Goal: Task Accomplishment & Management: Use online tool/utility

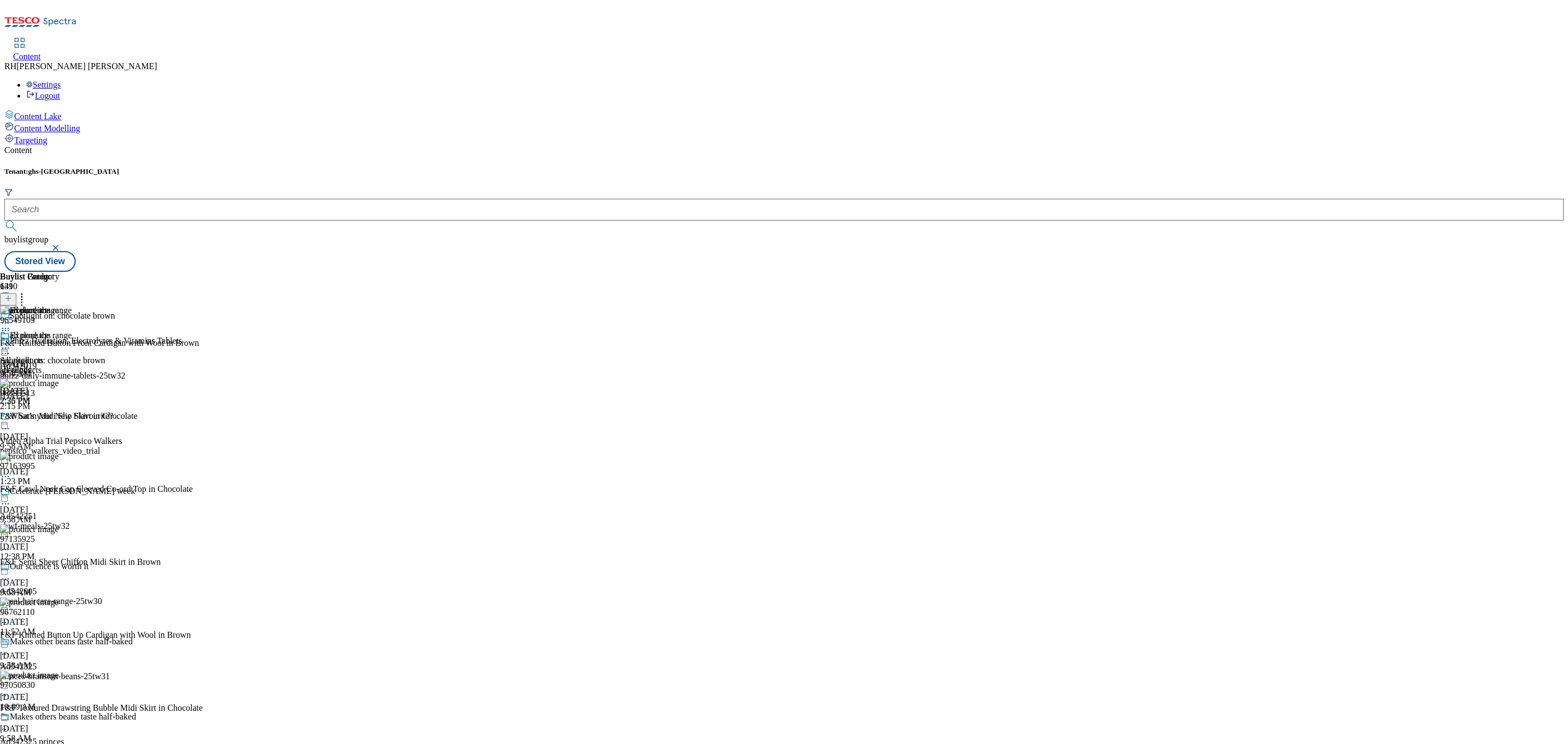
scroll to position [3187, 0]
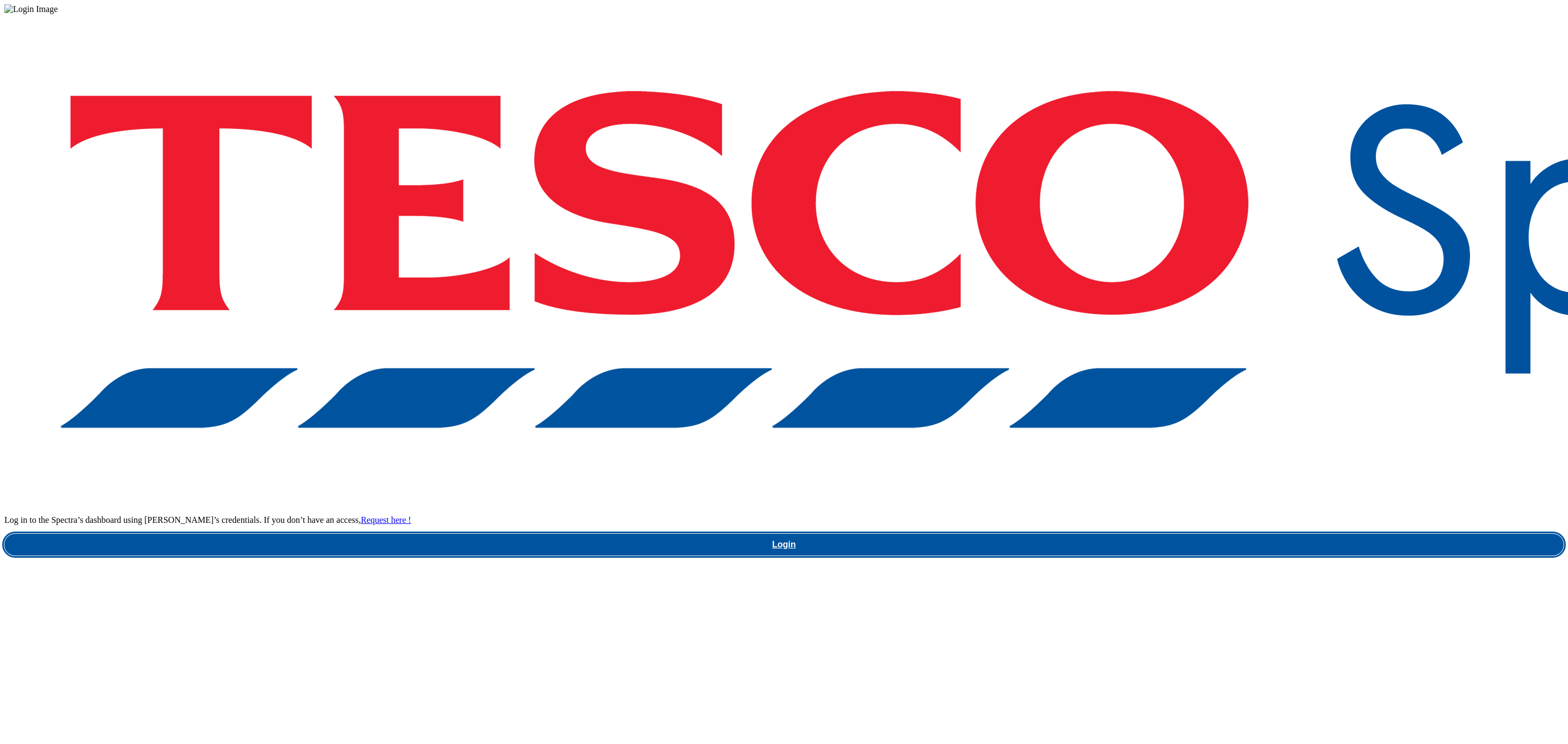
click at [1190, 534] on link "Login" at bounding box center [784, 544] width 1560 height 22
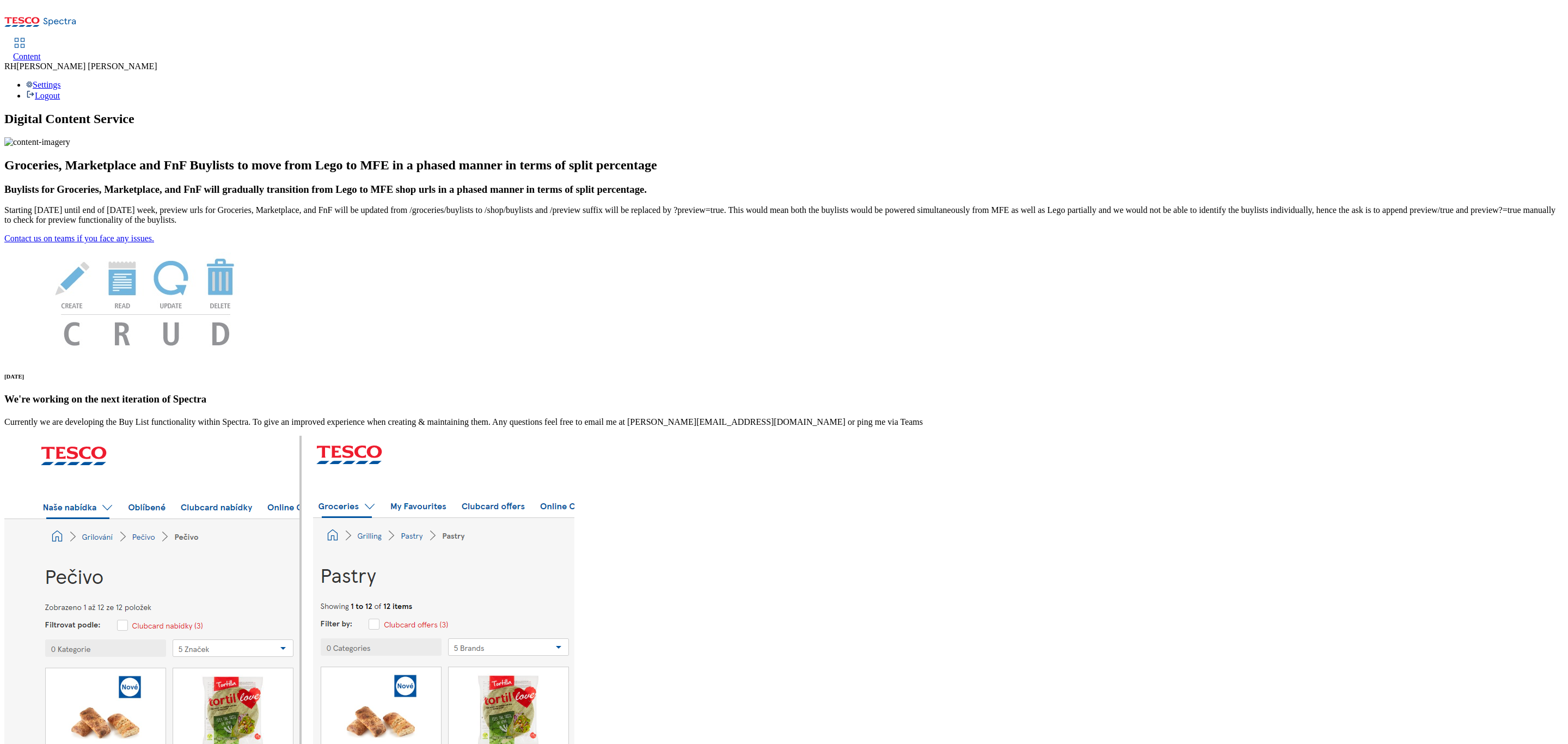
click at [41, 52] on span "Content" at bounding box center [27, 56] width 28 height 9
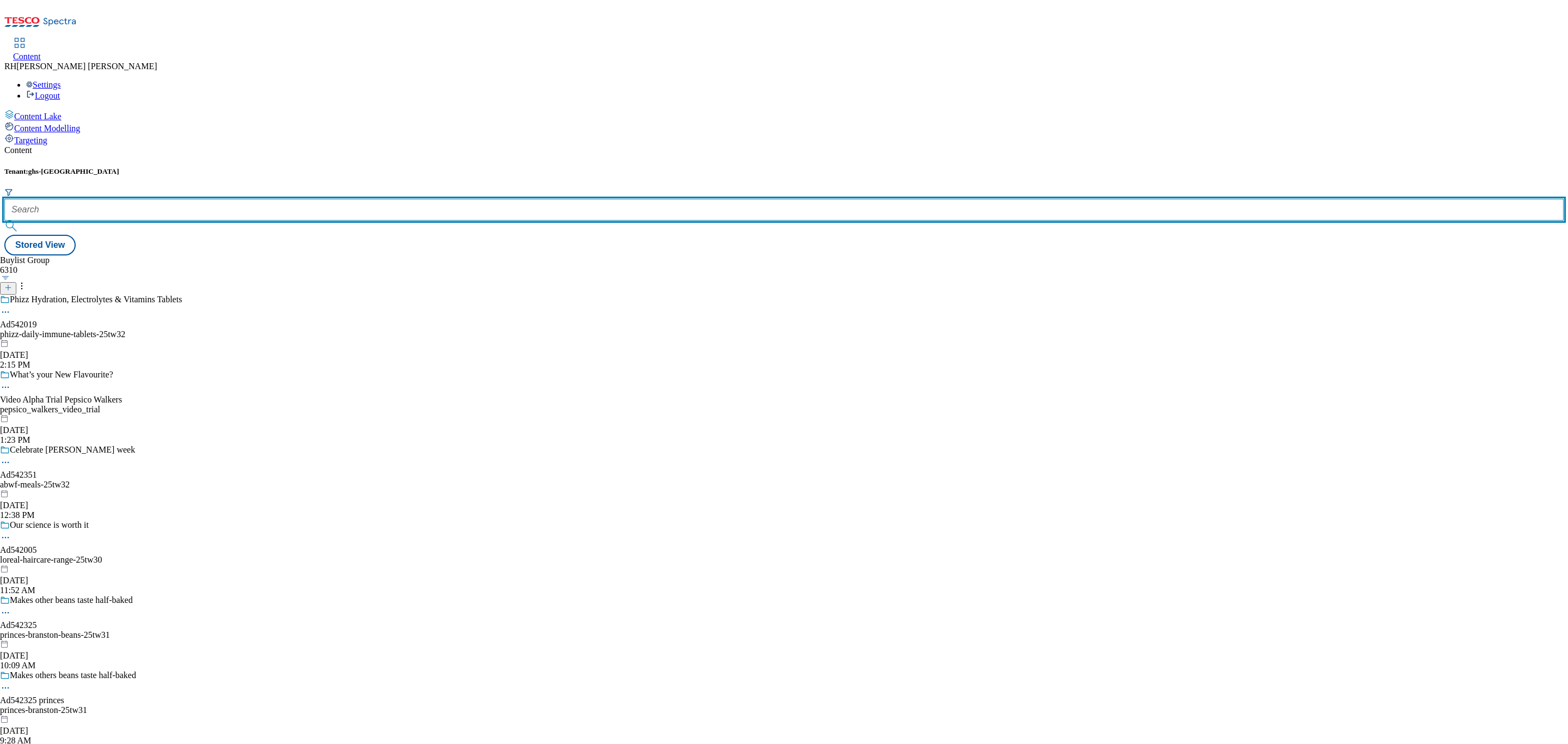
click at [229, 199] on input "text" at bounding box center [784, 209] width 1560 height 22
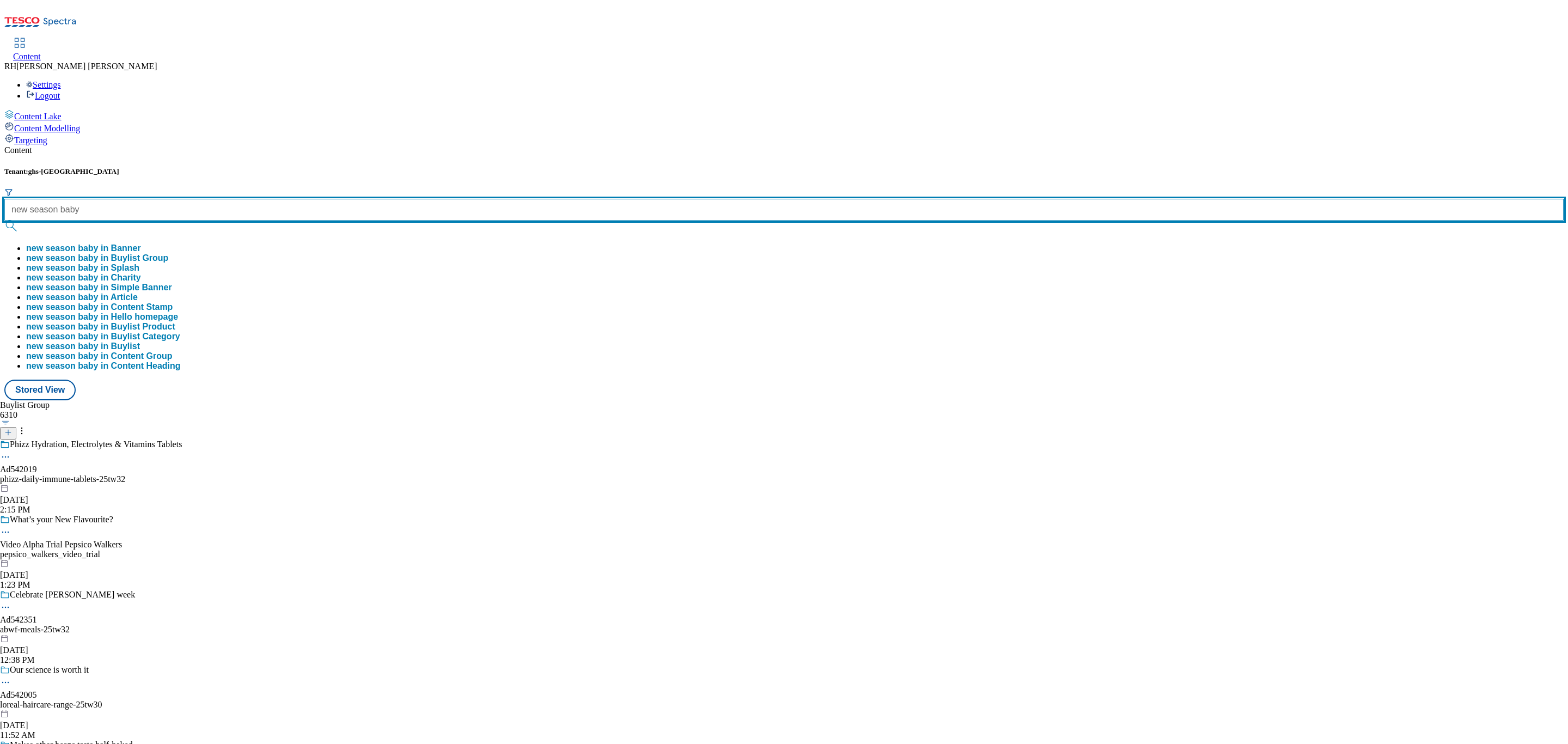
type input "new season baby"
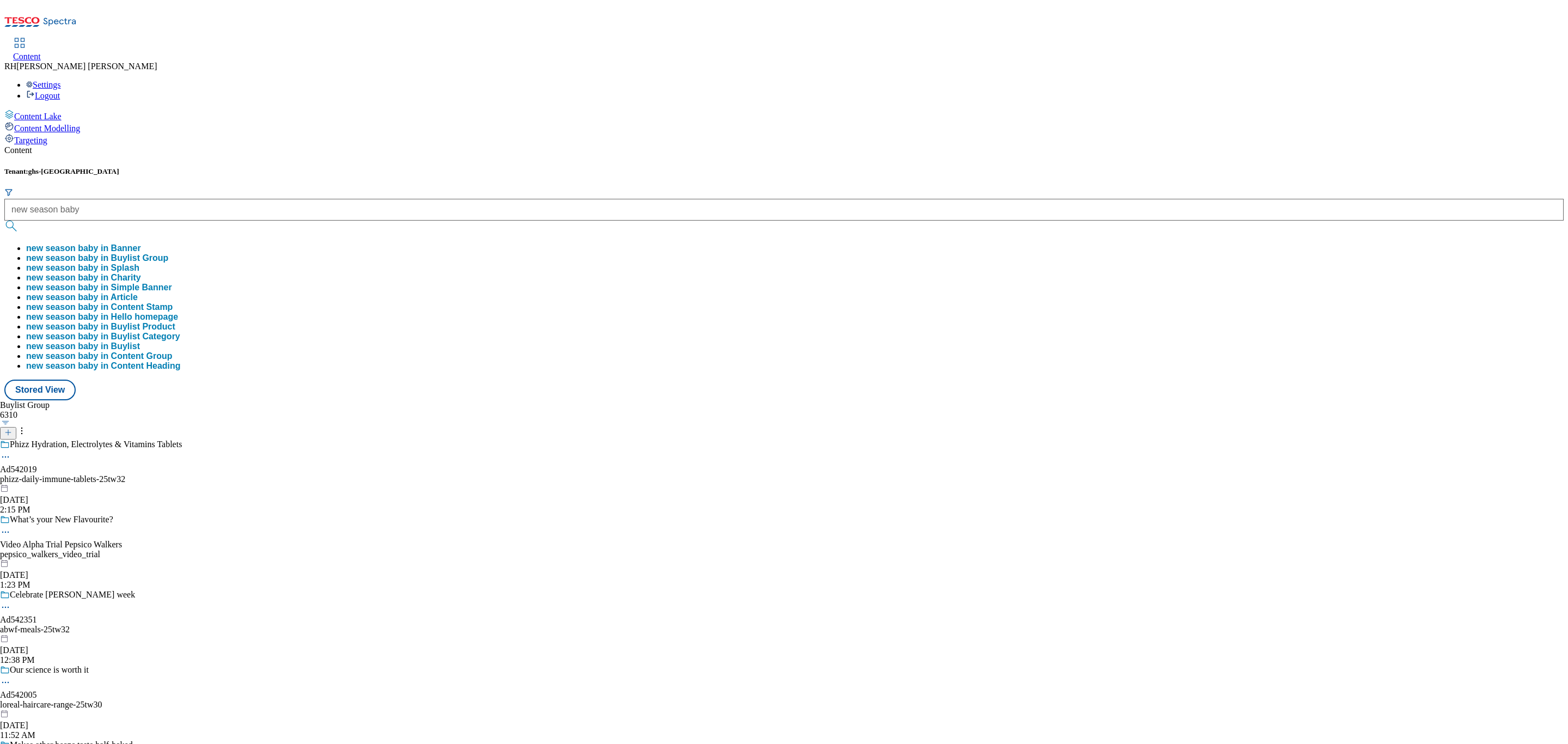
click at [168, 253] on button "new season baby in Buylist Group" at bounding box center [97, 258] width 142 height 10
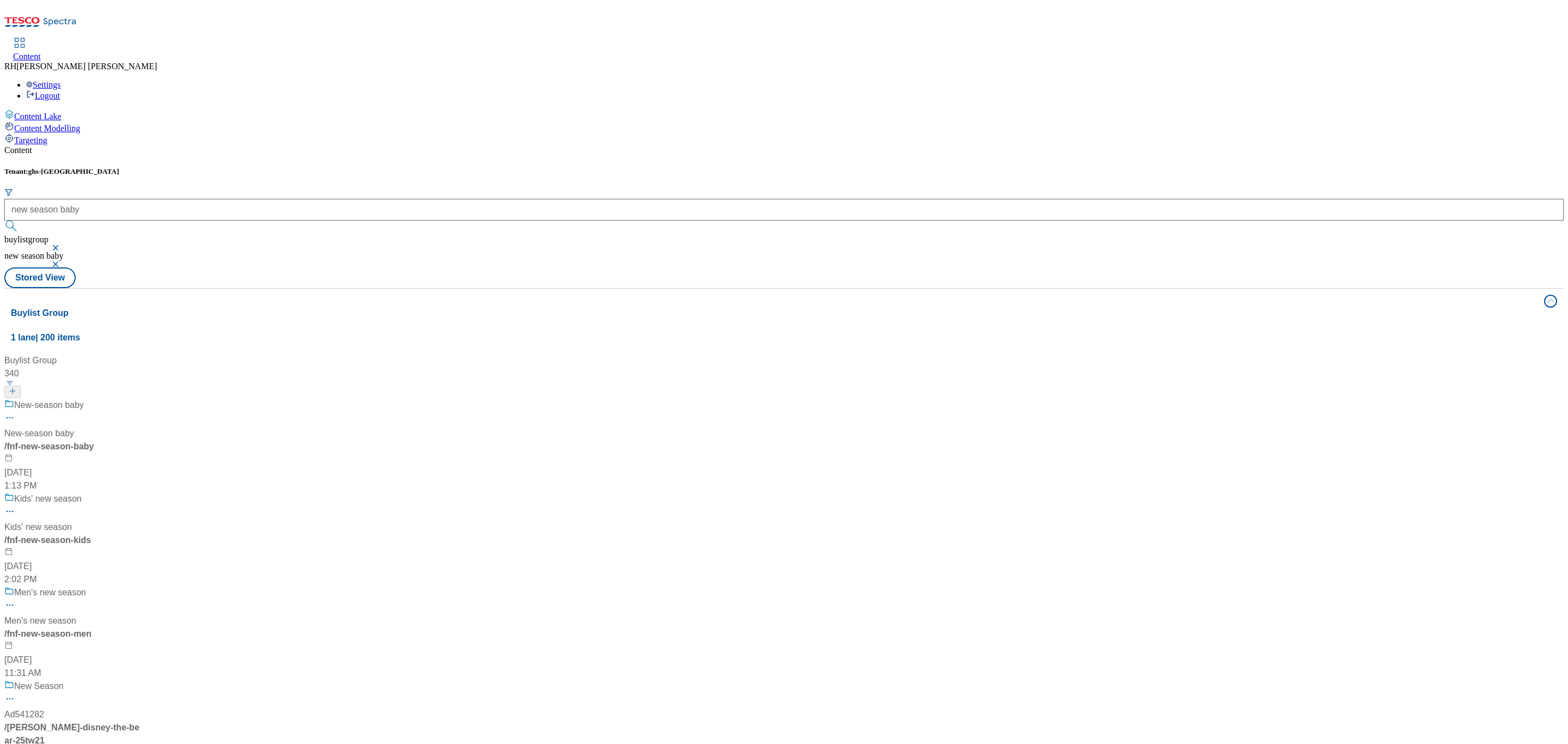
click at [140, 399] on div "New-season baby New-season baby / fnf-new-season-baby [DATE] 1:13 PM" at bounding box center [72, 445] width 136 height 94
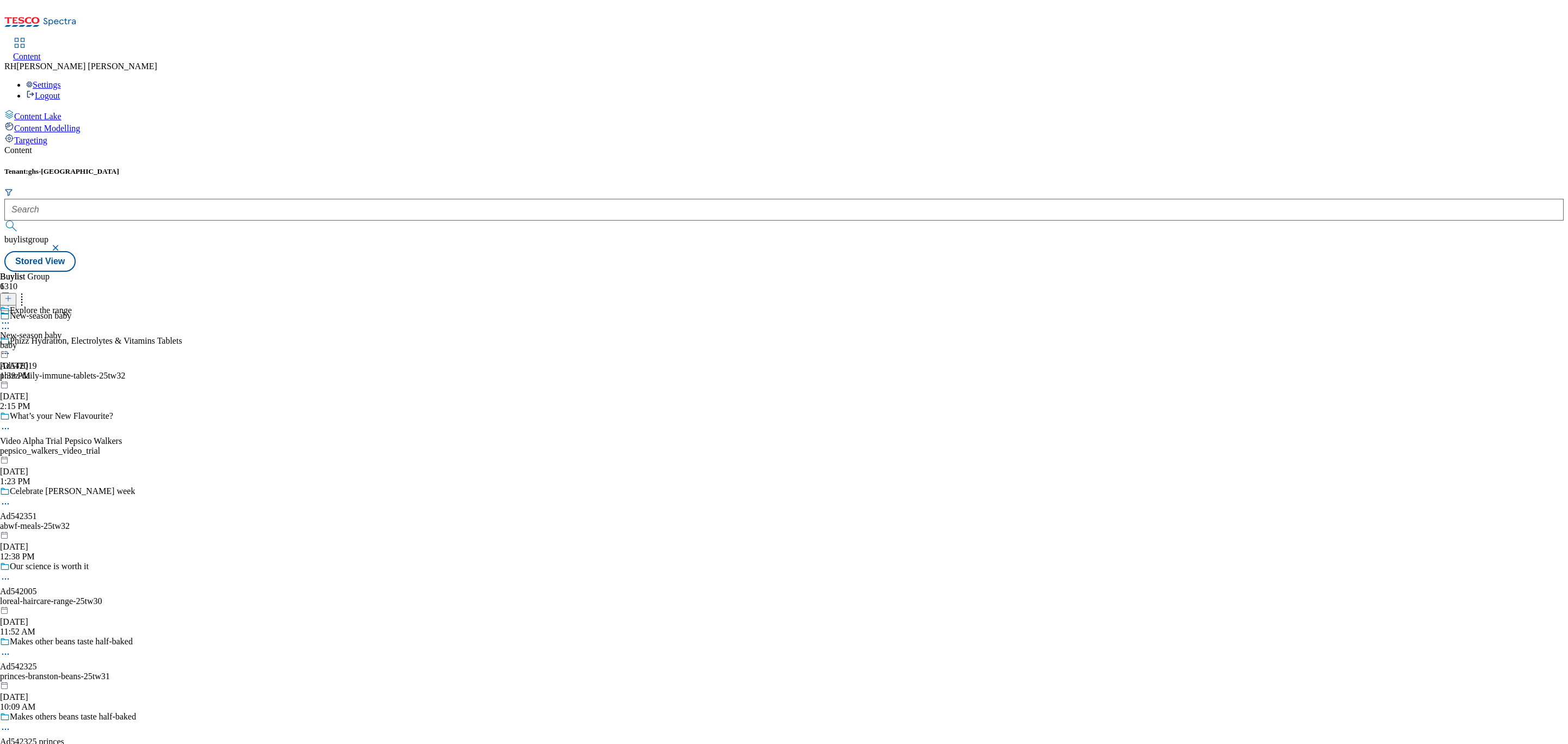
click at [72, 341] on div "baby" at bounding box center [36, 345] width 72 height 10
click at [59, 566] on div "unisex" at bounding box center [29, 571] width 59 height 10
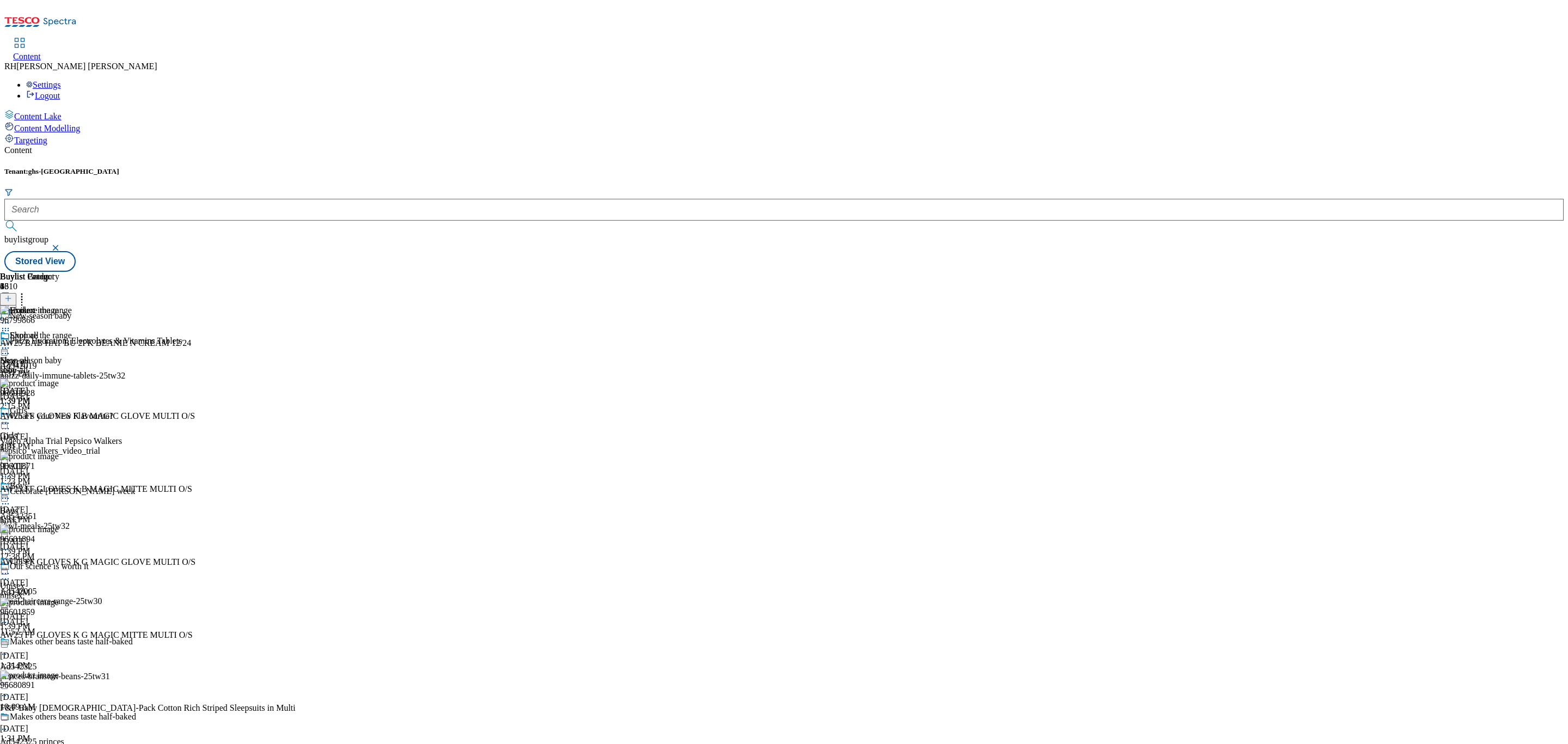
click at [11, 568] on icon at bounding box center [6, 574] width 11 height 11
click at [68, 693] on span "Un-publish" at bounding box center [51, 697] width 35 height 8
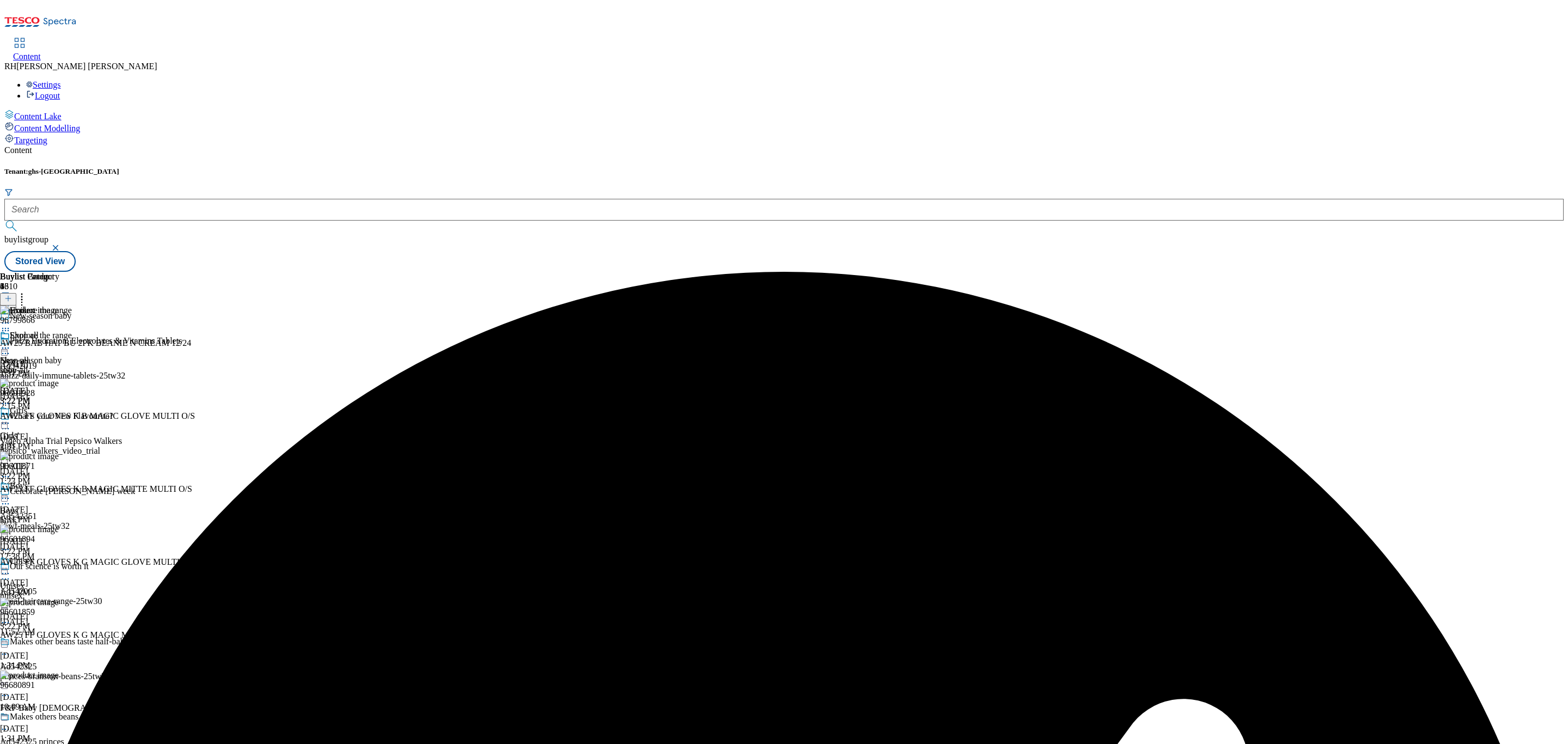
scroll to position [107, 0]
click at [11, 568] on icon at bounding box center [6, 574] width 11 height 11
click at [70, 655] on span "Un-preview" at bounding box center [52, 660] width 36 height 8
click at [24, 581] on div "Unisex" at bounding box center [12, 586] width 24 height 10
click at [27, 292] on icon at bounding box center [22, 297] width 11 height 11
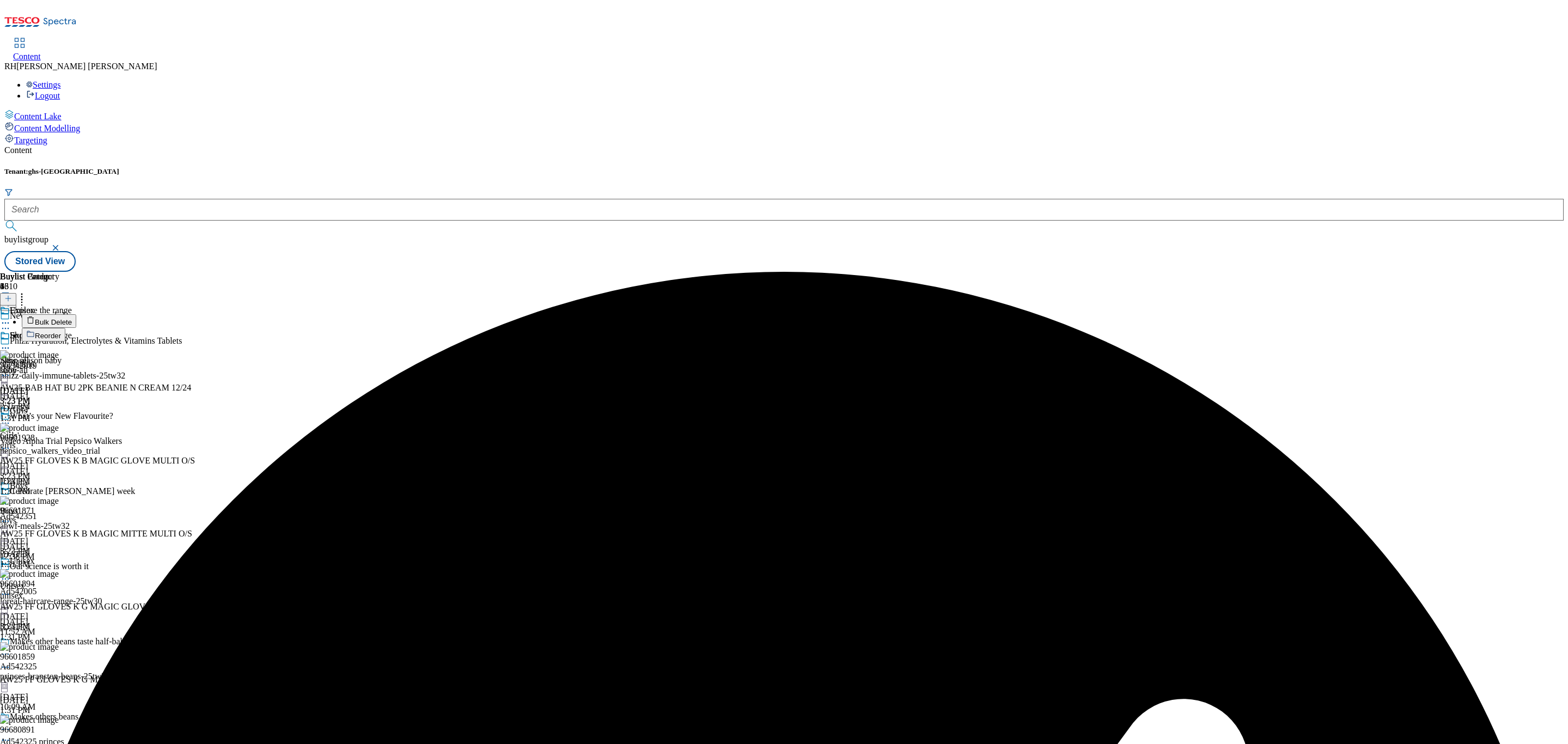
click at [72, 318] on span "Bulk Delete" at bounding box center [53, 322] width 37 height 8
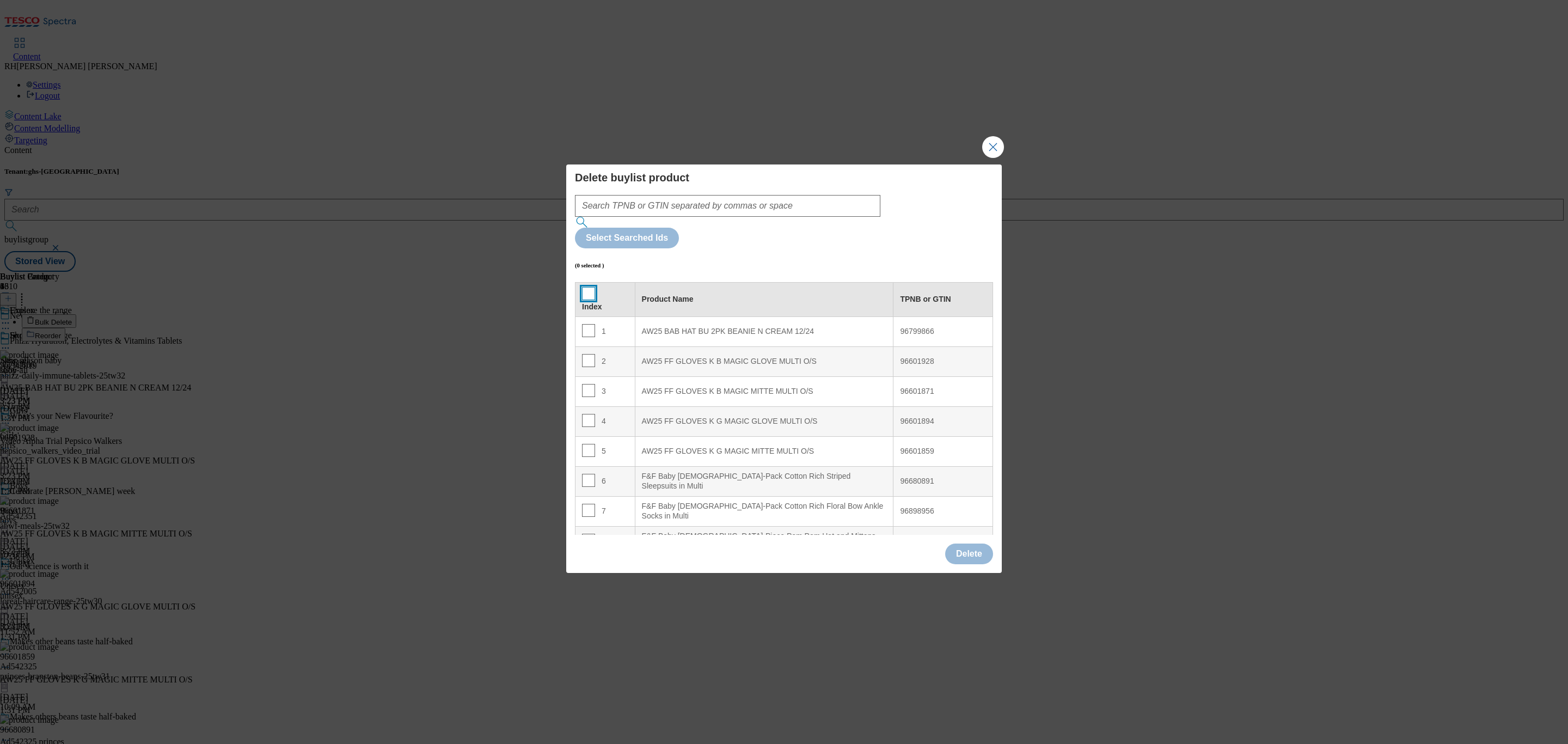
click at [589, 287] on input "Modal" at bounding box center [588, 293] width 13 height 13
checkbox input "true"
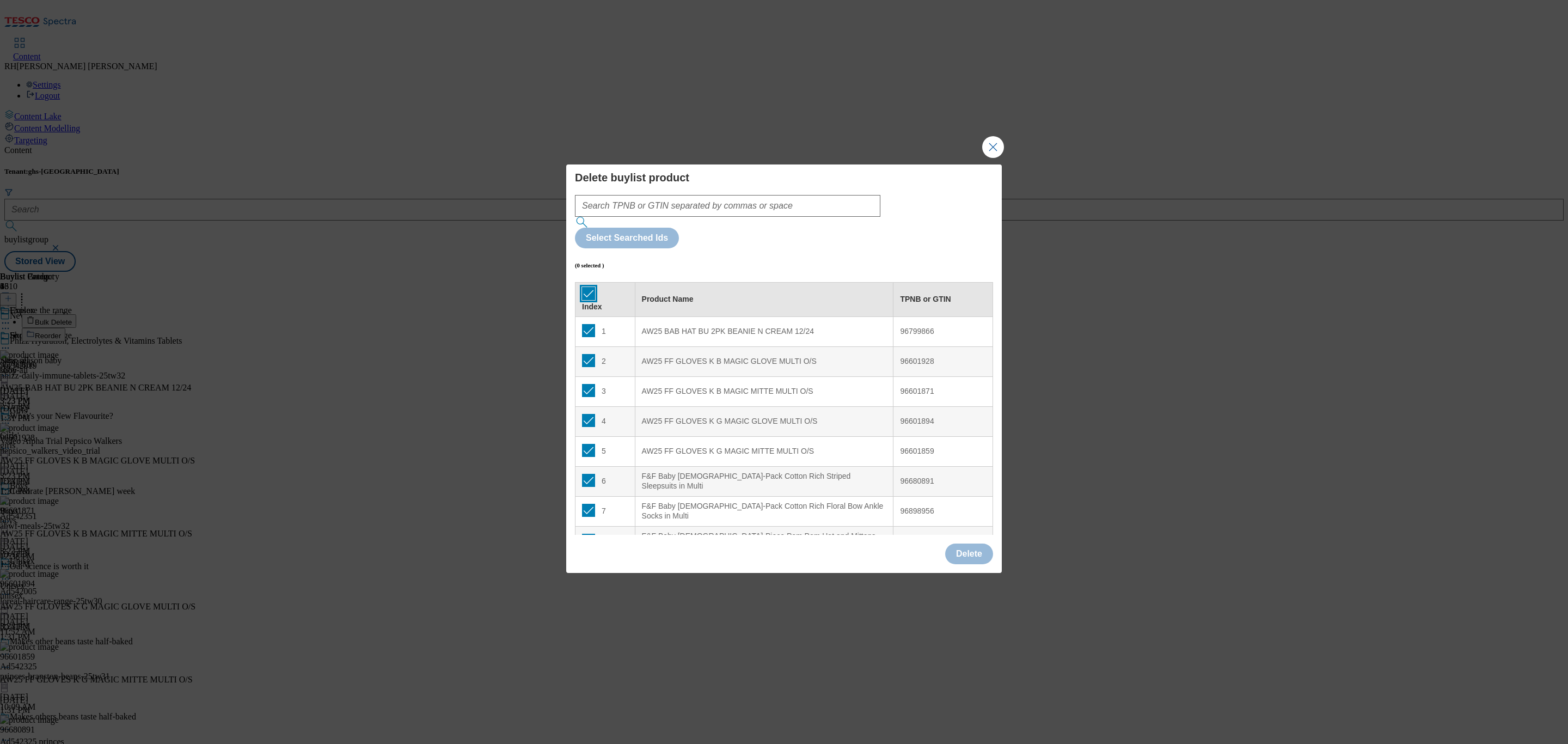
checkbox input "true"
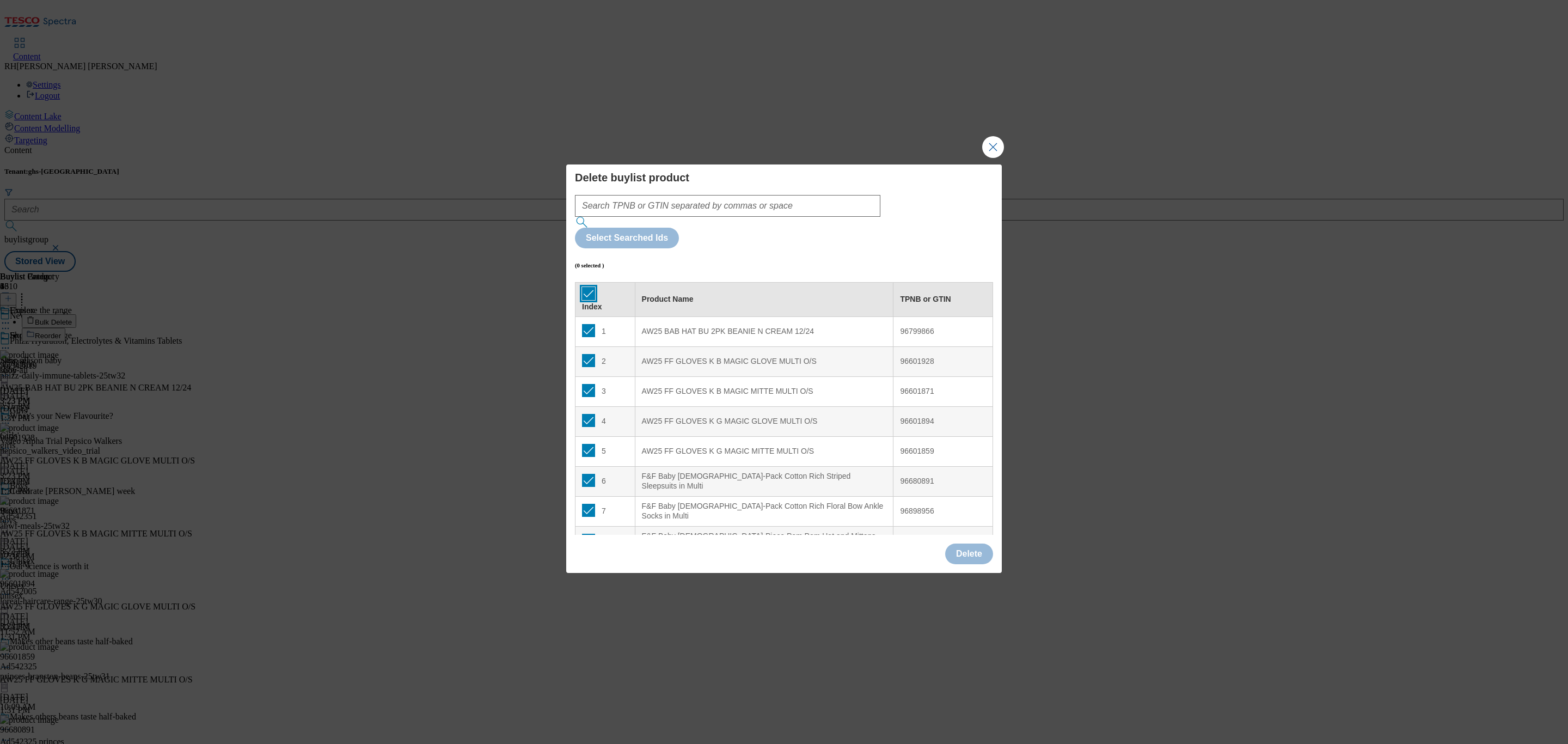
checkbox input "true"
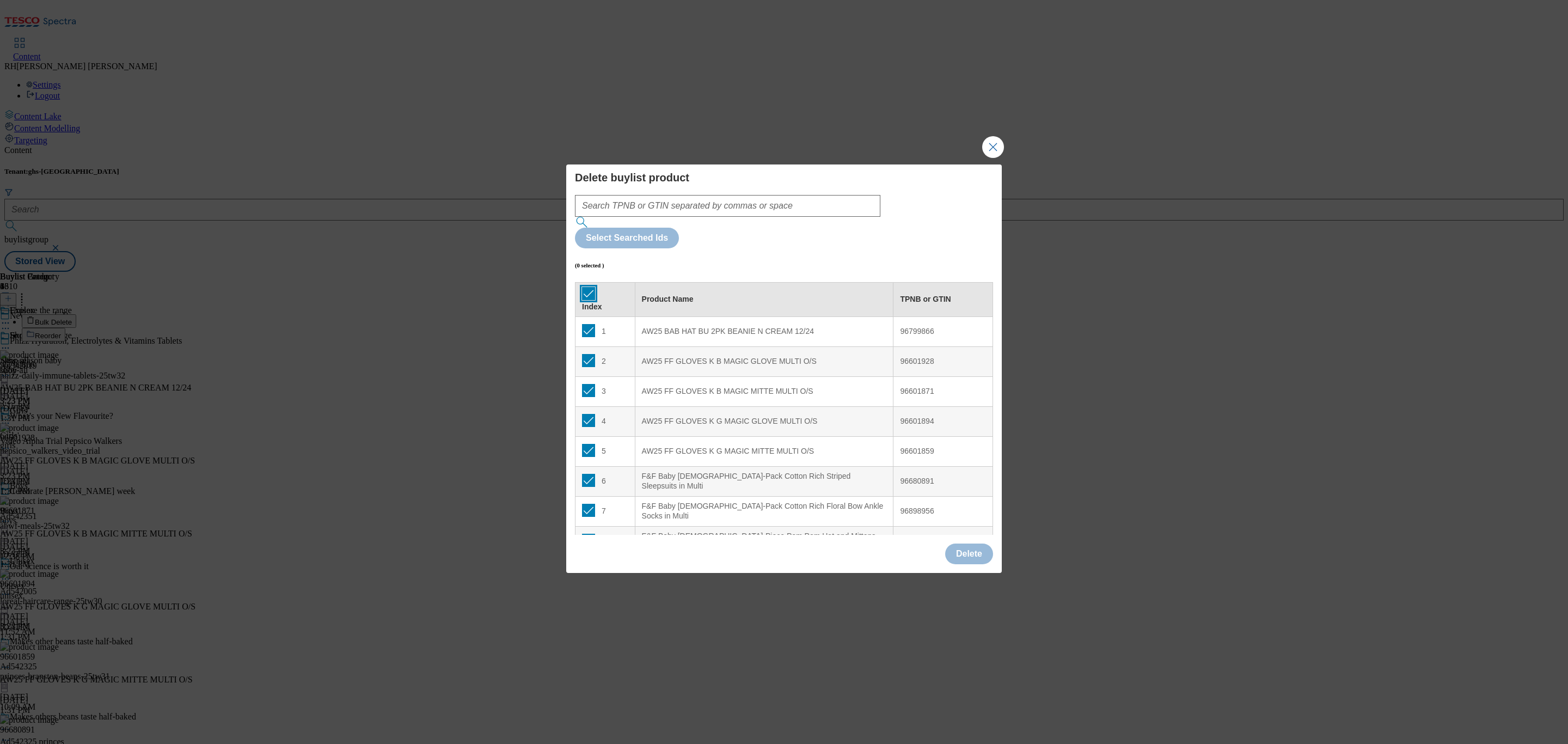
checkbox input "true"
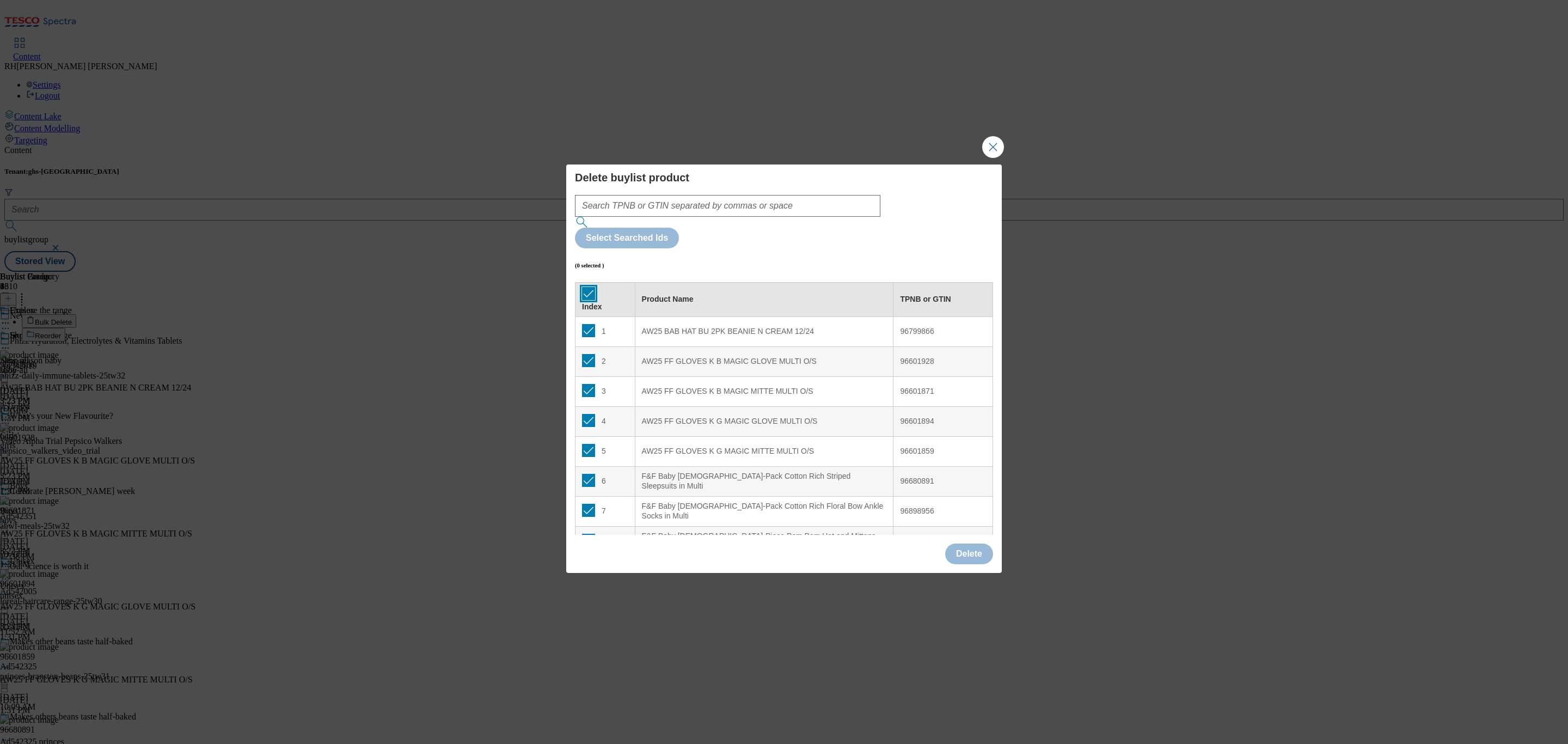
checkbox input "true"
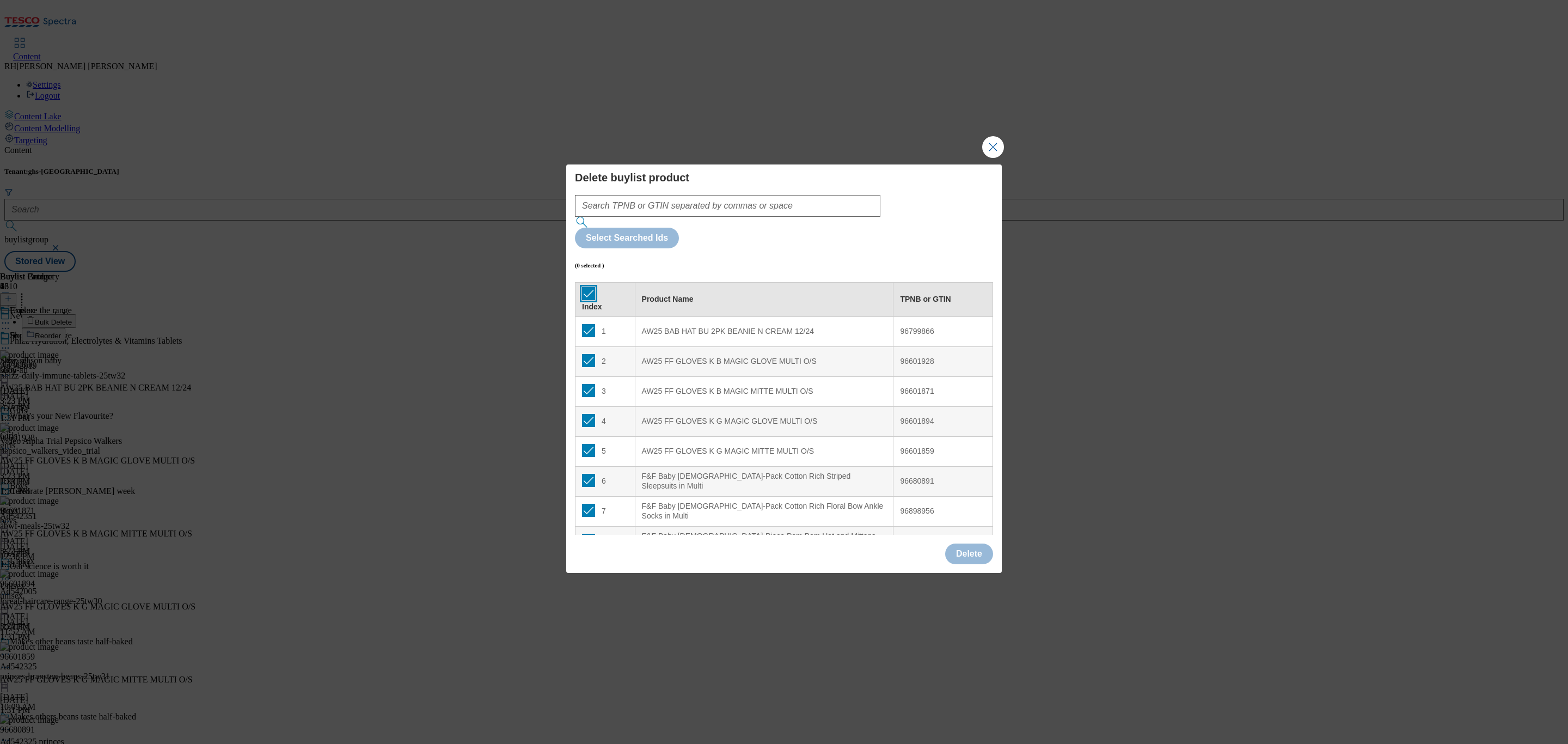
checkbox input "true"
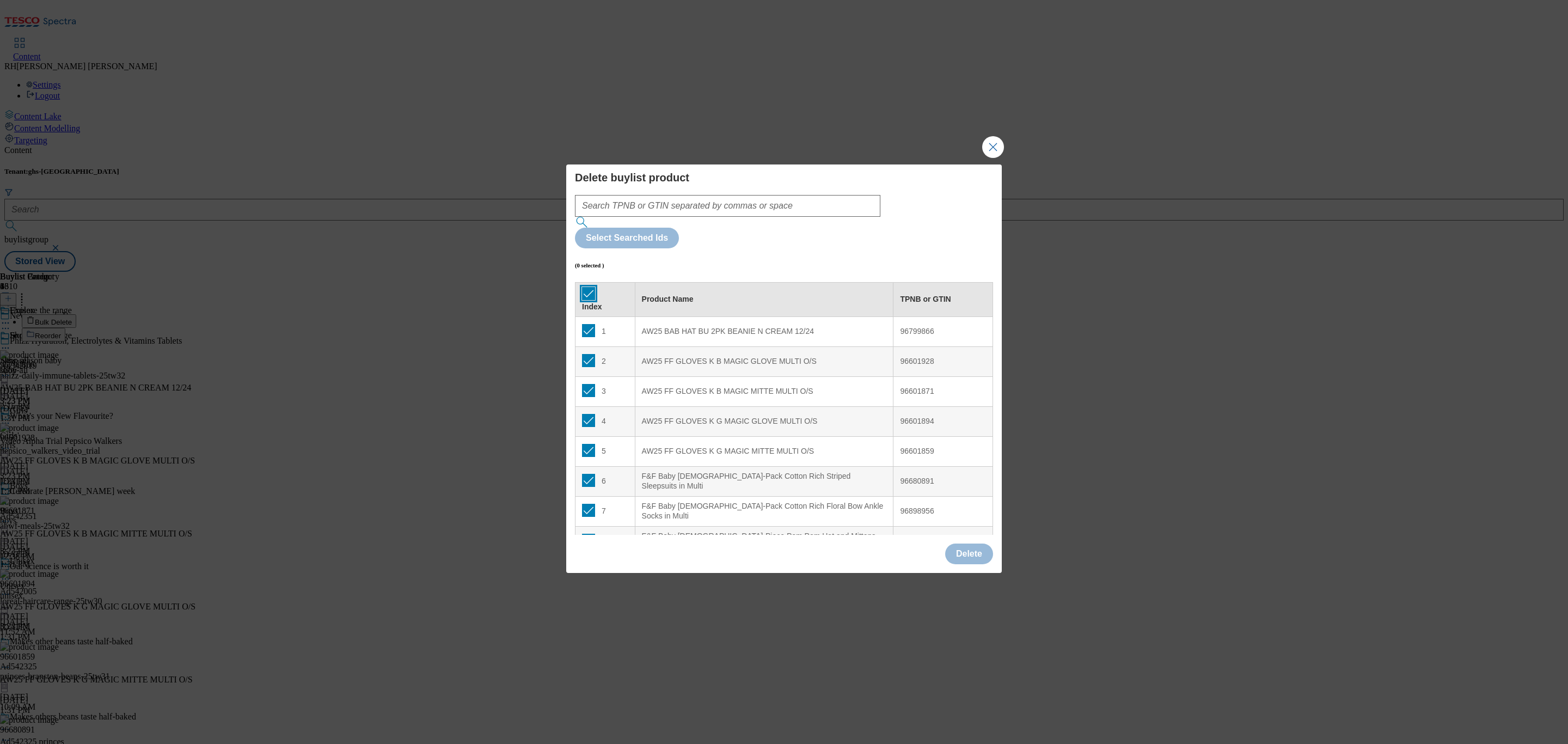
checkbox input "true"
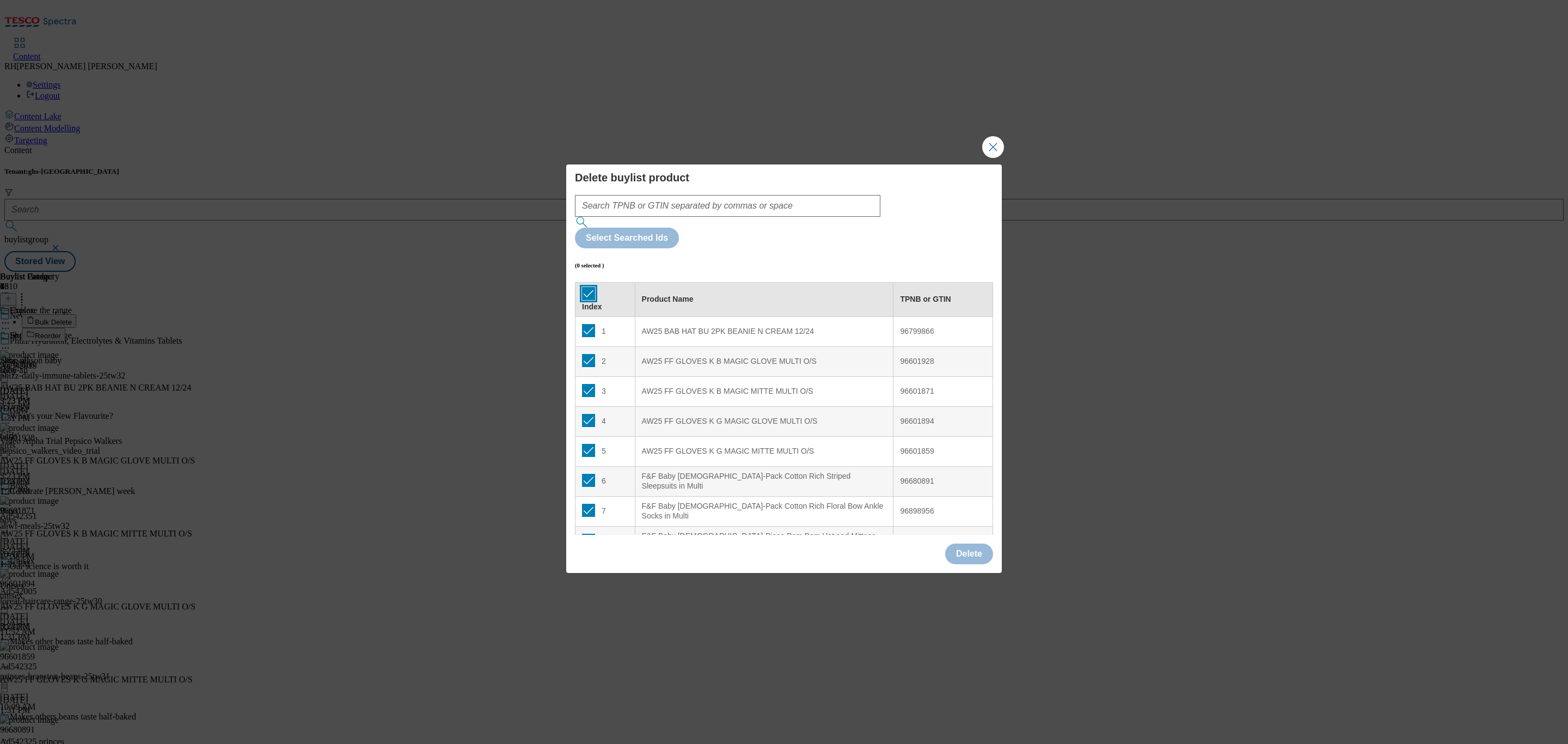
checkbox input "true"
click at [962, 544] on button "Delete" at bounding box center [969, 554] width 48 height 21
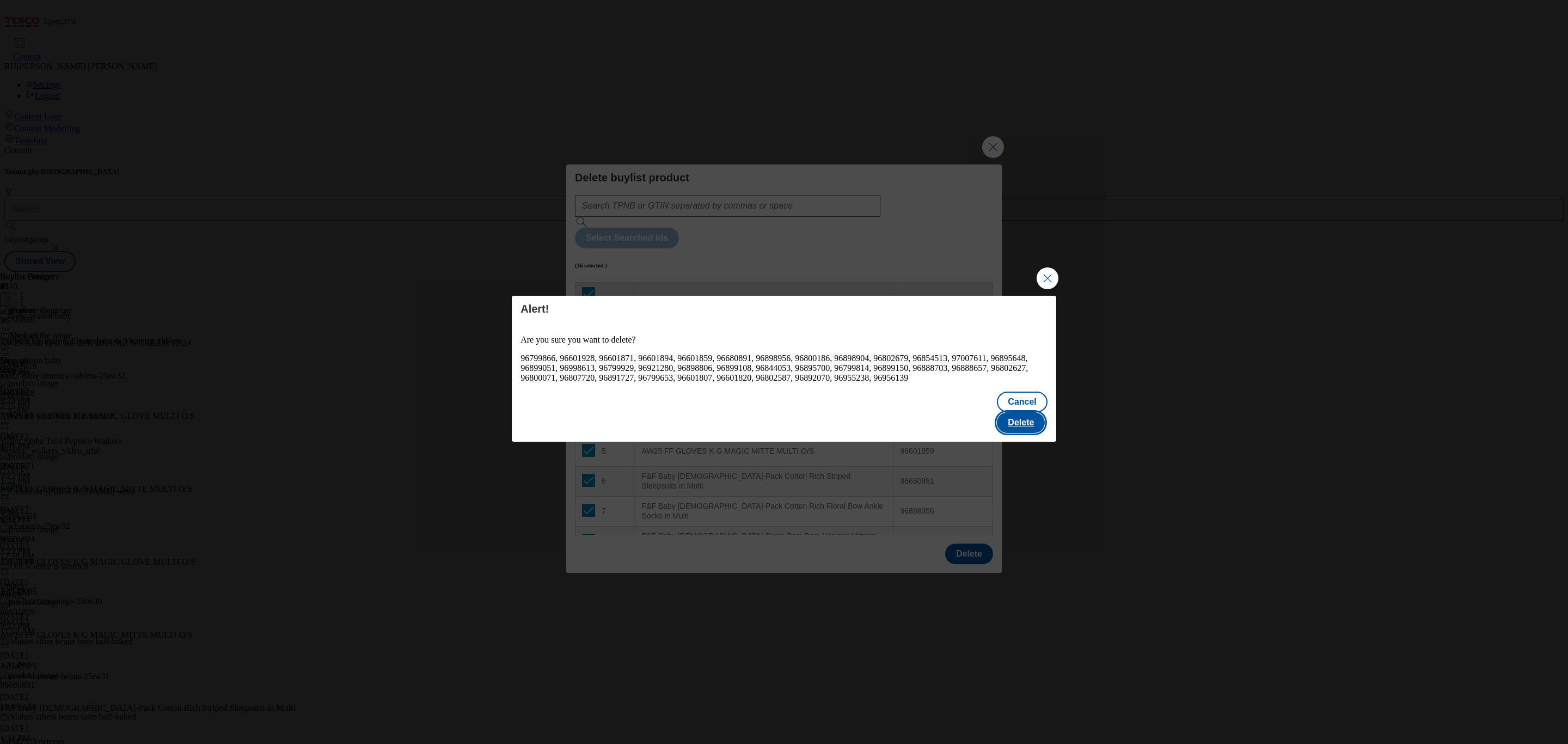
click at [1010, 412] on button "Delete" at bounding box center [1020, 423] width 48 height 21
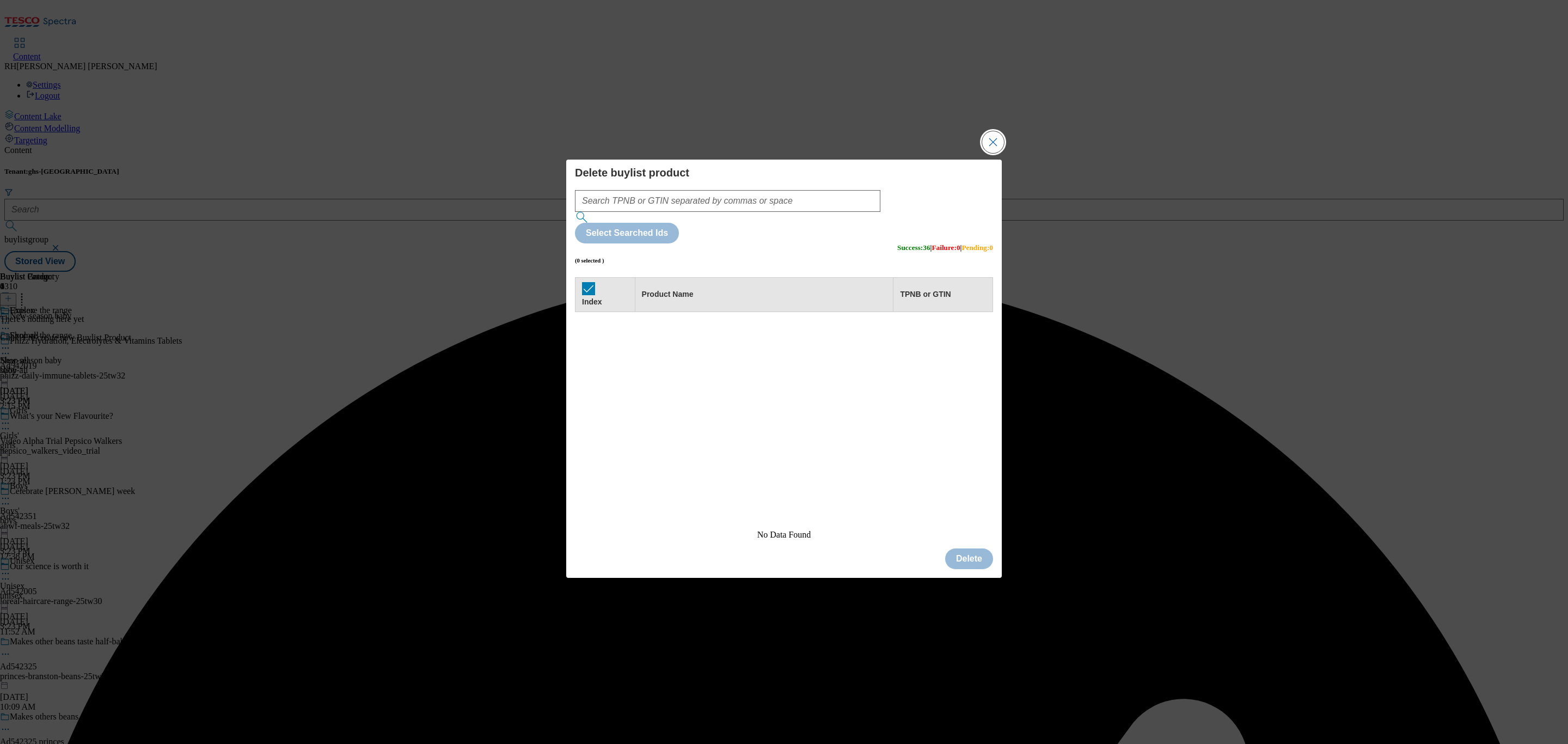
click at [990, 153] on button "Close Modal" at bounding box center [993, 142] width 22 height 22
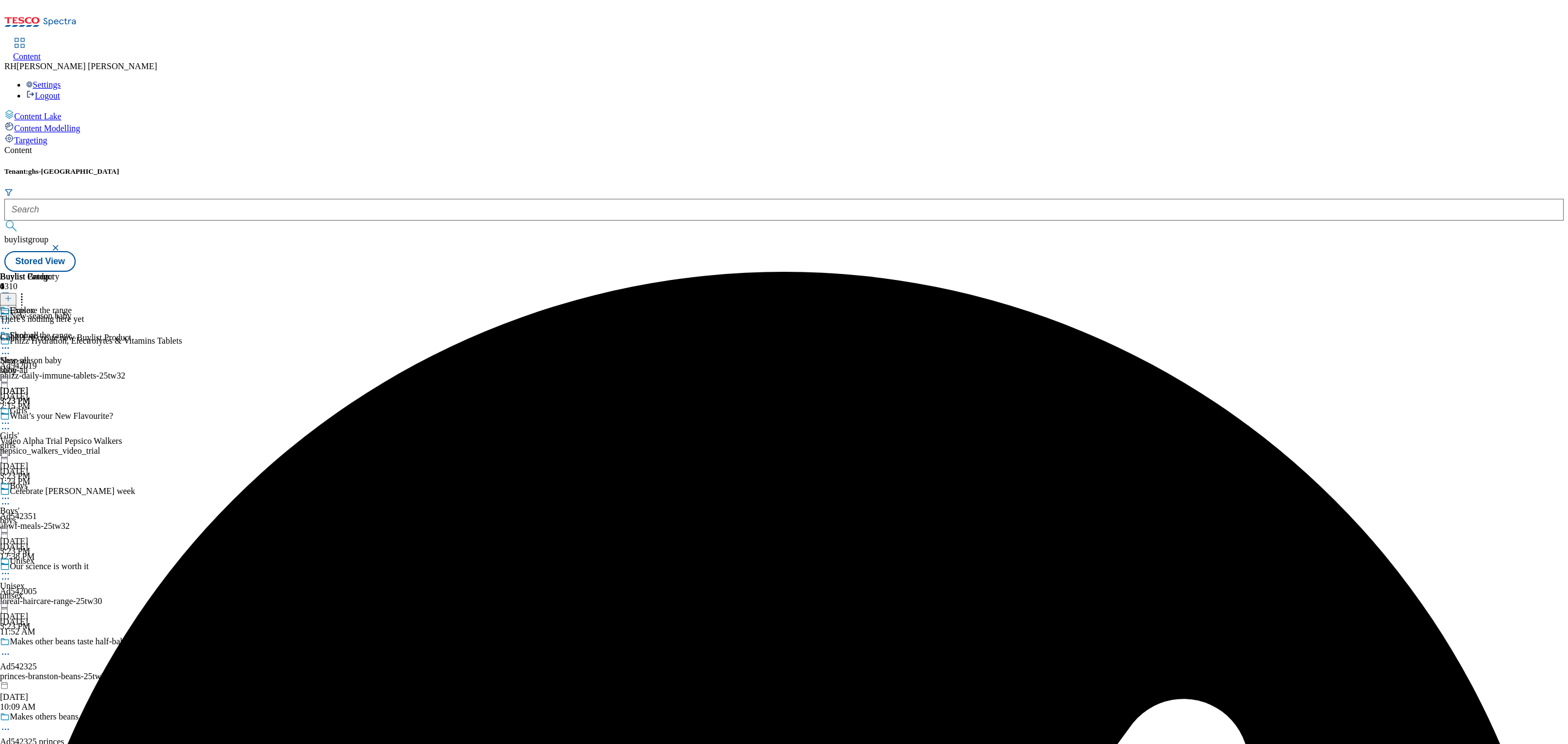
click at [8, 297] on line at bounding box center [8, 299] width 0 height 6
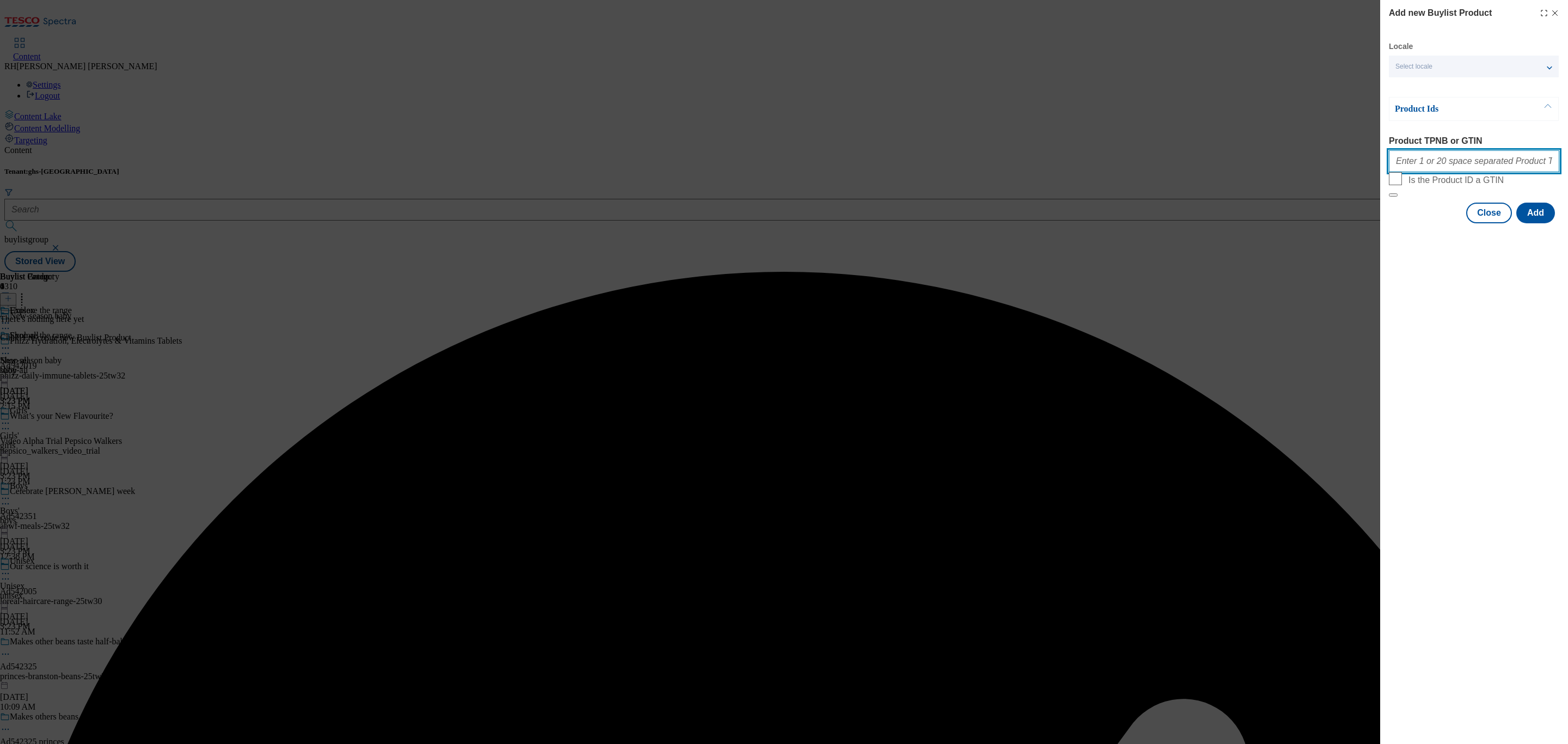
click at [1513, 168] on input "Product TPNB or GTIN" at bounding box center [1474, 161] width 170 height 22
paste input "96799866 96680891 96898956 96800186 96898904 96802679 97007611 96899051 9679992…"
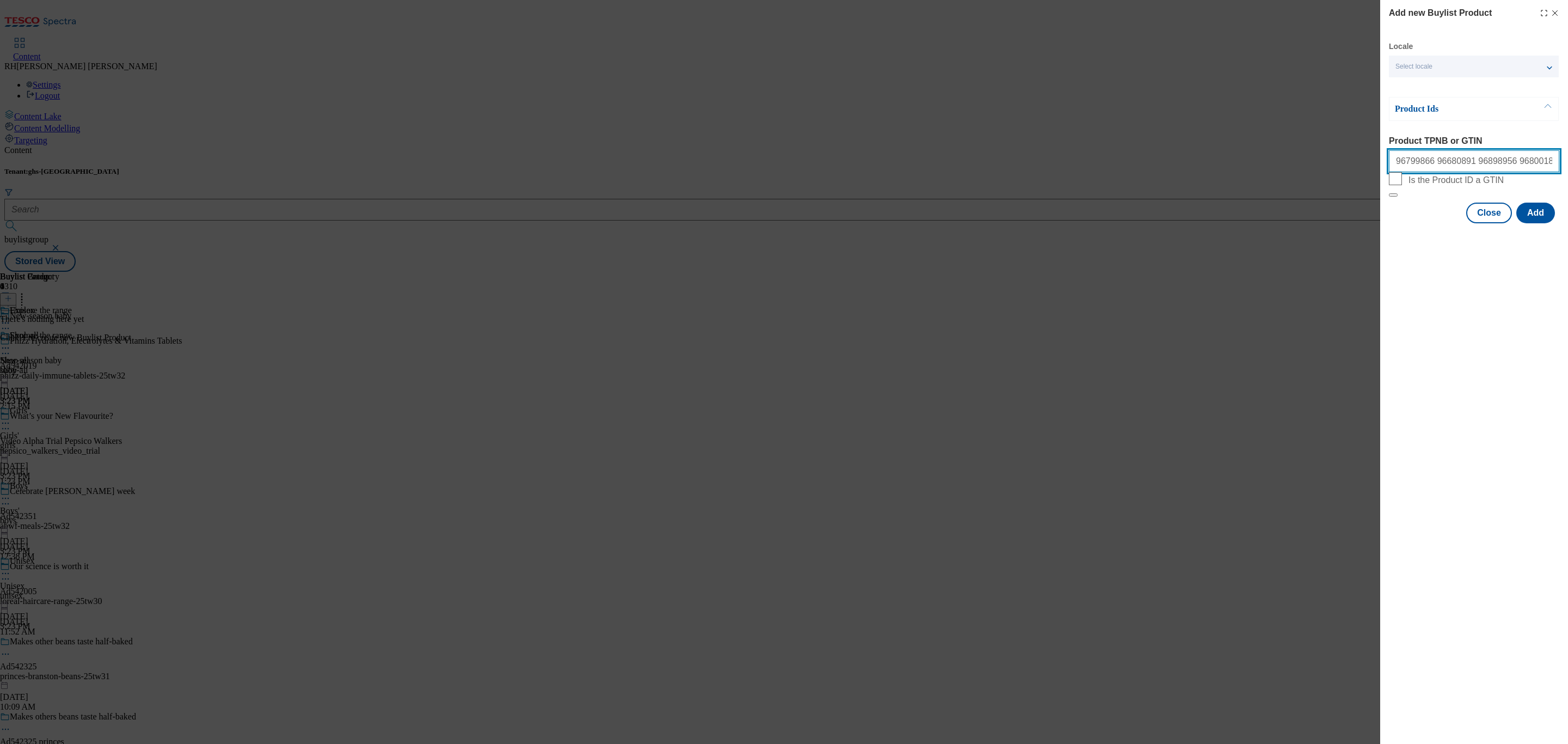
scroll to position [0, 291]
type input "96799866 96680891 96898956 96800186 96898904 96802679 97007611 96899051 9679992…"
click at [1546, 223] on button "Add" at bounding box center [1535, 213] width 38 height 21
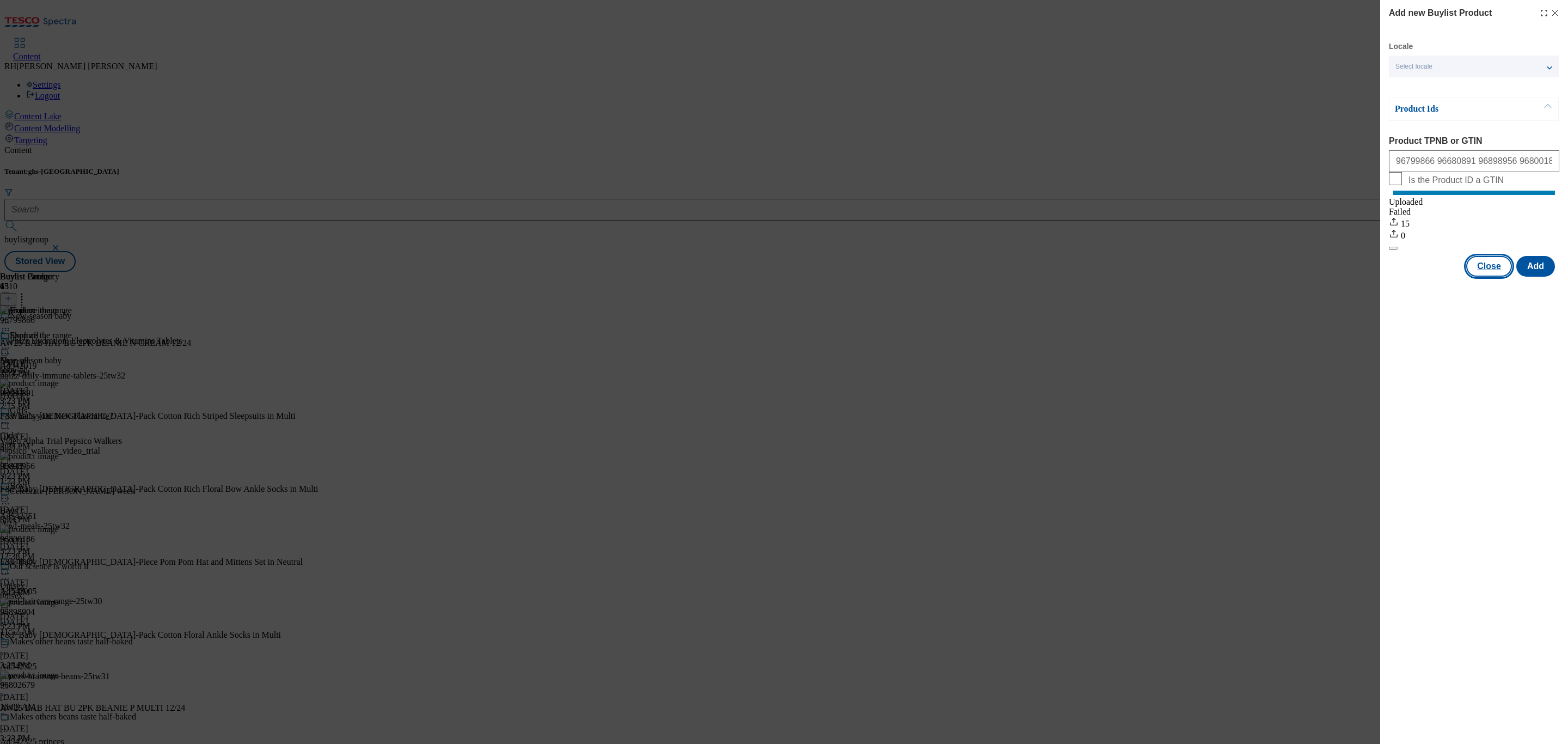
click at [1491, 268] on button "Close" at bounding box center [1489, 267] width 46 height 21
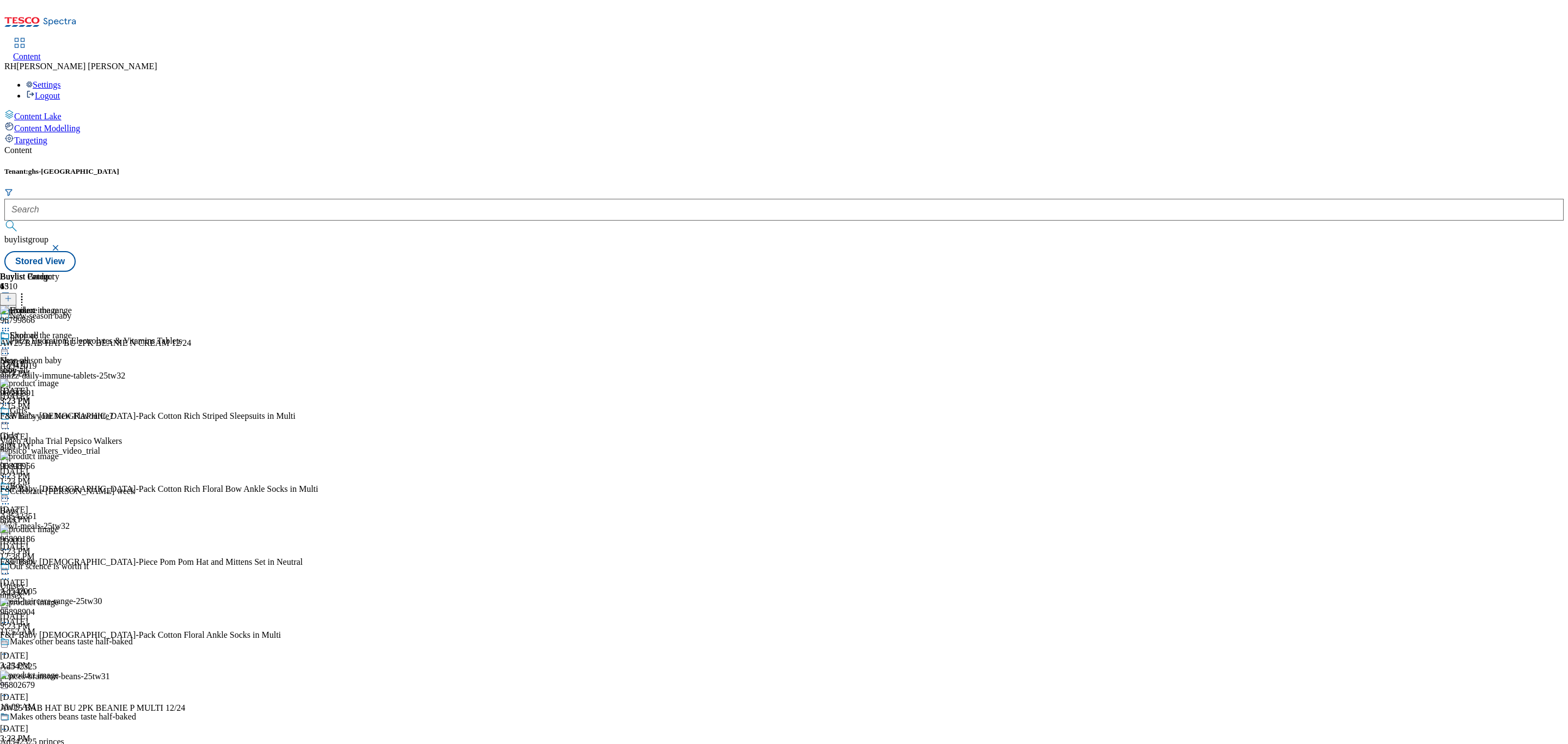
click at [11, 318] on icon at bounding box center [6, 323] width 11 height 11
click at [46, 342] on span "Edit" at bounding box center [40, 346] width 13 height 8
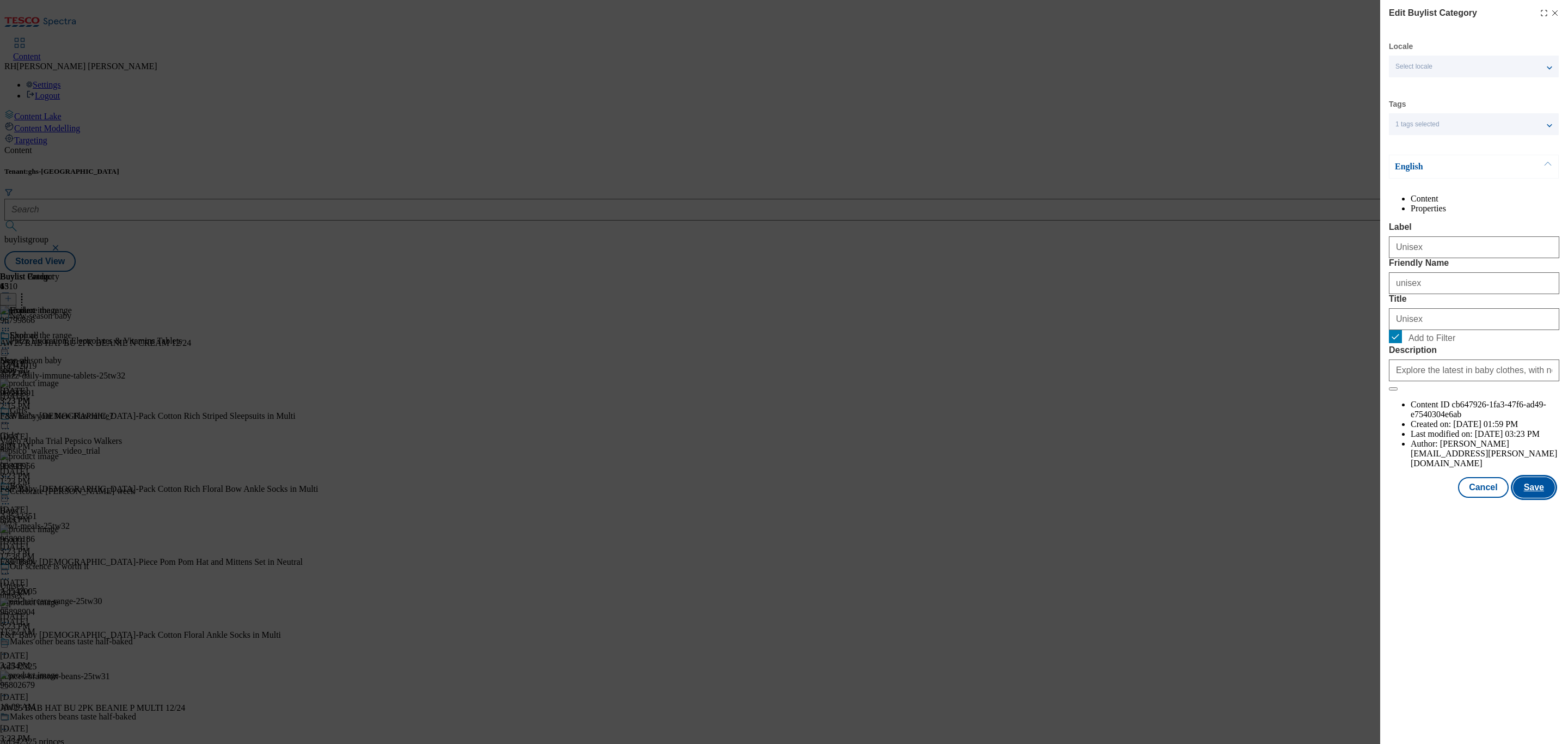
click at [1547, 498] on button "Save" at bounding box center [1534, 488] width 42 height 21
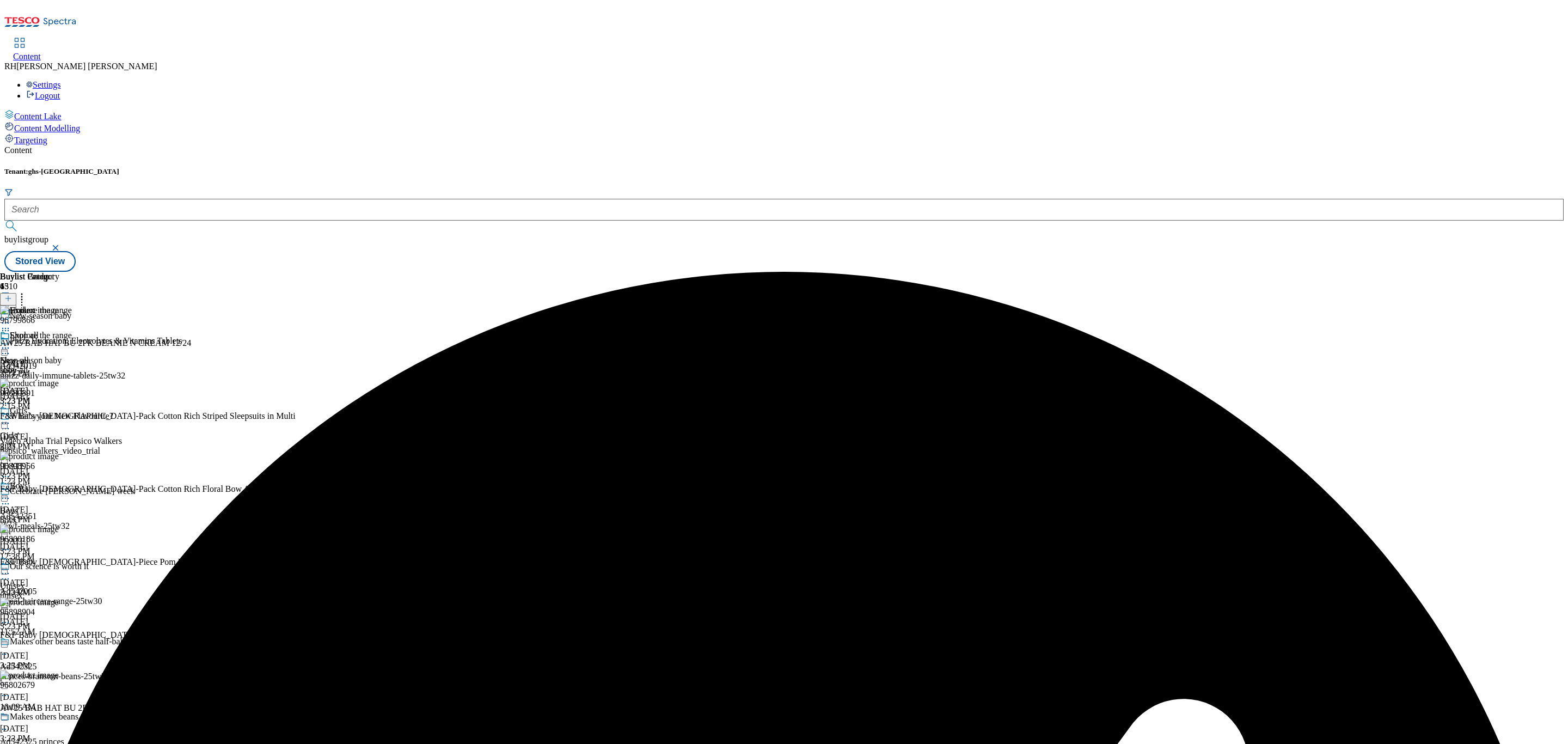
click at [11, 318] on icon at bounding box center [6, 323] width 11 height 11
click at [59, 392] on span "Preview" at bounding box center [46, 396] width 26 height 8
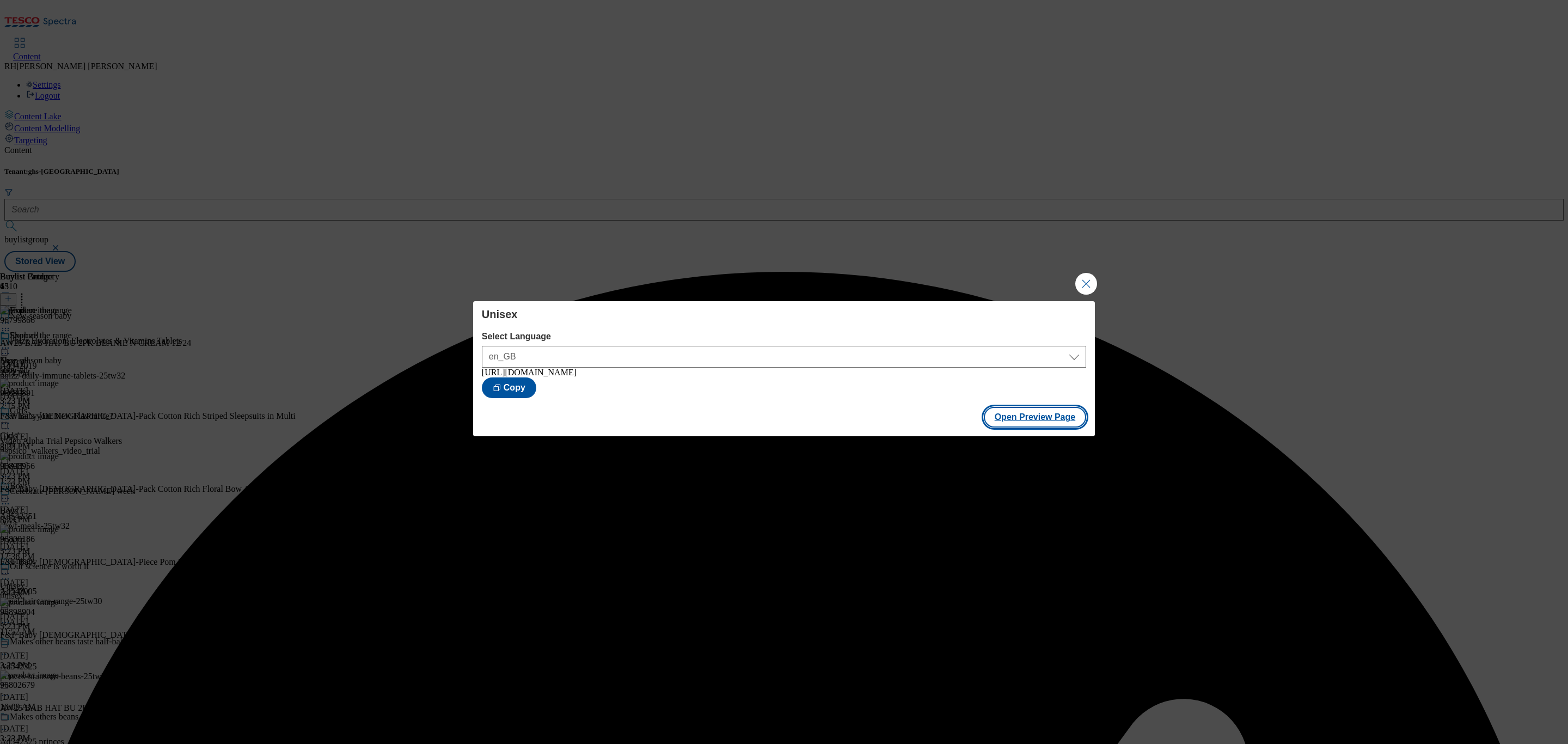
click at [1042, 424] on button "Open Preview Page" at bounding box center [1036, 417] width 103 height 21
click at [1077, 284] on button "Close Modal" at bounding box center [1086, 283] width 22 height 22
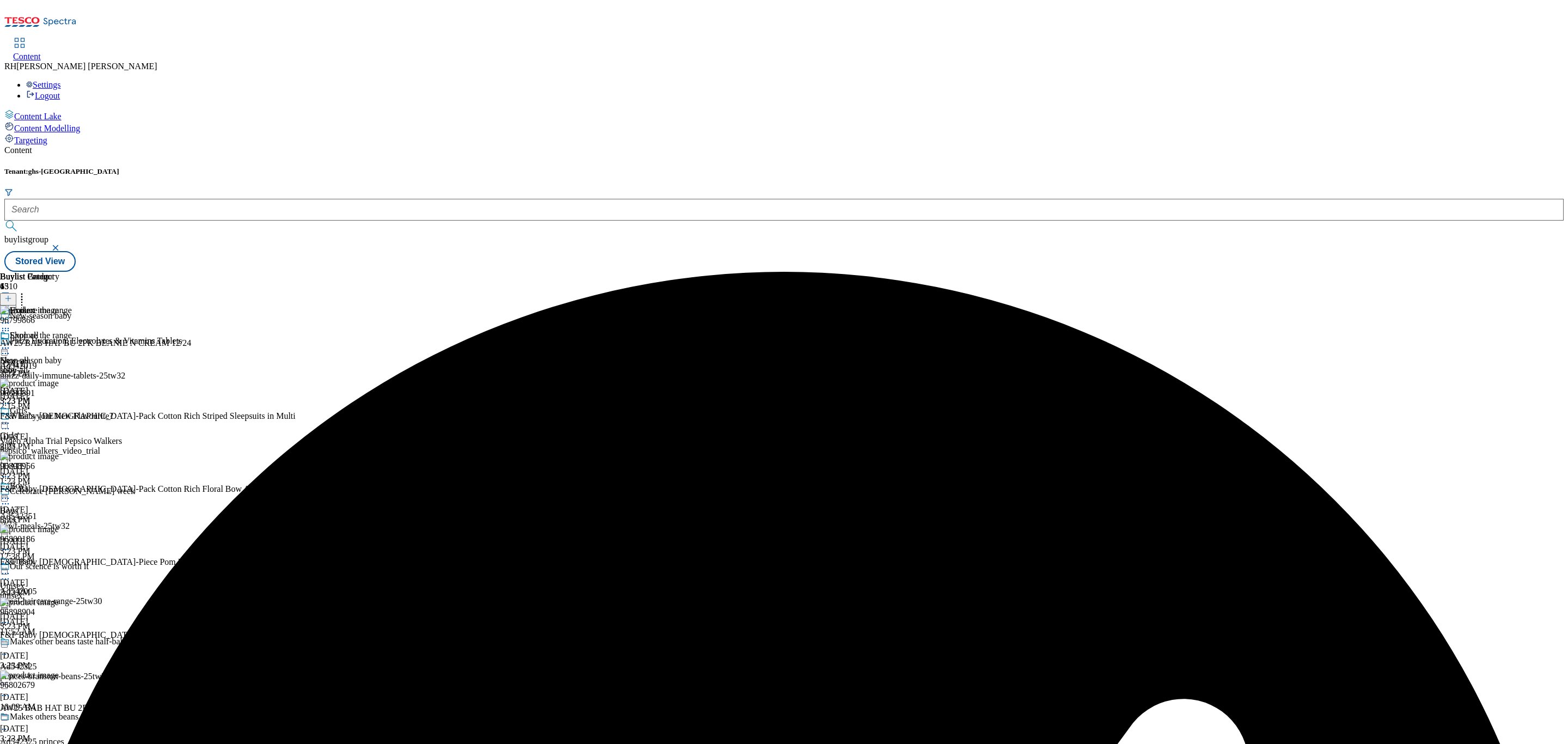
click at [11, 318] on icon at bounding box center [6, 323] width 11 height 11
click at [58, 430] on span "Publish" at bounding box center [45, 434] width 24 height 8
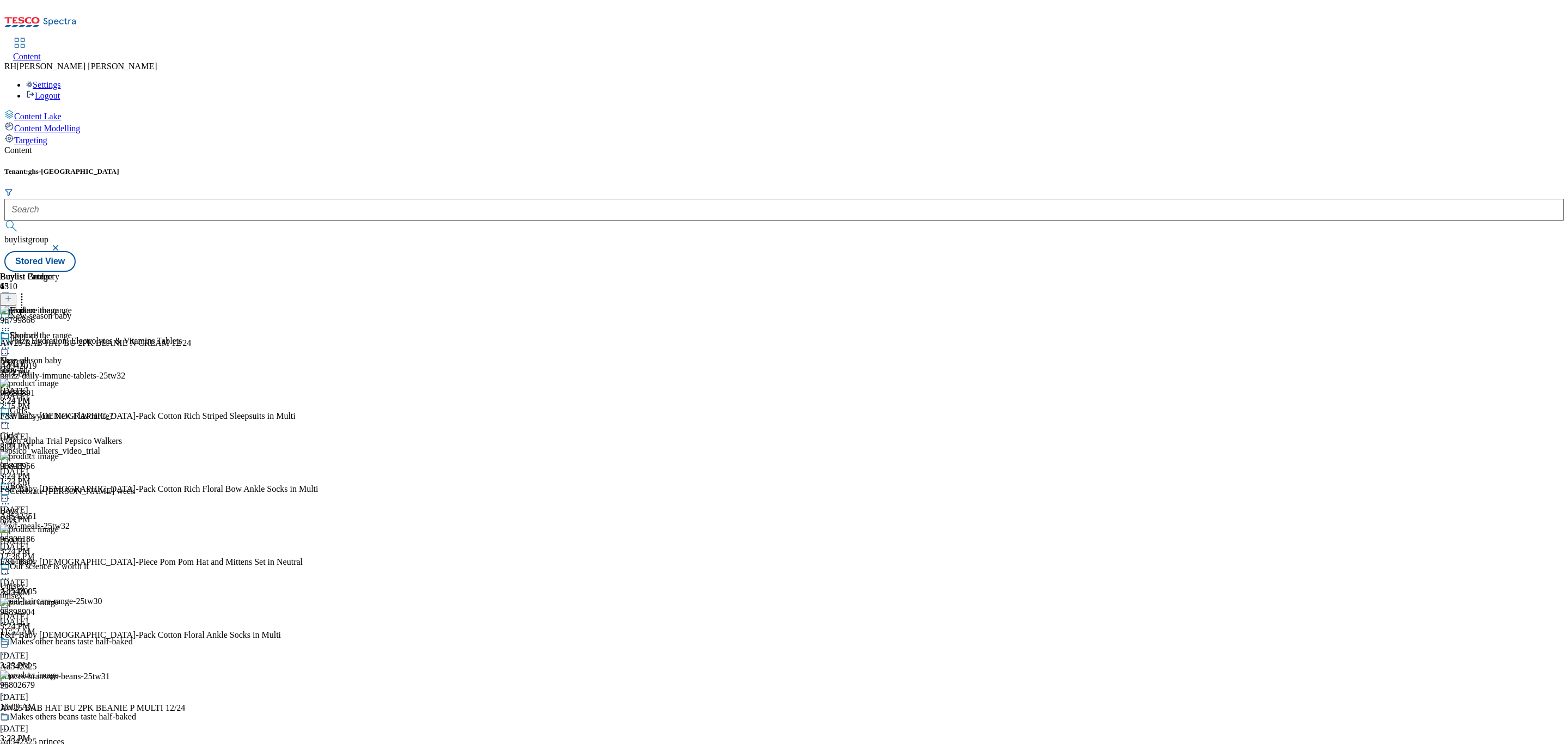
scroll to position [107, 0]
click at [20, 506] on span "Boys'" at bounding box center [10, 511] width 20 height 10
click at [11, 493] on icon at bounding box center [6, 498] width 11 height 11
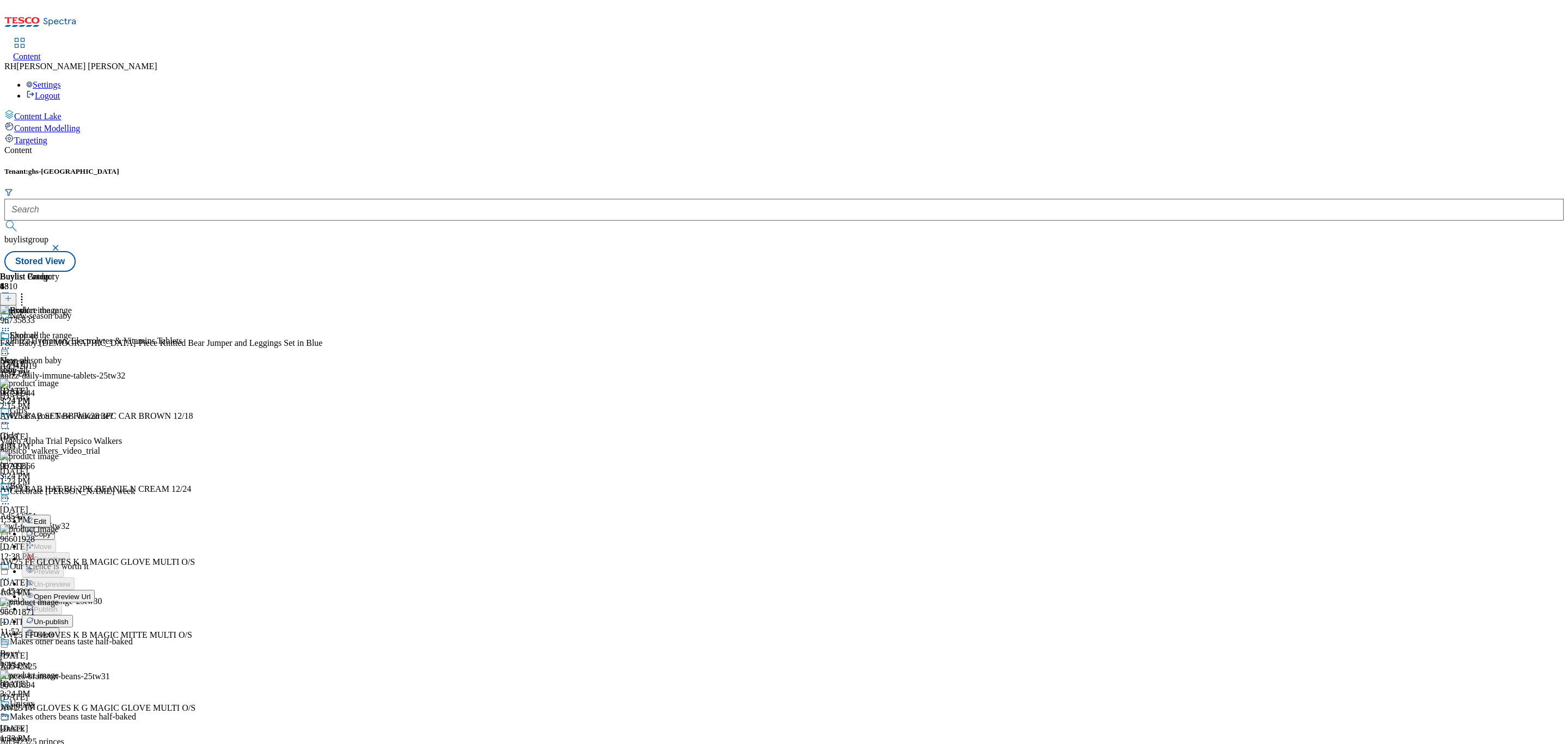
scroll to position [112, 0]
click at [68, 618] on span "Un-publish" at bounding box center [51, 622] width 35 height 8
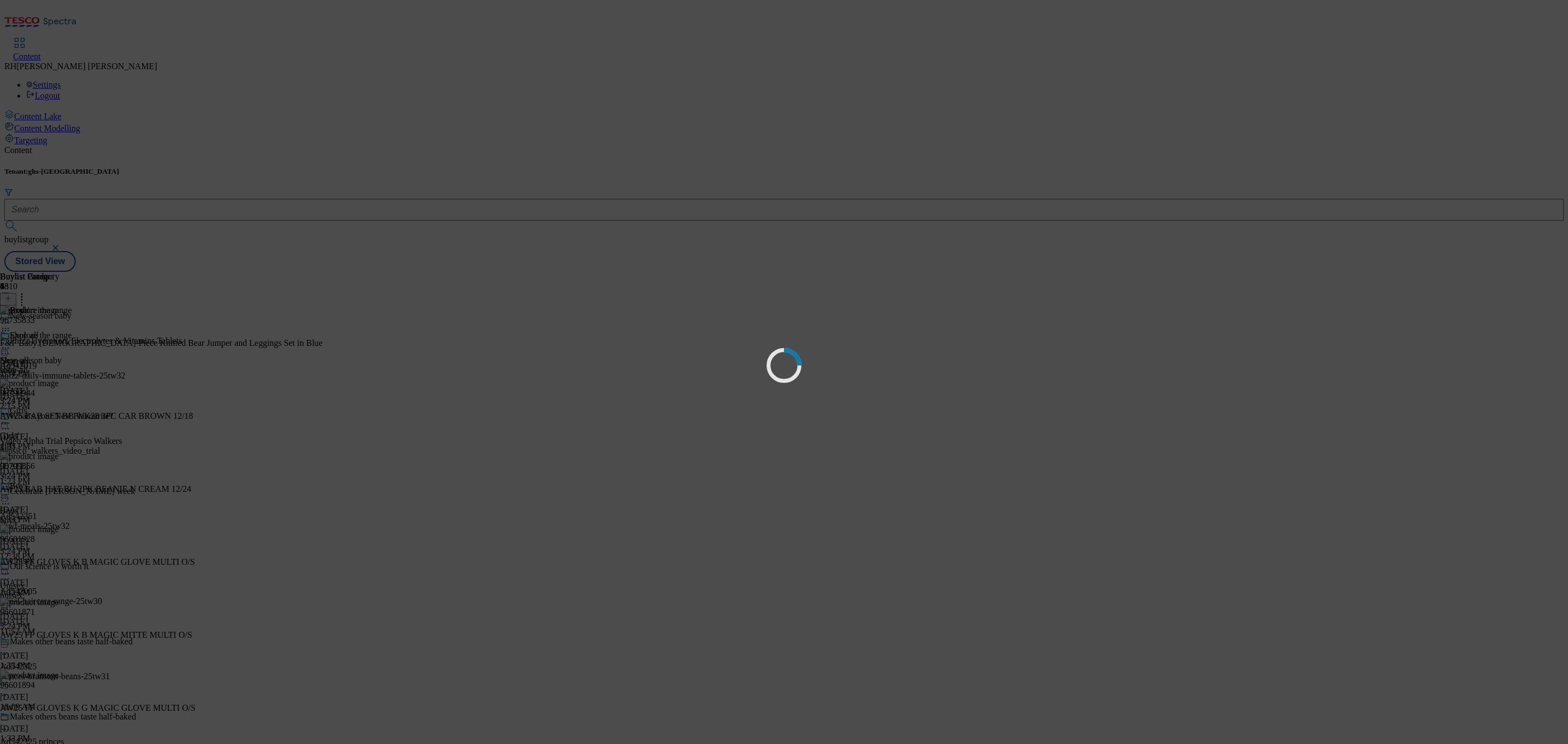
scroll to position [0, 0]
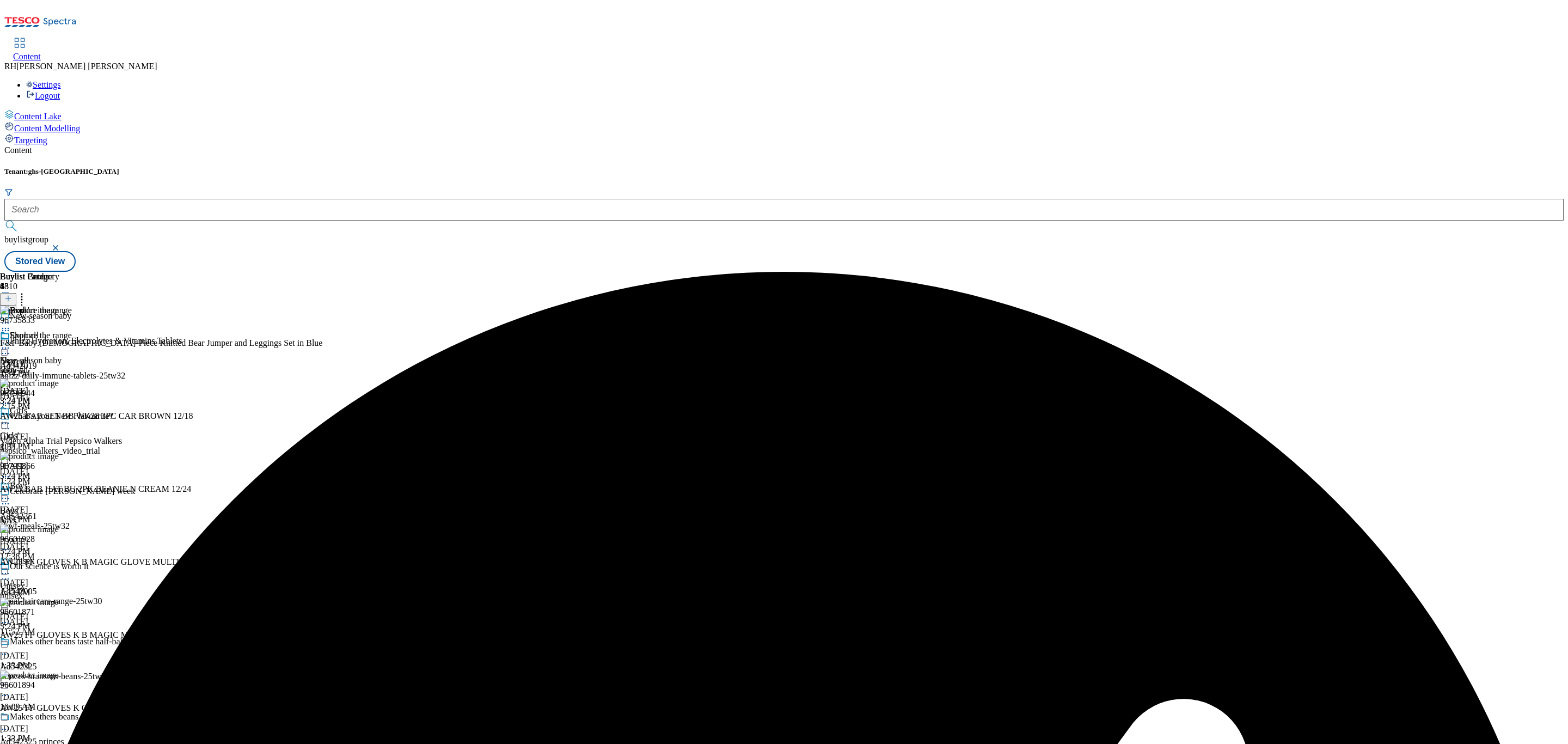
click at [11, 493] on icon at bounding box center [6, 498] width 11 height 11
click at [70, 580] on span "Un-preview" at bounding box center [52, 584] width 36 height 8
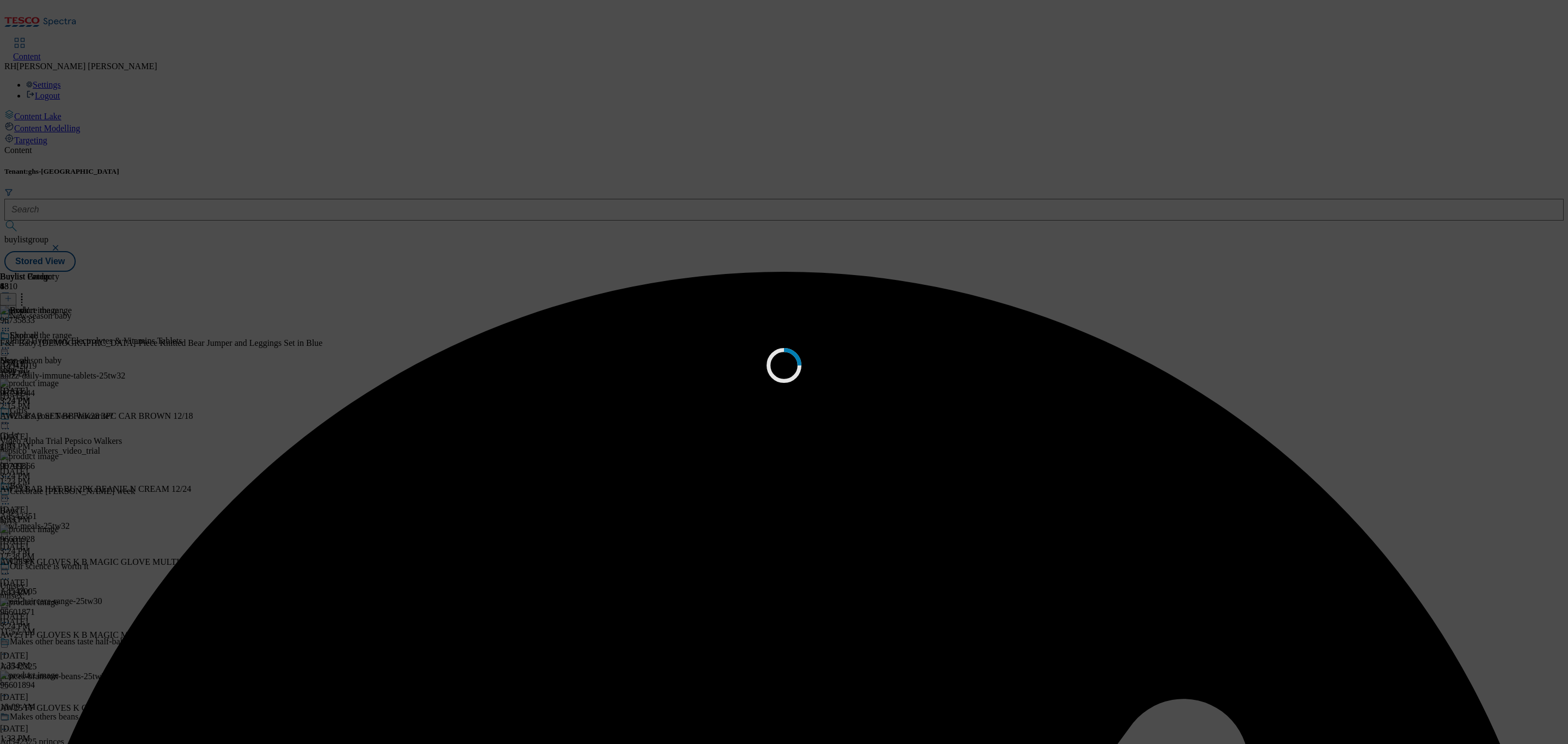
scroll to position [0, 0]
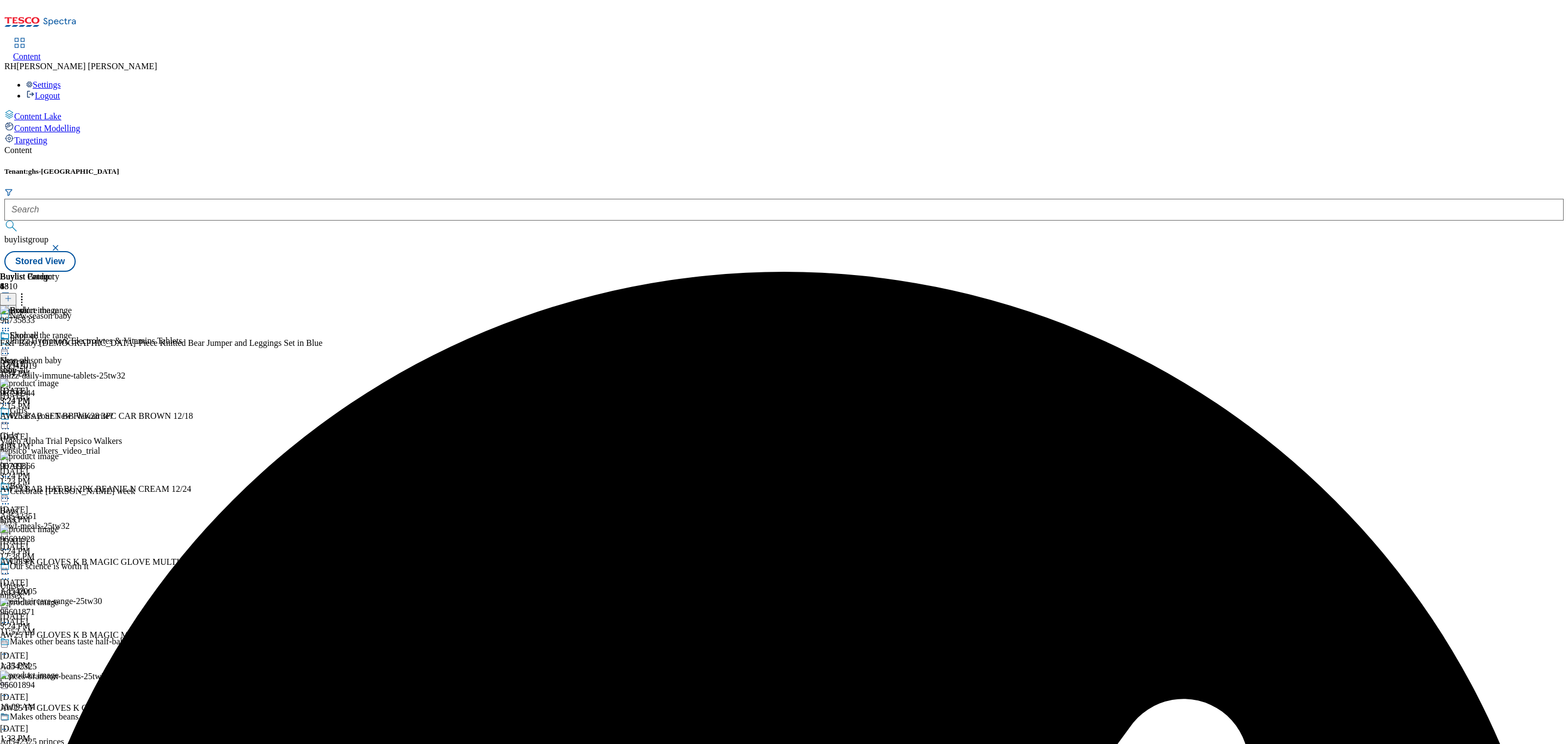
click at [27, 292] on icon at bounding box center [22, 297] width 11 height 11
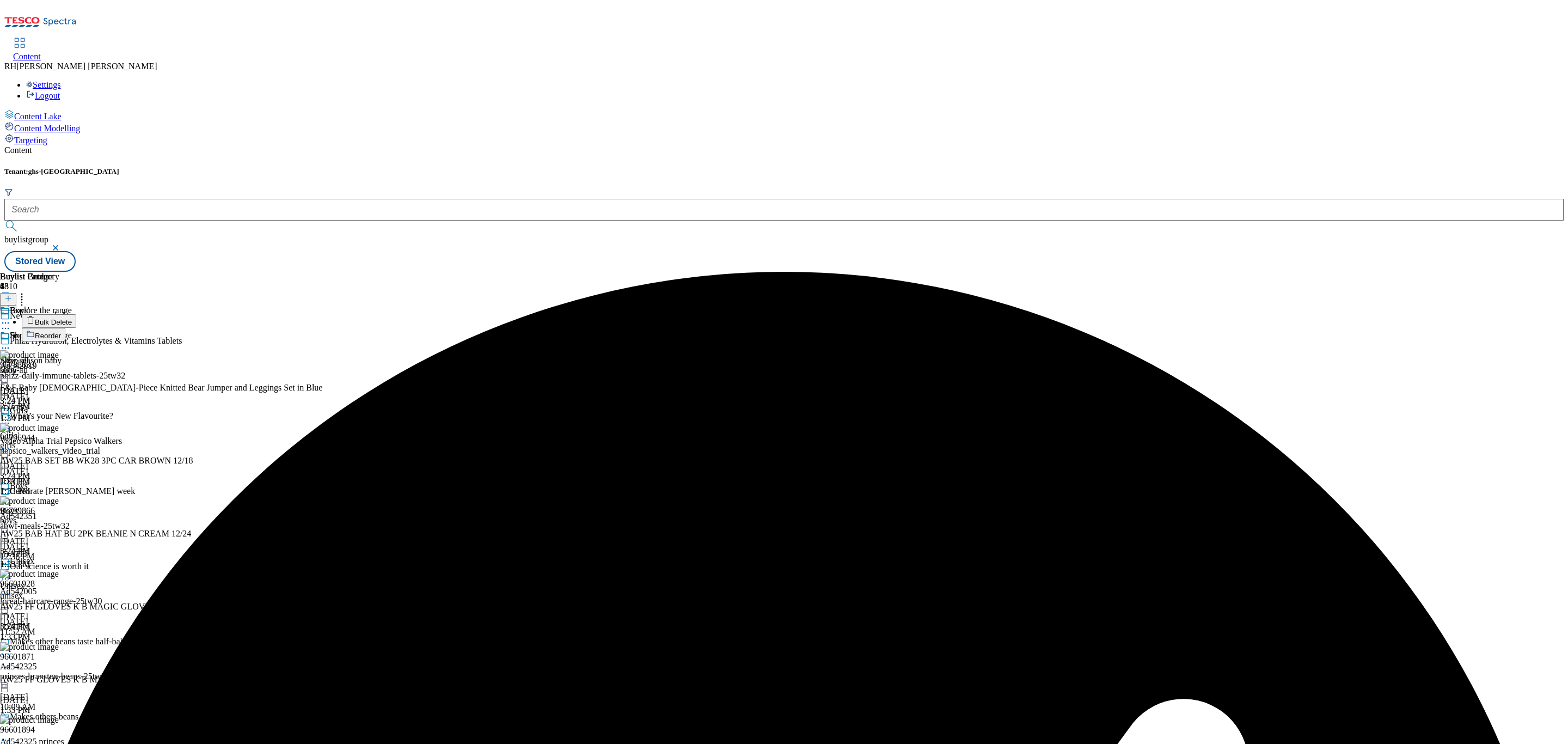
click at [72, 318] on span "Bulk Delete" at bounding box center [53, 322] width 37 height 8
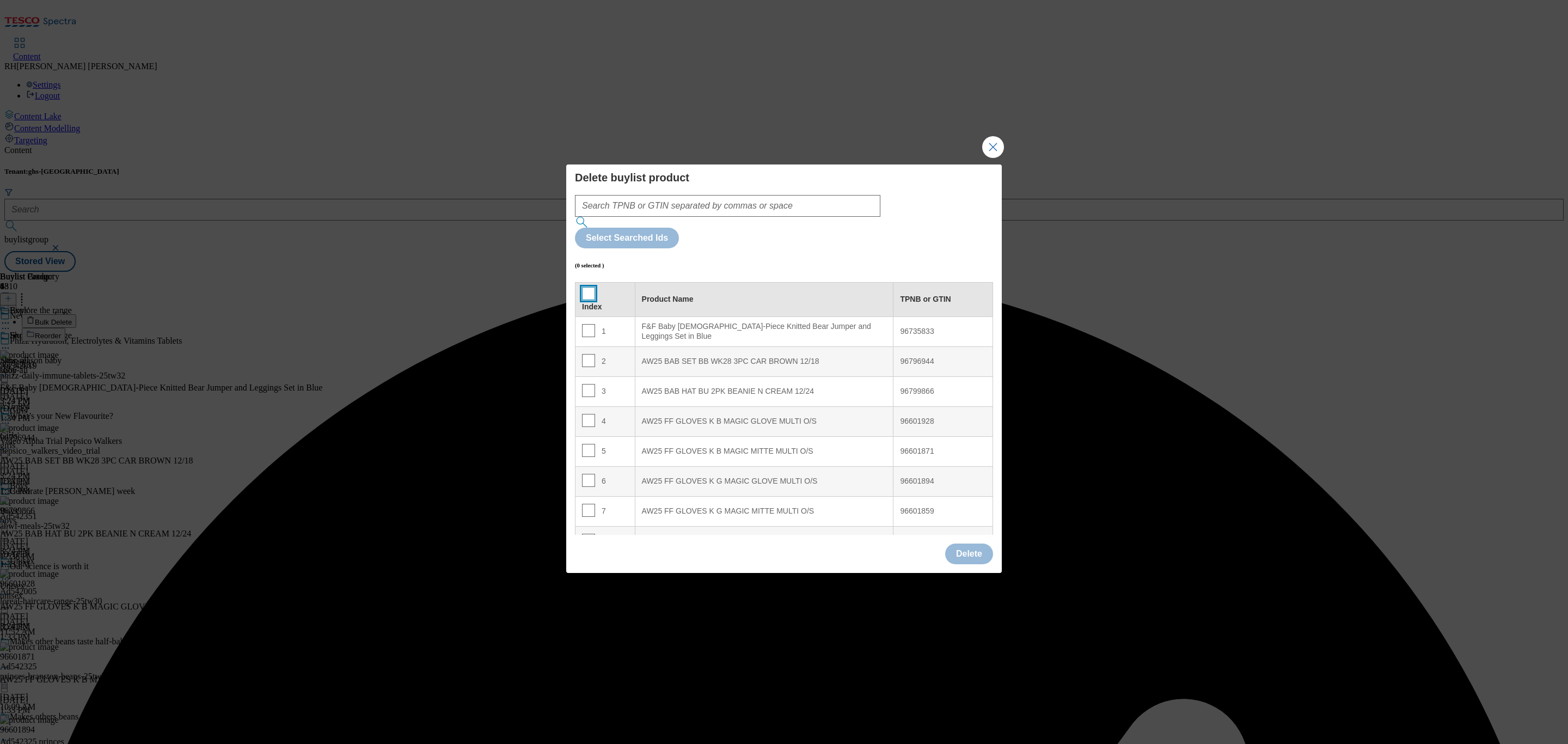
click at [585, 287] on input "Modal" at bounding box center [588, 293] width 13 height 13
checkbox input "true"
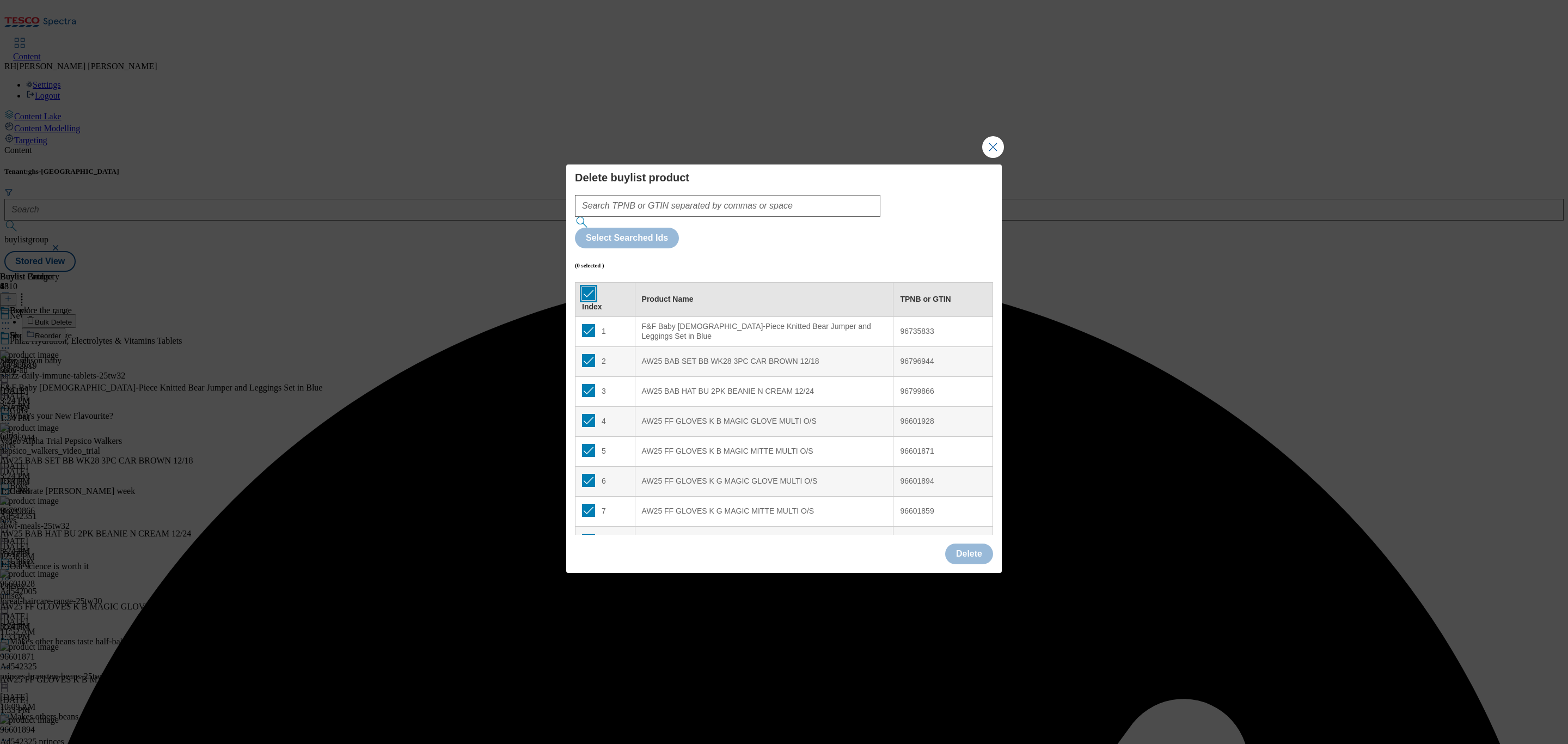
checkbox input "true"
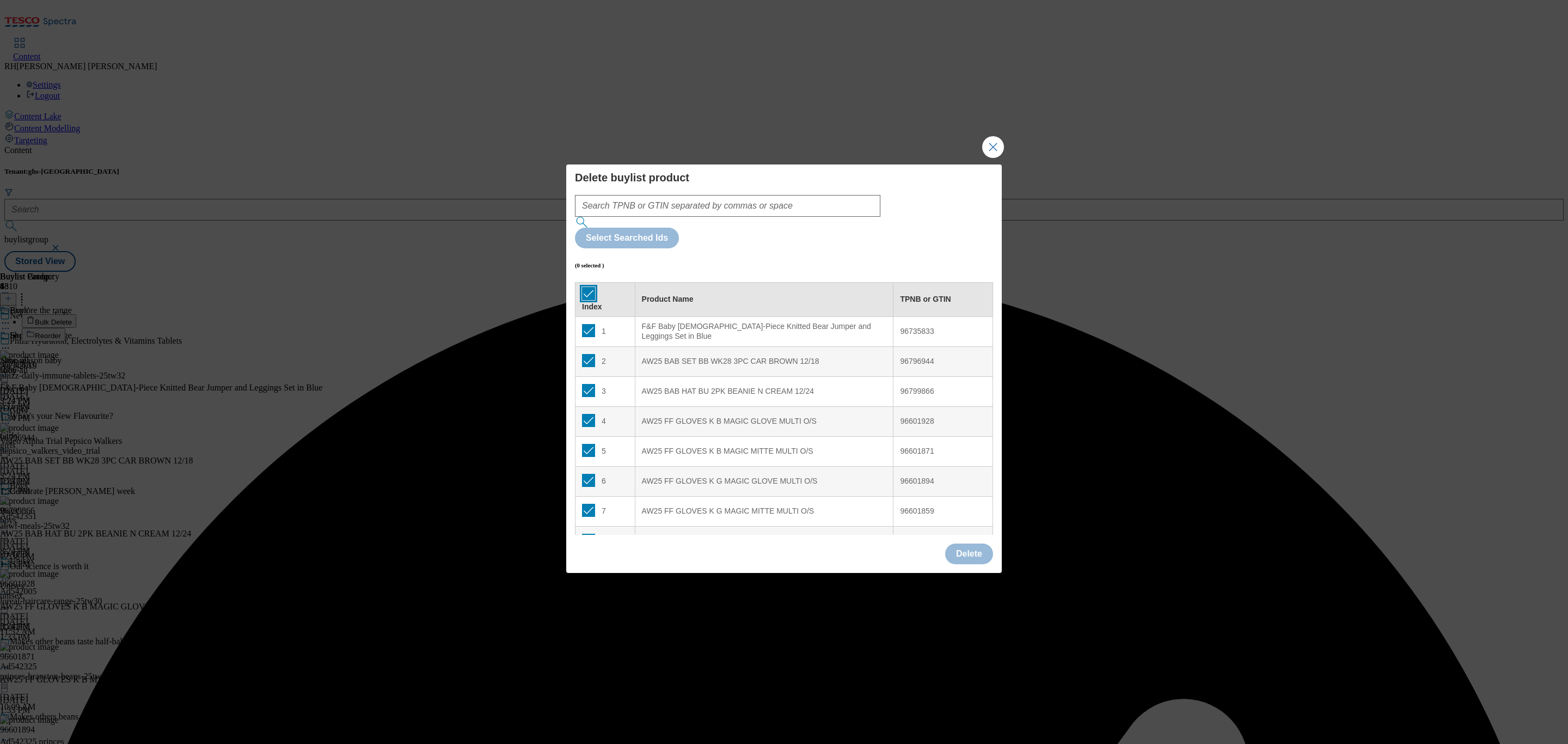
checkbox input "true"
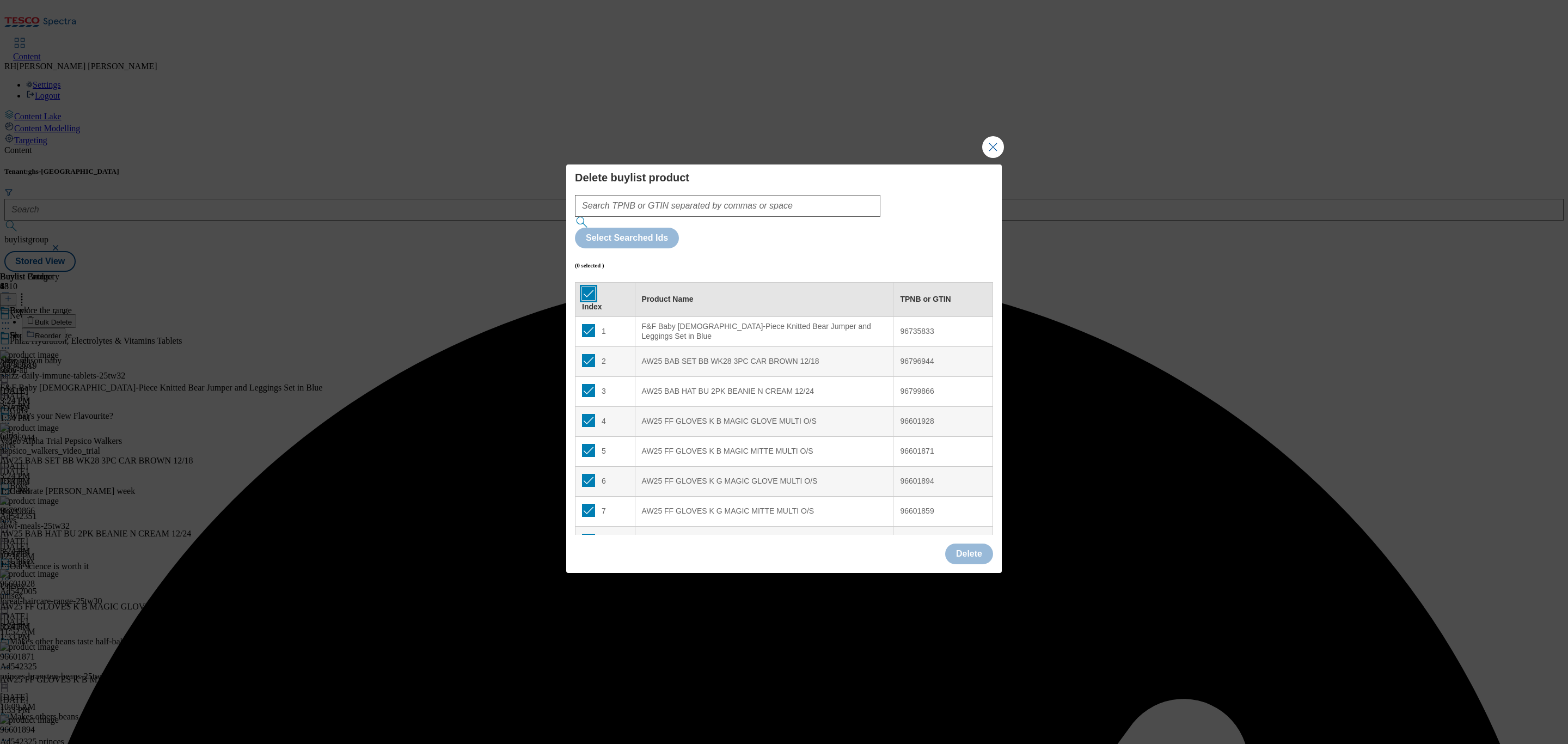
checkbox input "true"
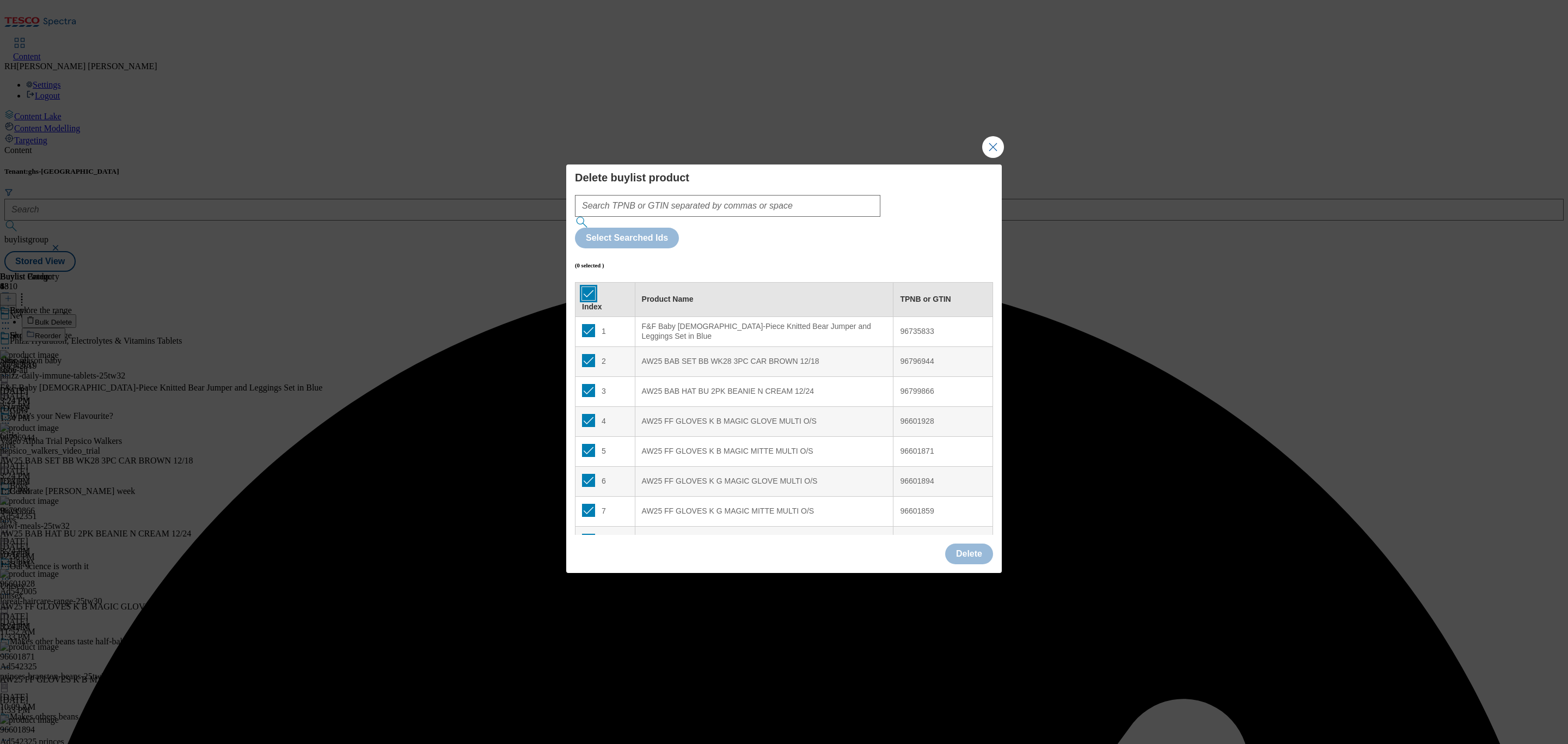
checkbox input "true"
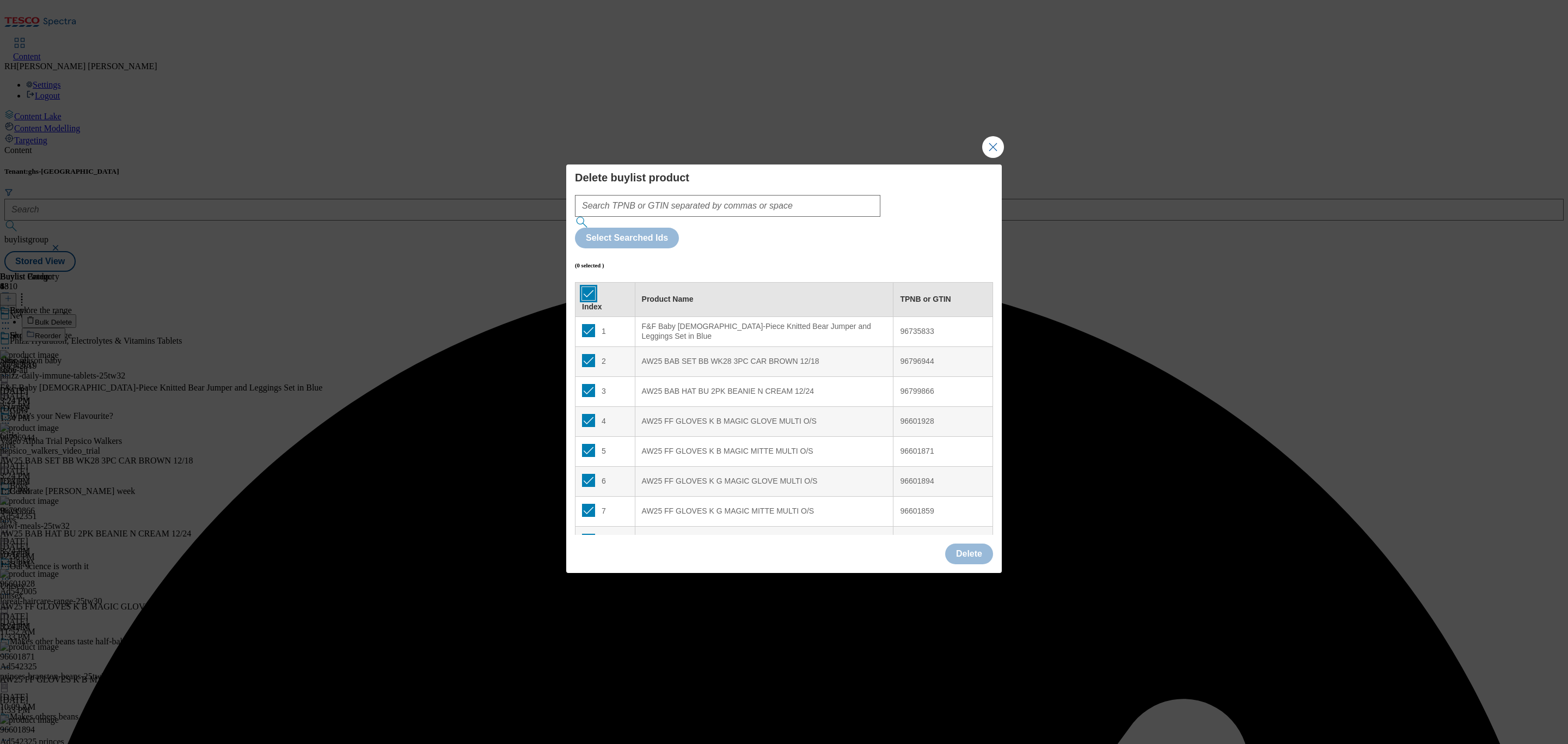
checkbox input "true"
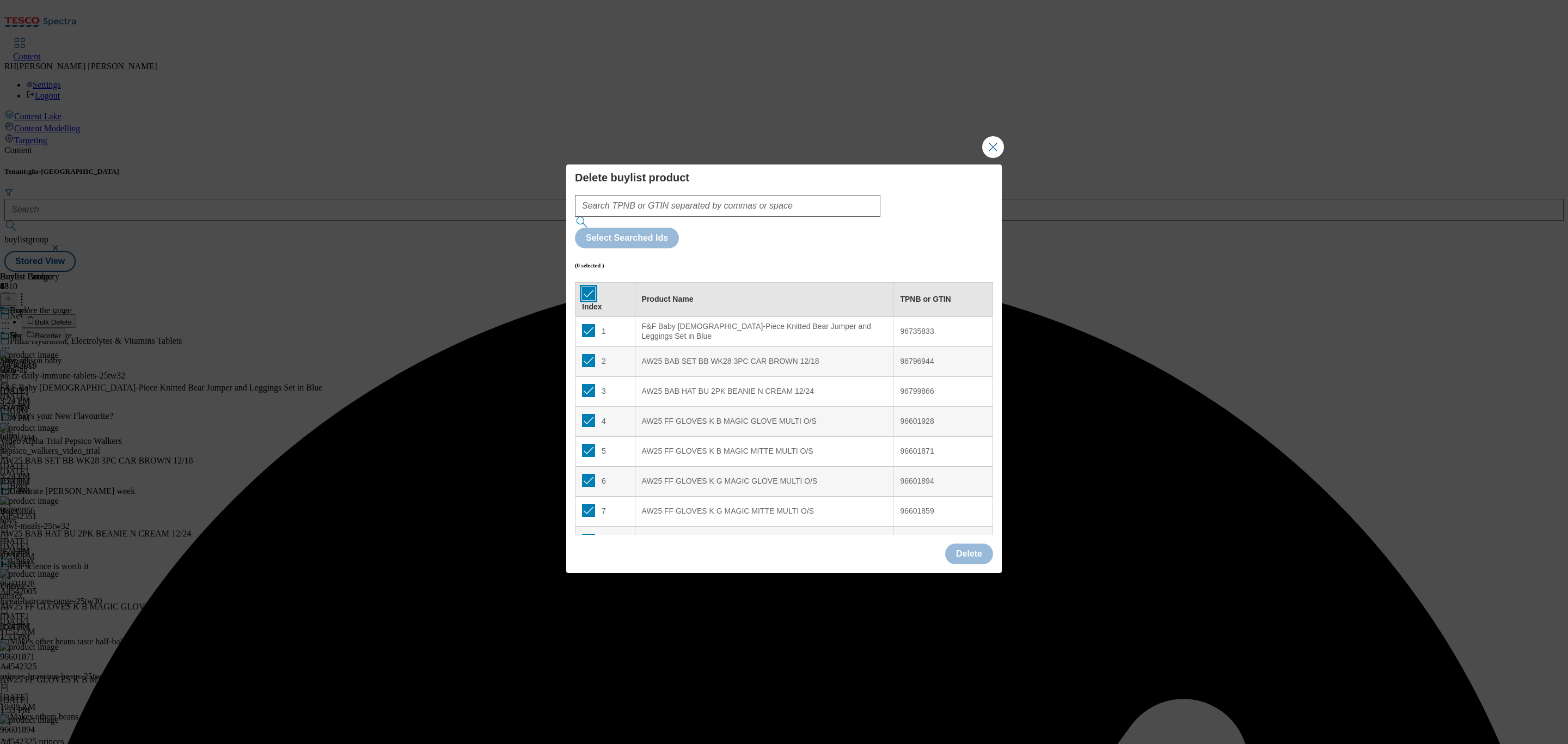
checkbox input "true"
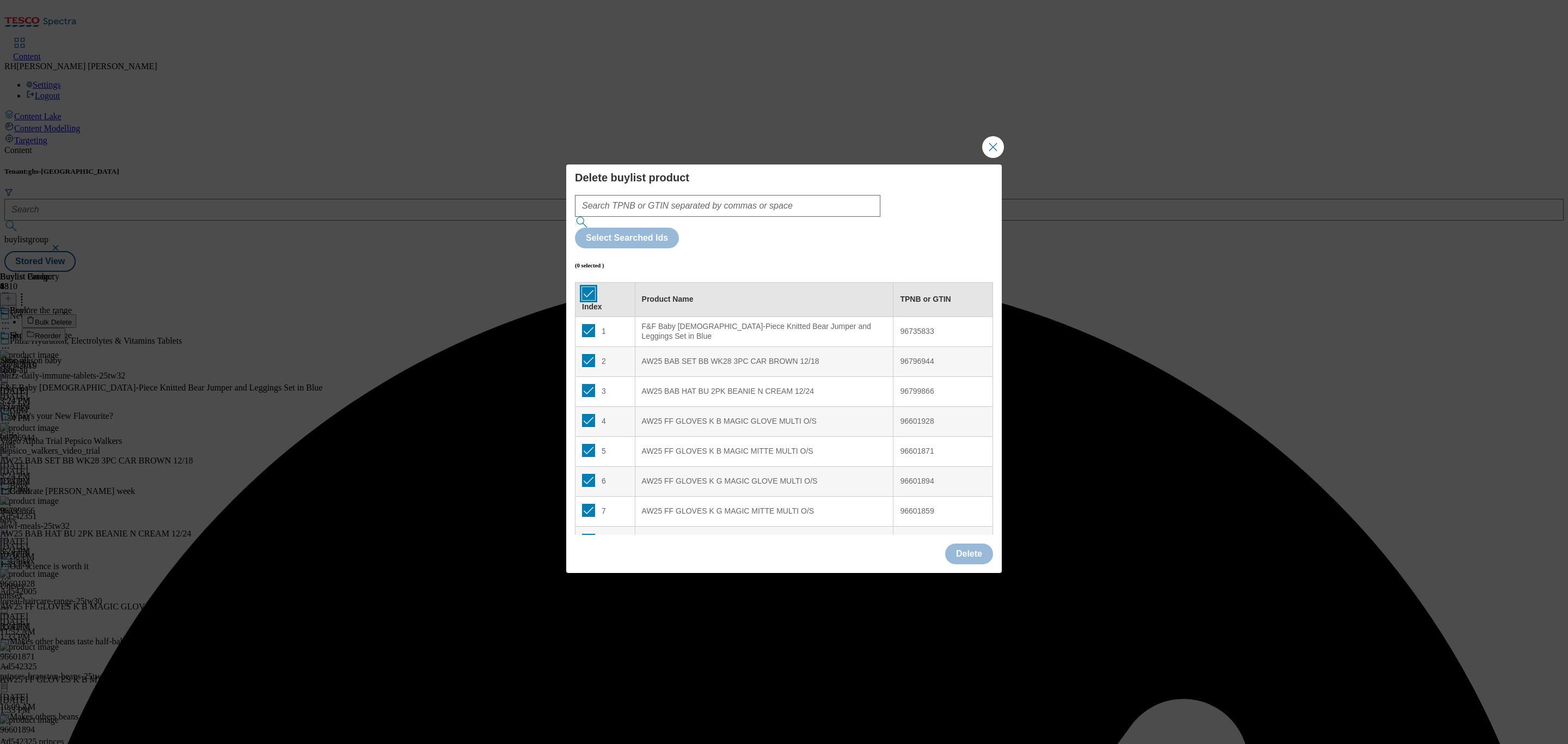
checkbox input "true"
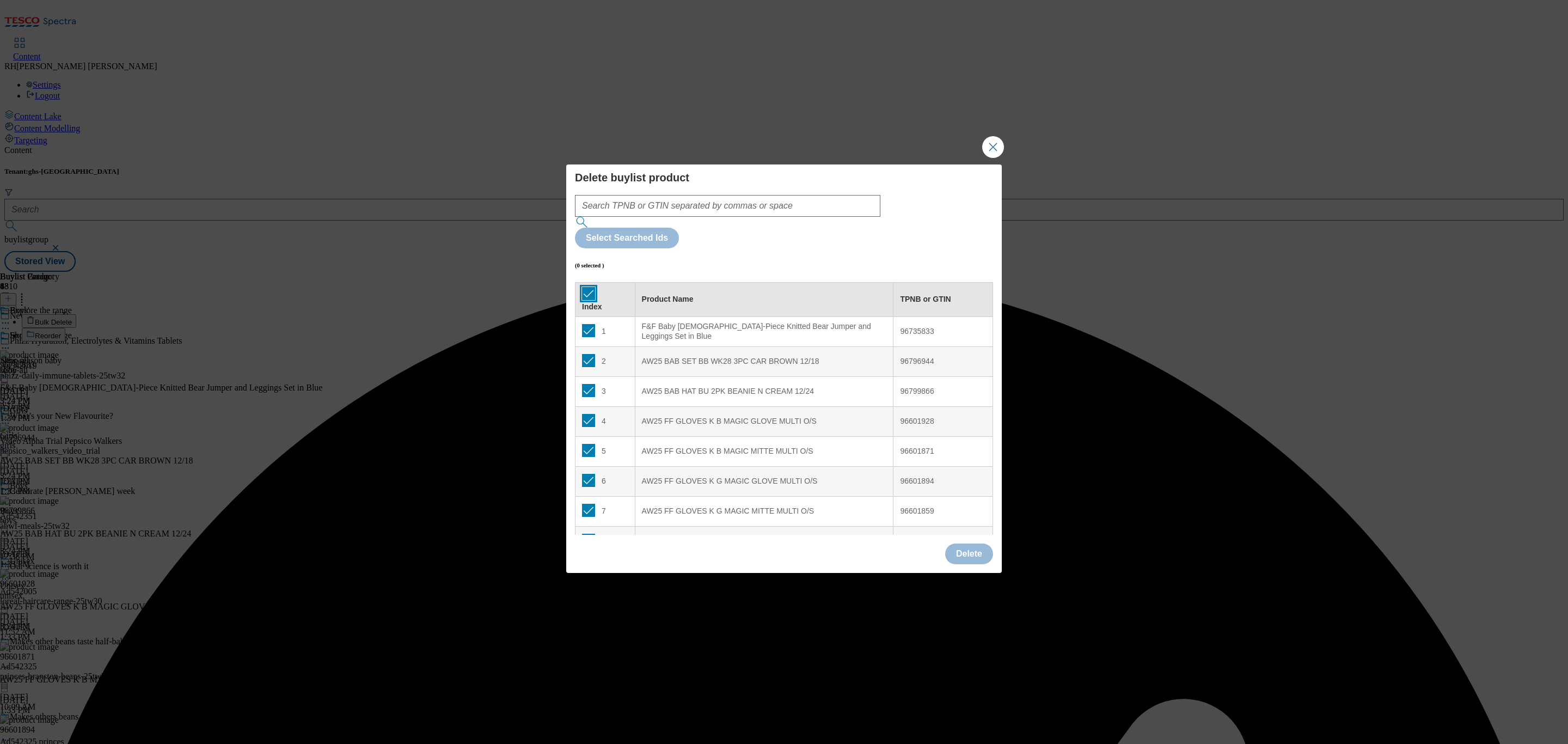
checkbox input "true"
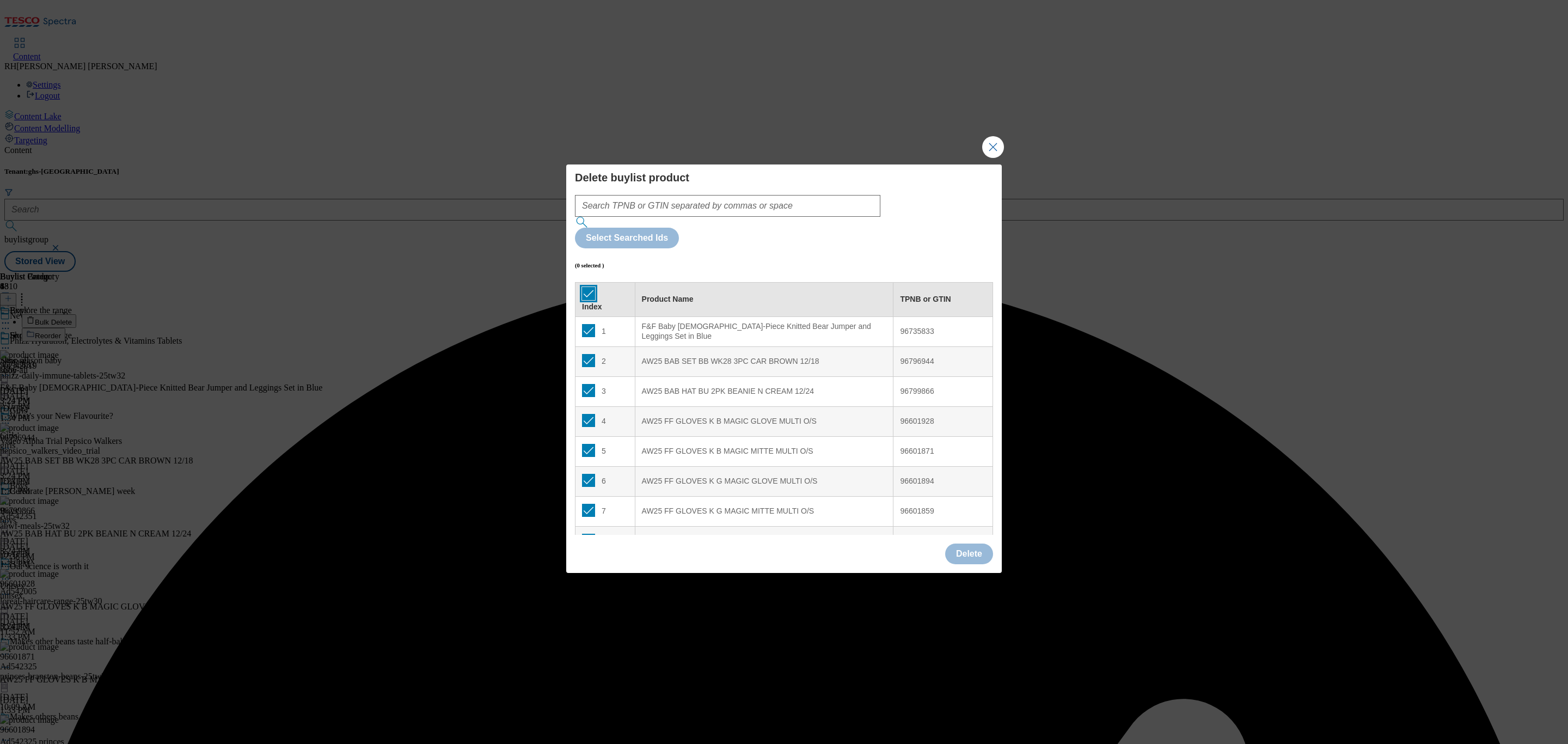
checkbox input "true"
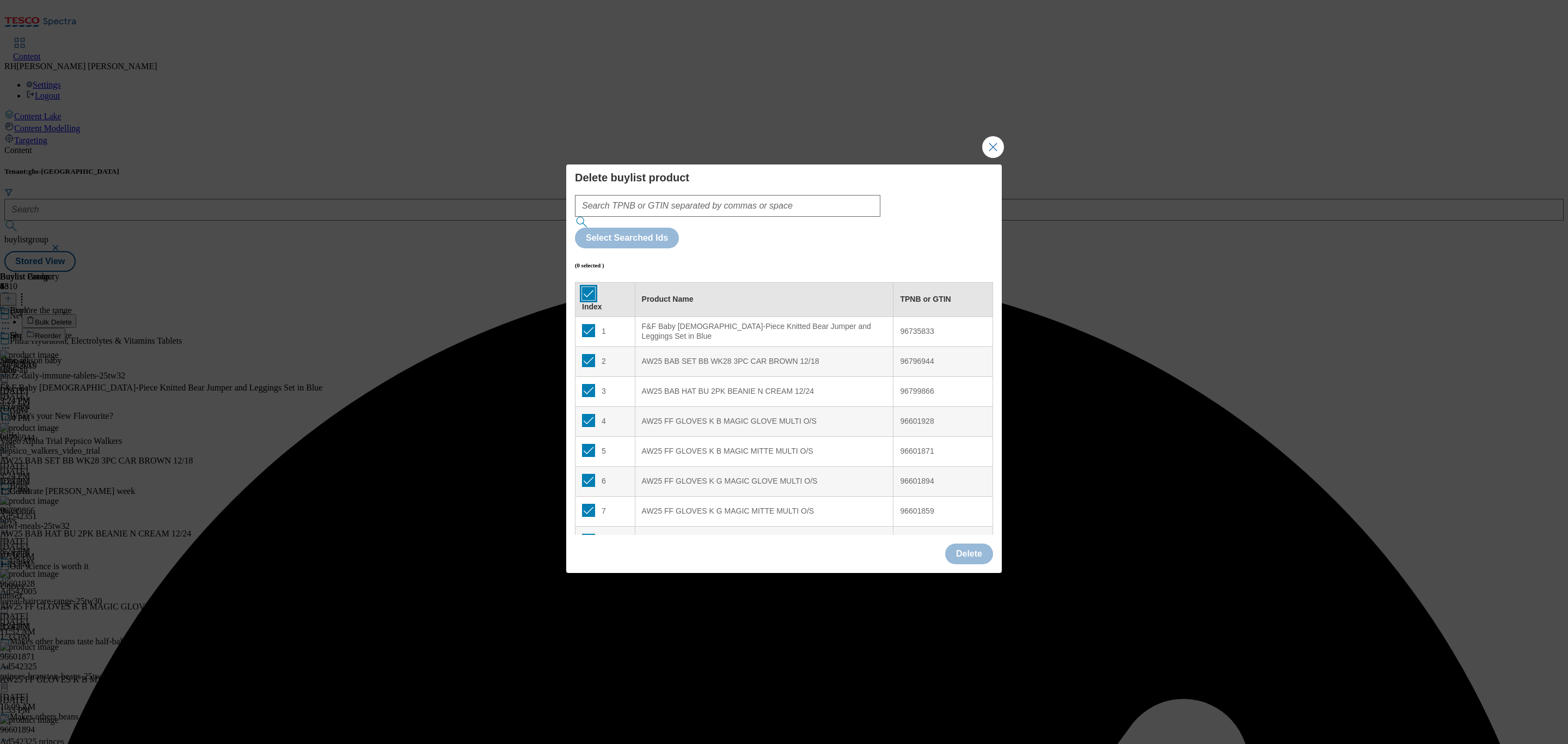
checkbox input "true"
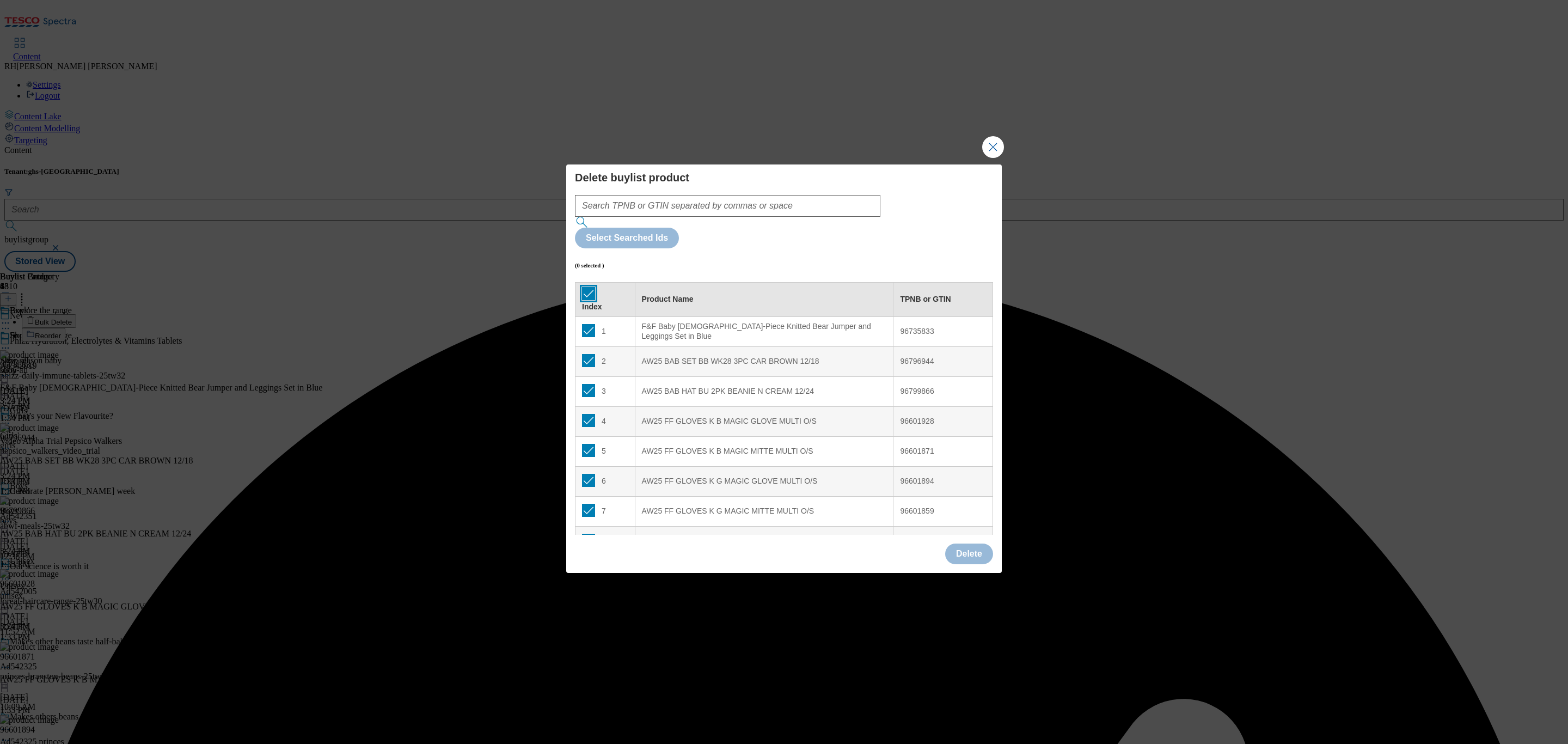
checkbox input "true"
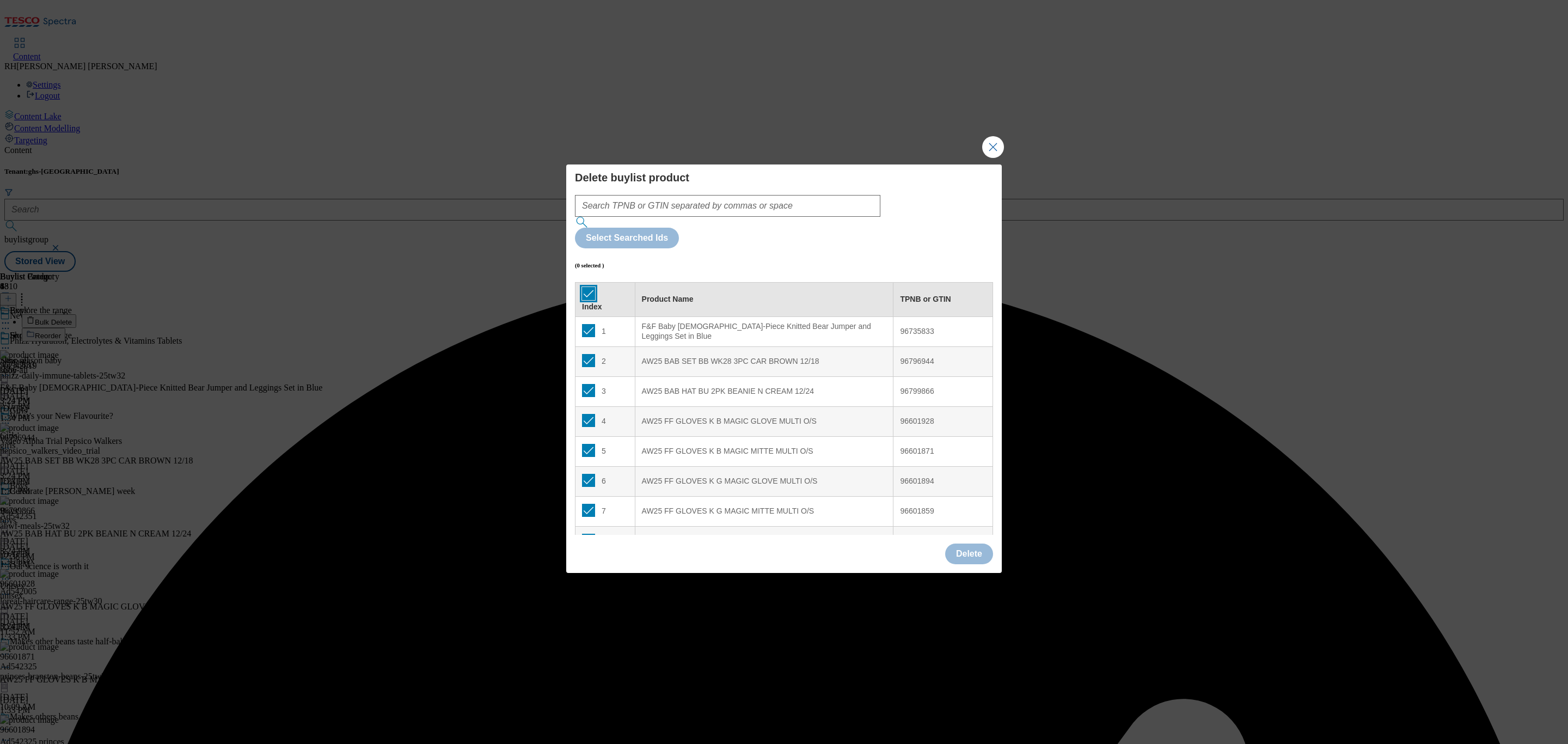
checkbox input "true"
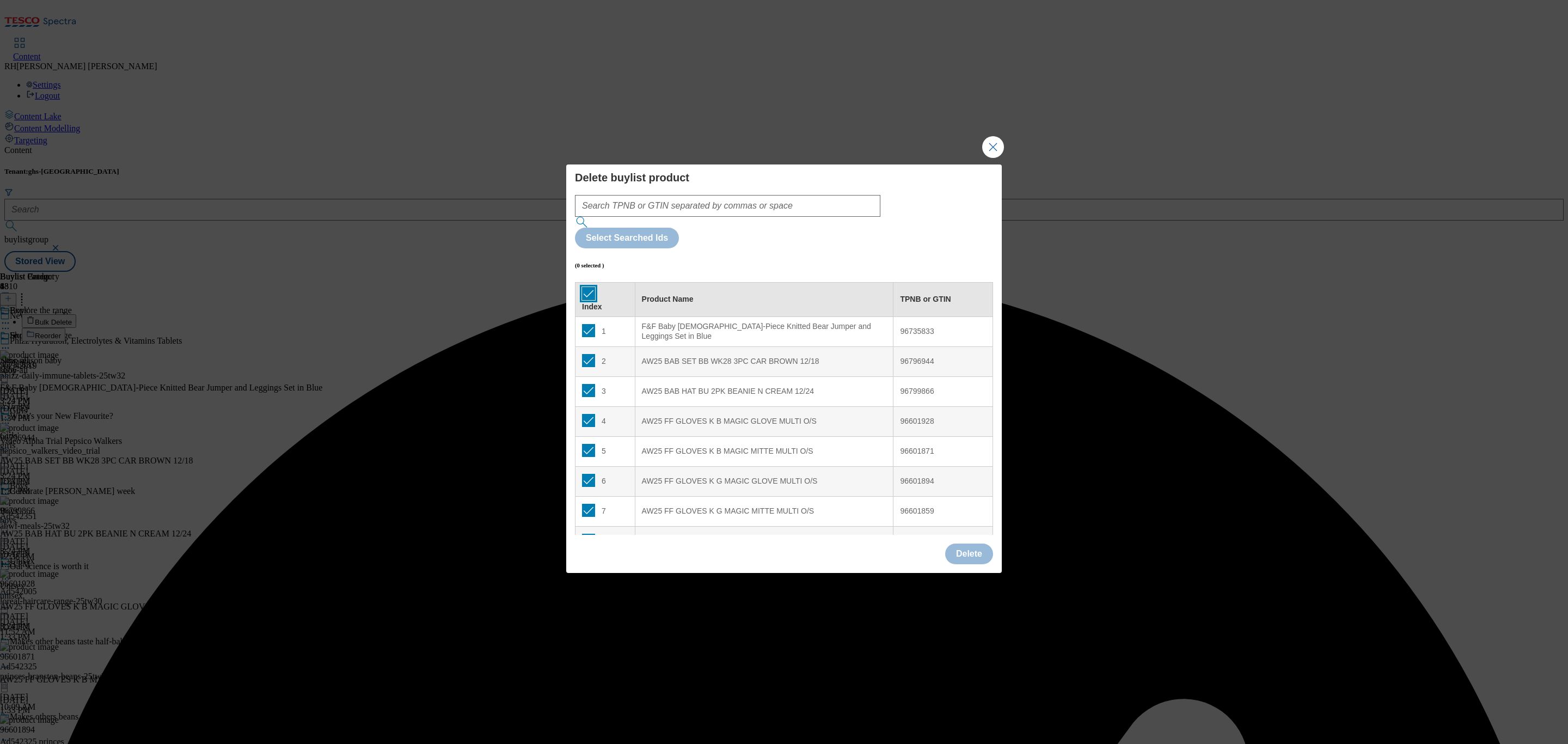
checkbox input "true"
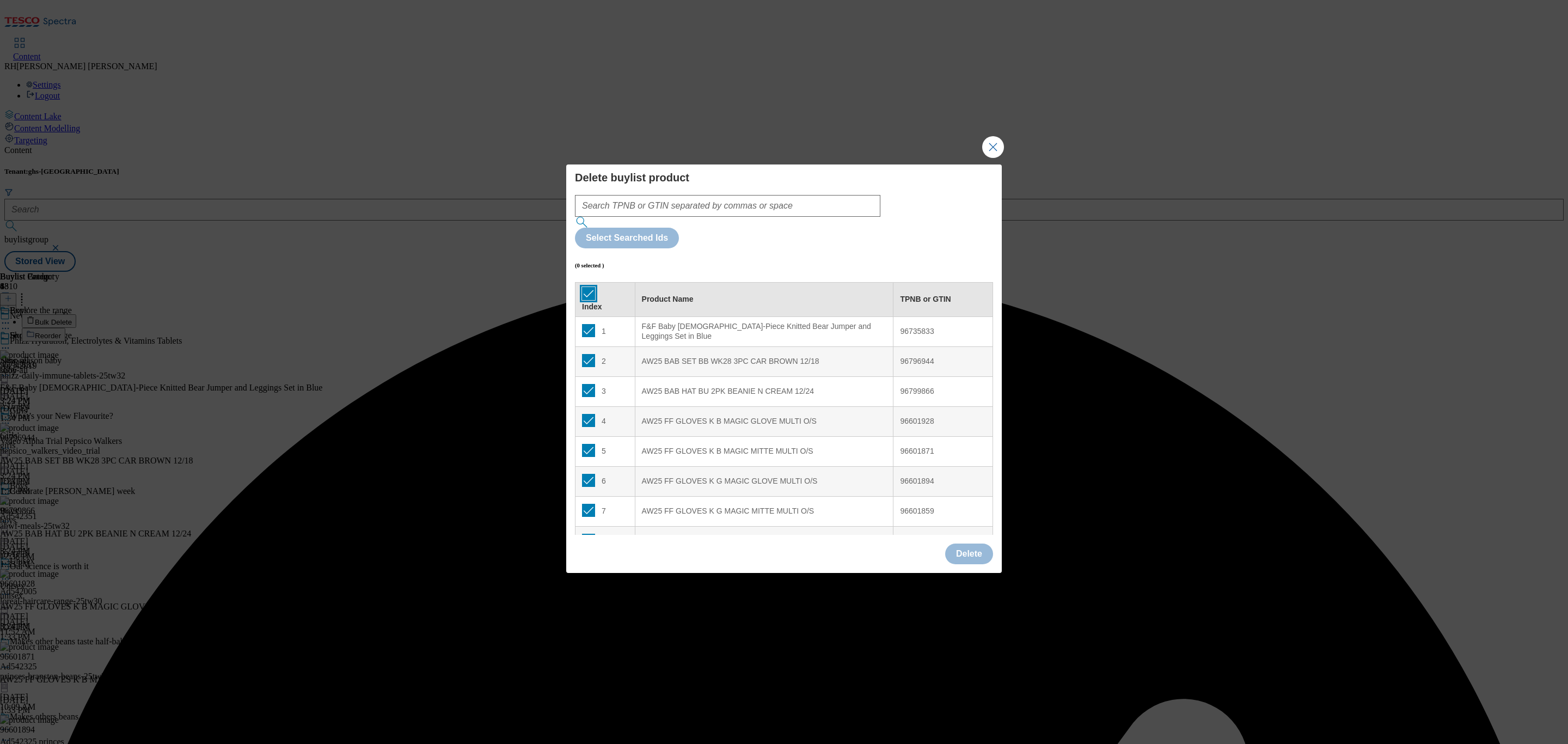
checkbox input "true"
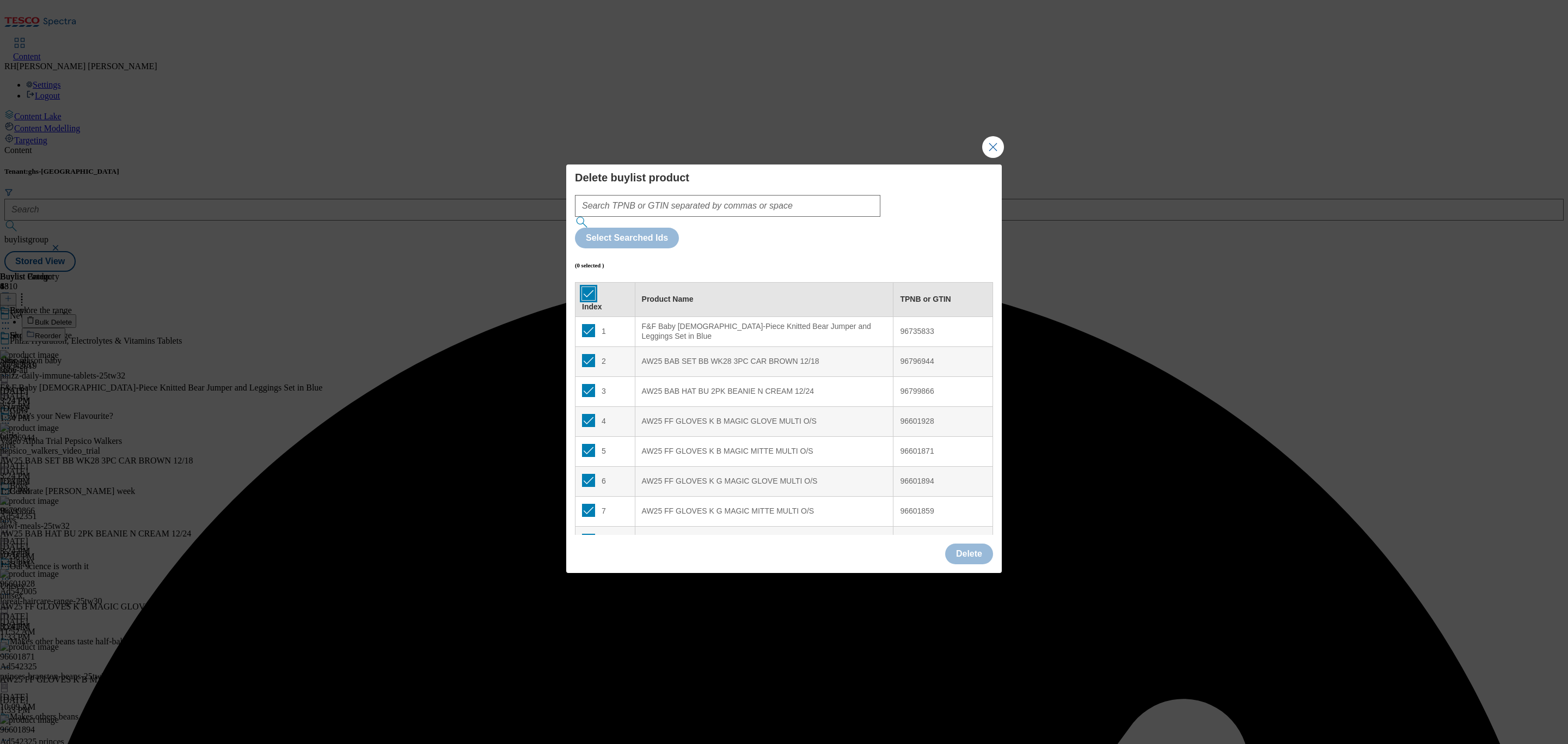
checkbox input "true"
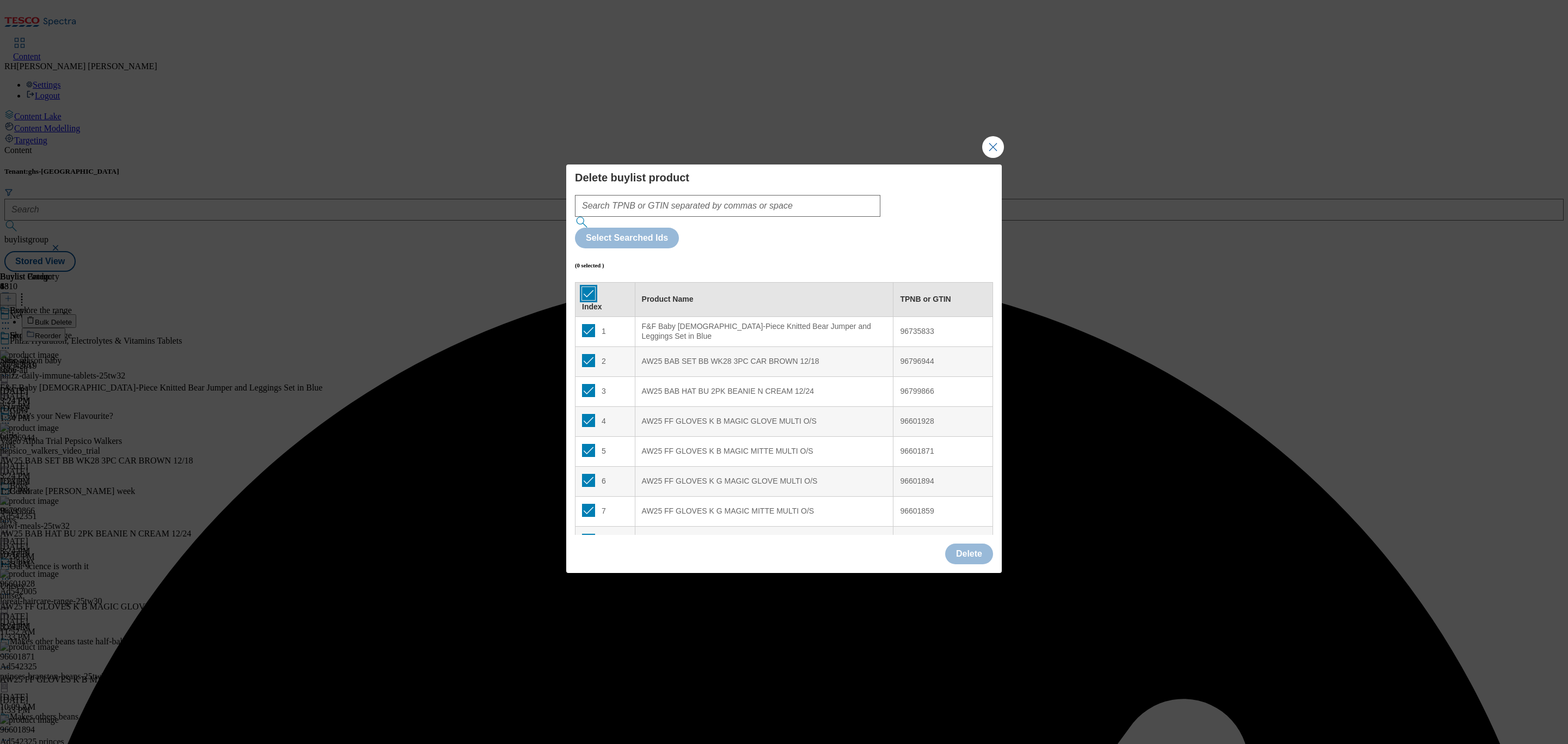
checkbox input "true"
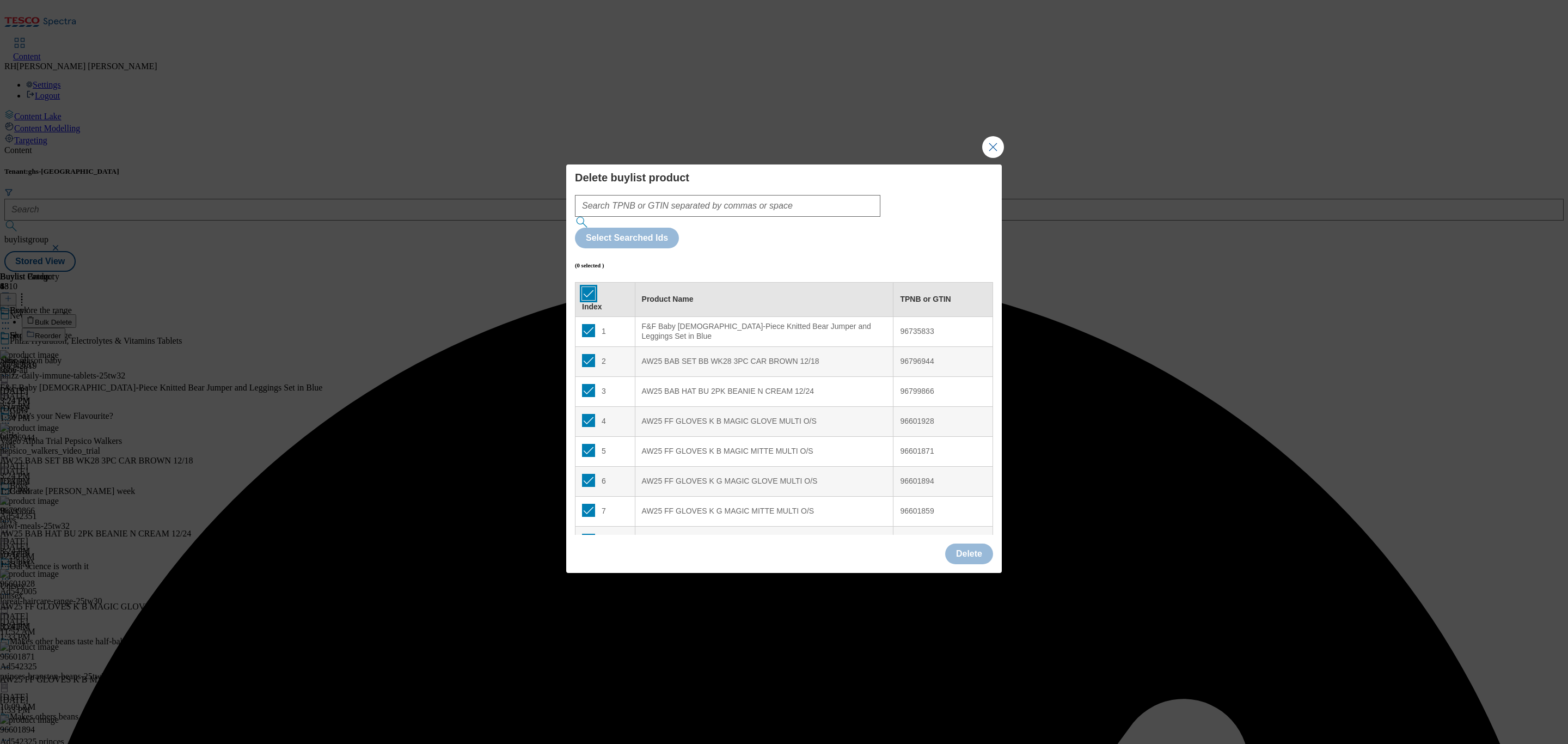
checkbox input "true"
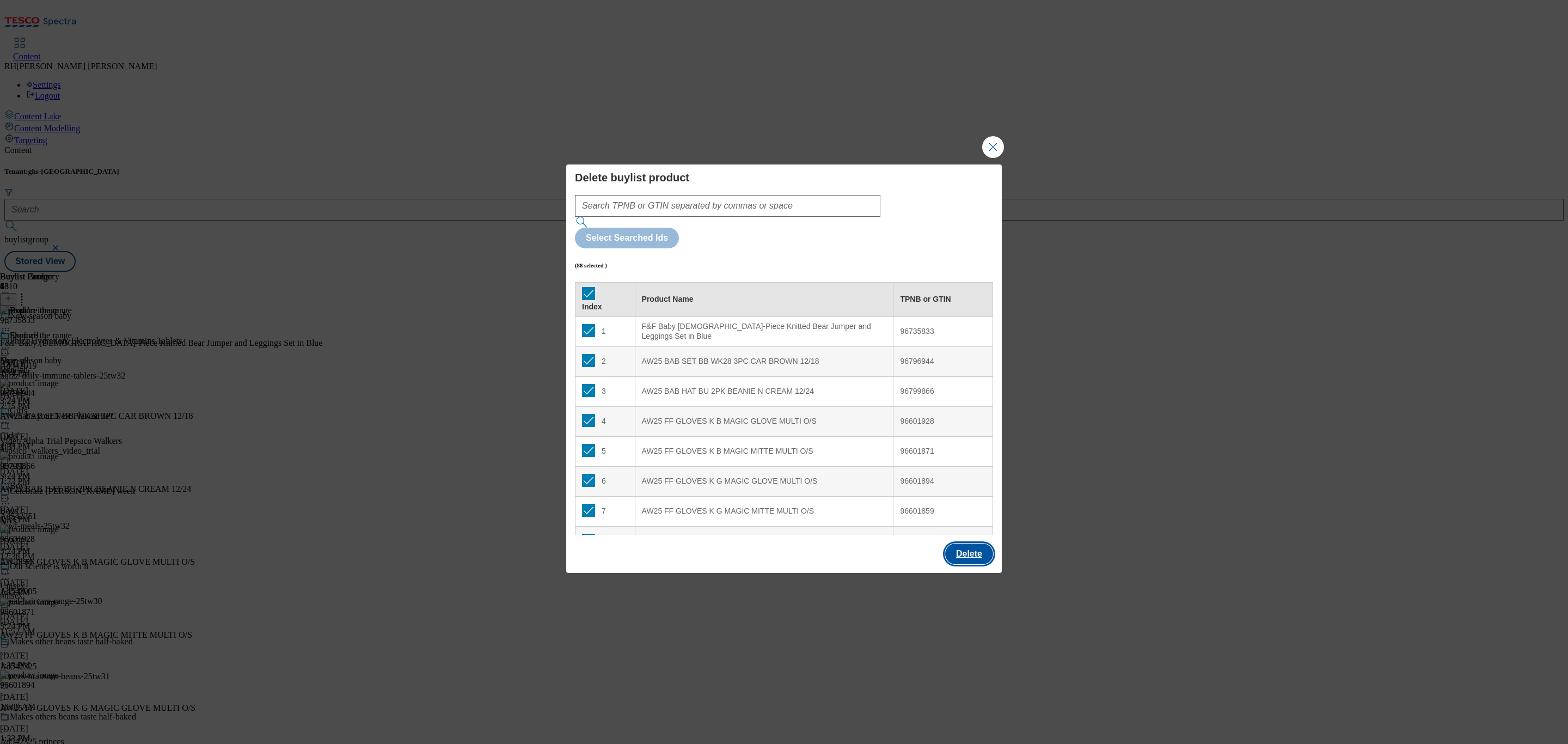
click at [949, 544] on button "Delete" at bounding box center [969, 554] width 48 height 21
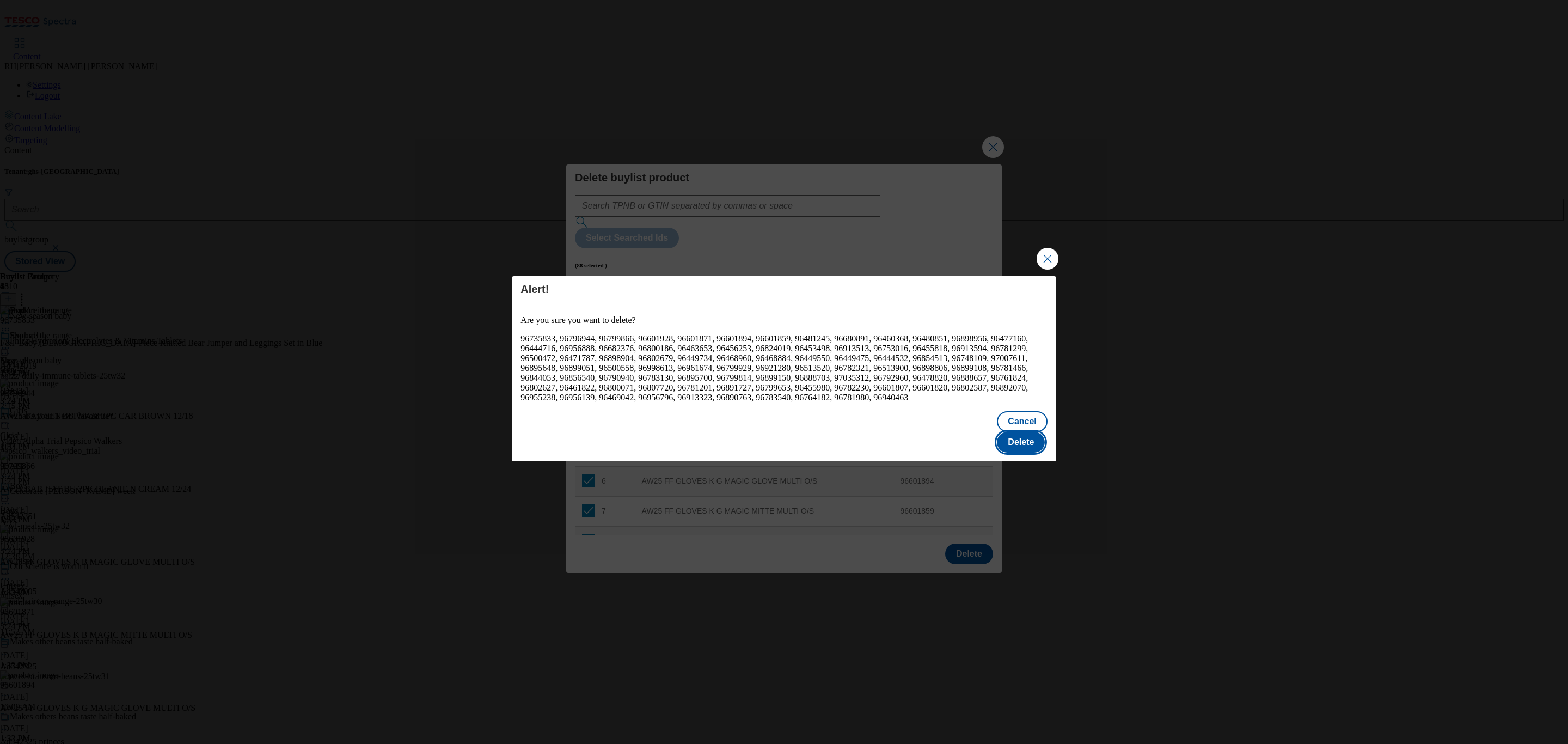
click at [1030, 435] on button "Delete" at bounding box center [1020, 442] width 48 height 21
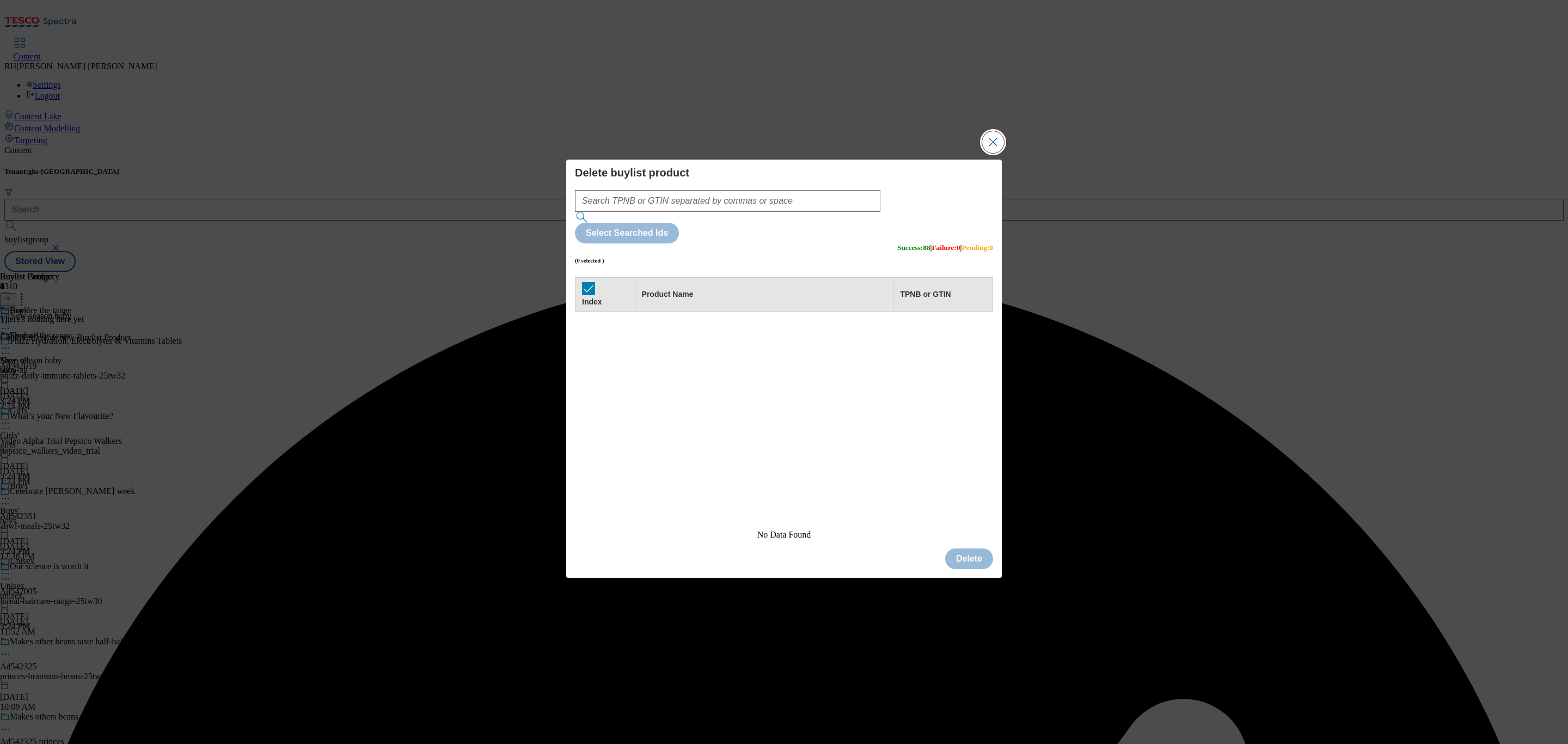
click at [994, 153] on button "Close Modal" at bounding box center [993, 142] width 22 height 22
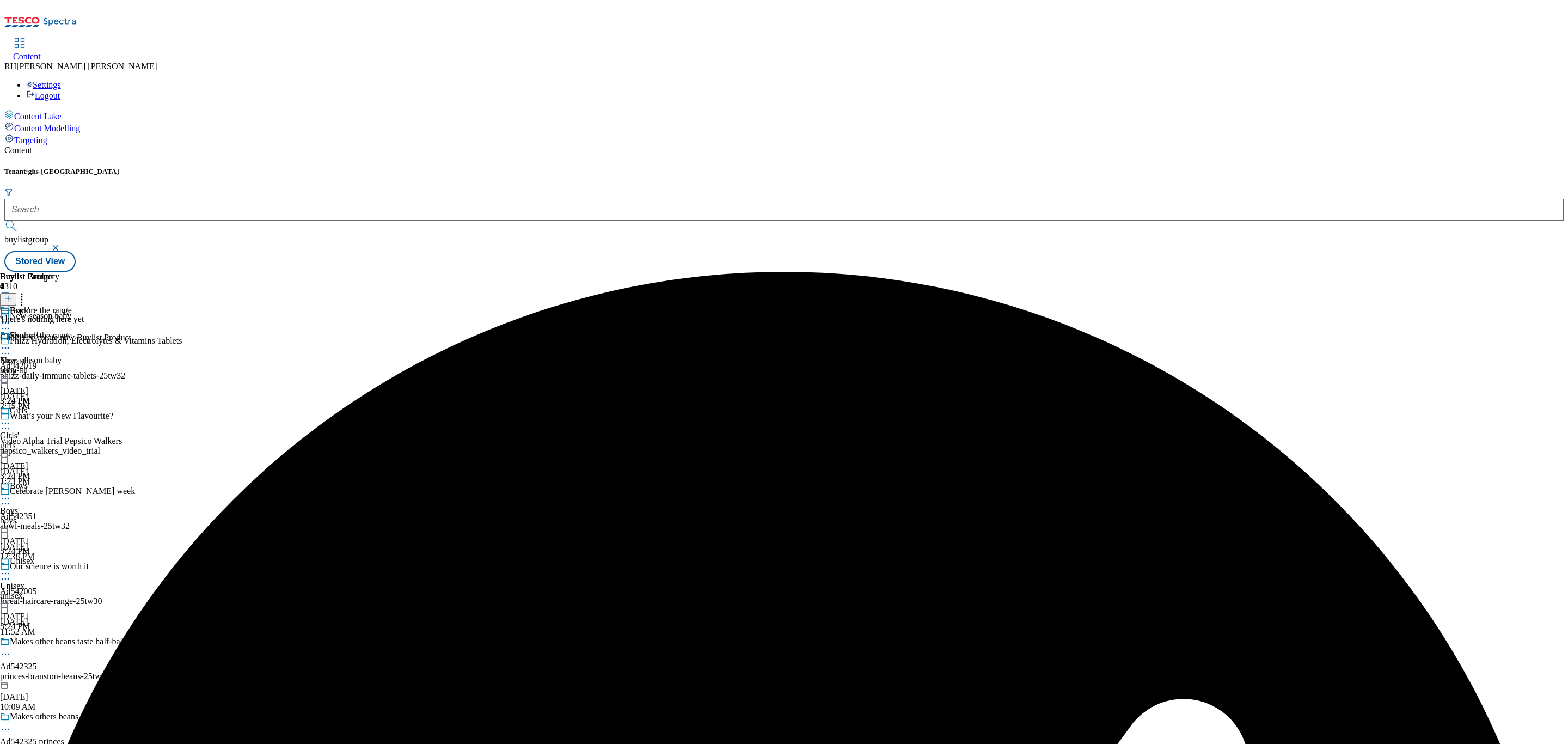
click at [12, 295] on icon at bounding box center [8, 298] width 8 height 8
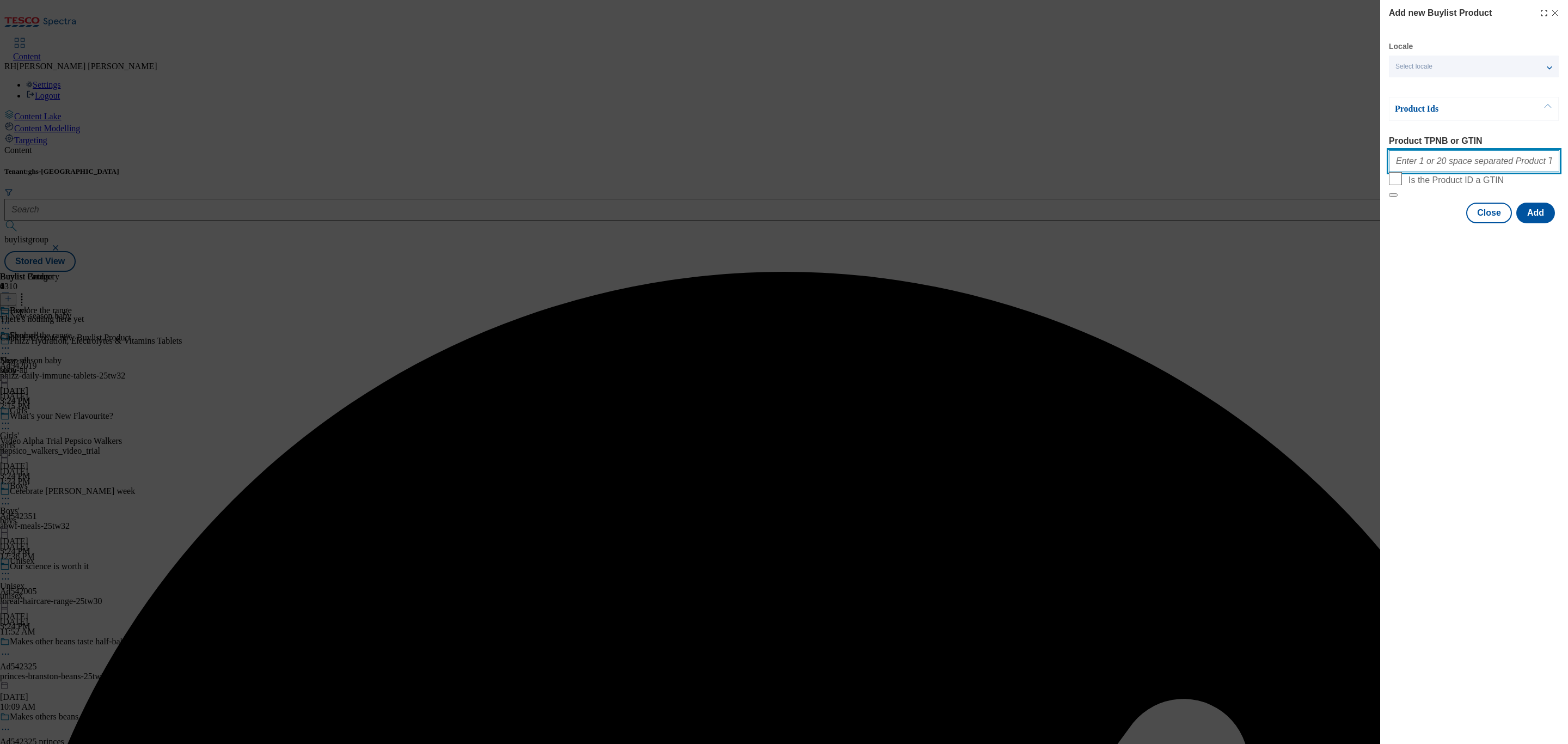
click at [1477, 170] on input "Product TPNB or GTIN" at bounding box center [1474, 161] width 170 height 22
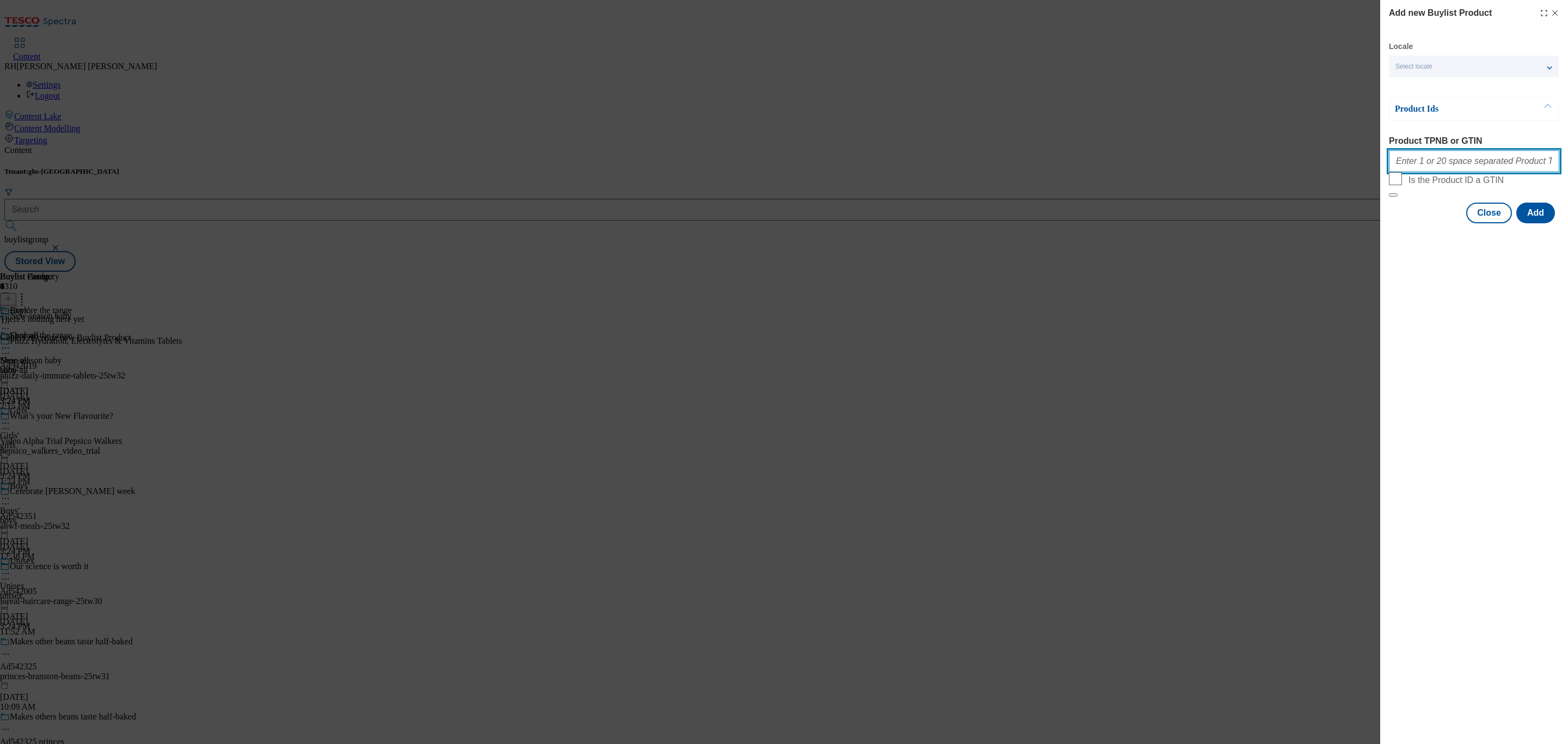
paste input "96735833 96796944 96799866 96481245 96680891 96460368 96480851 96898956 9647716…"
type input "96735833 96796944 96799866 96481245 96680891 96460368 96480851 96898956 9647716…"
click at [1532, 223] on button "Add" at bounding box center [1535, 213] width 38 height 21
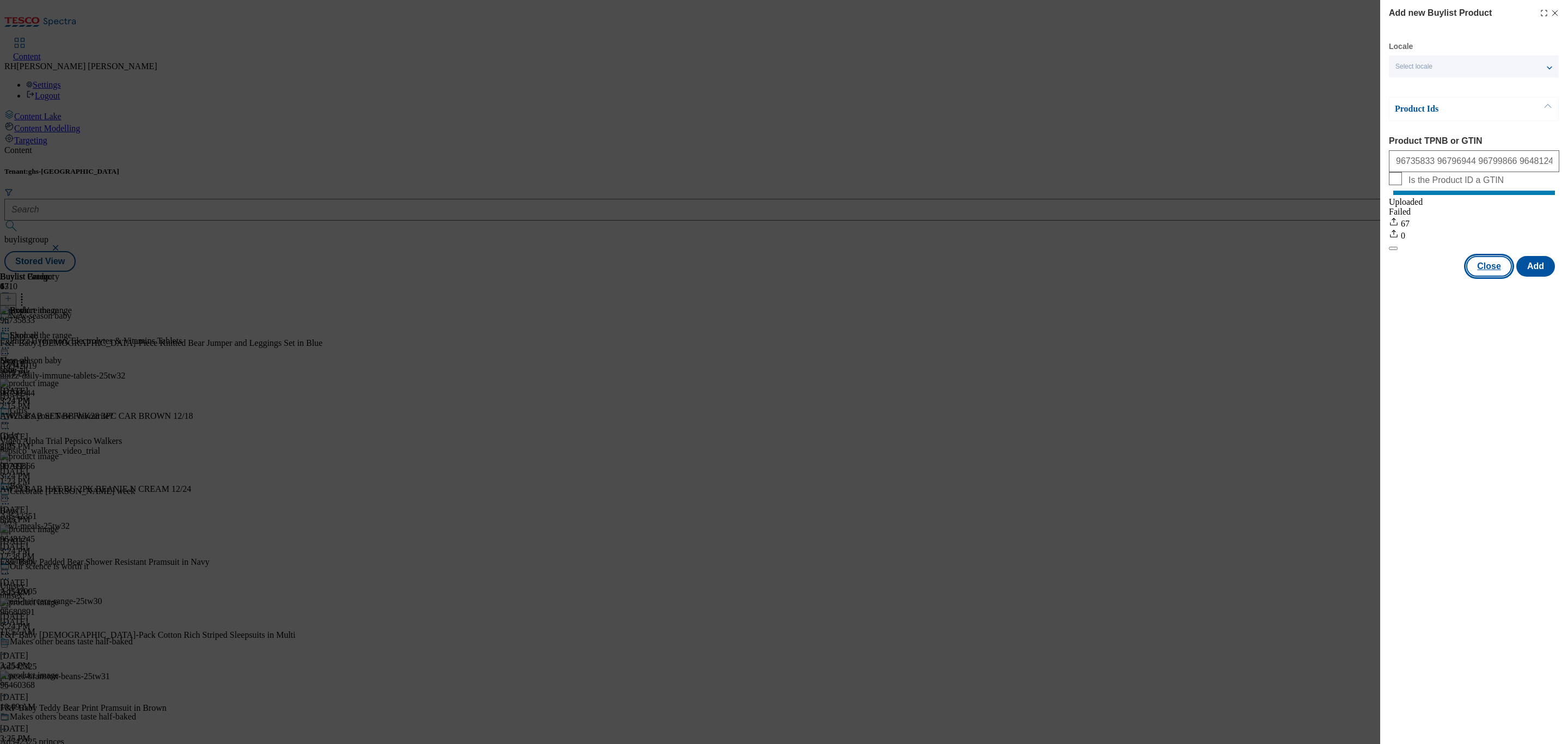
click at [1488, 272] on button "Close" at bounding box center [1489, 267] width 46 height 21
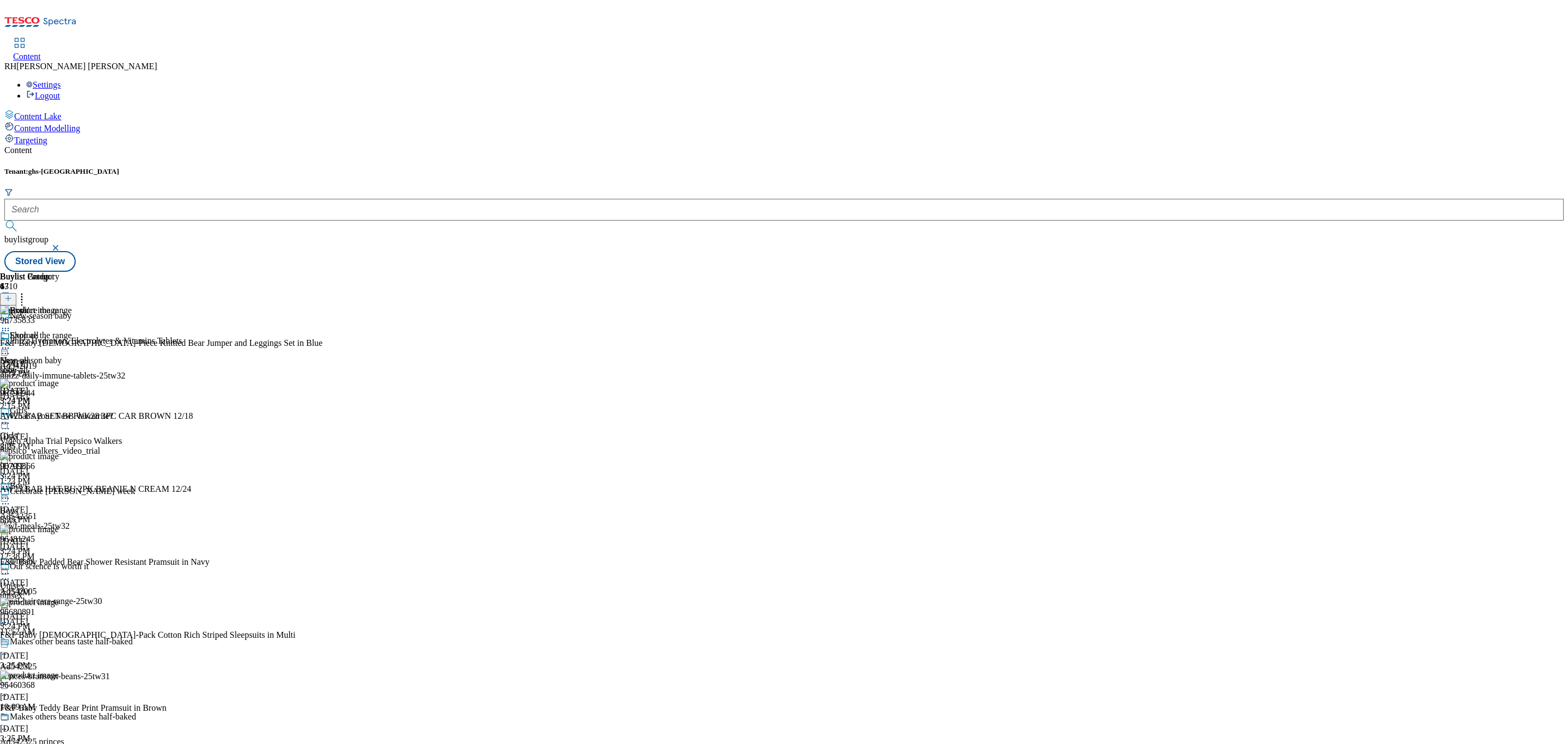
click at [11, 493] on icon at bounding box center [6, 498] width 11 height 11
click at [51, 515] on button "Edit" at bounding box center [36, 521] width 29 height 13
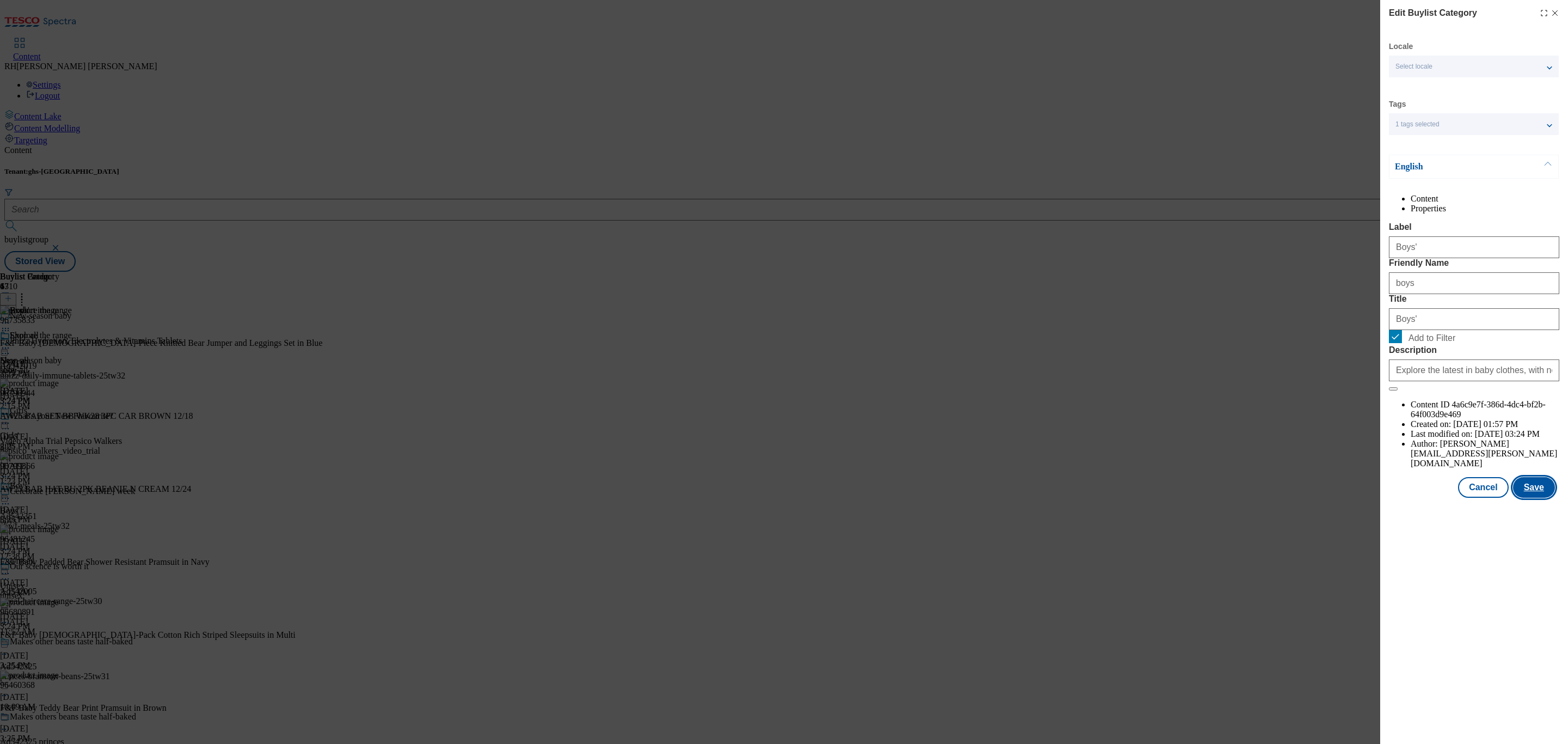
click at [1536, 498] on button "Save" at bounding box center [1534, 488] width 42 height 21
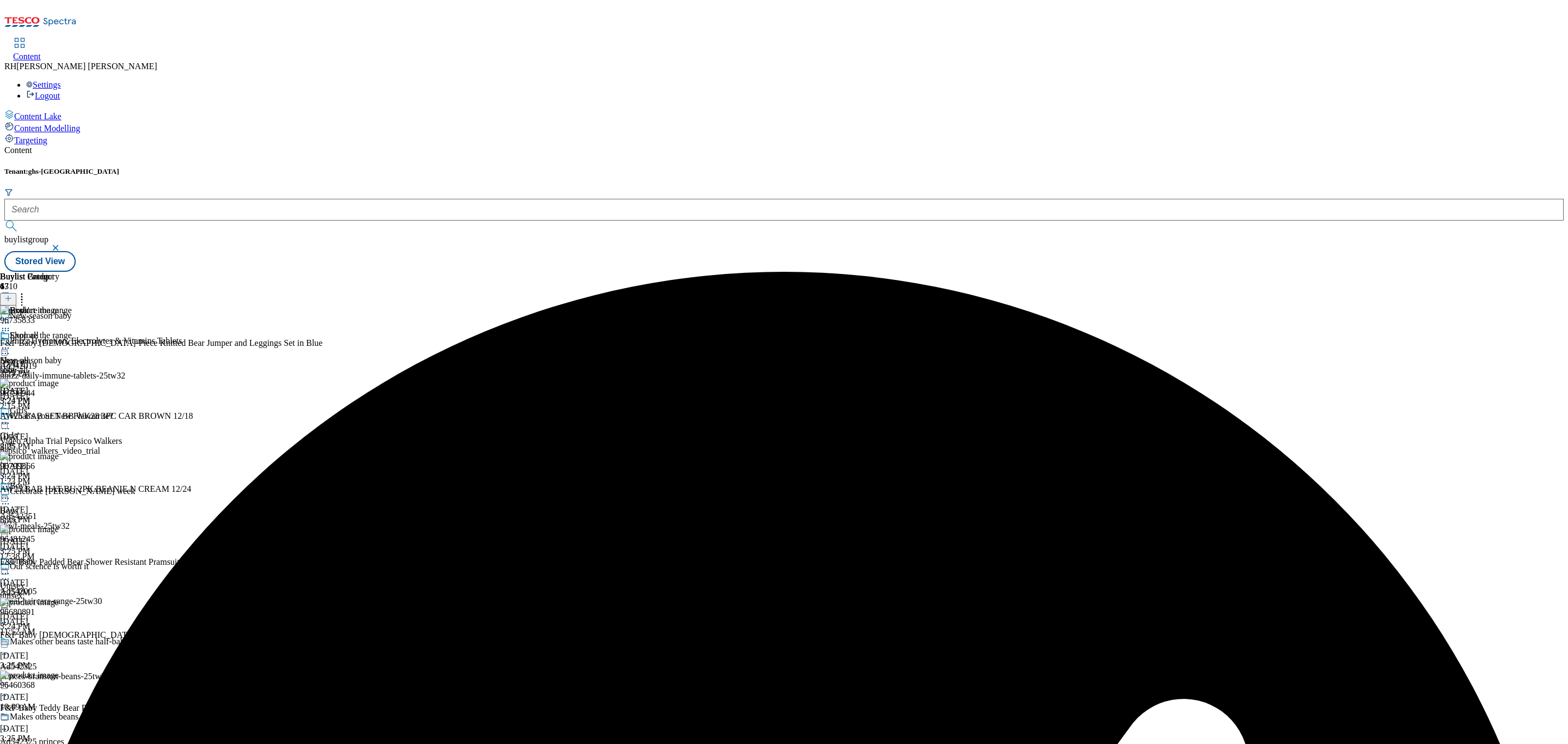
click at [11, 493] on icon at bounding box center [6, 498] width 11 height 11
click at [63, 565] on button "Preview" at bounding box center [43, 571] width 42 height 13
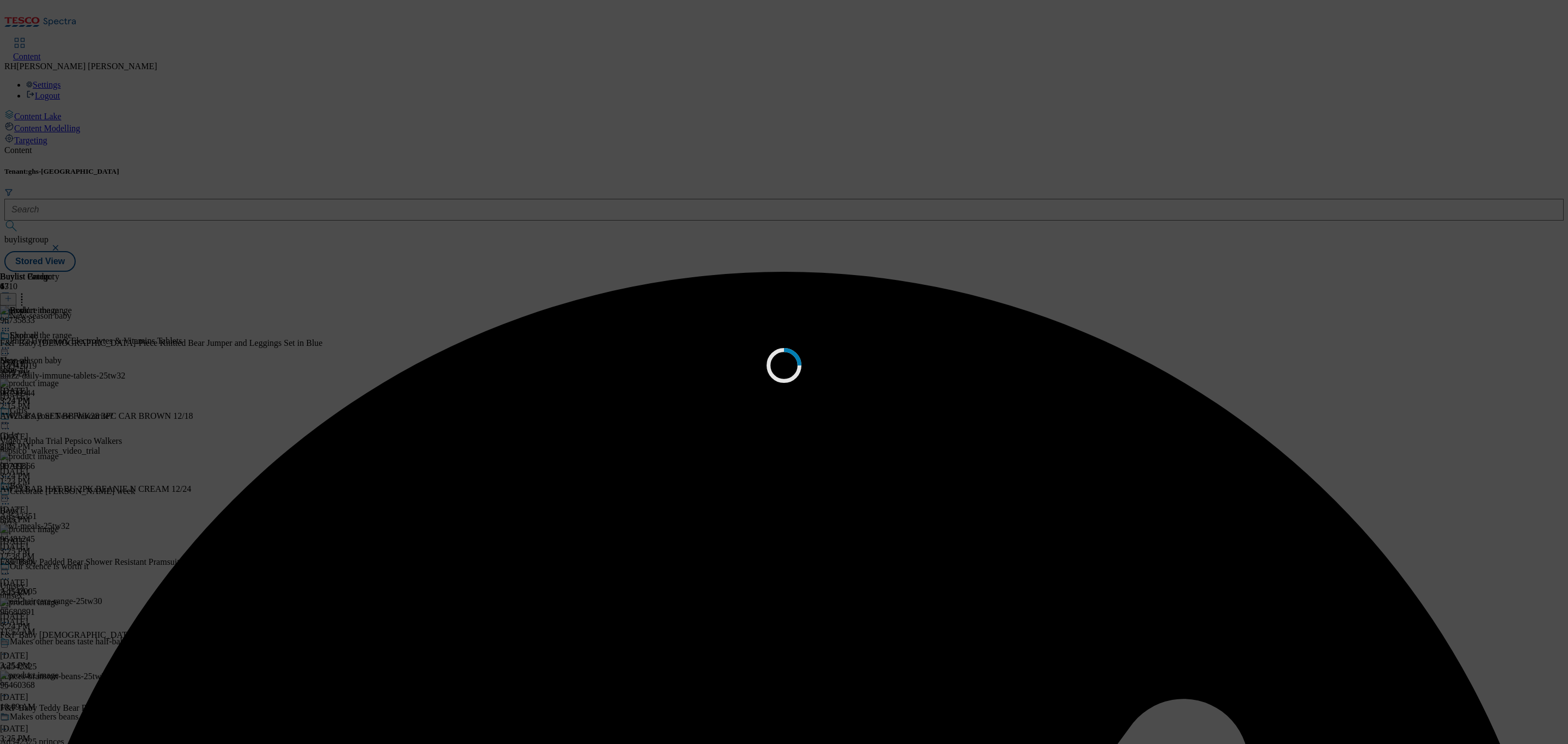
scroll to position [0, 0]
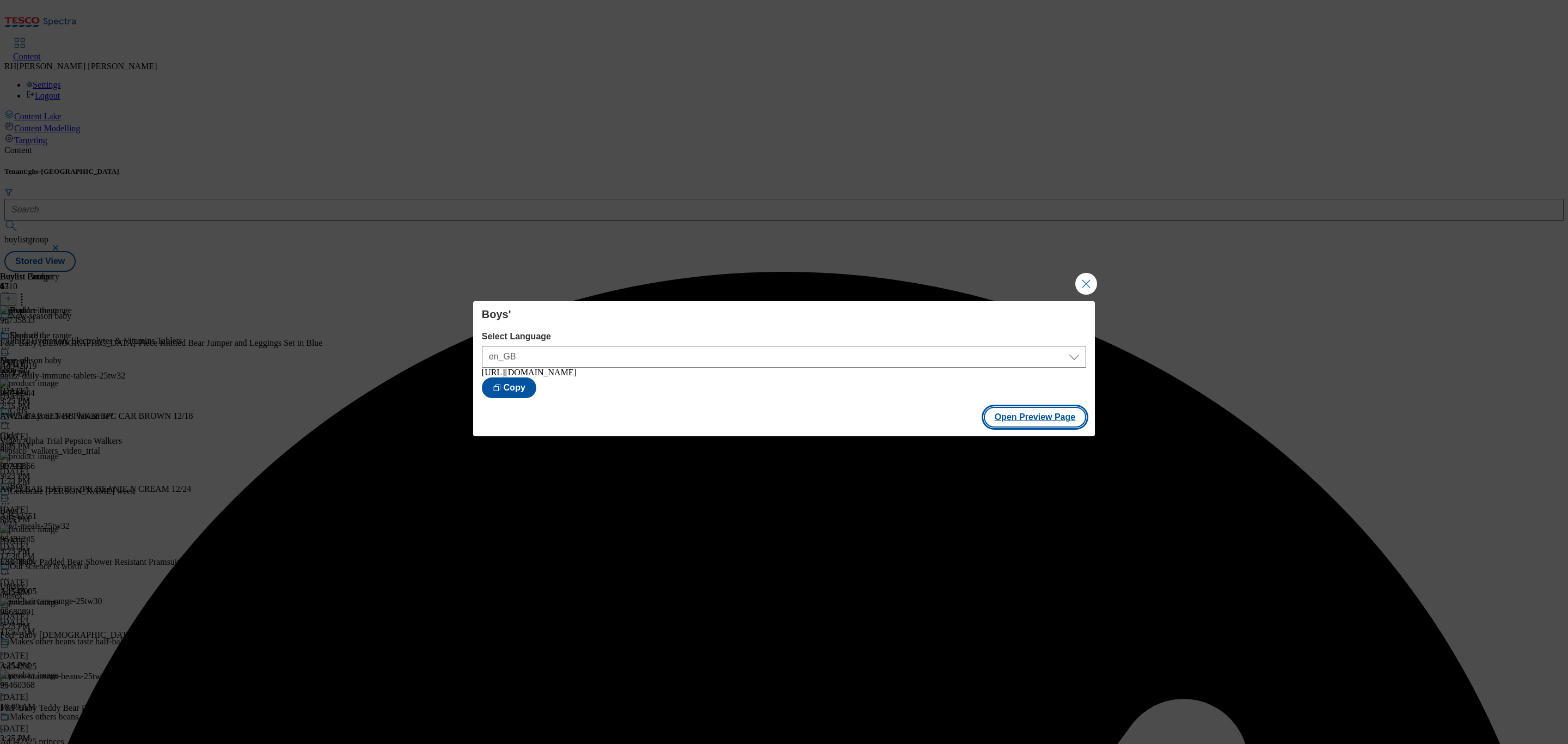
click at [1051, 424] on button "Open Preview Page" at bounding box center [1036, 417] width 103 height 21
click at [1080, 277] on button "Close Modal" at bounding box center [1086, 283] width 22 height 22
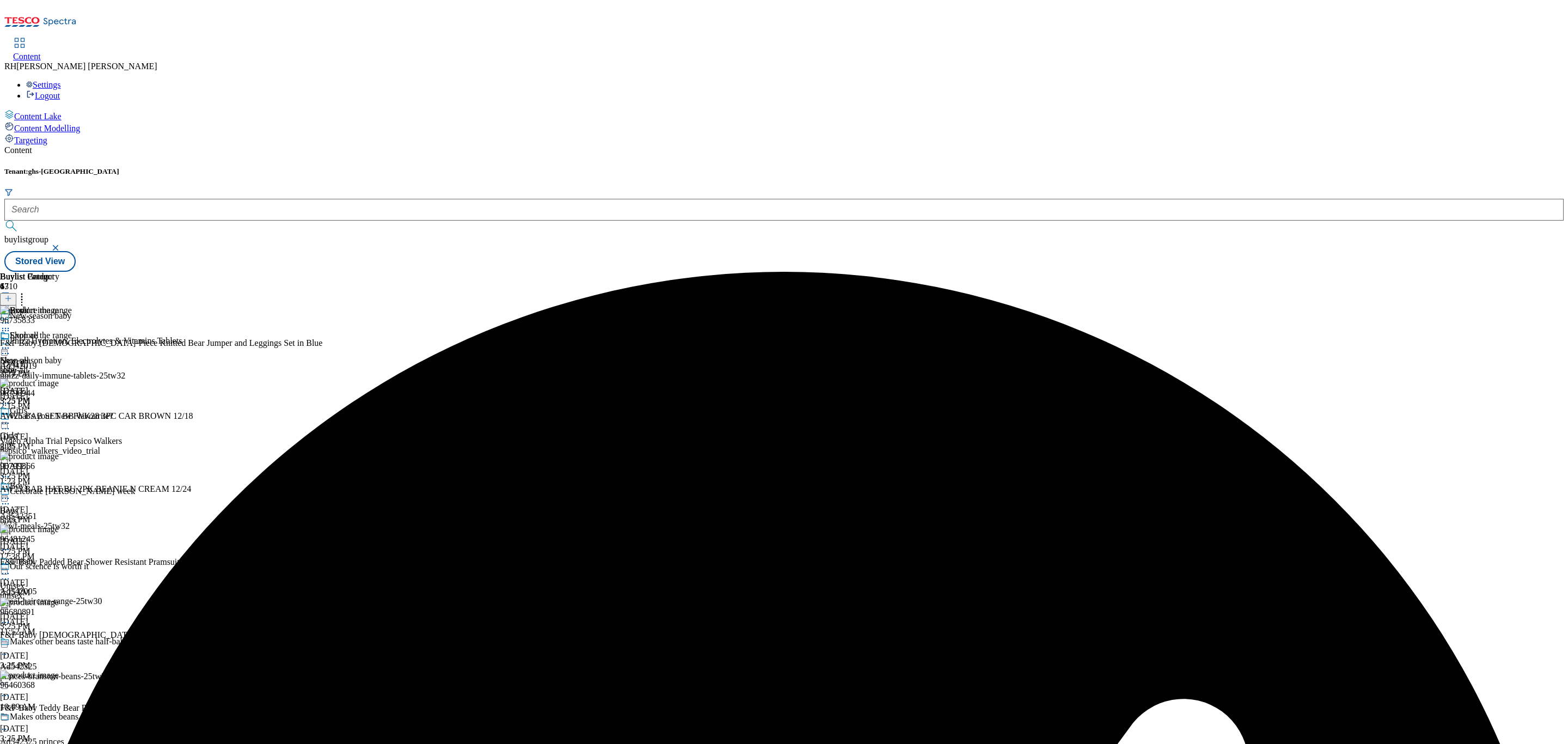
click at [11, 493] on icon at bounding box center [6, 498] width 11 height 11
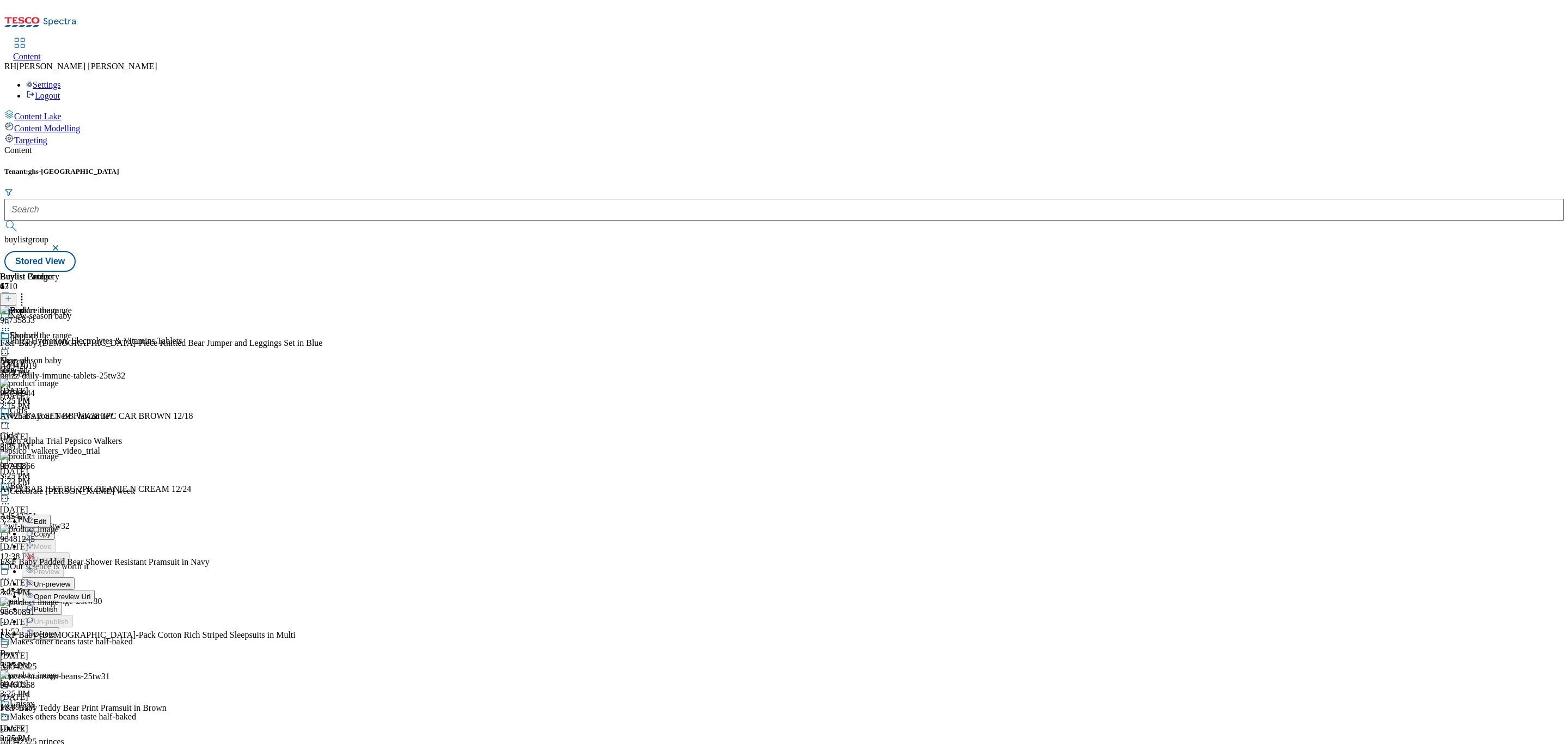
scroll to position [112, 0]
click at [58, 605] on span "Publish" at bounding box center [45, 609] width 24 height 8
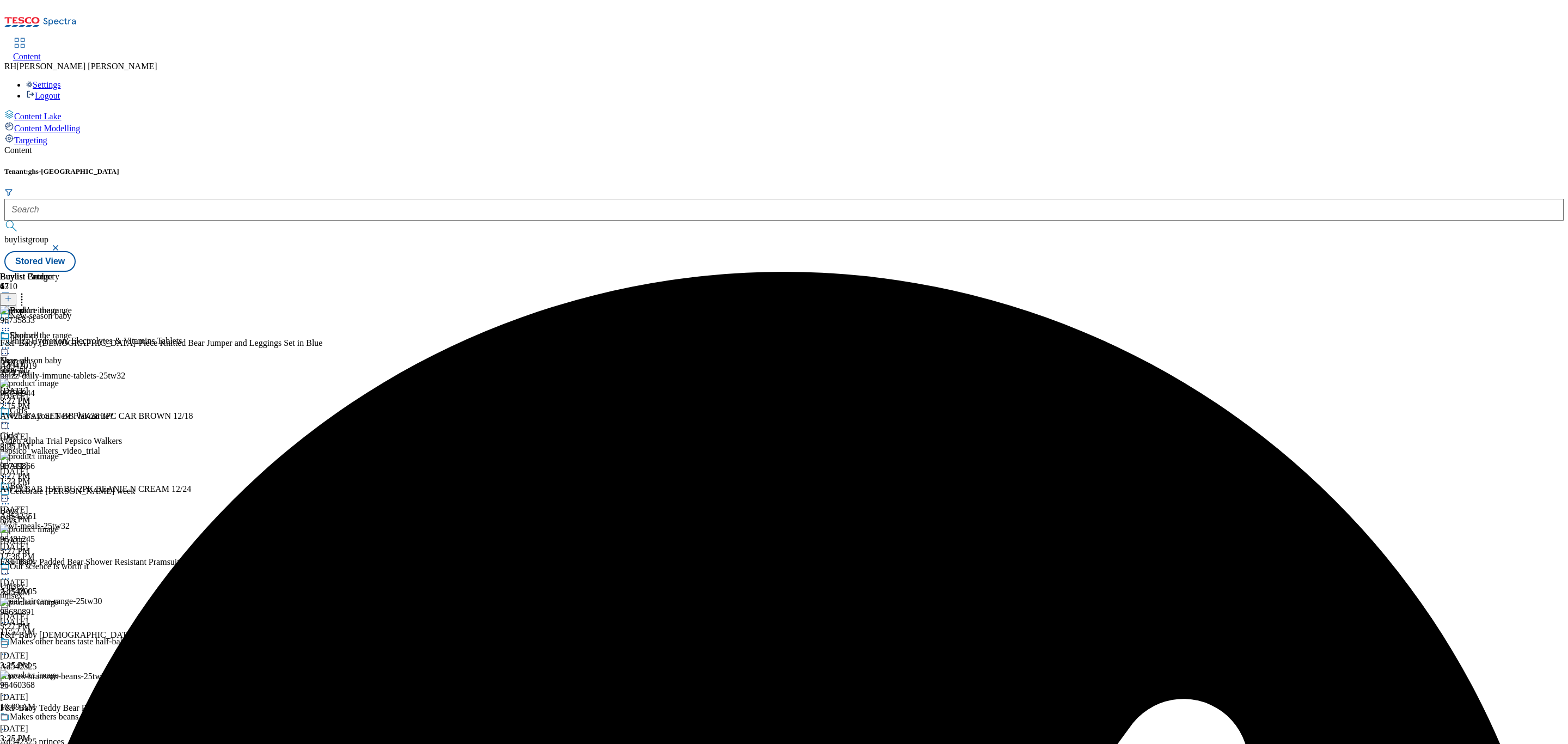
click at [59, 440] on div "girls" at bounding box center [29, 445] width 59 height 10
click at [11, 418] on icon at bounding box center [6, 424] width 11 height 11
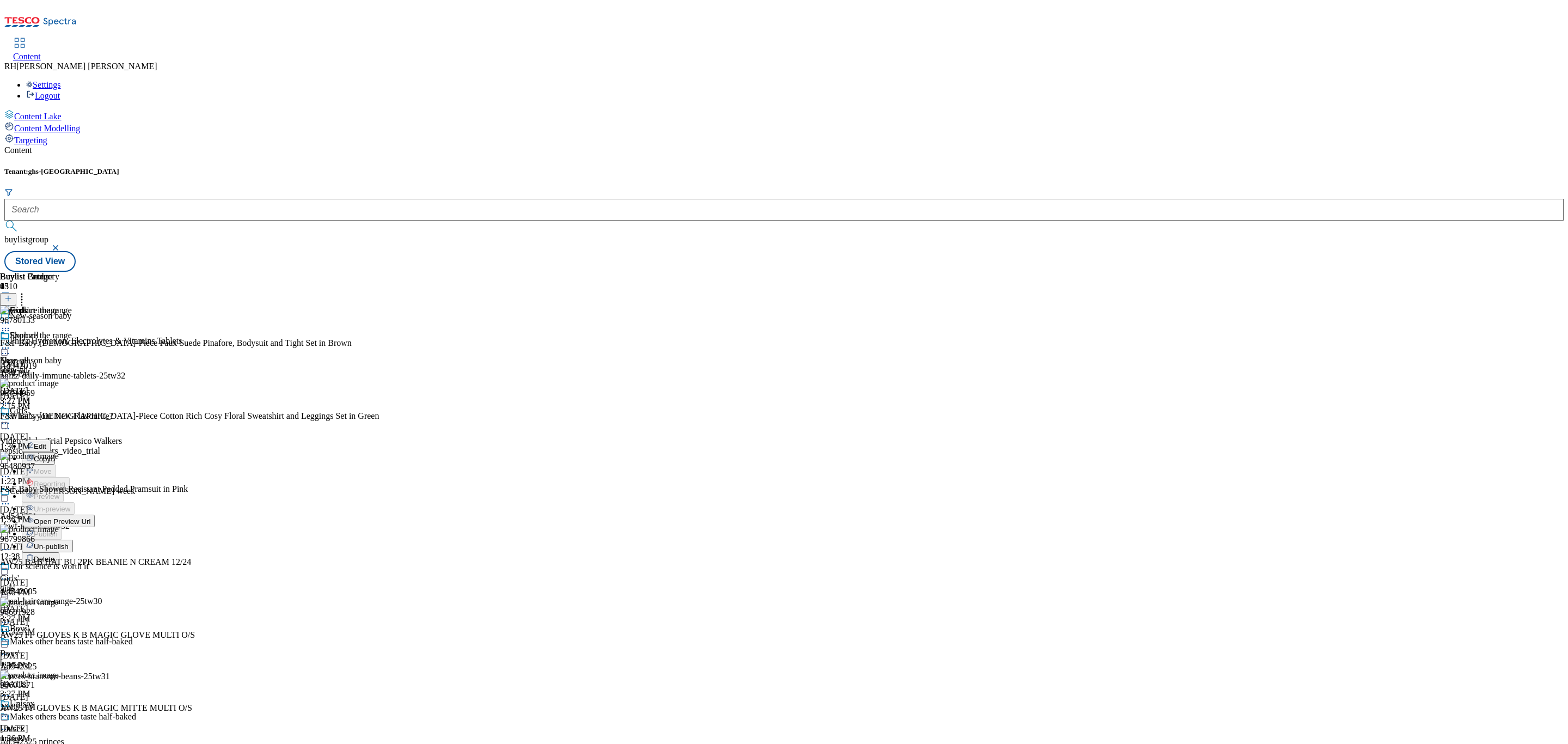
scroll to position [107, 0]
click at [68, 542] on span "Un-publish" at bounding box center [51, 546] width 35 height 8
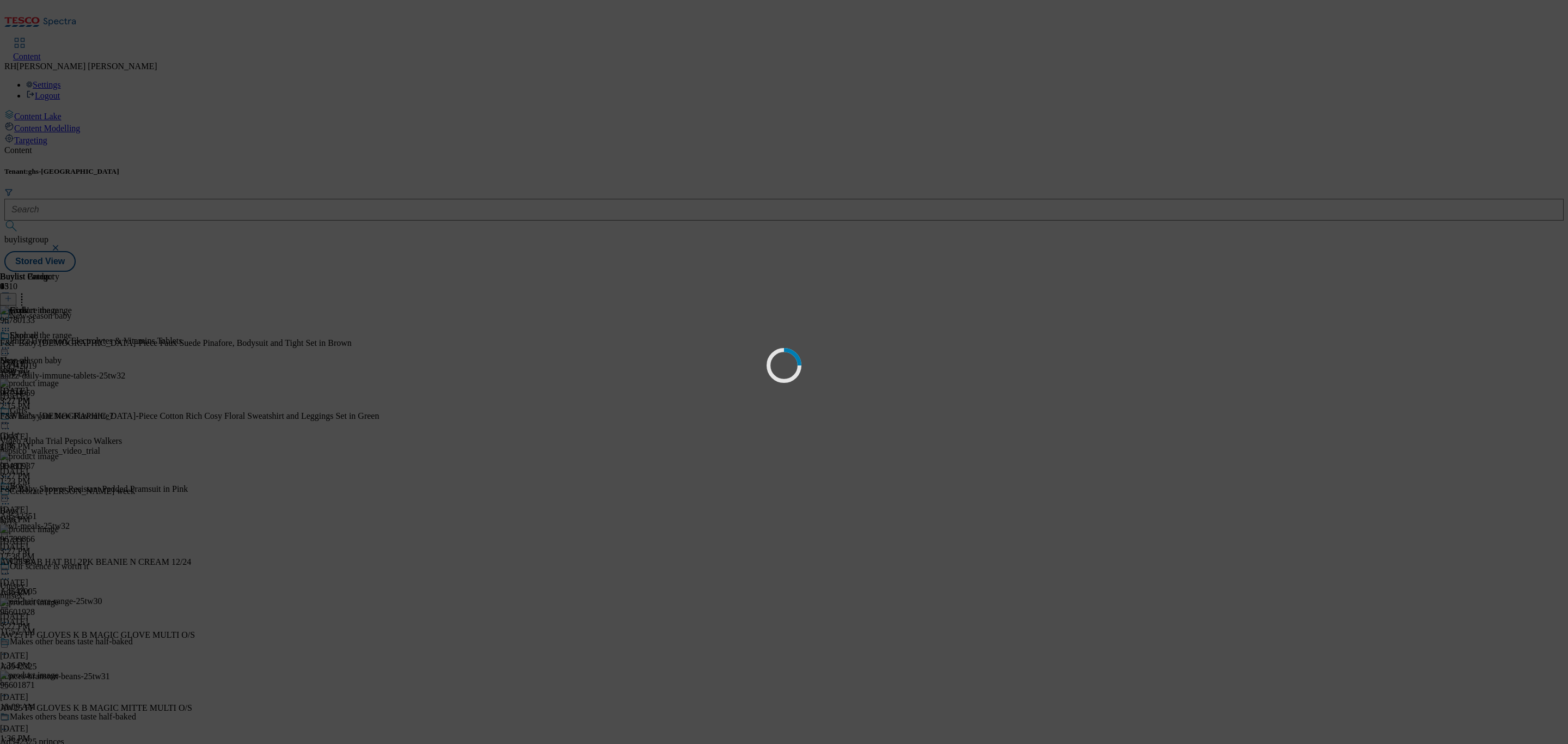
scroll to position [0, 0]
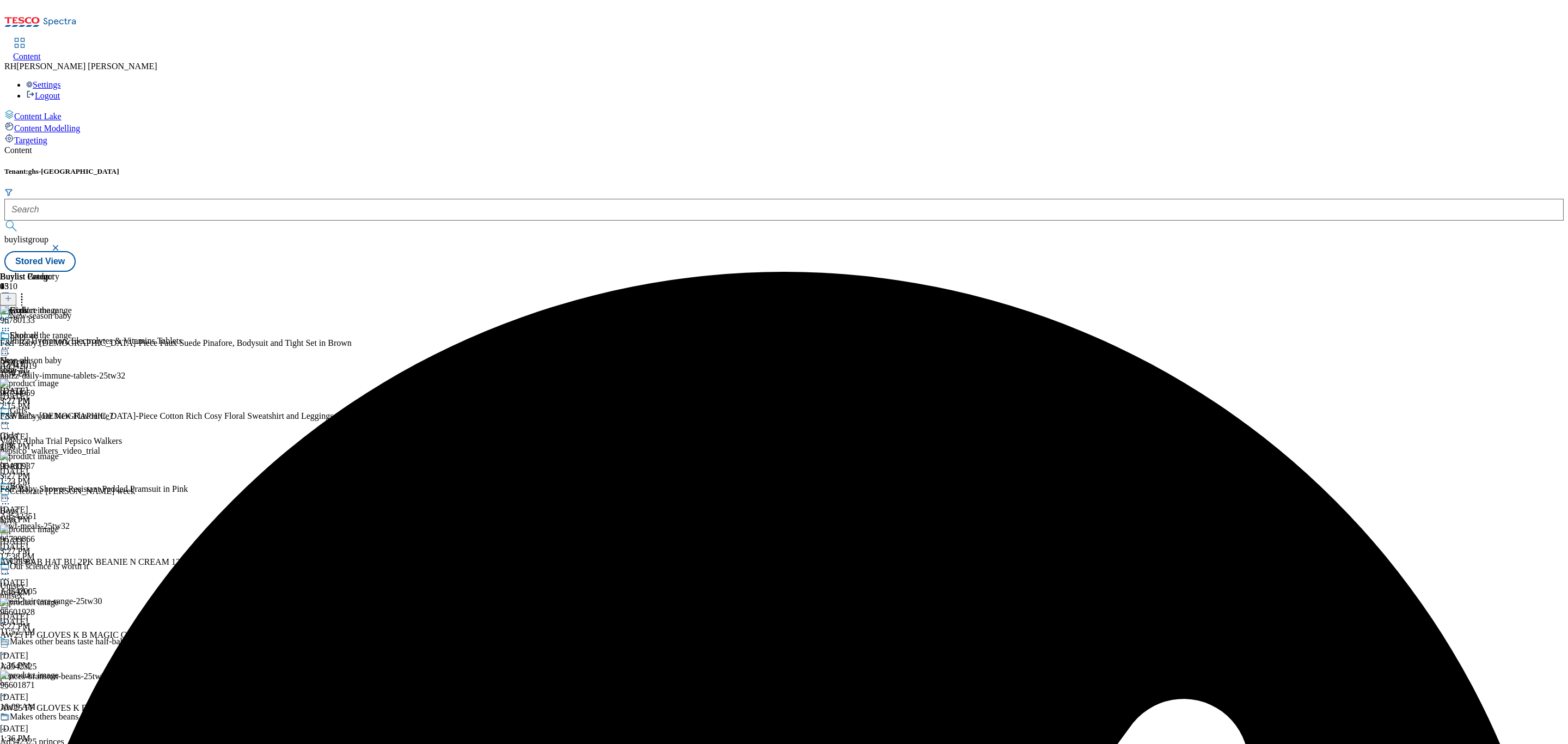
click at [11, 418] on icon at bounding box center [6, 424] width 11 height 11
click at [70, 505] on span "Un-preview" at bounding box center [52, 509] width 36 height 8
click at [27, 292] on icon at bounding box center [22, 297] width 11 height 11
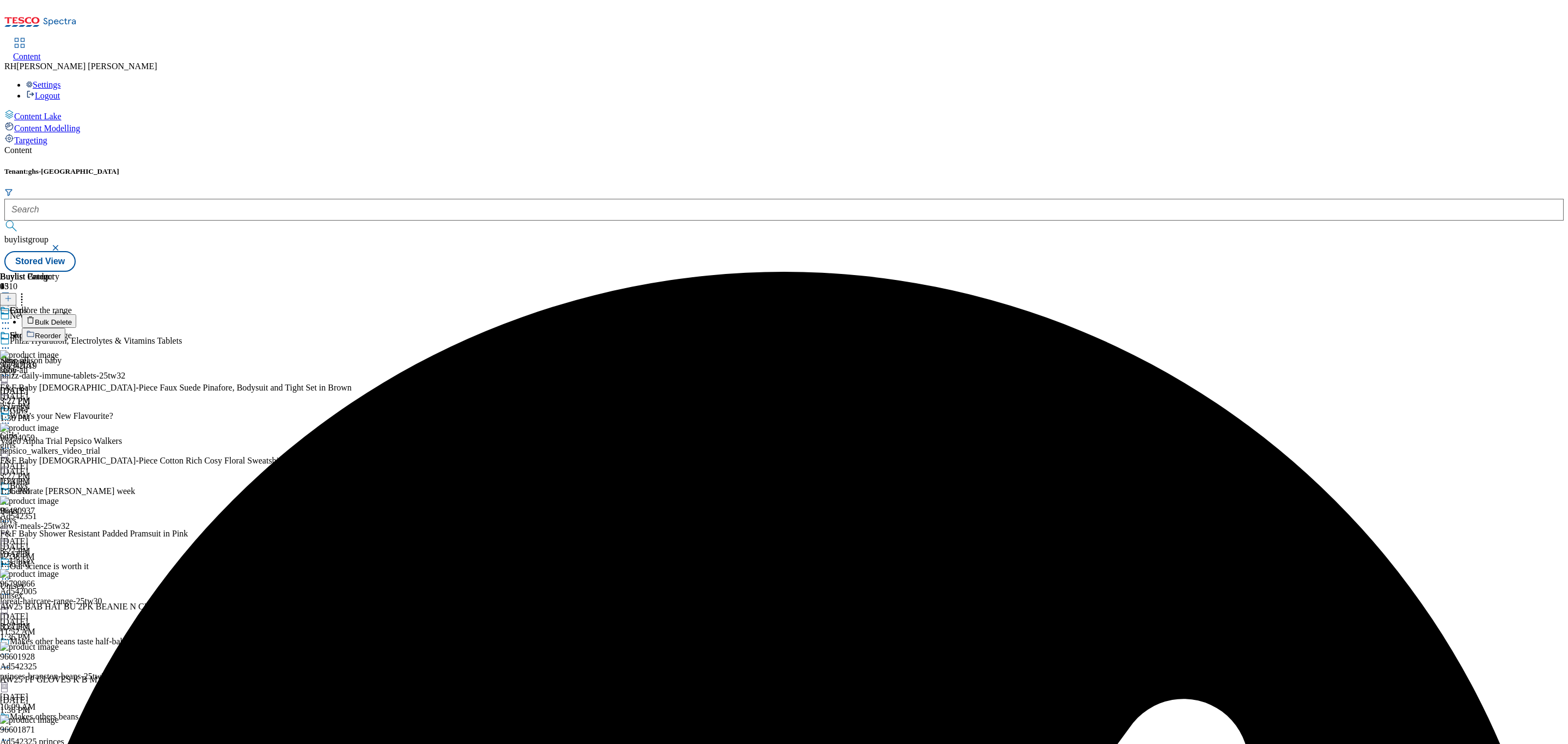
click at [72, 318] on span "Bulk Delete" at bounding box center [53, 322] width 37 height 8
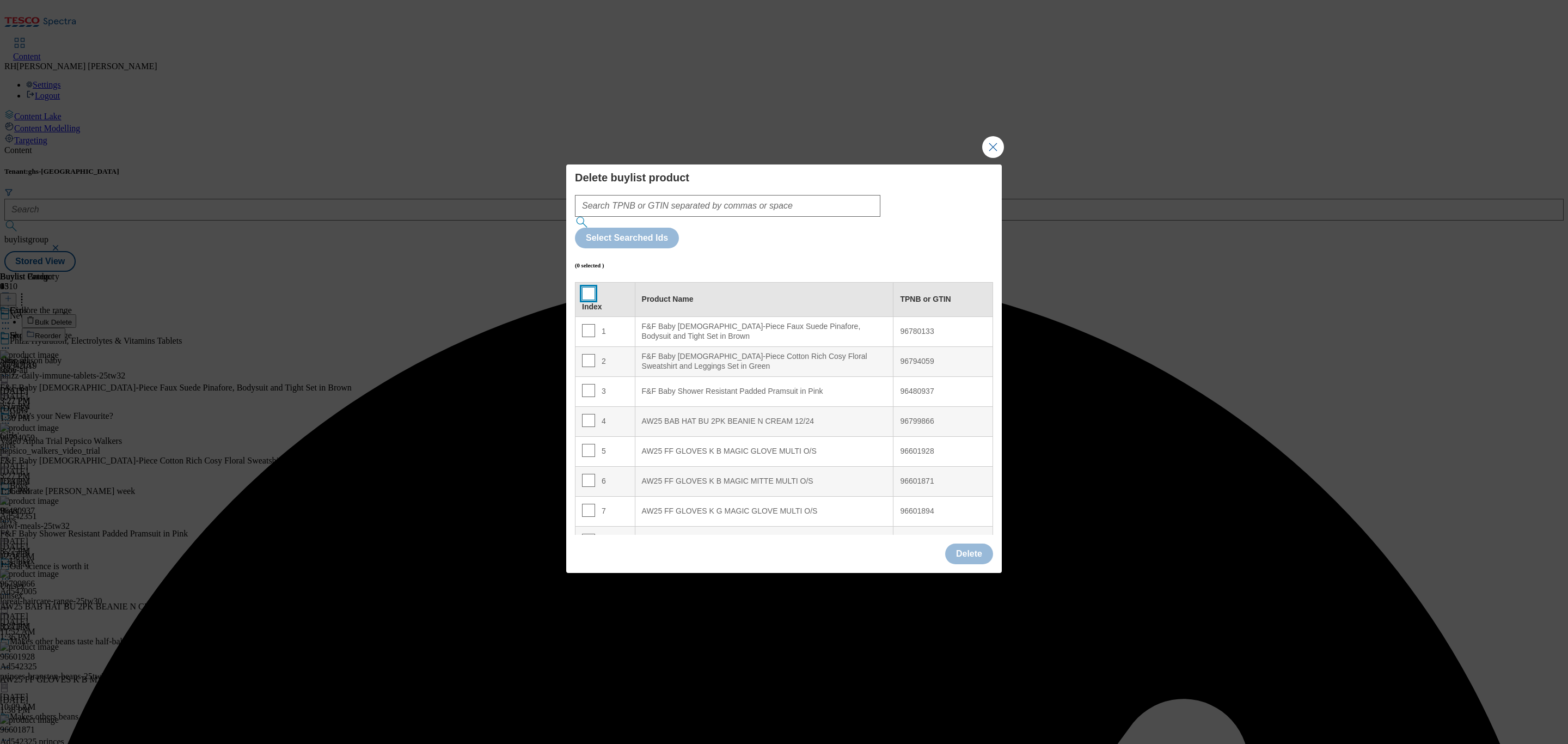
click at [589, 287] on input "Modal" at bounding box center [588, 293] width 13 height 13
checkbox input "true"
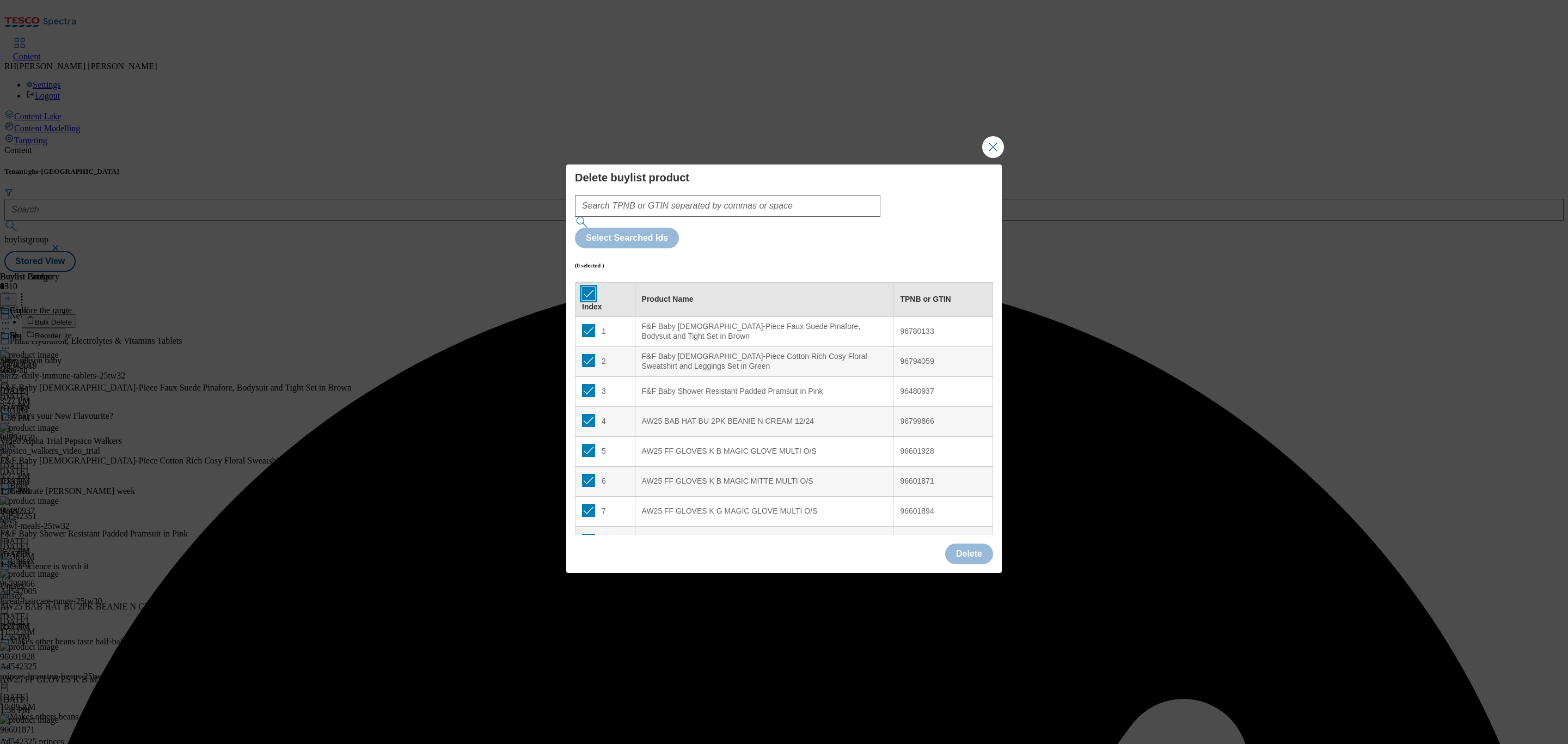
checkbox input "true"
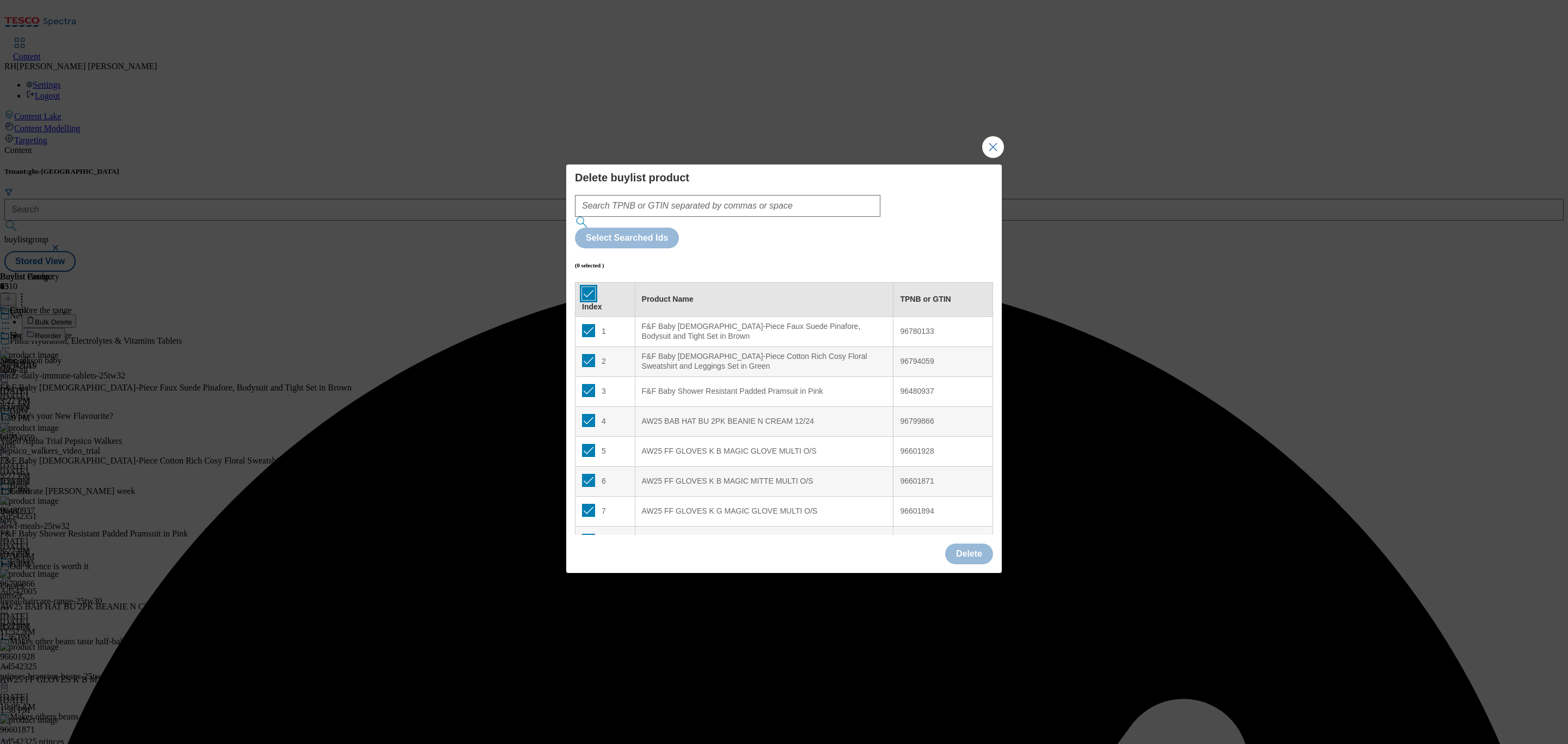
checkbox input "true"
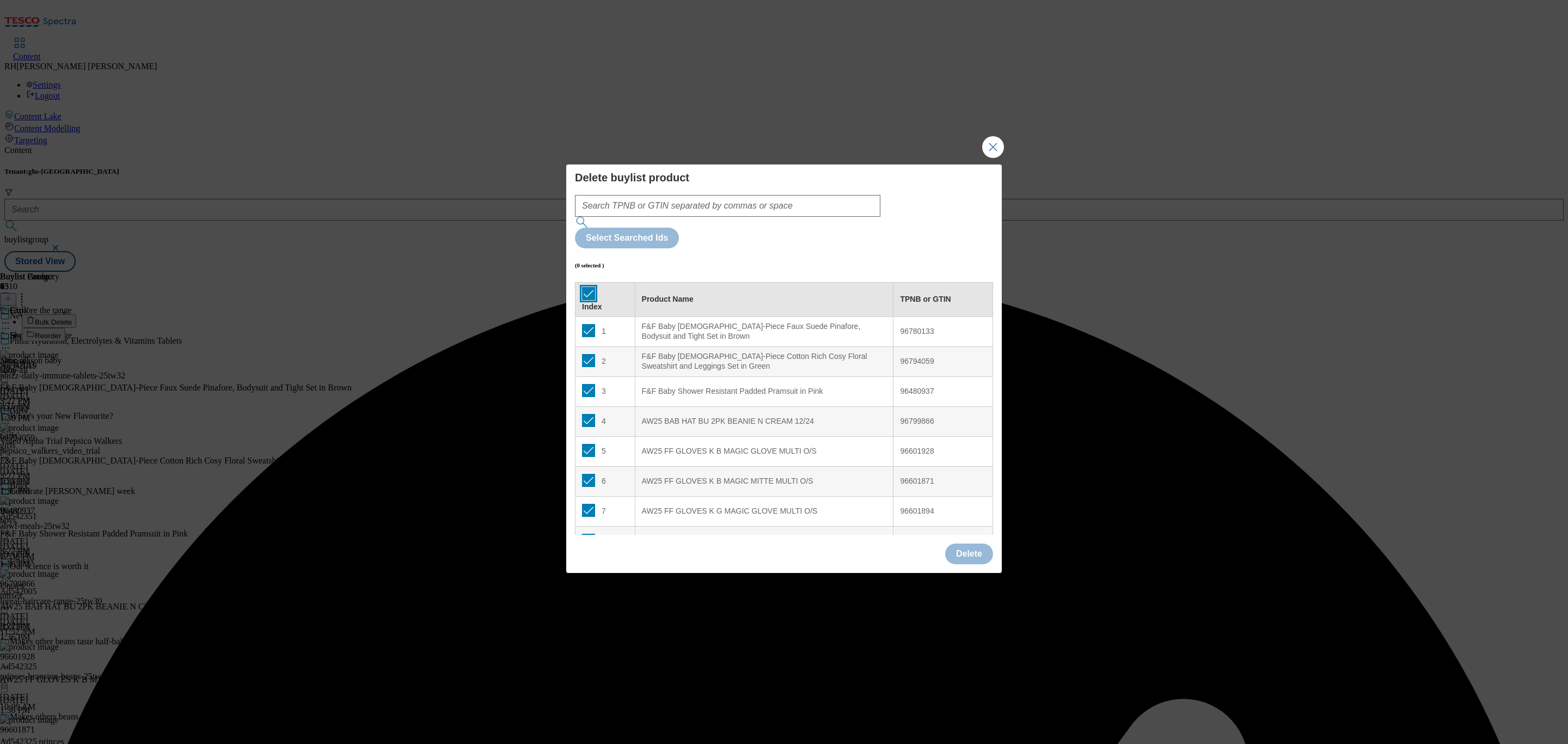
checkbox input "true"
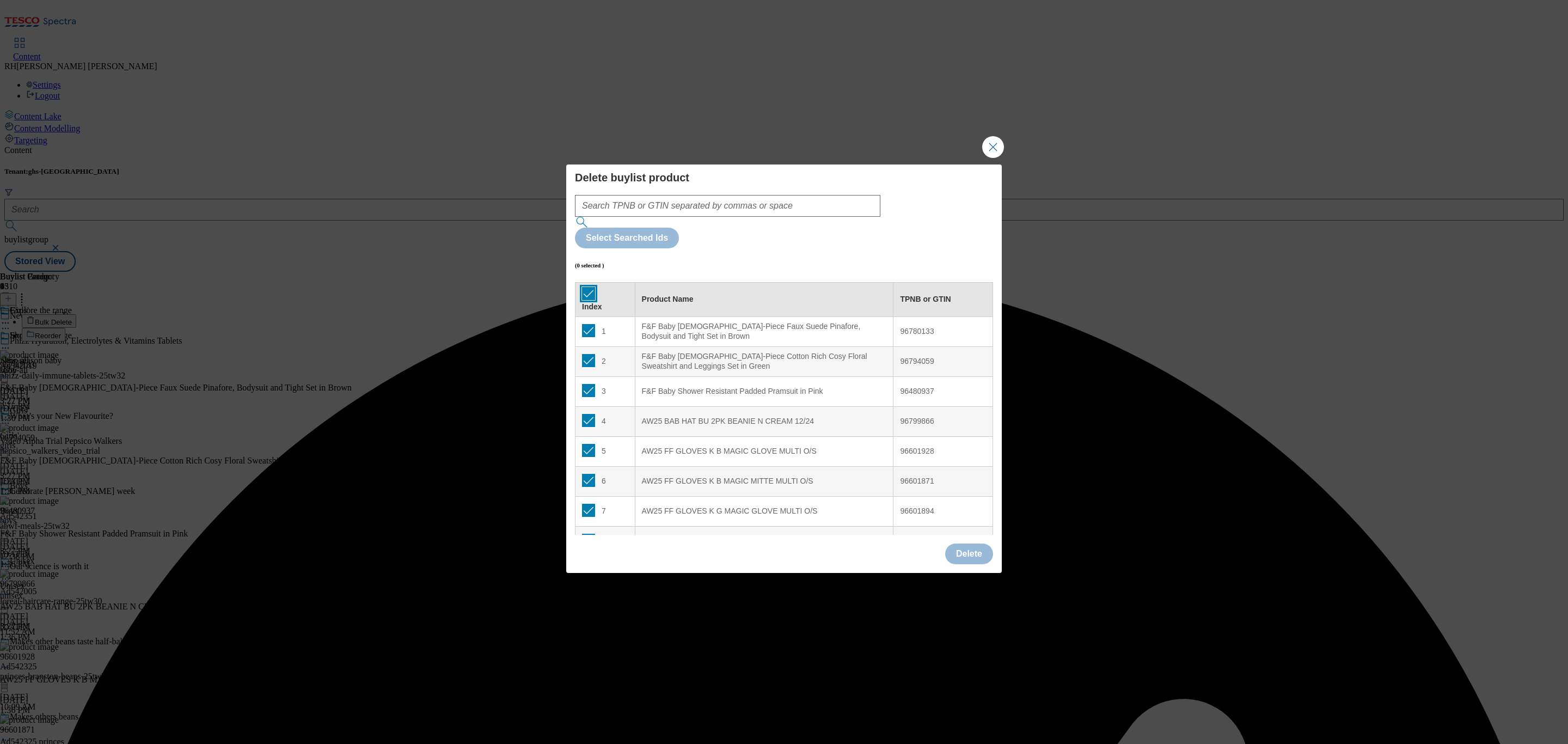
checkbox input "true"
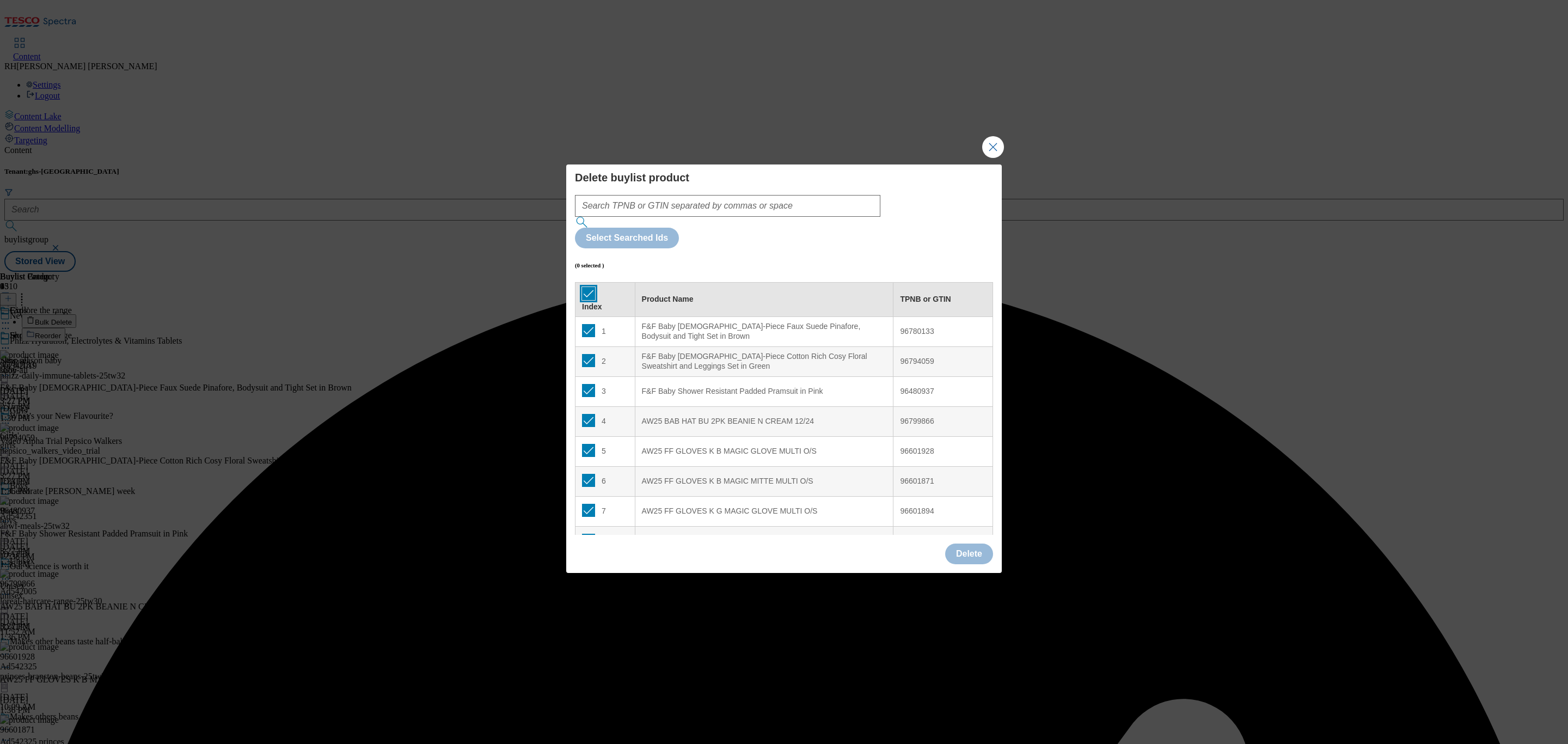
checkbox input "true"
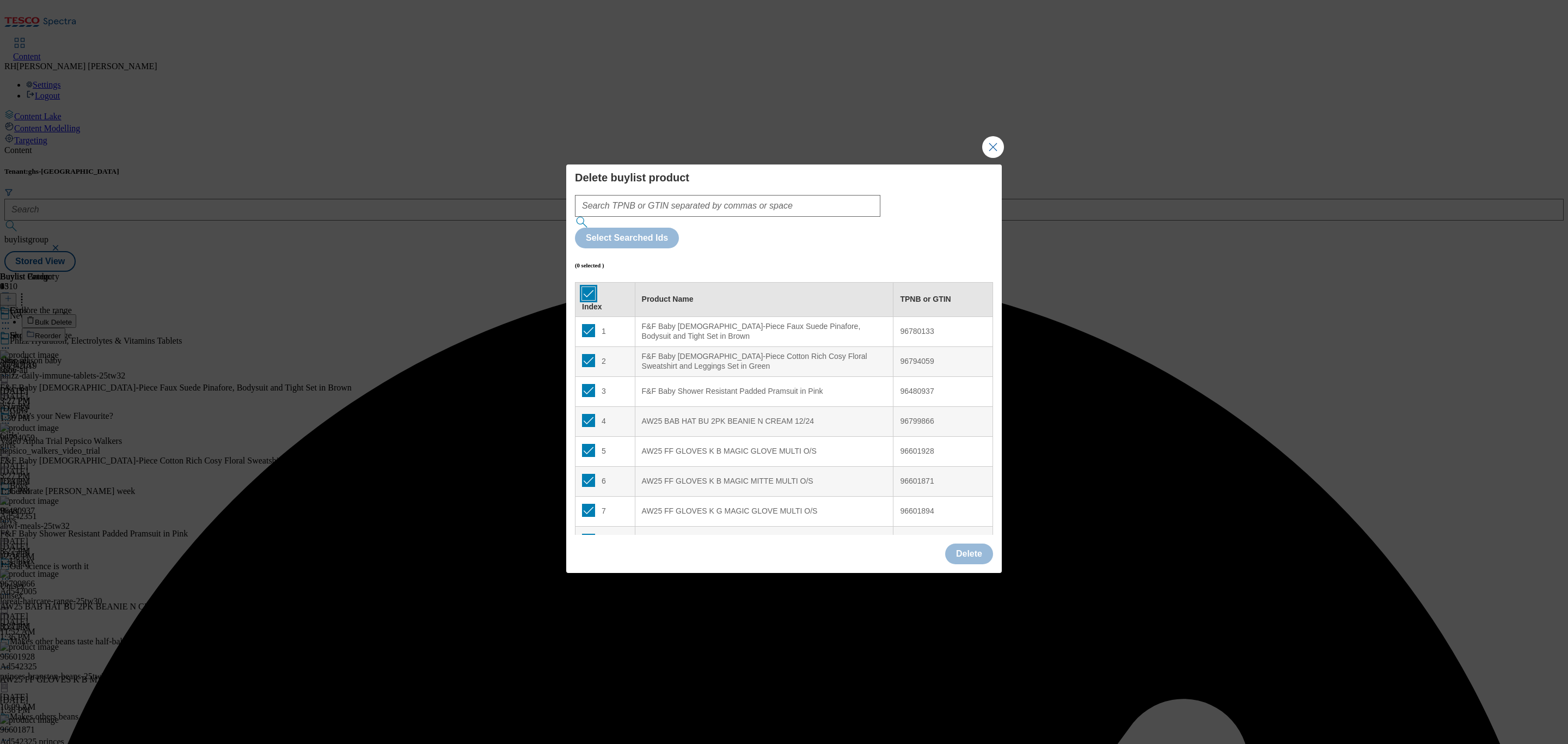
checkbox input "true"
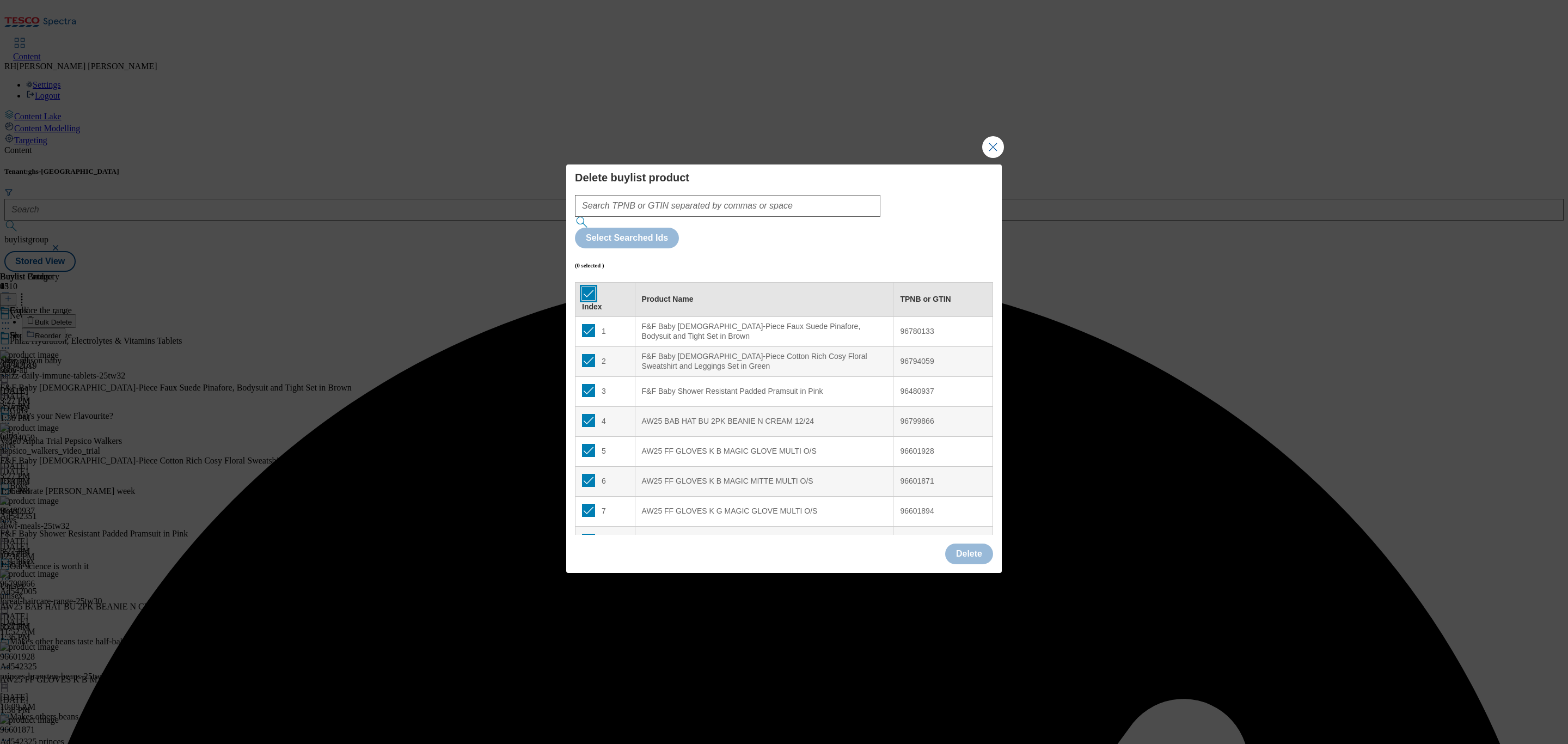
checkbox input "true"
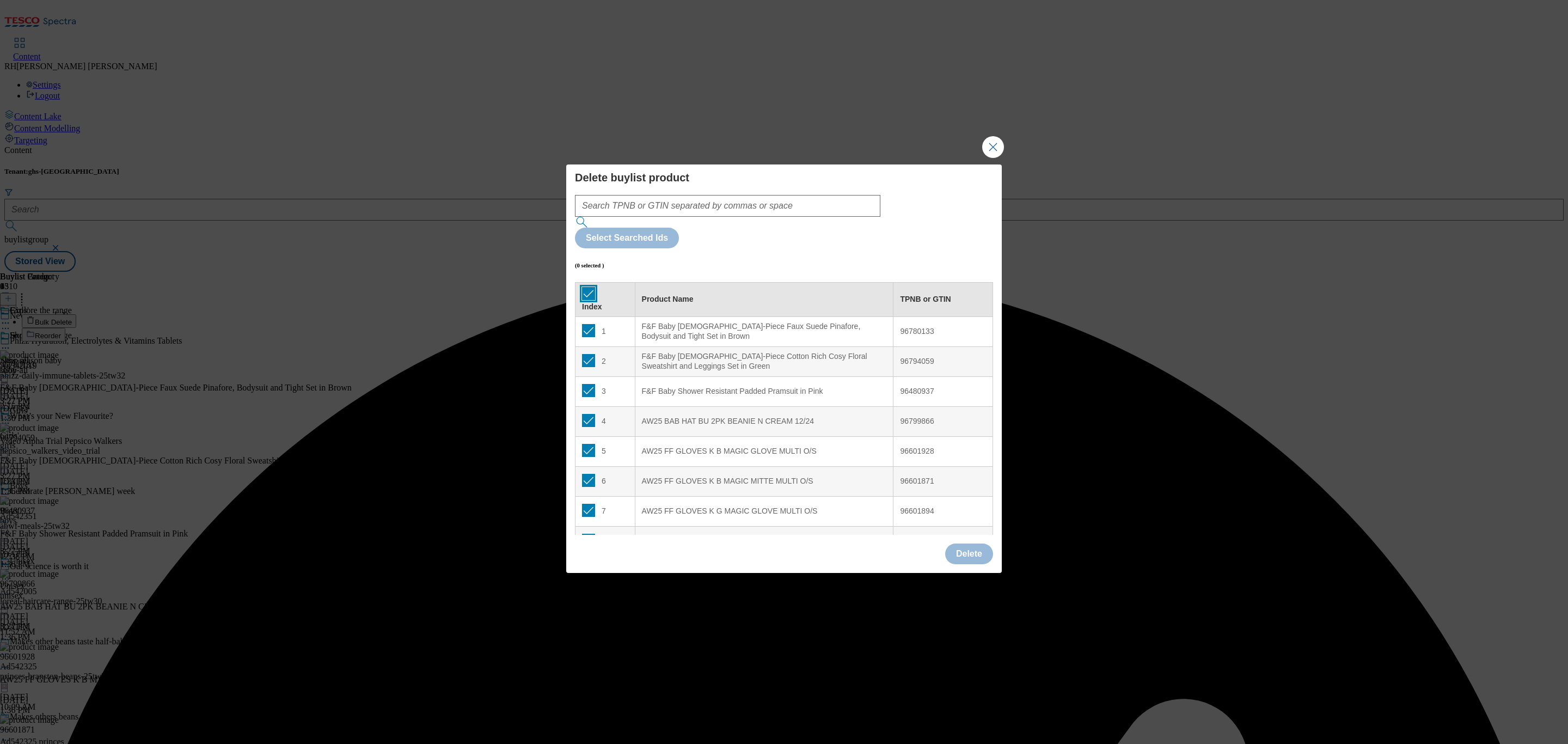
checkbox input "true"
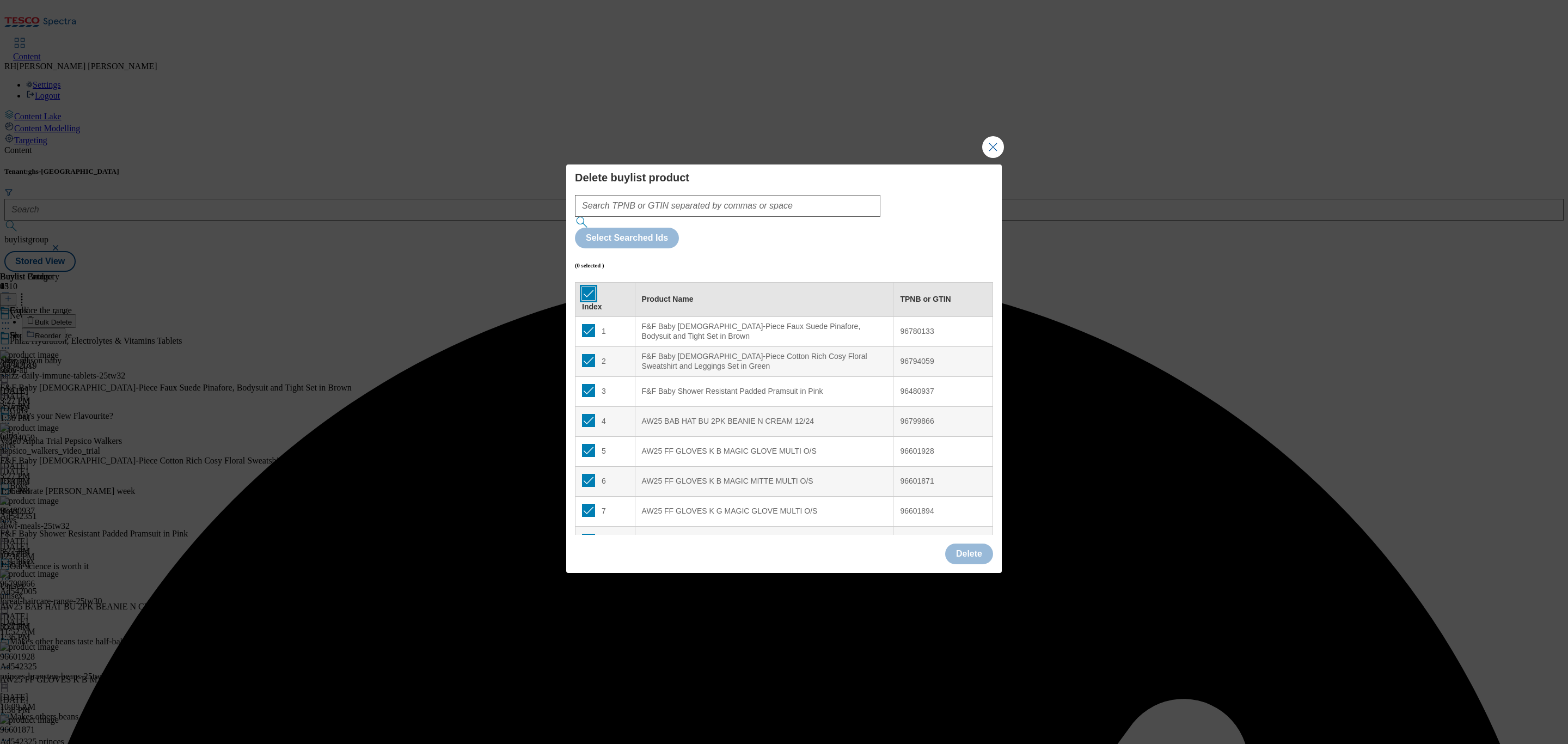
checkbox input "true"
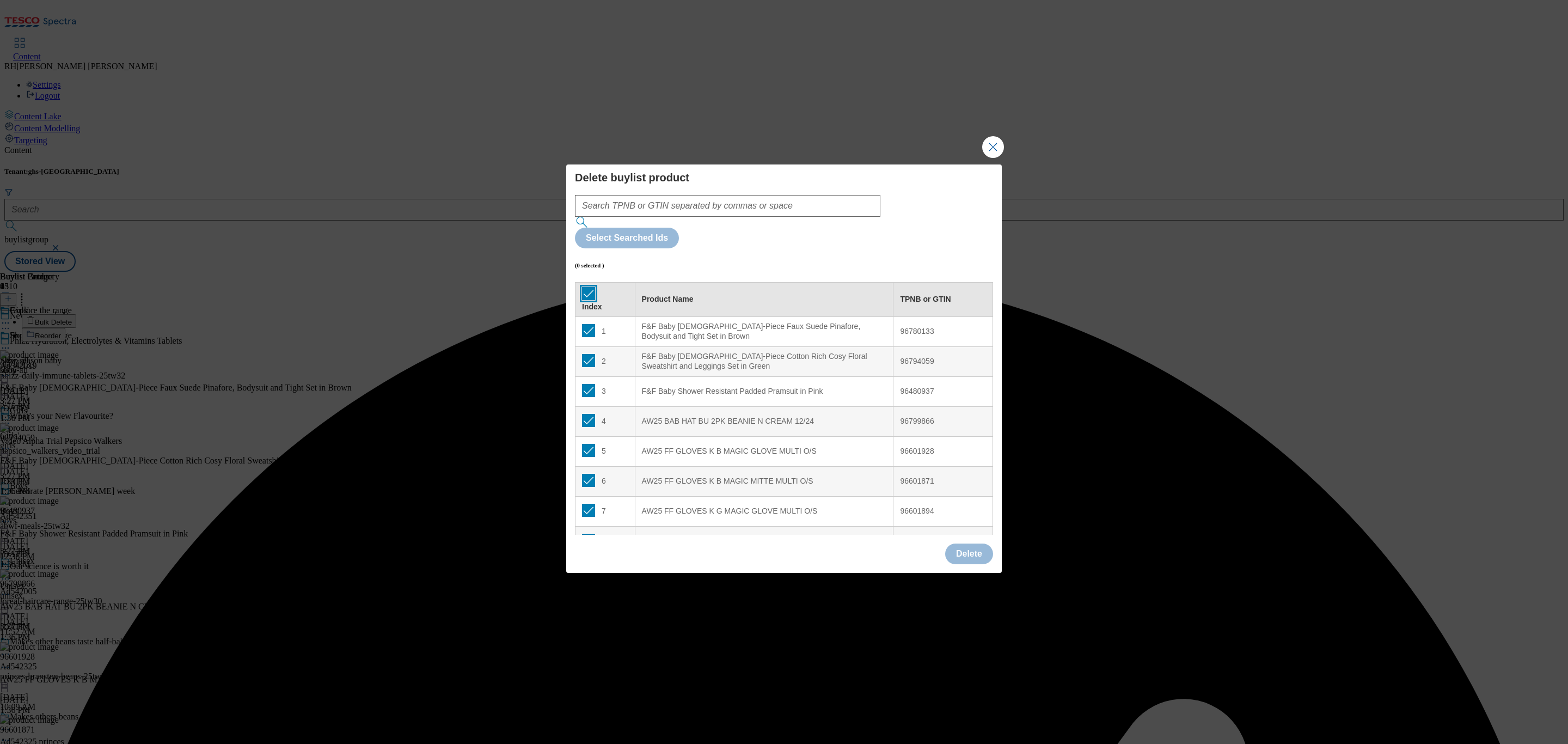
checkbox input "true"
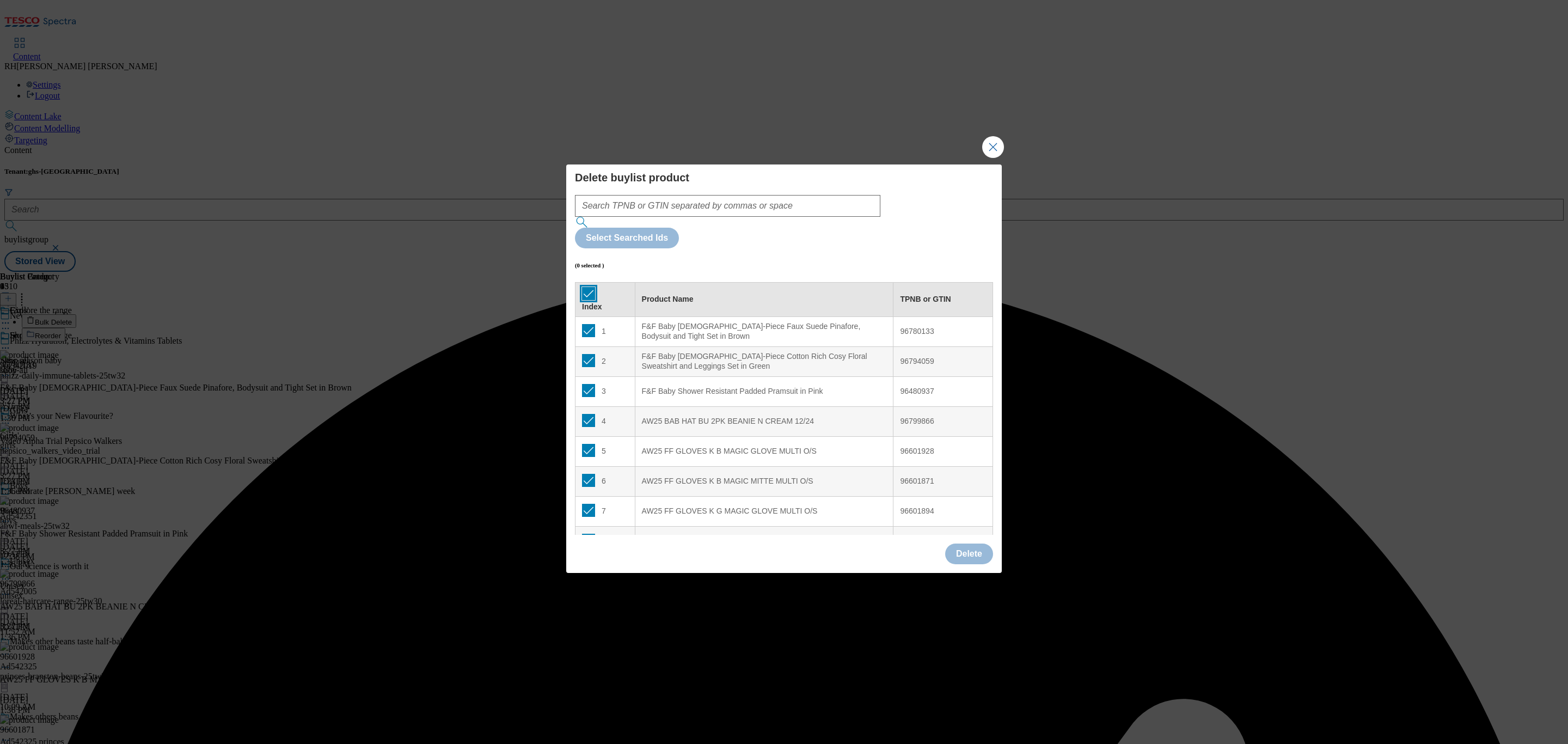
checkbox input "true"
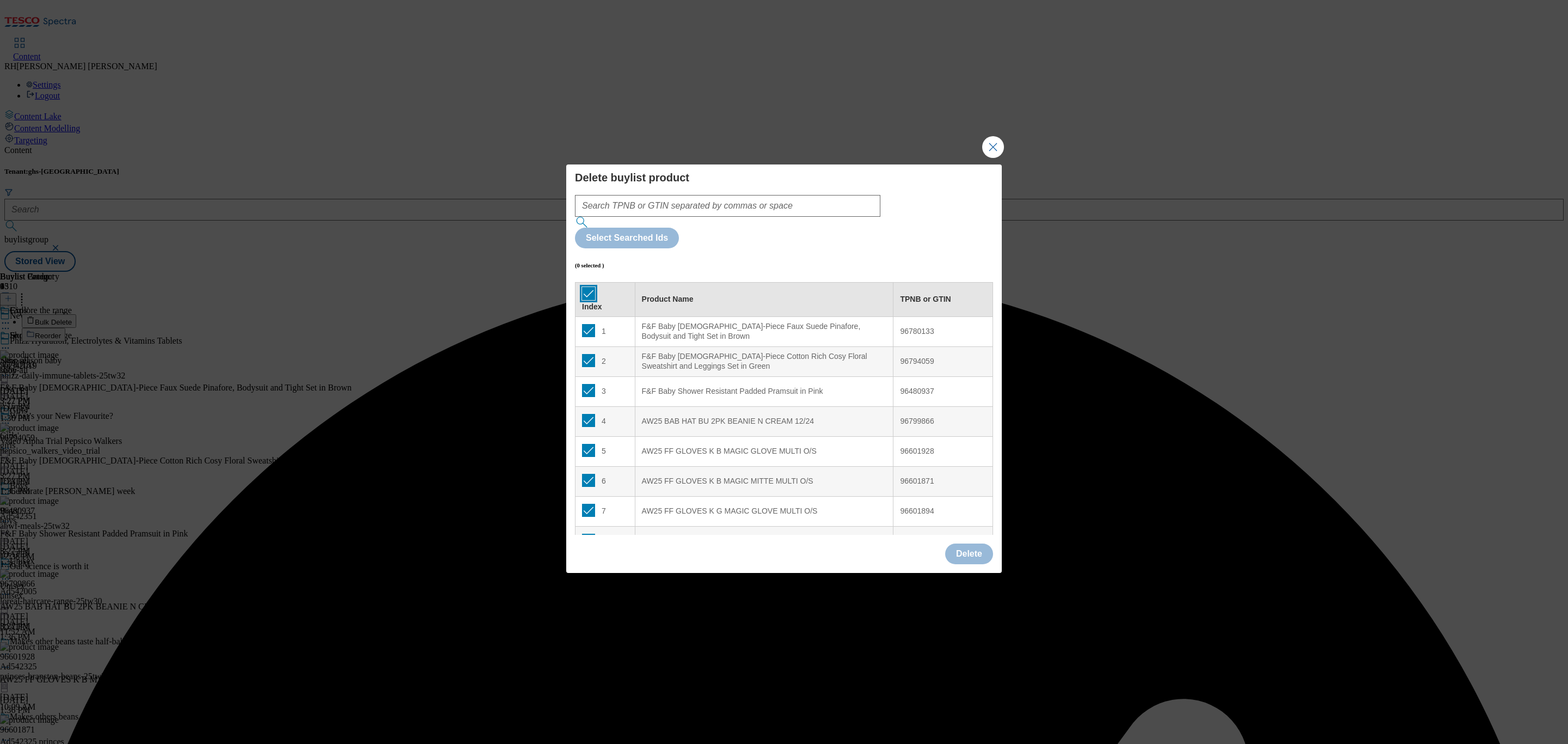
checkbox input "true"
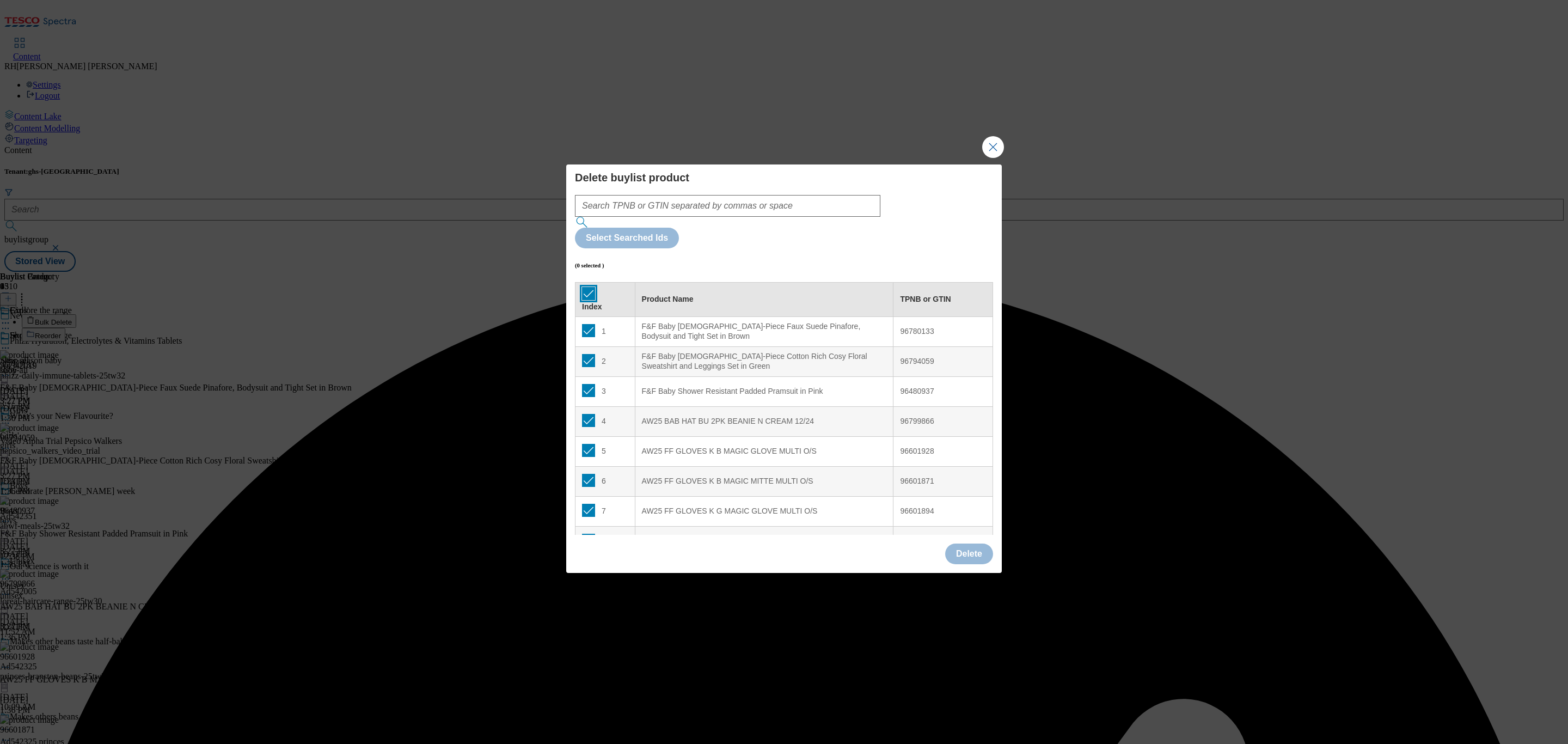
checkbox input "true"
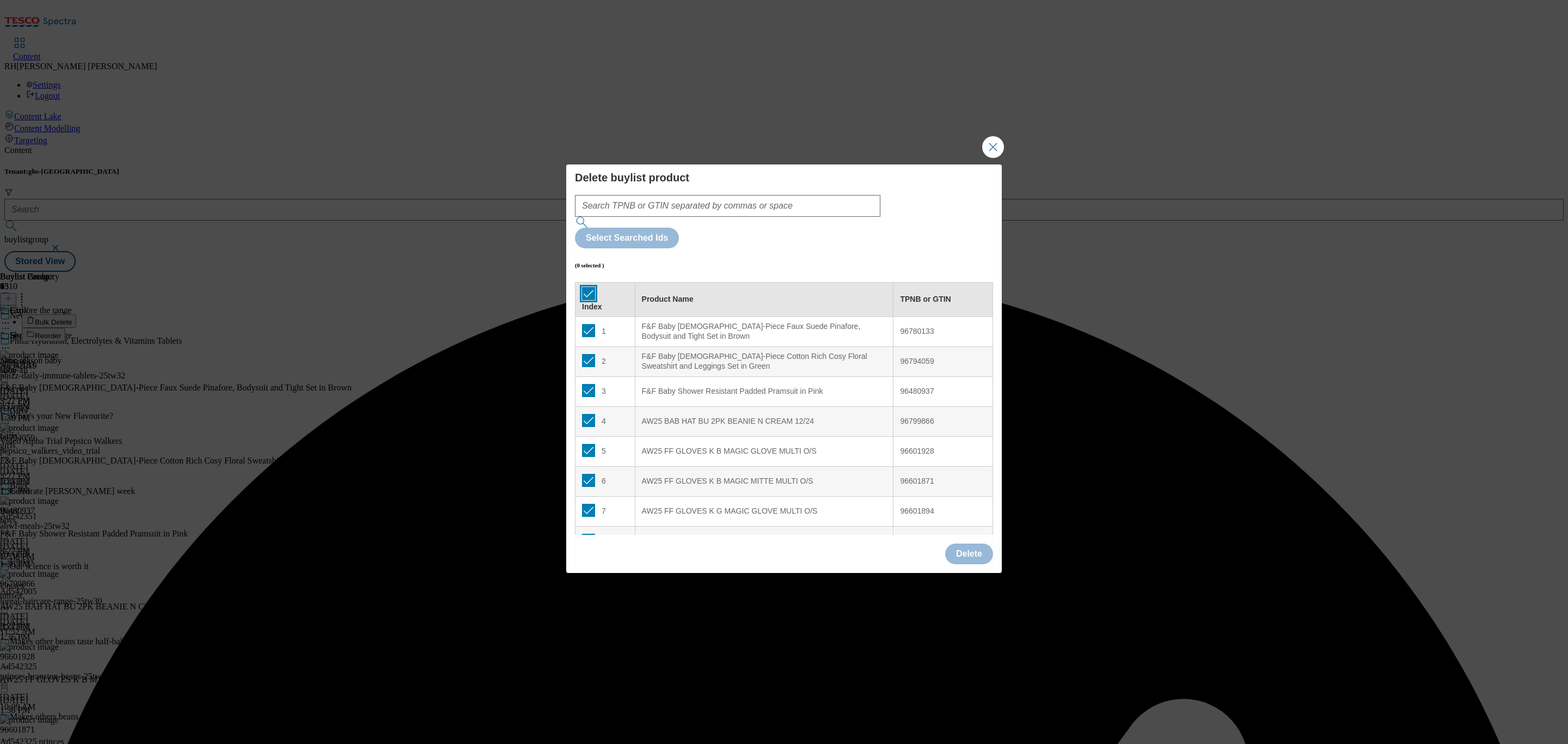
checkbox input "true"
click at [971, 544] on button "Delete" at bounding box center [969, 554] width 48 height 21
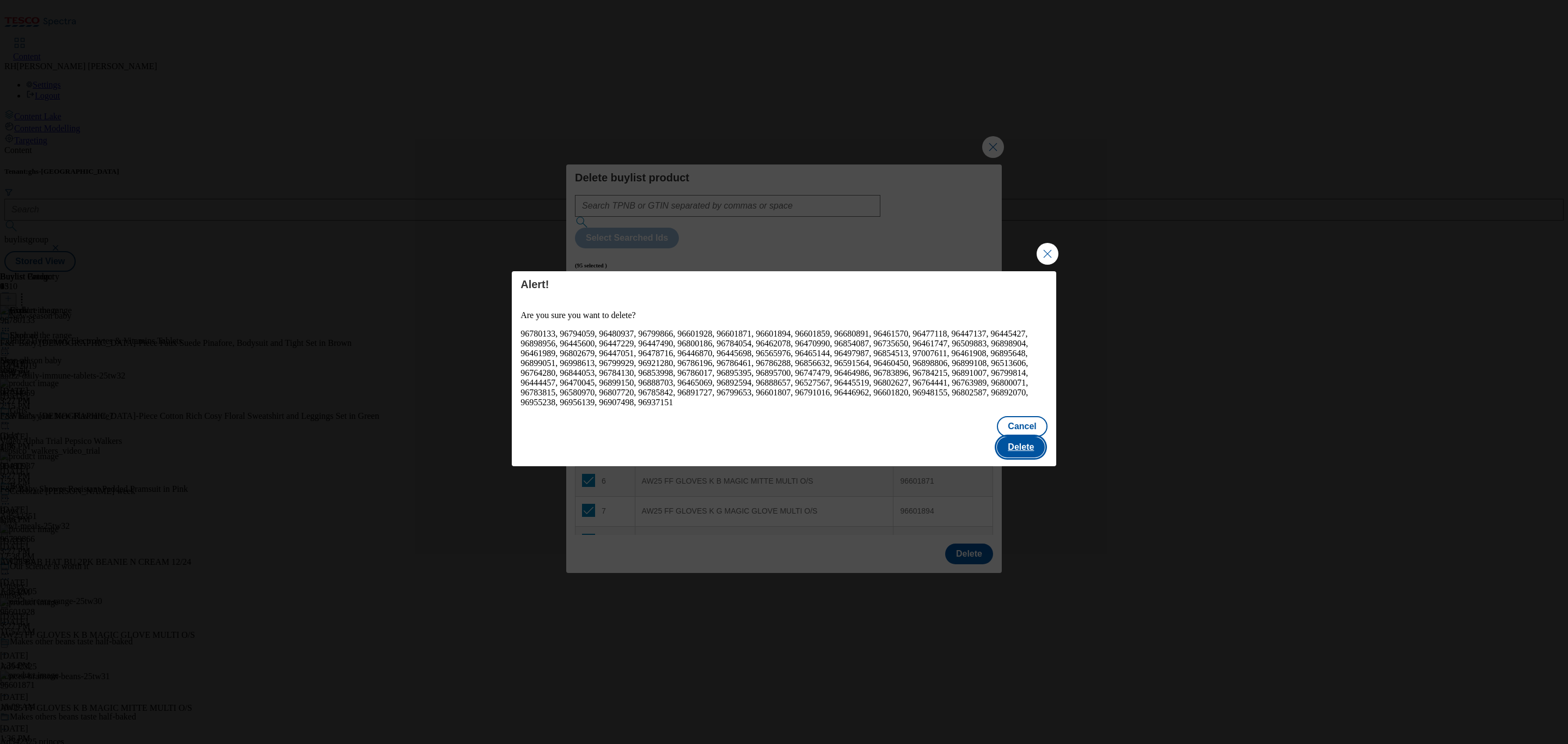
click at [1021, 437] on button "Delete" at bounding box center [1020, 447] width 48 height 21
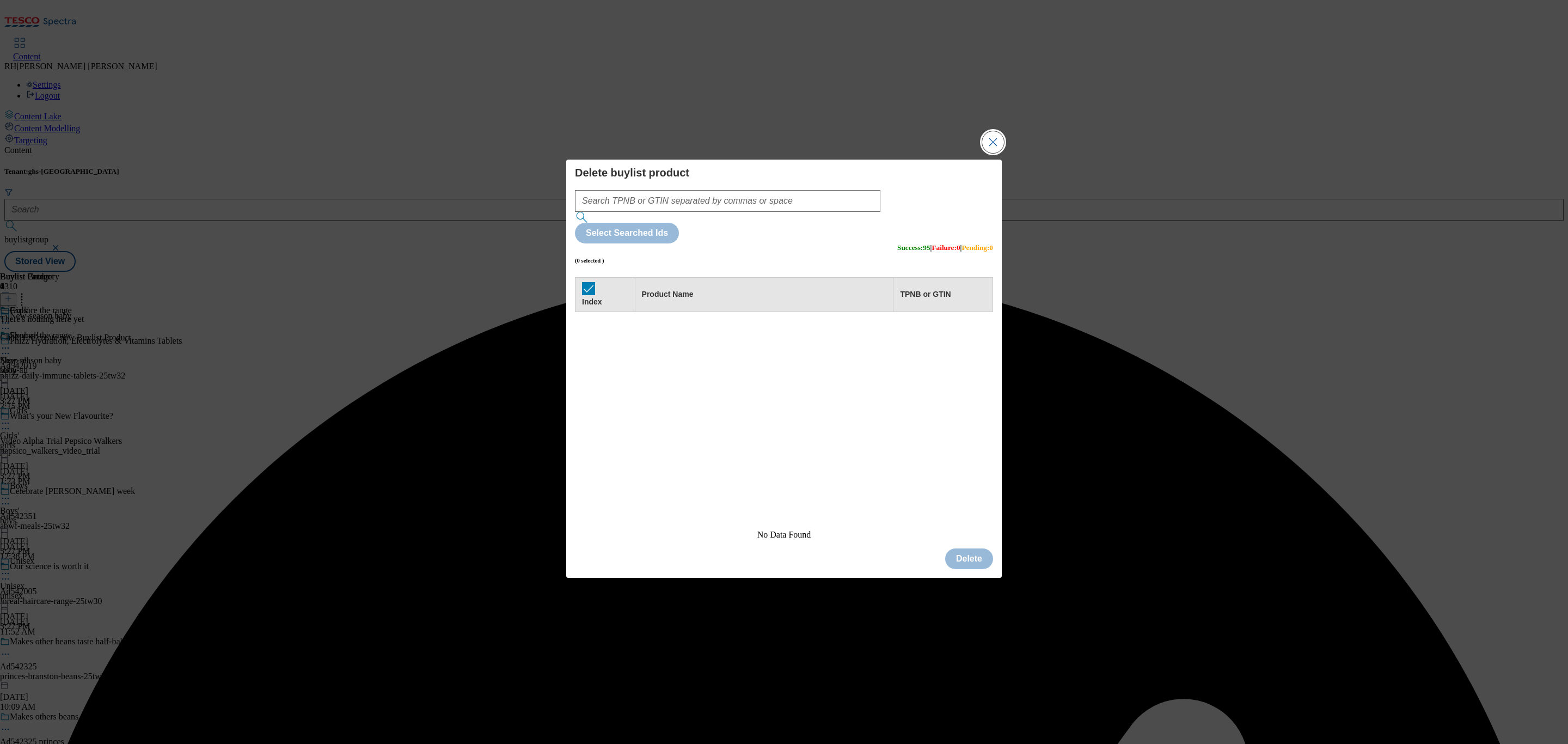
click at [996, 153] on button "Close Modal" at bounding box center [993, 142] width 22 height 22
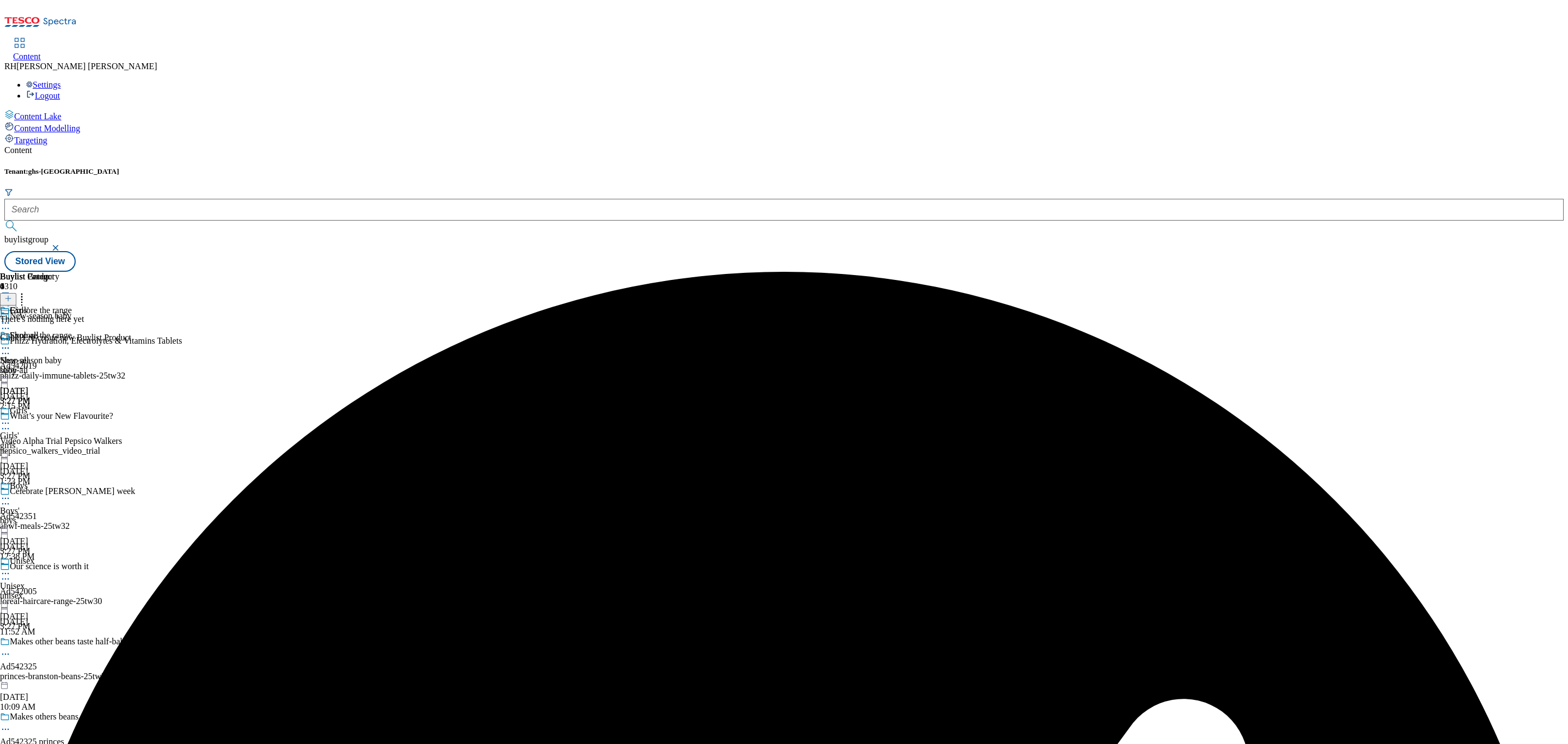
click at [12, 295] on icon at bounding box center [8, 298] width 8 height 8
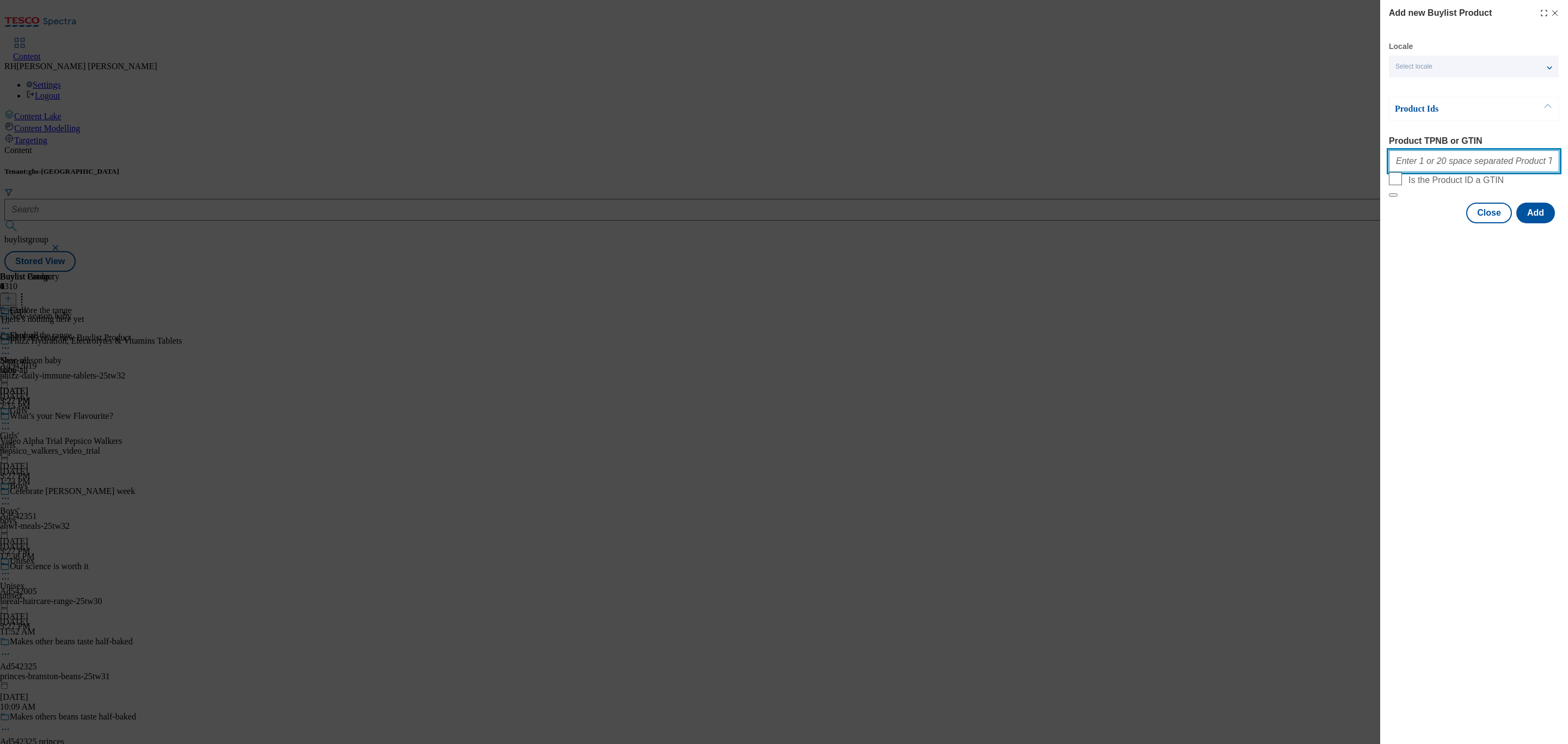
click at [1490, 160] on input "Product TPNB or GTIN" at bounding box center [1474, 161] width 170 height 22
paste input "96780133 96794059 96480937 96799866 96680891 96461570 96477118 96447137 9644542…"
click at [1539, 223] on button "Add" at bounding box center [1535, 213] width 38 height 21
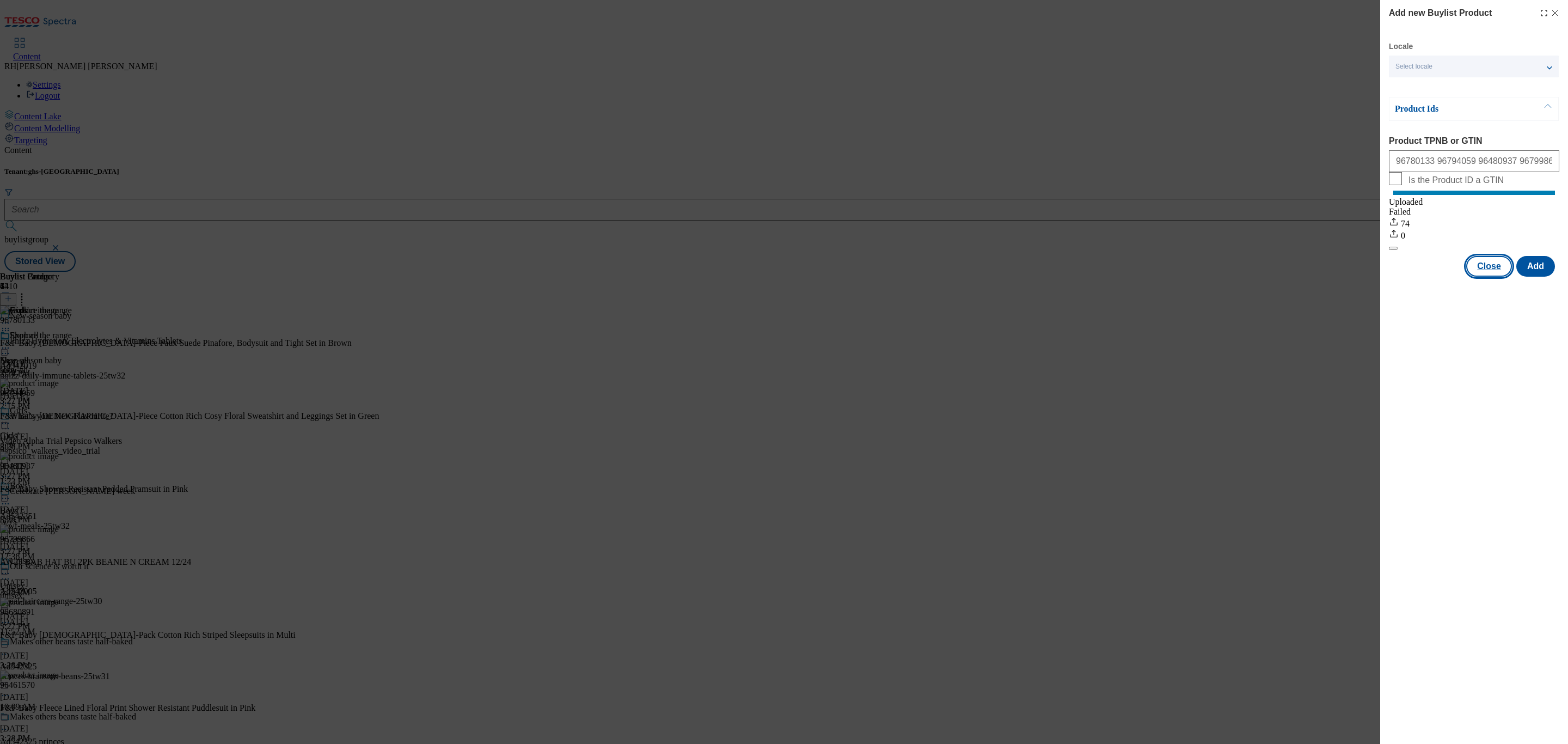
click at [1479, 275] on button "Close" at bounding box center [1489, 267] width 46 height 21
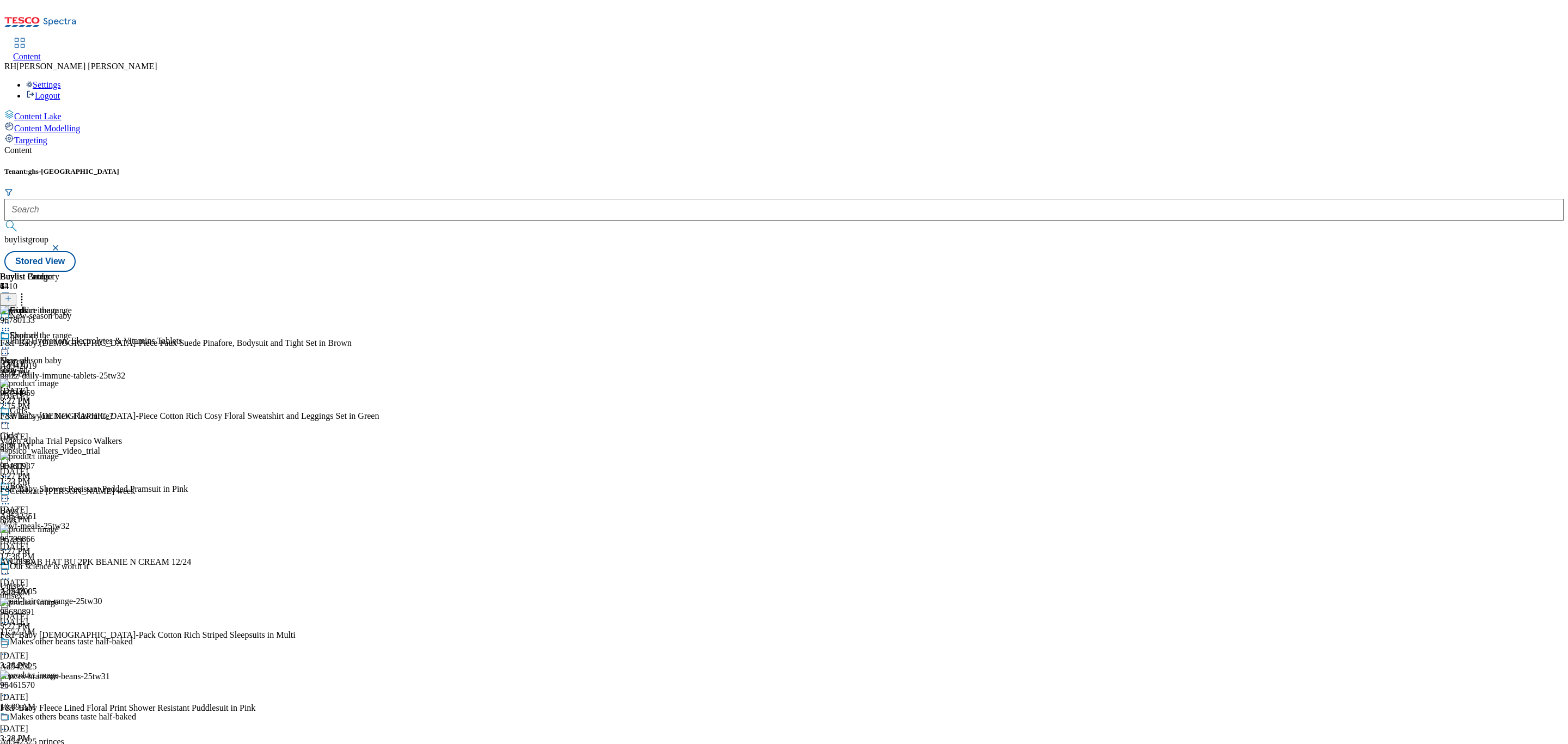
click at [11, 418] on icon at bounding box center [6, 424] width 11 height 11
click at [46, 442] on span "Edit" at bounding box center [40, 447] width 13 height 8
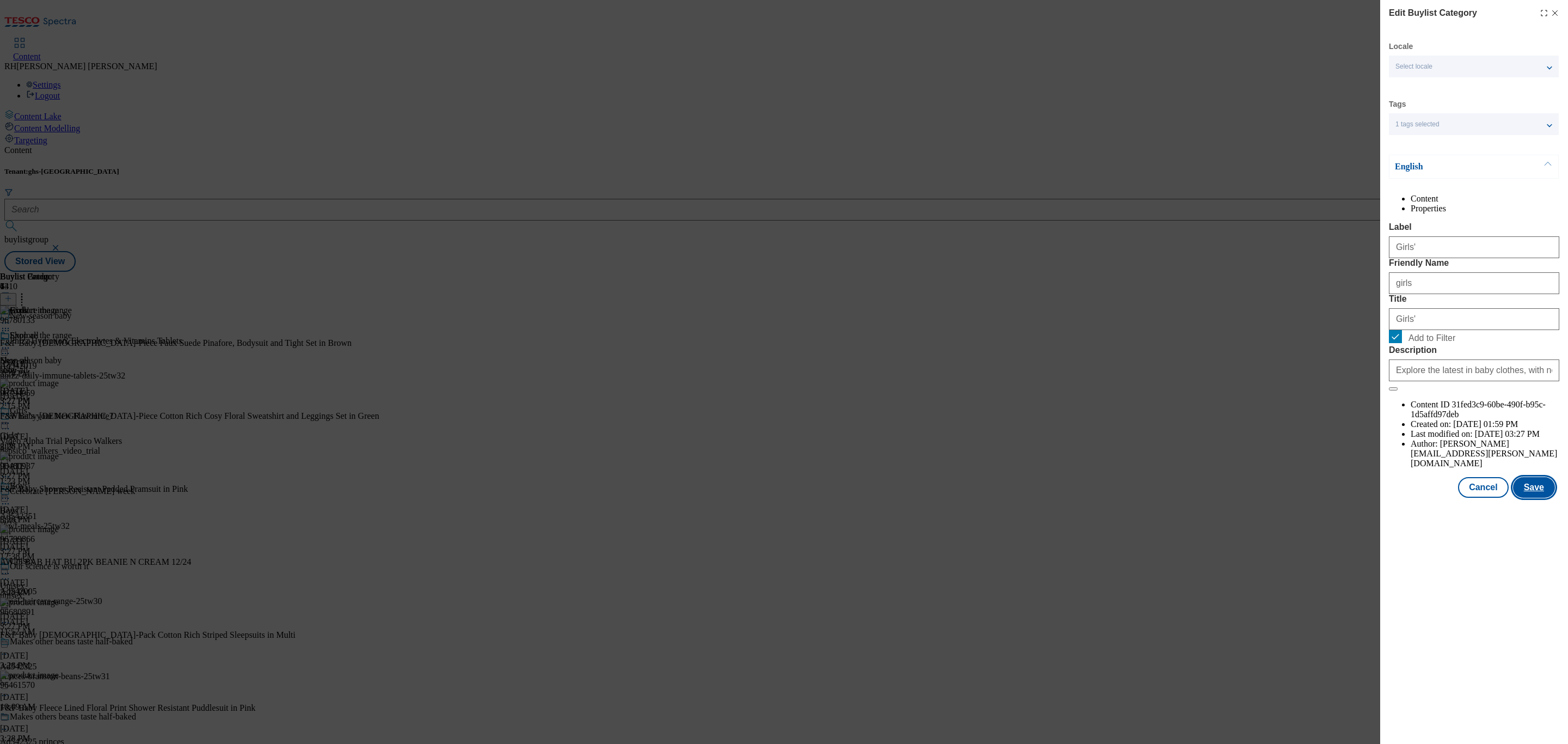
click at [1541, 498] on button "Save" at bounding box center [1534, 488] width 42 height 21
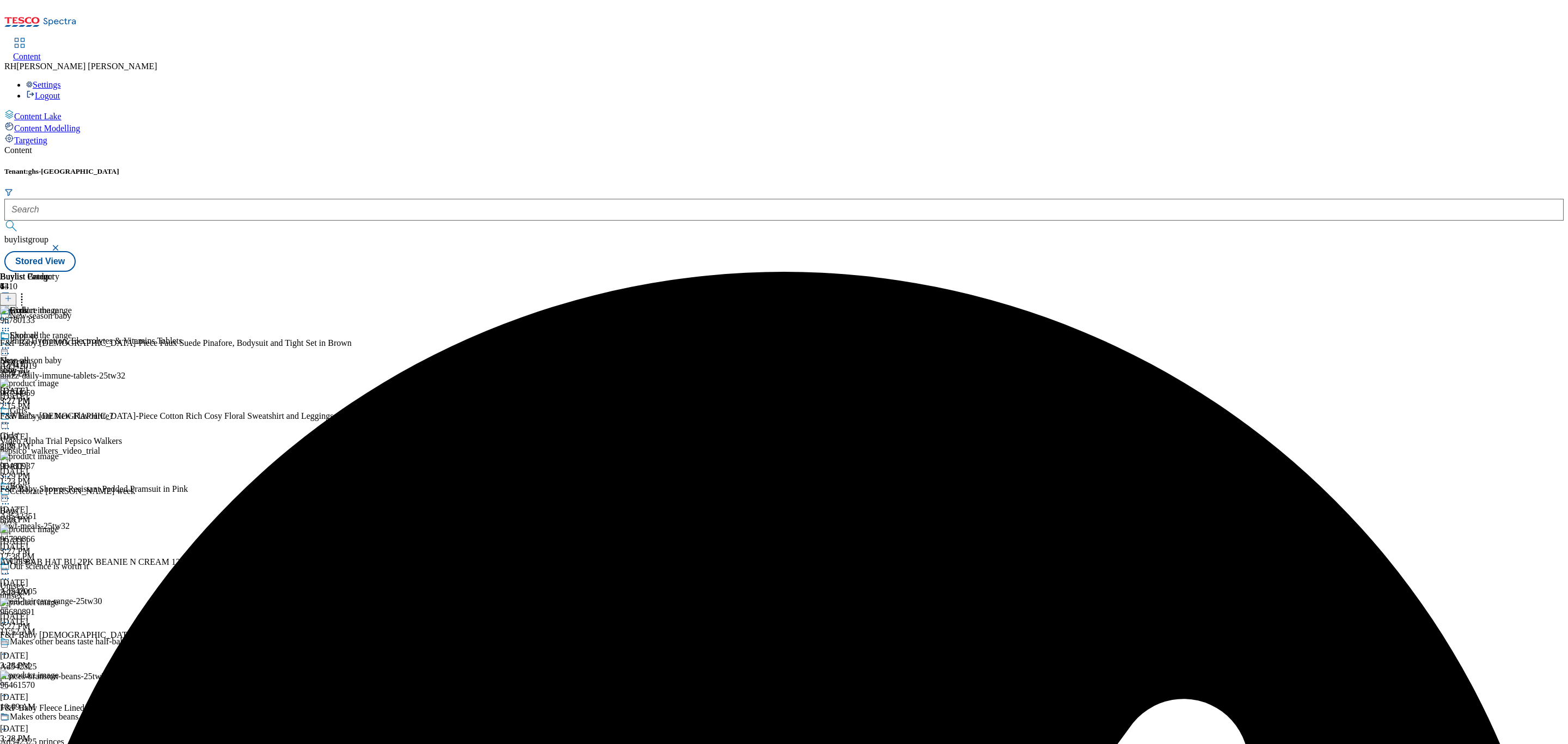
click at [11, 418] on icon at bounding box center [6, 424] width 11 height 11
click at [59, 493] on span "Preview" at bounding box center [46, 497] width 26 height 8
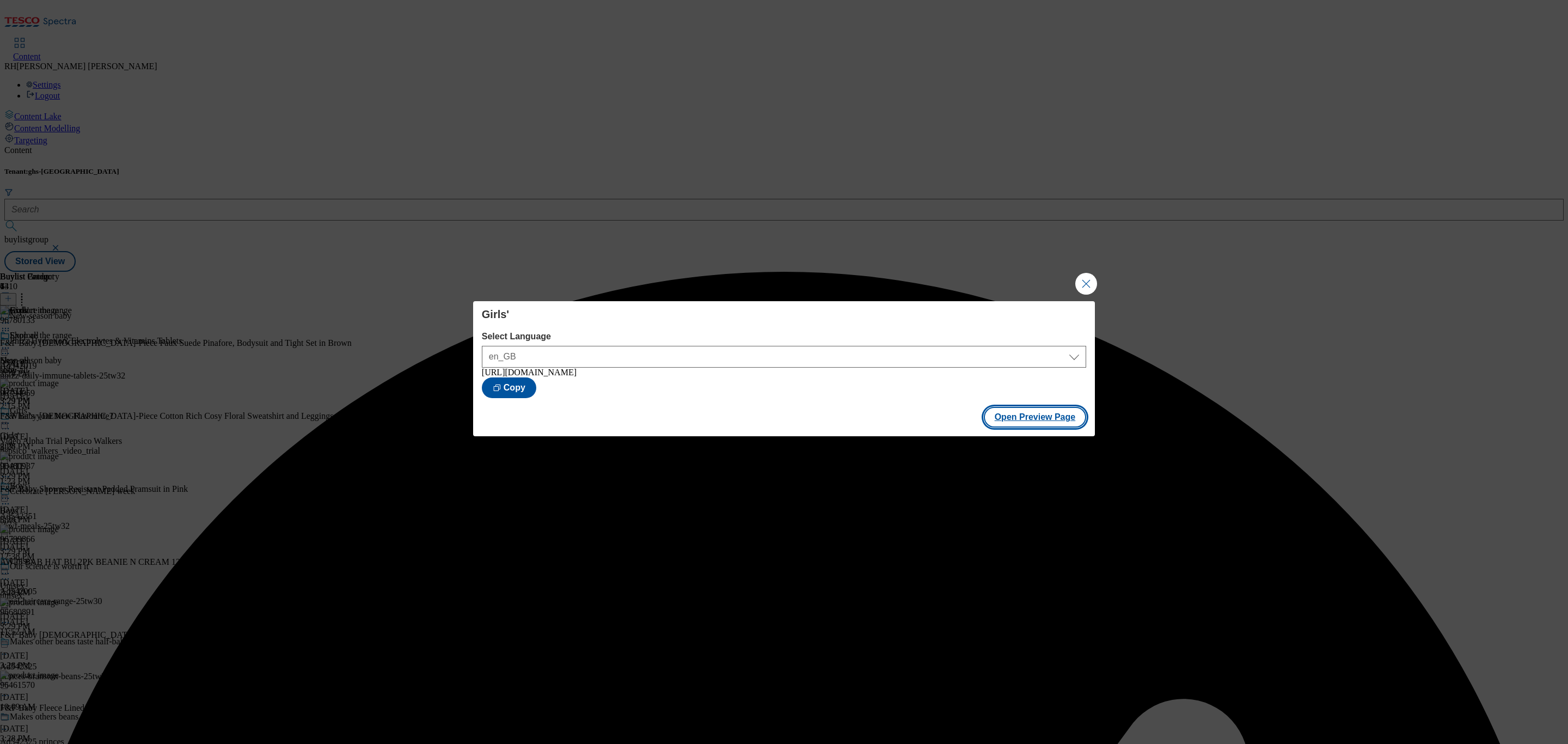
click at [1062, 419] on button "Open Preview Page" at bounding box center [1036, 417] width 103 height 21
click at [1091, 285] on button "Close Modal" at bounding box center [1086, 283] width 22 height 22
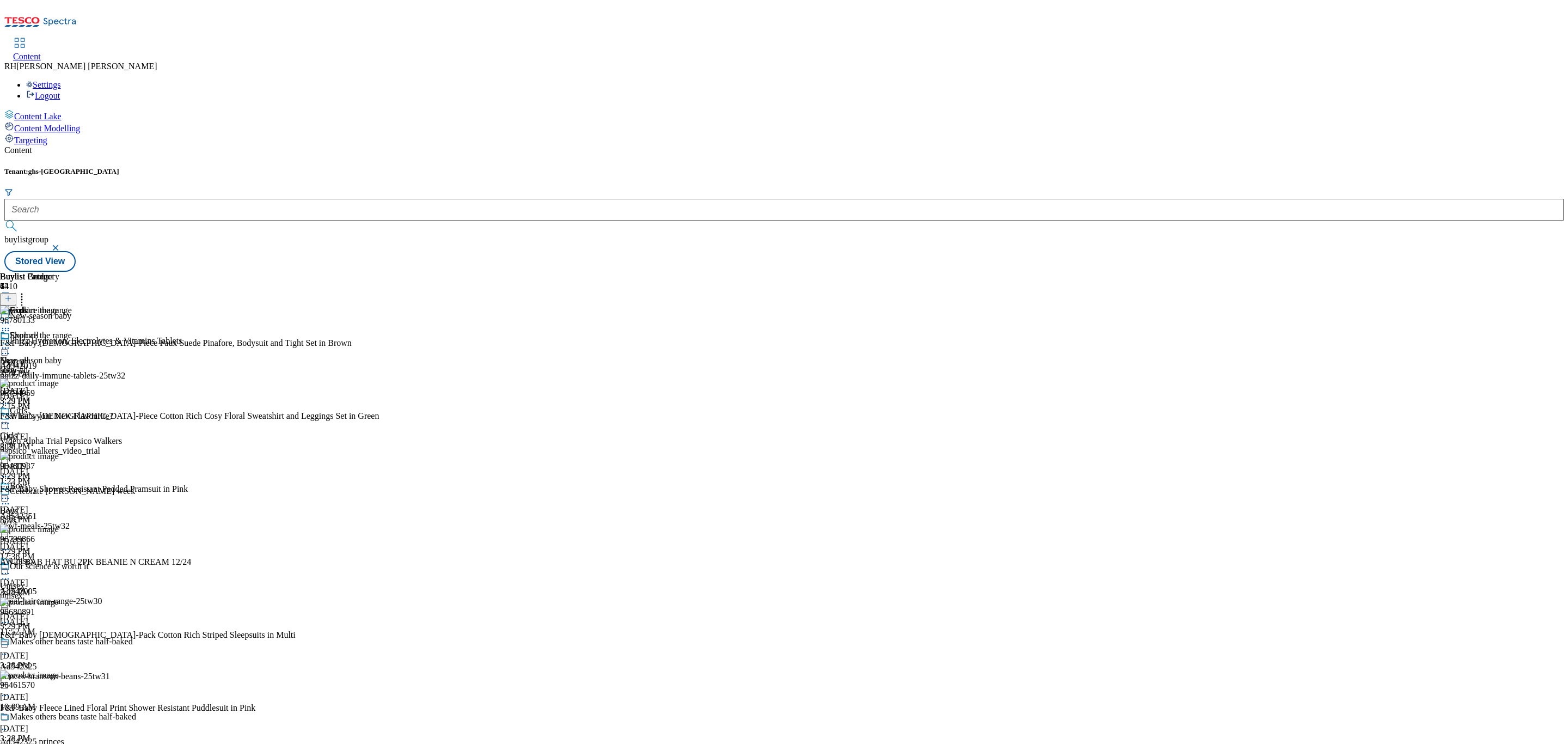
click at [11, 418] on icon at bounding box center [6, 424] width 11 height 11
click at [58, 530] on span "Publish" at bounding box center [45, 535] width 24 height 8
click at [59, 331] on div "Shop all Shop all shop-all [DATE] 3:29 PM" at bounding box center [29, 369] width 59 height 75
click at [11, 343] on icon at bounding box center [6, 348] width 11 height 11
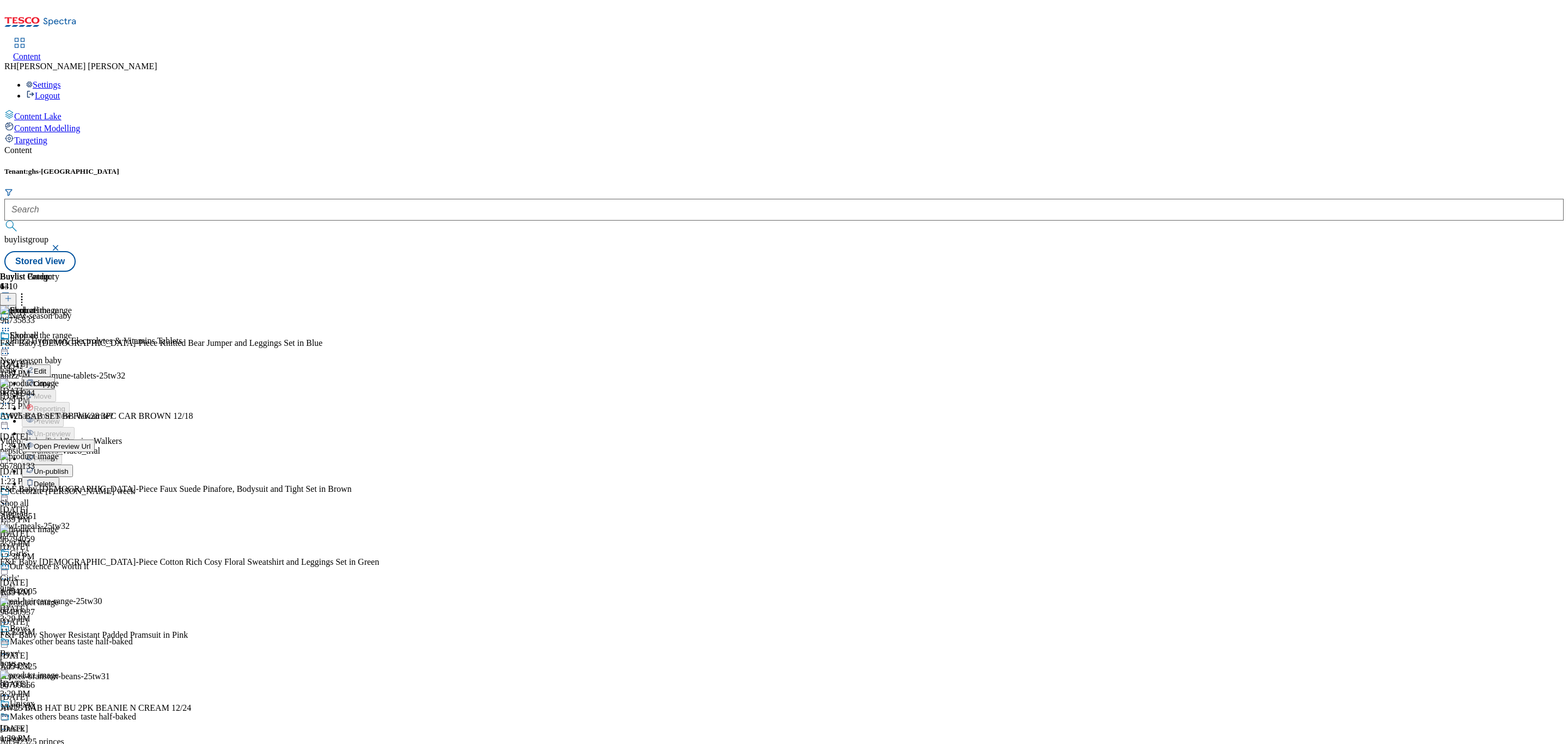
click at [68, 468] on span "Un-publish" at bounding box center [51, 472] width 35 height 8
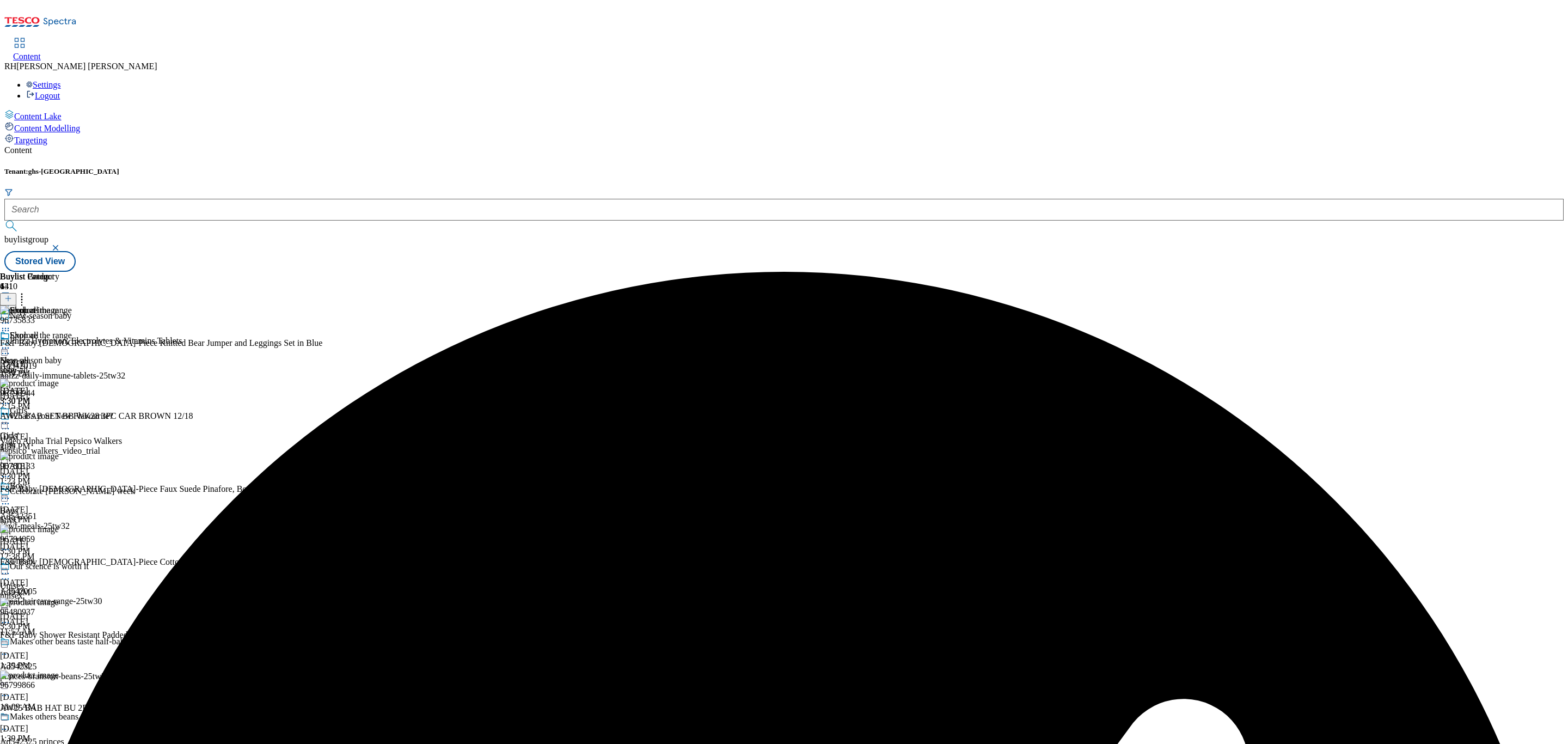
click at [11, 343] on icon at bounding box center [6, 348] width 11 height 11
click at [70, 430] on span "Un-preview" at bounding box center [52, 434] width 36 height 8
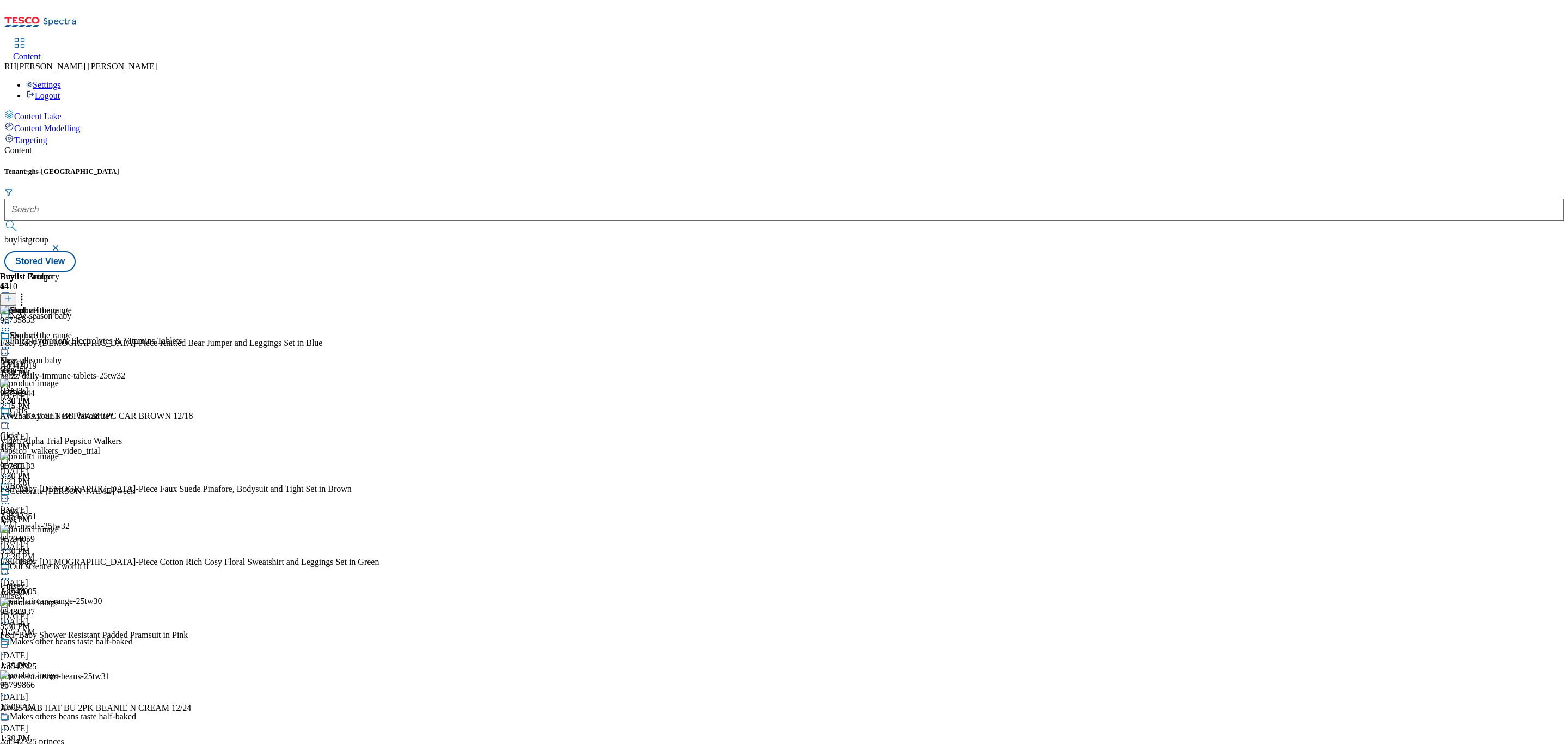
click at [59, 366] on div "shop-all" at bounding box center [29, 371] width 59 height 10
click at [27, 292] on icon at bounding box center [22, 297] width 11 height 11
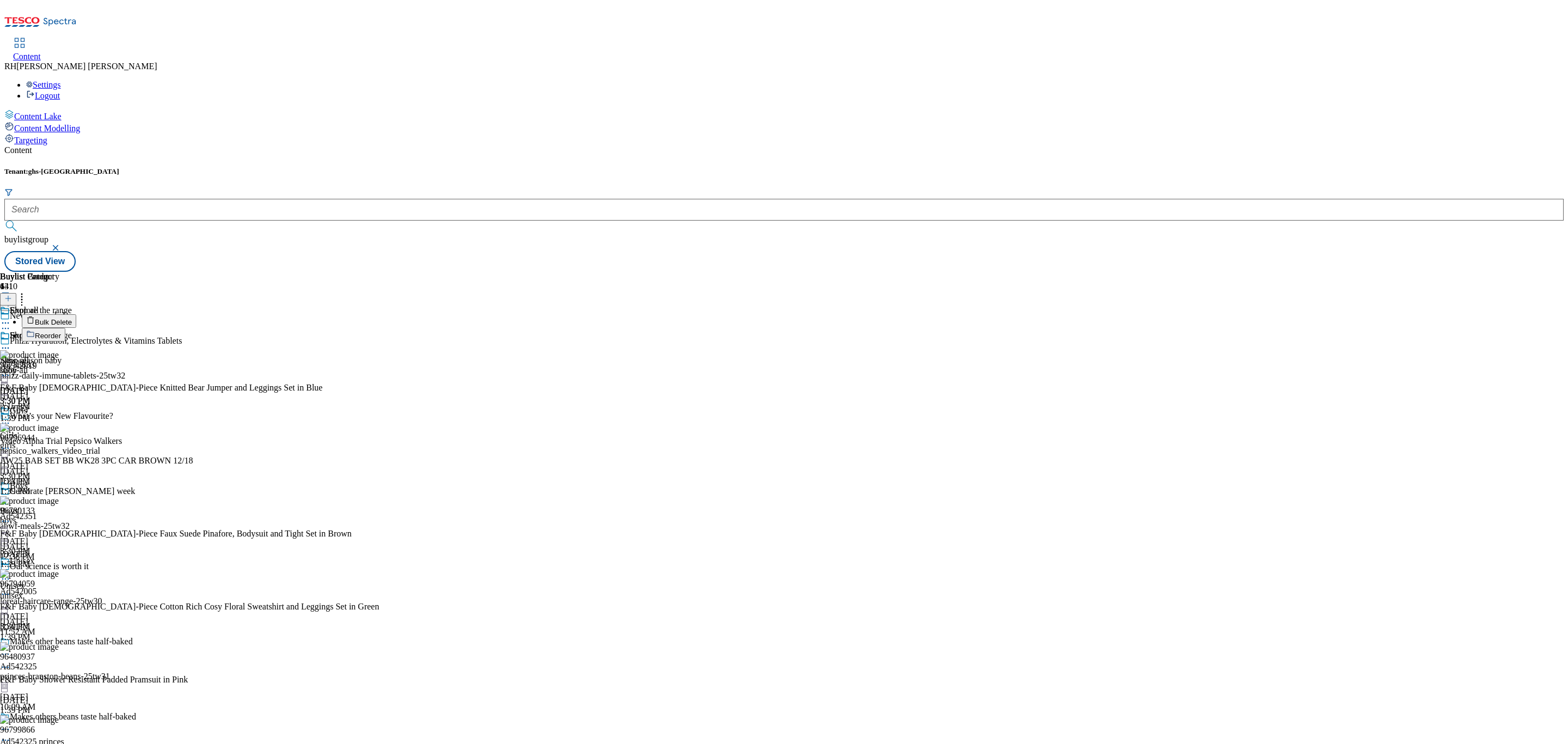
click at [72, 318] on span "Bulk Delete" at bounding box center [53, 322] width 37 height 8
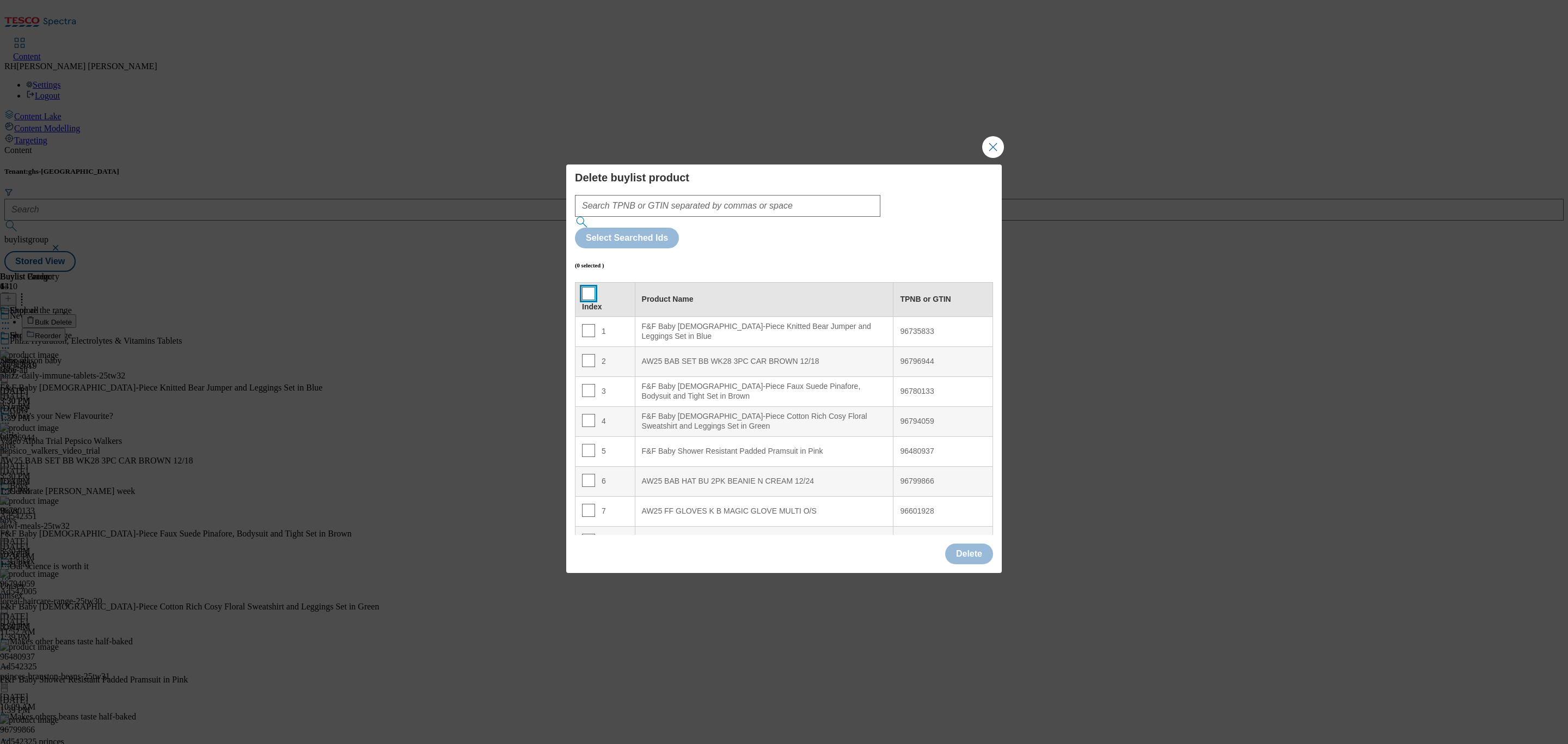
click at [591, 287] on input "Modal" at bounding box center [588, 293] width 13 height 13
click at [984, 544] on button "Delete" at bounding box center [969, 554] width 48 height 21
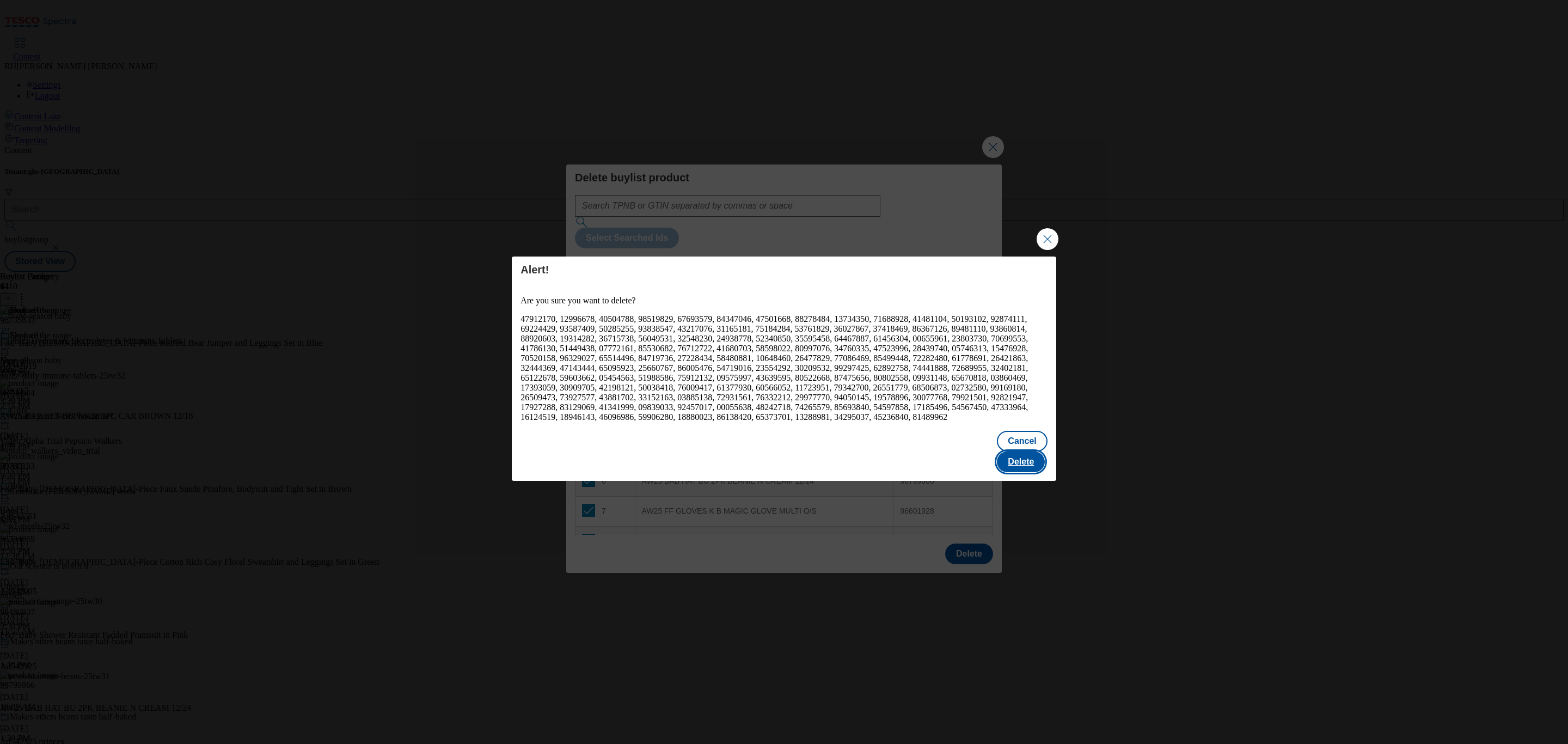
click at [1039, 458] on button "Delete" at bounding box center [1020, 462] width 48 height 21
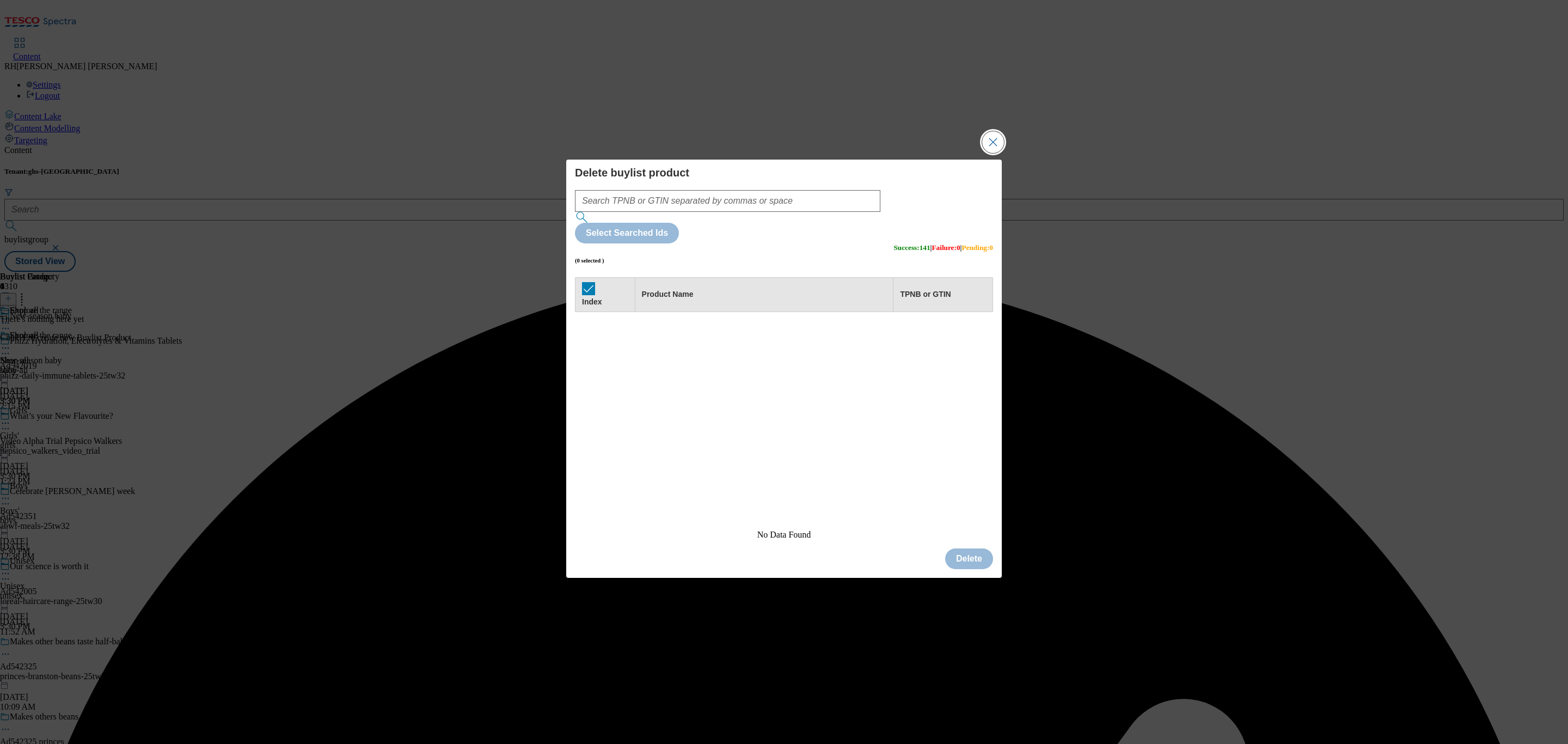
click at [995, 153] on button "Close Modal" at bounding box center [993, 142] width 22 height 22
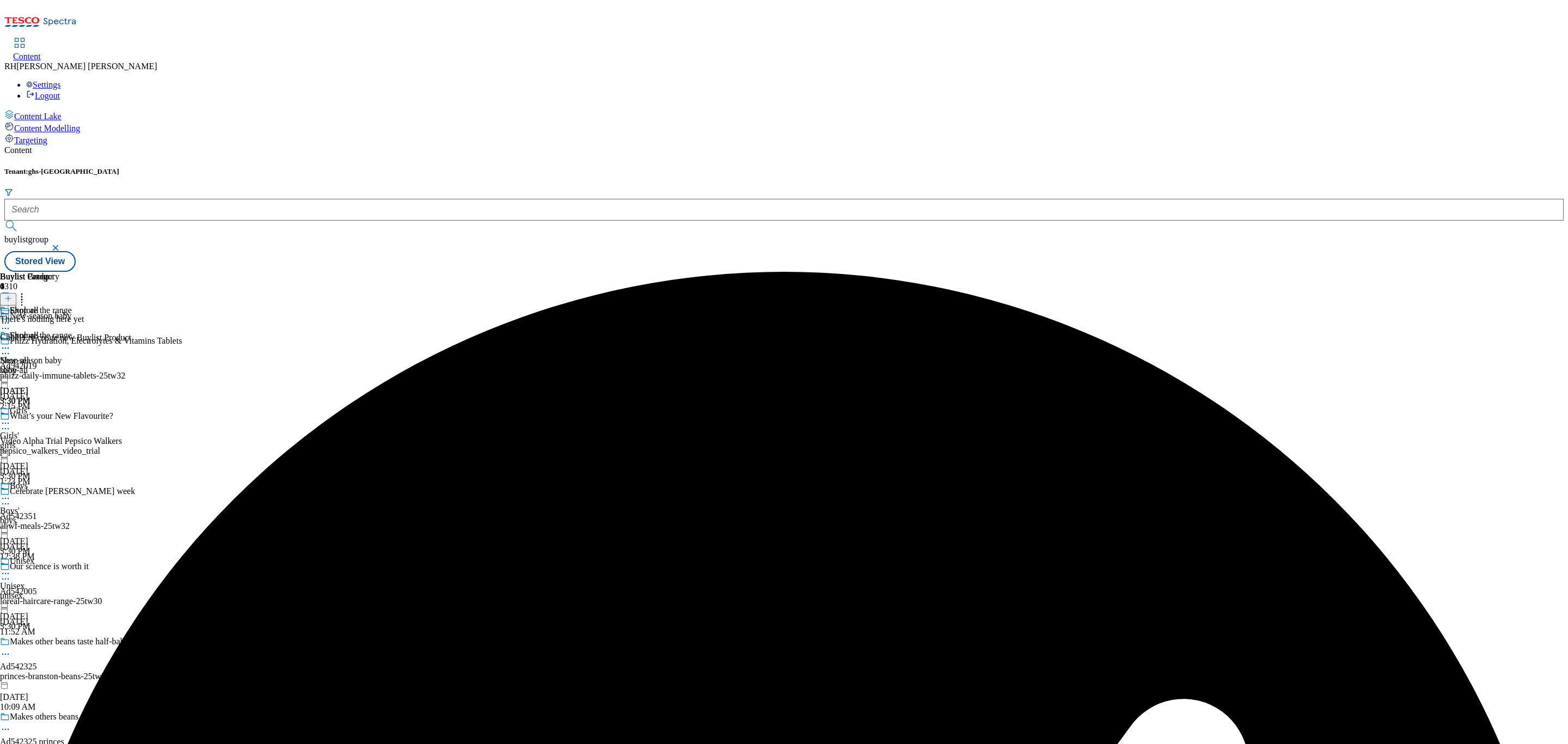
click at [8, 297] on line at bounding box center [8, 299] width 0 height 6
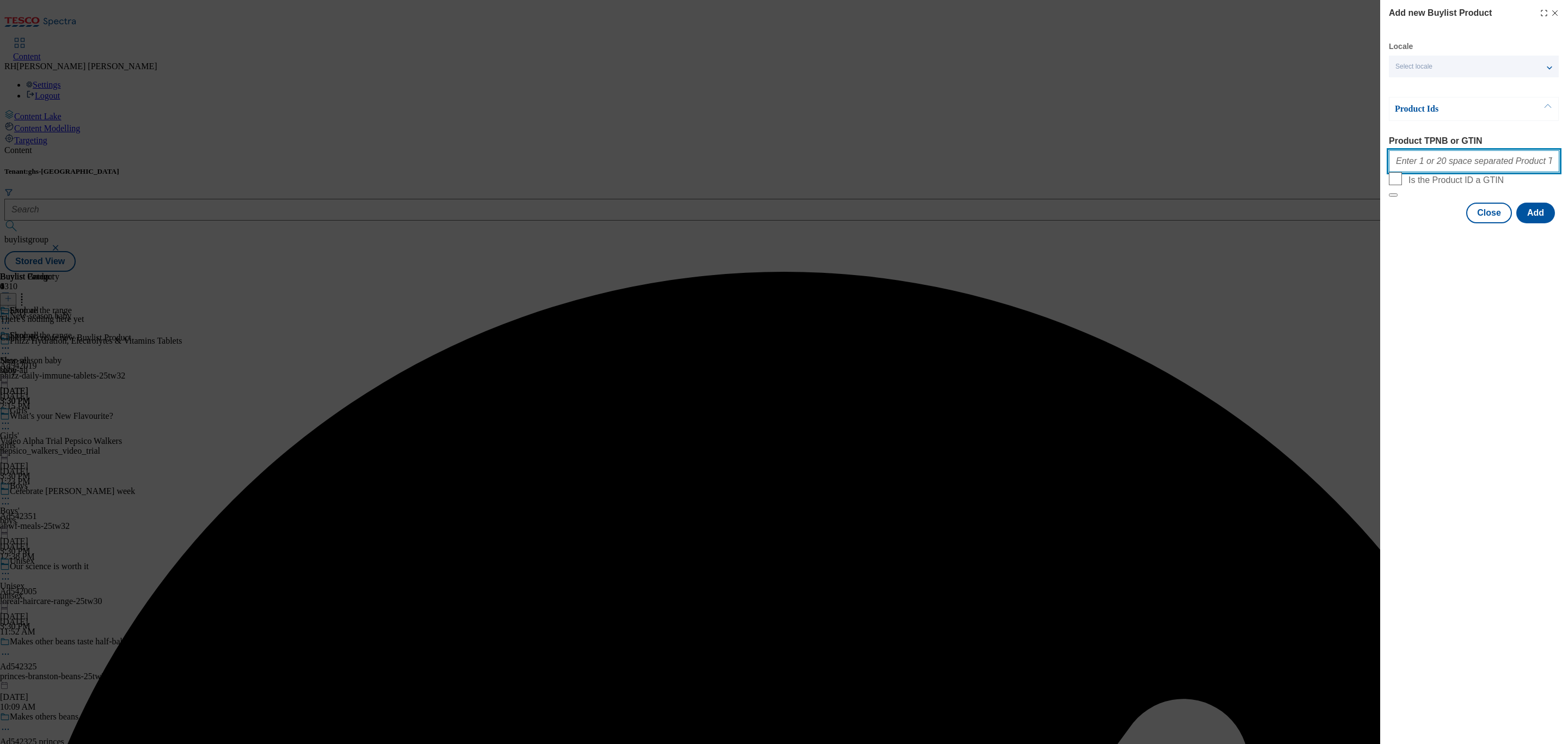
click at [1448, 164] on input "Product TPNB or GTIN" at bounding box center [1474, 161] width 170 height 22
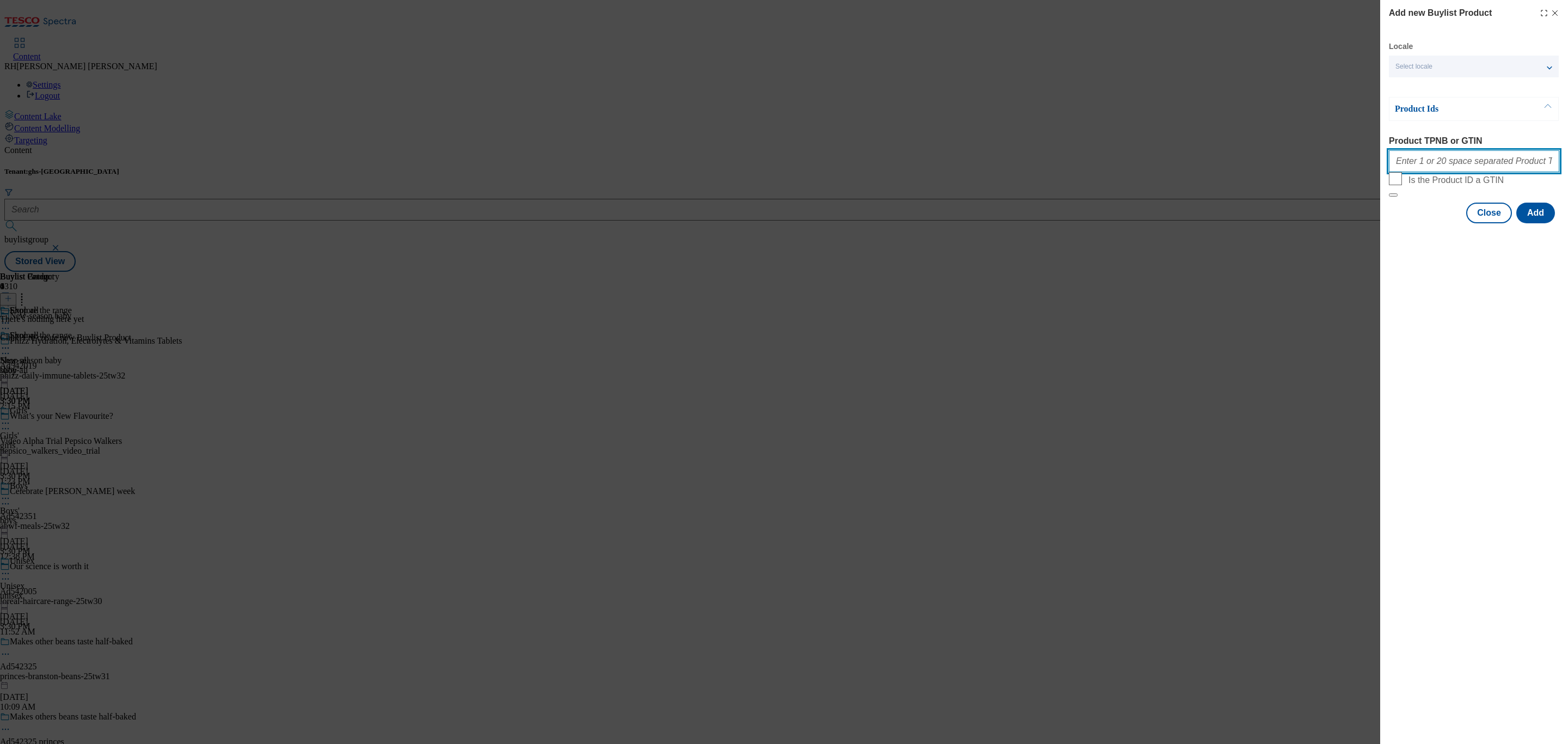
paste input "96735833 96796944 96780133 96794059 96480937 96799866 96481245 96680891 9646157…"
click at [1544, 223] on button "Add" at bounding box center [1535, 213] width 38 height 21
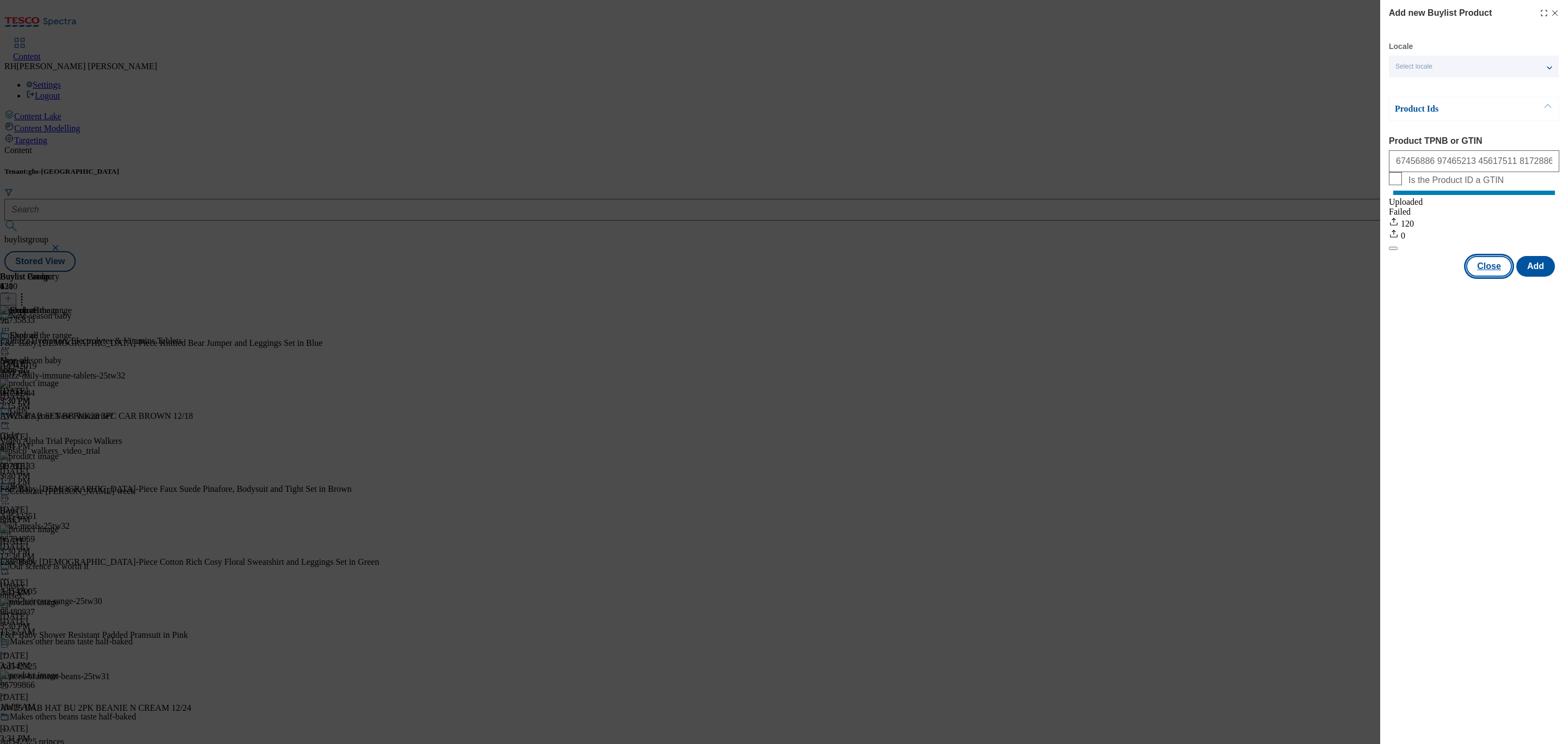
click at [1498, 274] on button "Close" at bounding box center [1489, 267] width 46 height 21
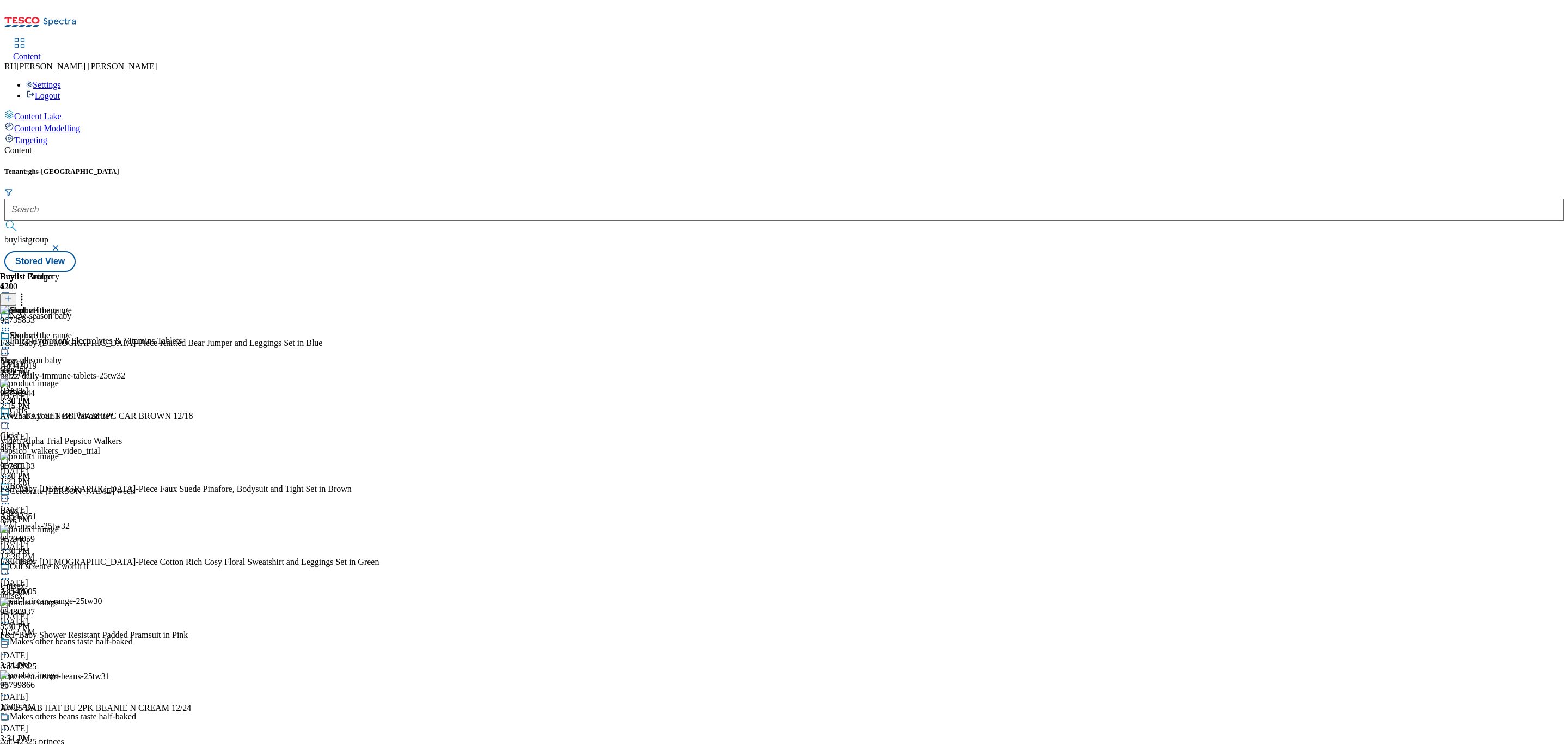
click at [11, 343] on icon at bounding box center [6, 348] width 11 height 11
click at [46, 367] on span "Edit" at bounding box center [40, 371] width 13 height 8
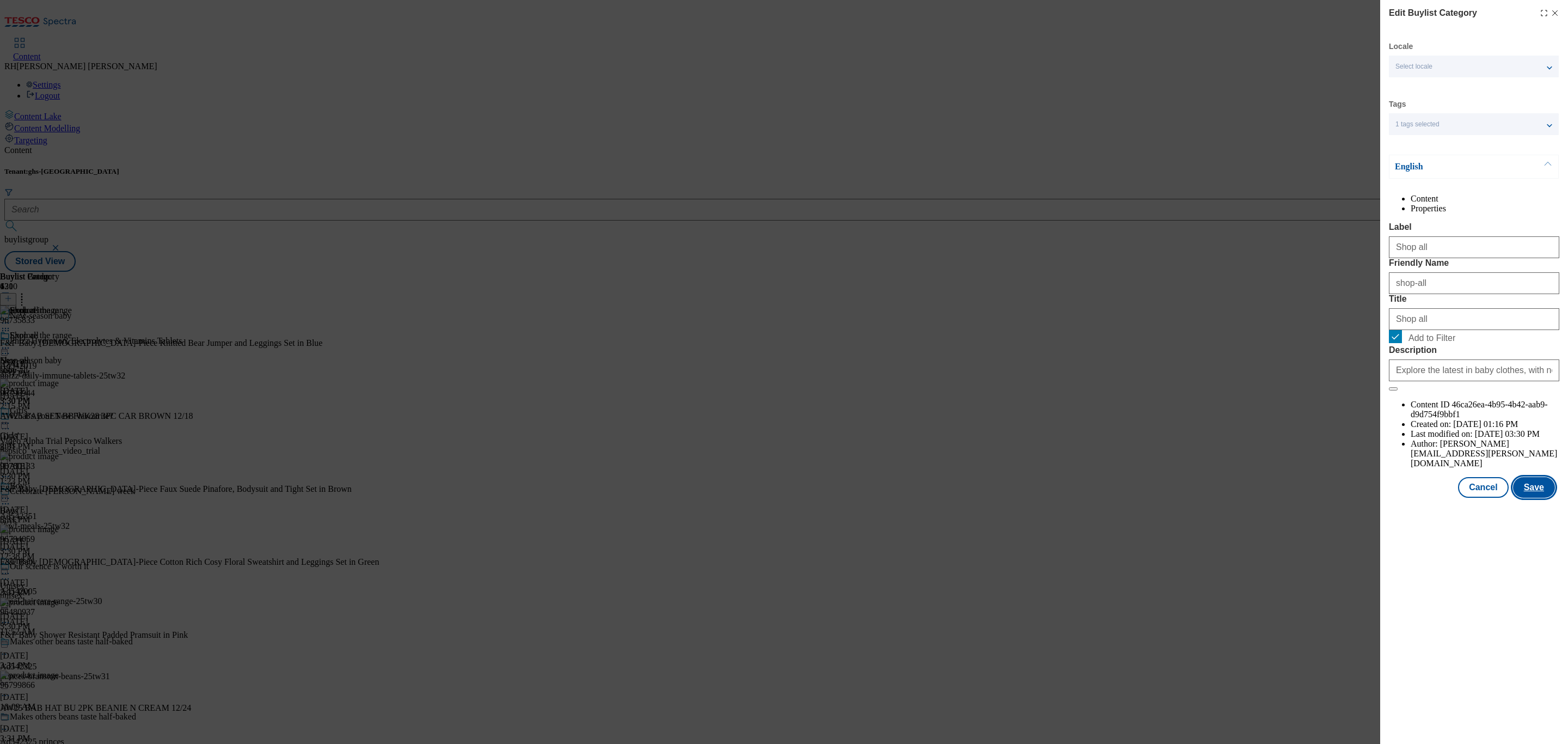
click at [1541, 498] on button "Save" at bounding box center [1534, 488] width 42 height 21
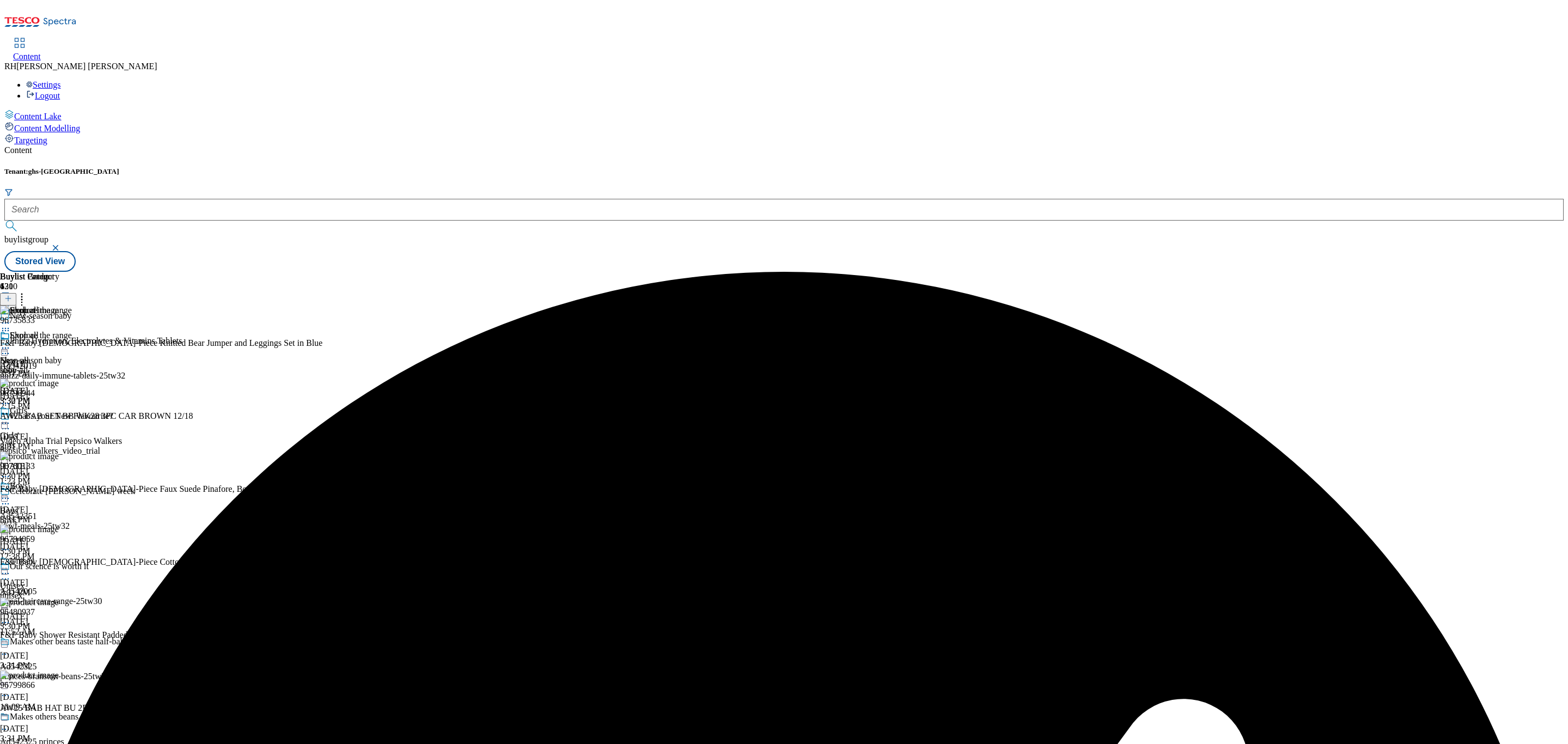
click at [11, 343] on icon at bounding box center [6, 348] width 11 height 11
click at [59, 417] on span "Preview" at bounding box center [46, 422] width 26 height 8
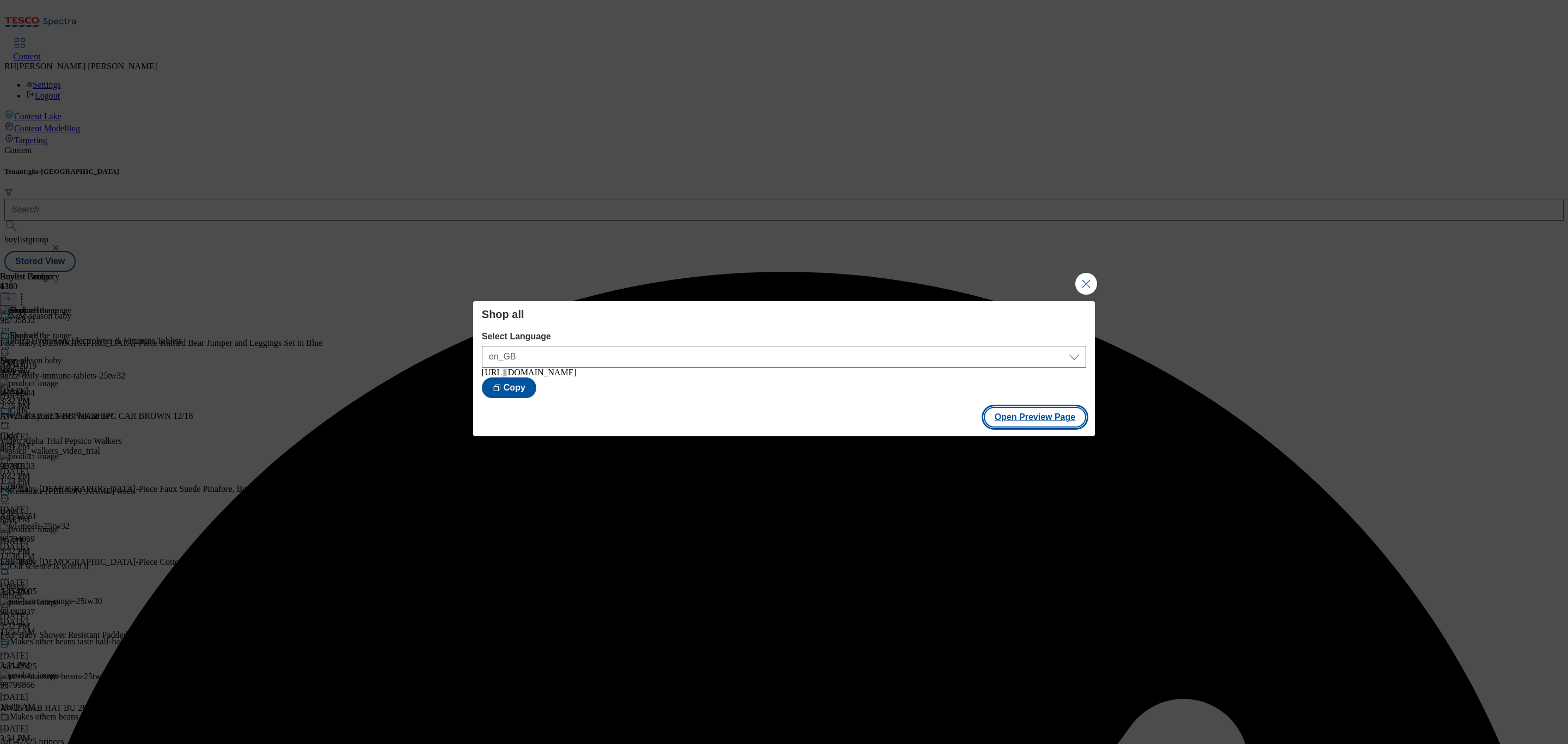
click at [1070, 422] on button "Open Preview Page" at bounding box center [1036, 417] width 103 height 21
click at [1086, 287] on button "Close Modal" at bounding box center [1086, 283] width 22 height 22
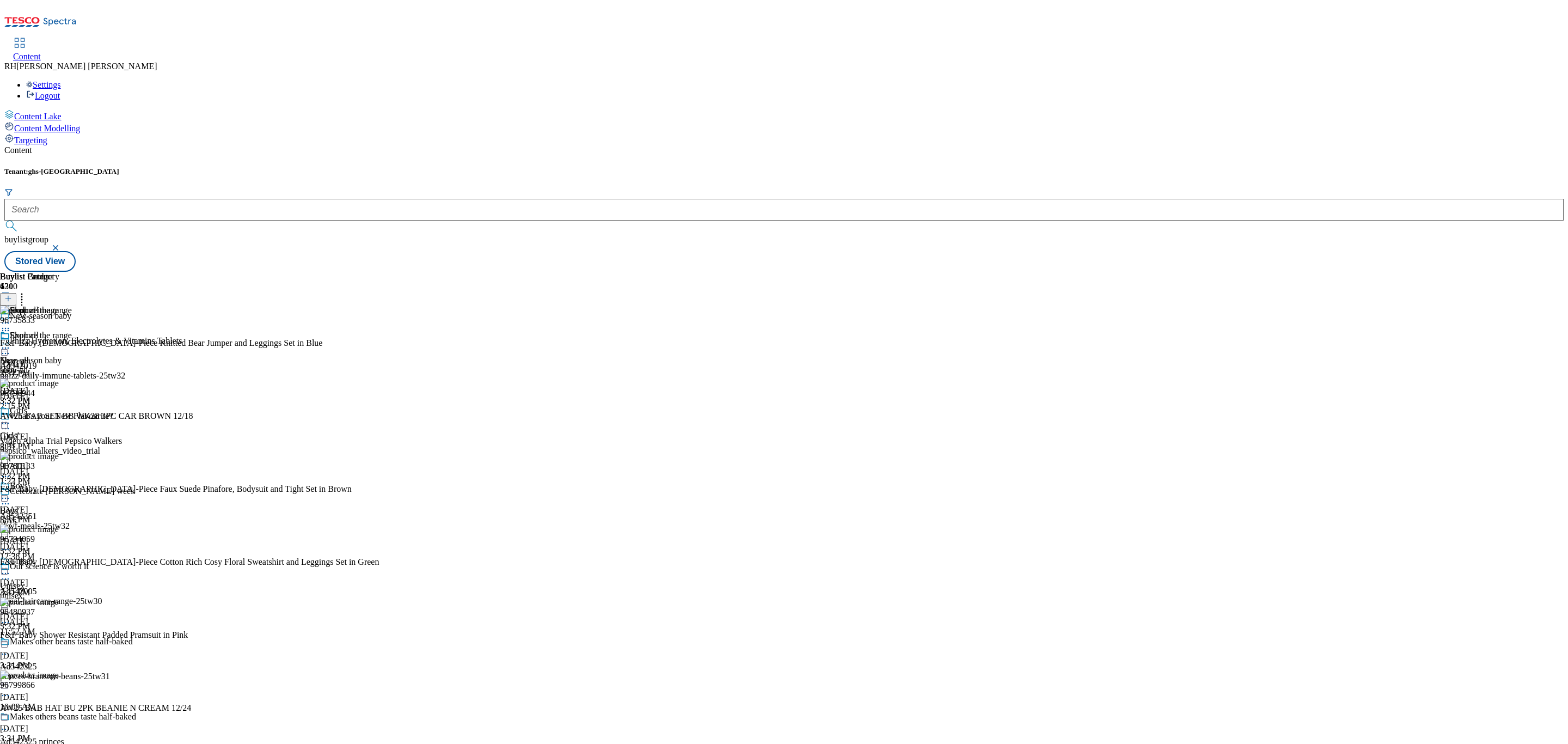
click at [11, 343] on icon at bounding box center [6, 348] width 11 height 11
click at [62, 452] on button "Publish" at bounding box center [42, 459] width 40 height 13
click at [247, 168] on div "Tenant: ghs-uk buylistgroup" at bounding box center [784, 209] width 1560 height 84
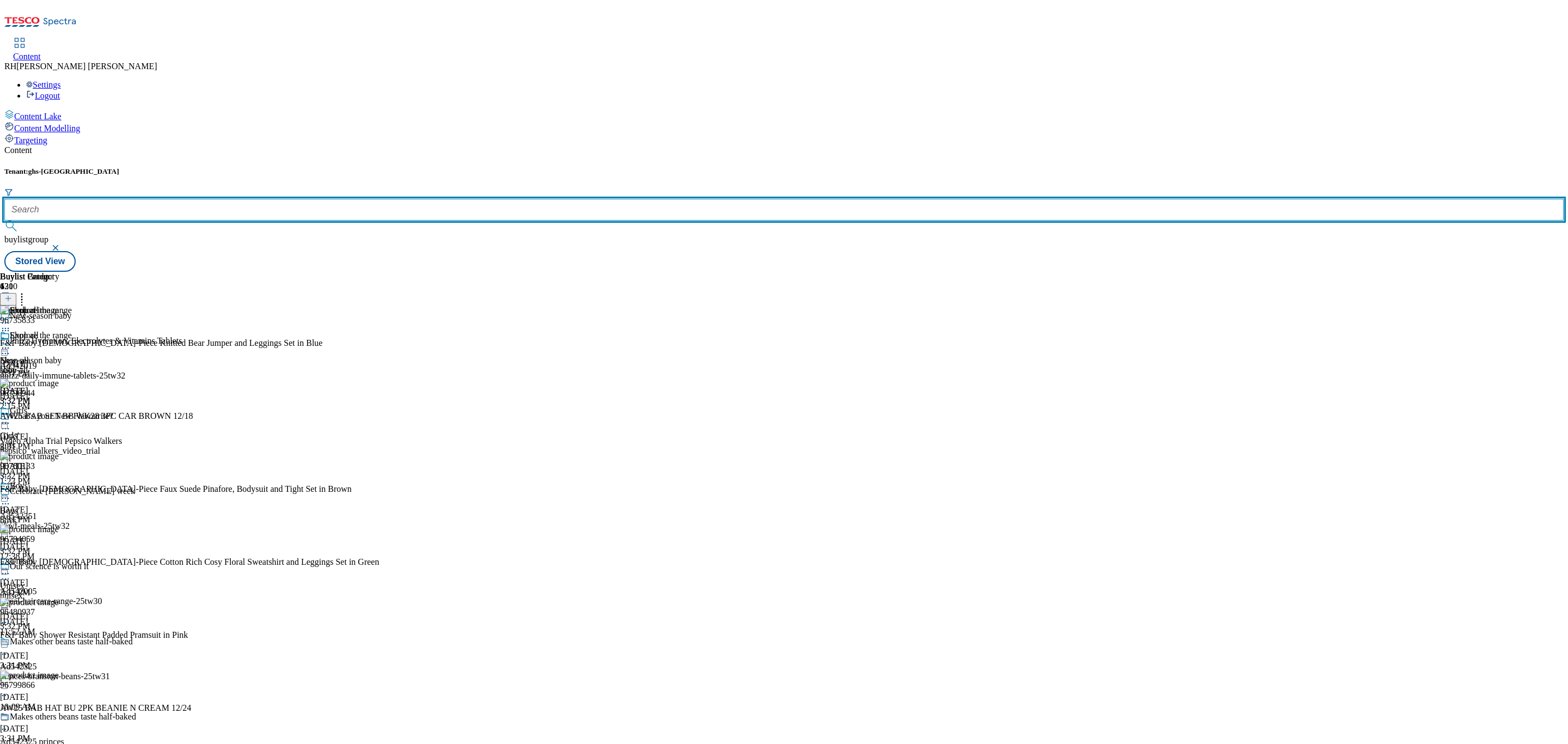
click at [252, 199] on input "text" at bounding box center [784, 209] width 1560 height 22
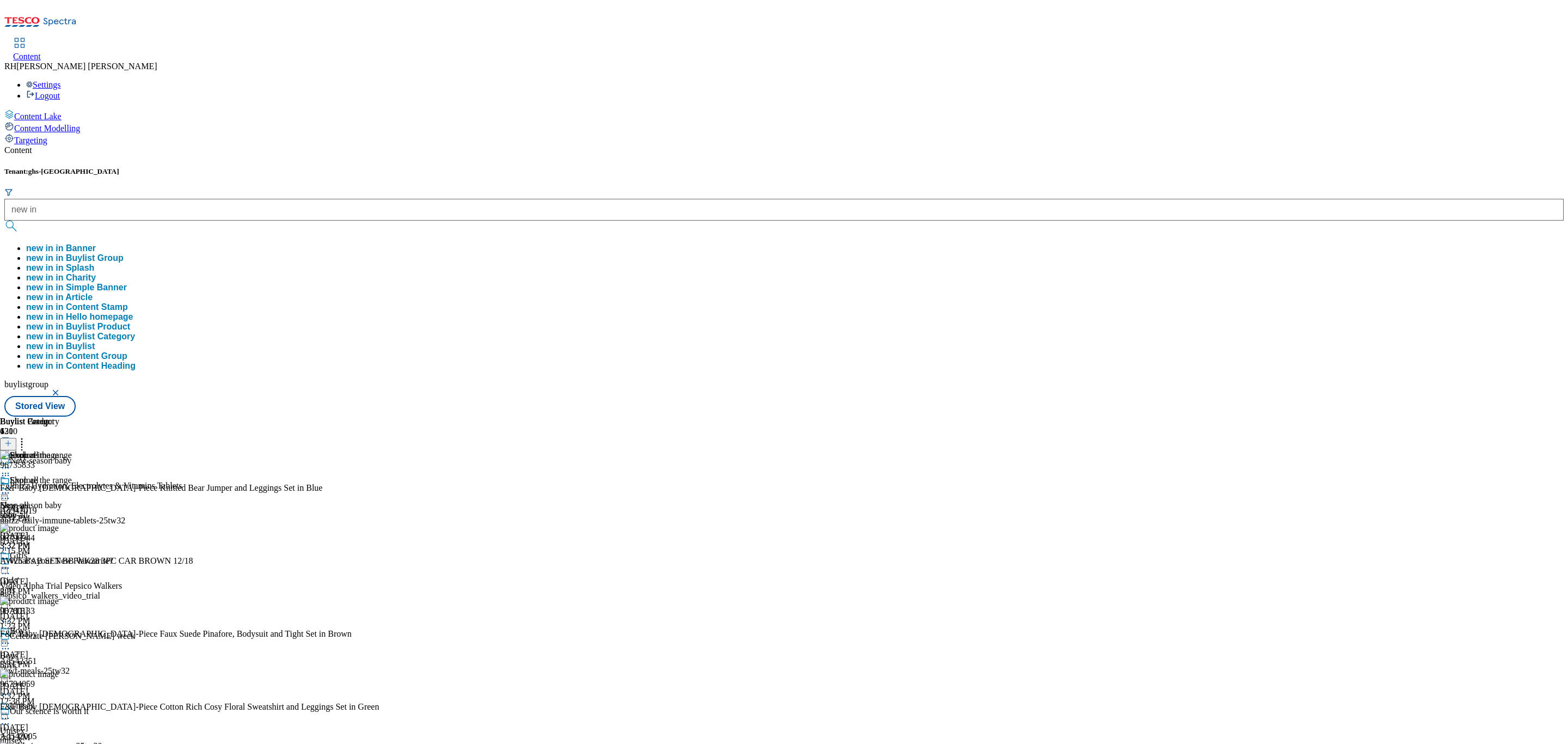
click at [123, 253] on button "new in in Buylist Group" at bounding box center [75, 258] width 98 height 10
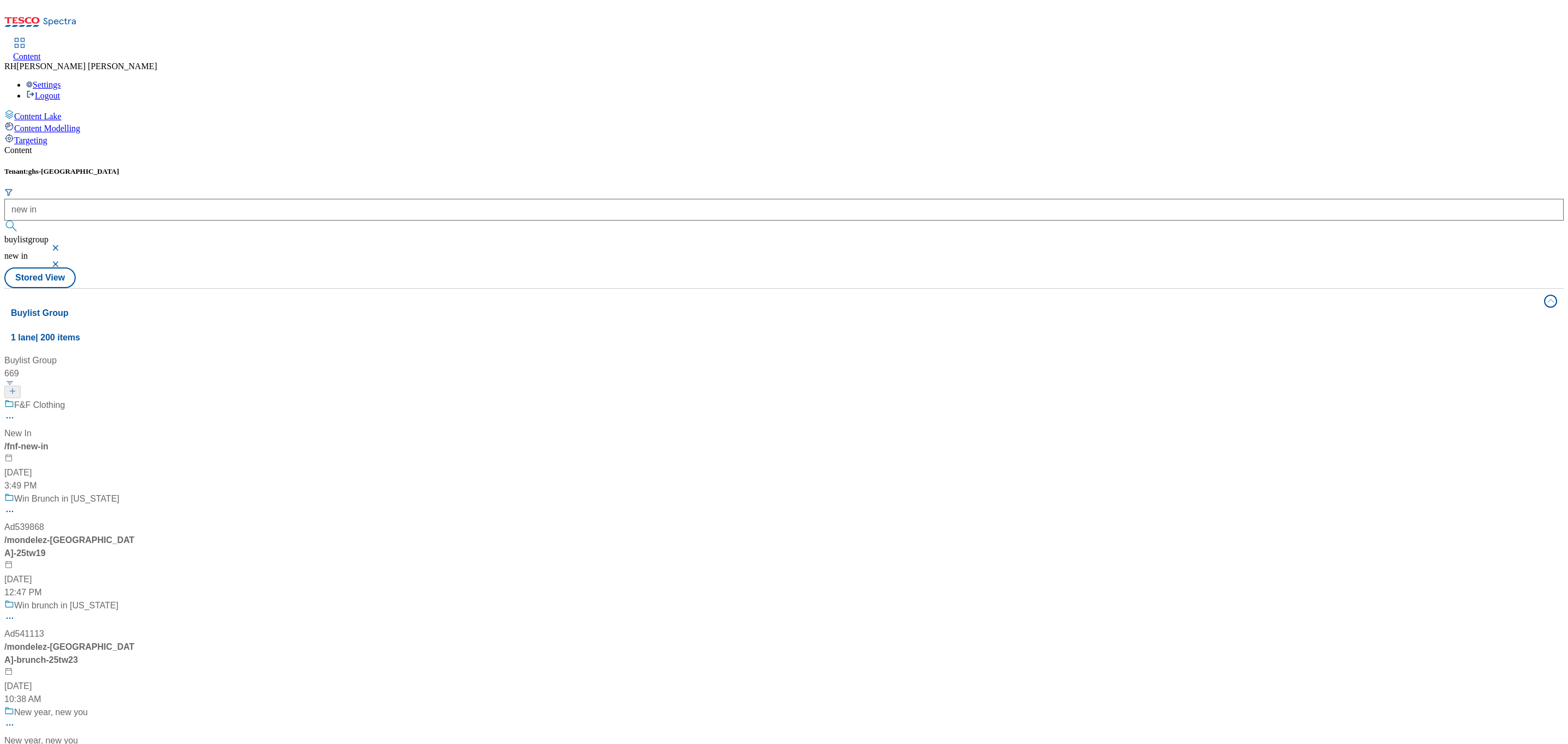
click at [145, 399] on div "F&F Clothing New In / fnf-new-in [DATE] 3:49 PM" at bounding box center [75, 445] width 141 height 94
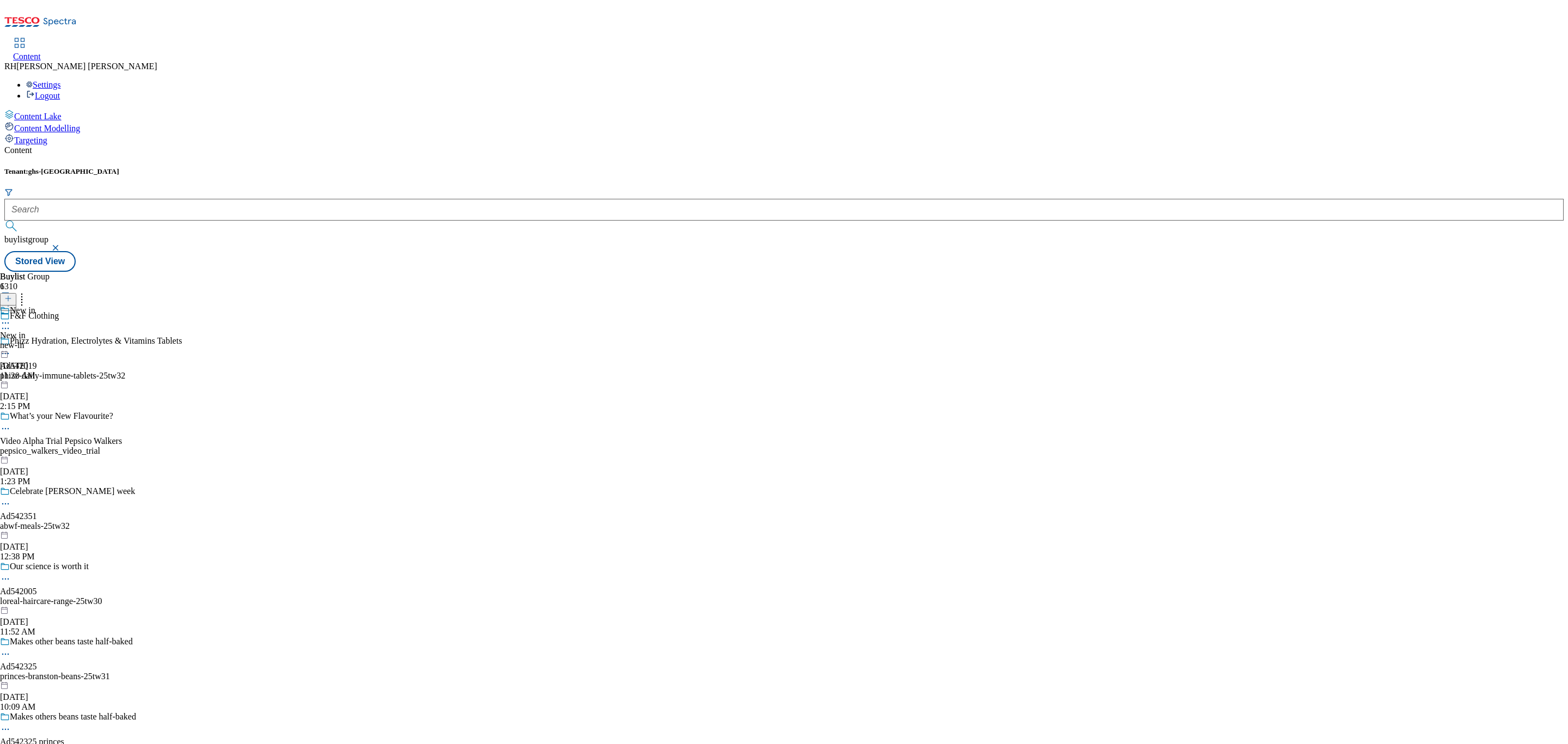
click at [36, 341] on div "new-in" at bounding box center [17, 345] width 36 height 10
click at [66, 341] on div "women" at bounding box center [33, 345] width 66 height 10
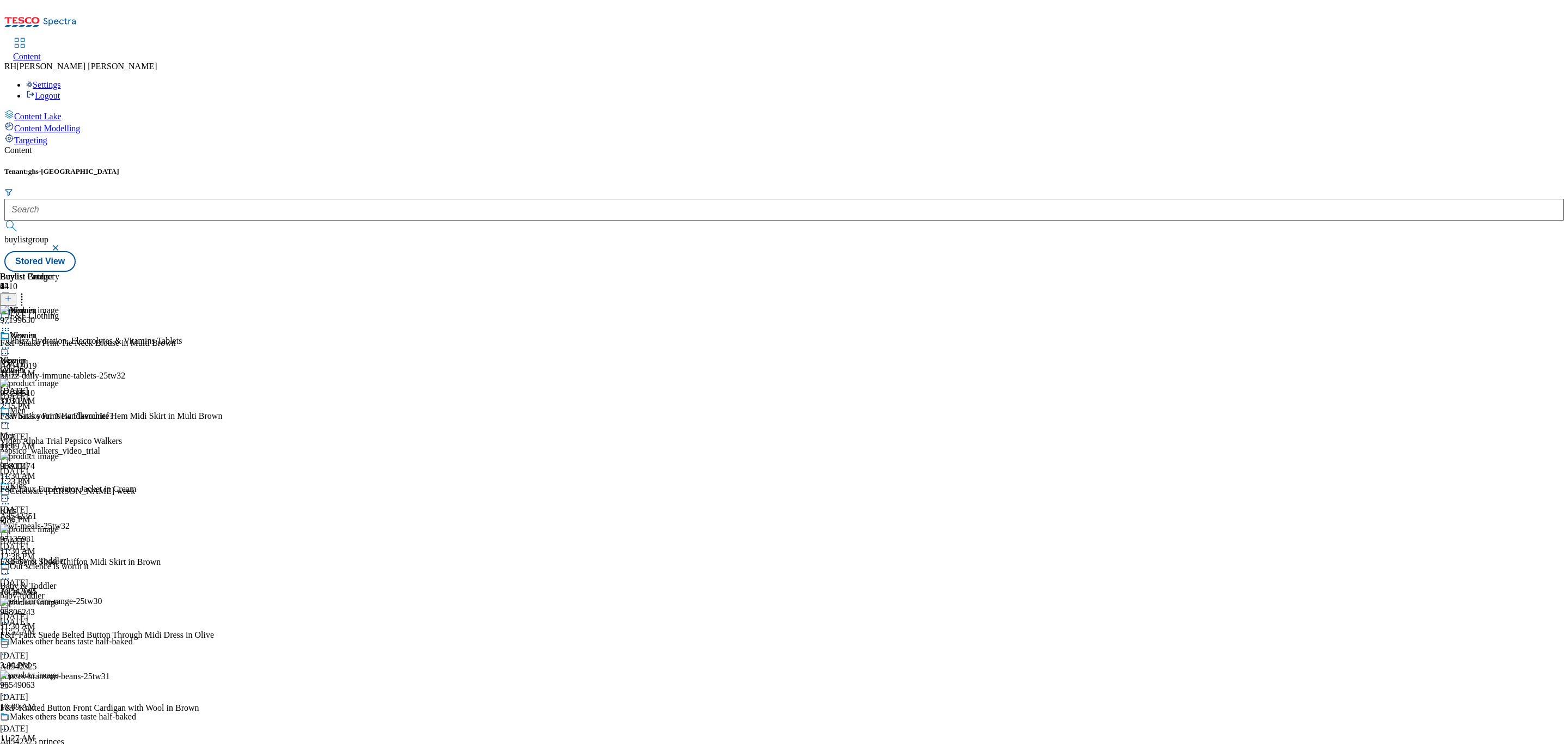
click at [27, 292] on icon at bounding box center [22, 297] width 11 height 11
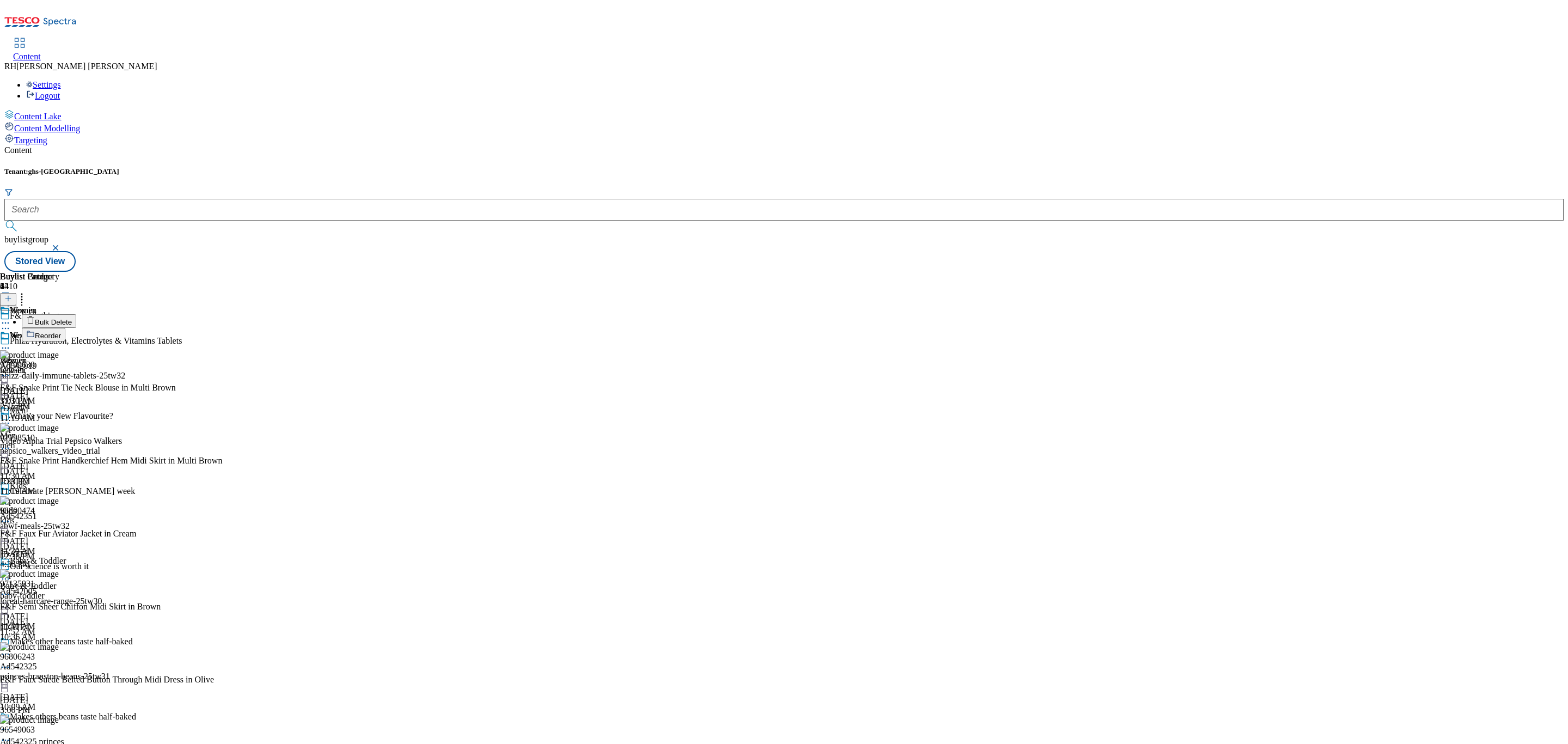
click at [61, 332] on span "Reorder" at bounding box center [47, 336] width 26 height 8
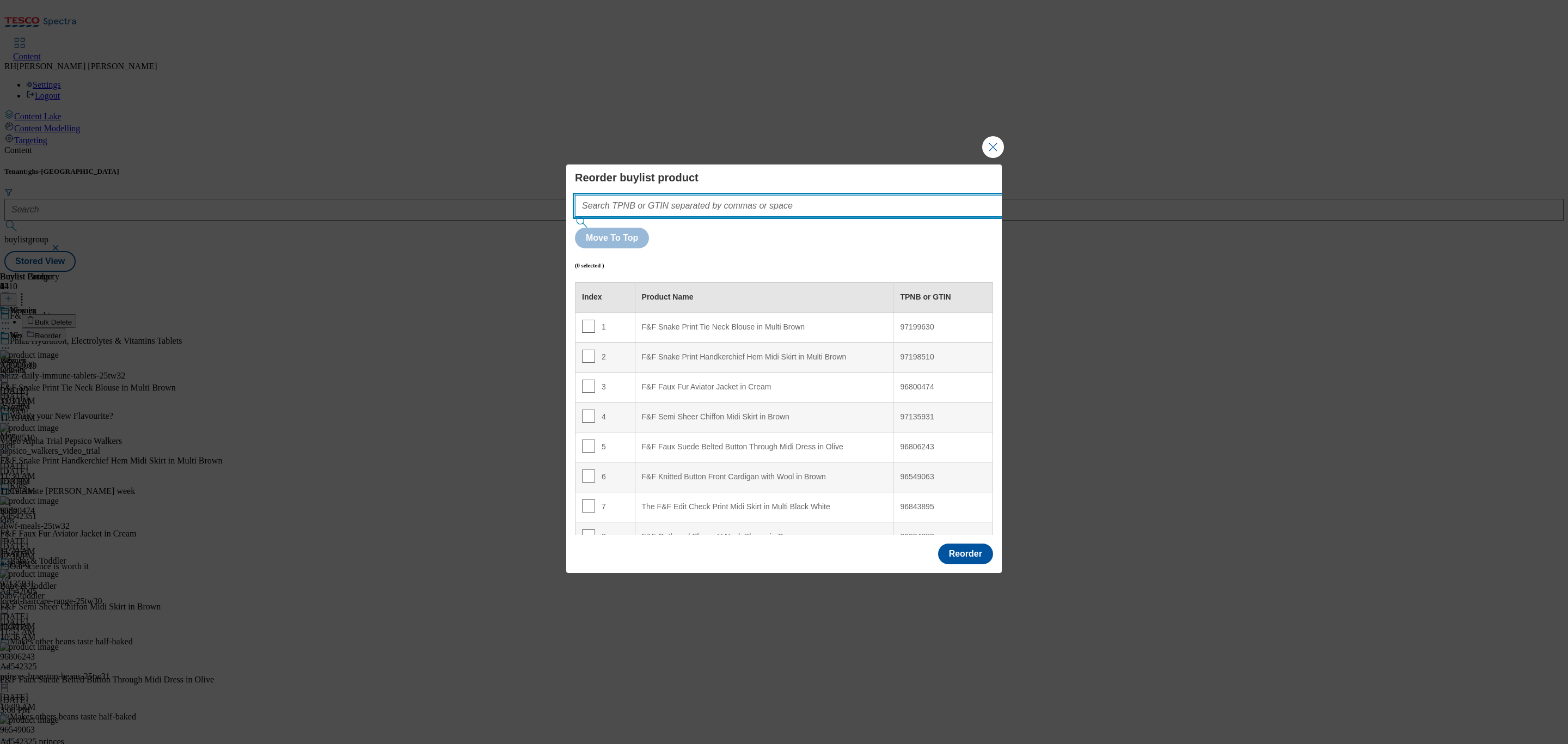
click at [756, 217] on input "Modal" at bounding box center [805, 205] width 460 height 22
paste input "96668169"
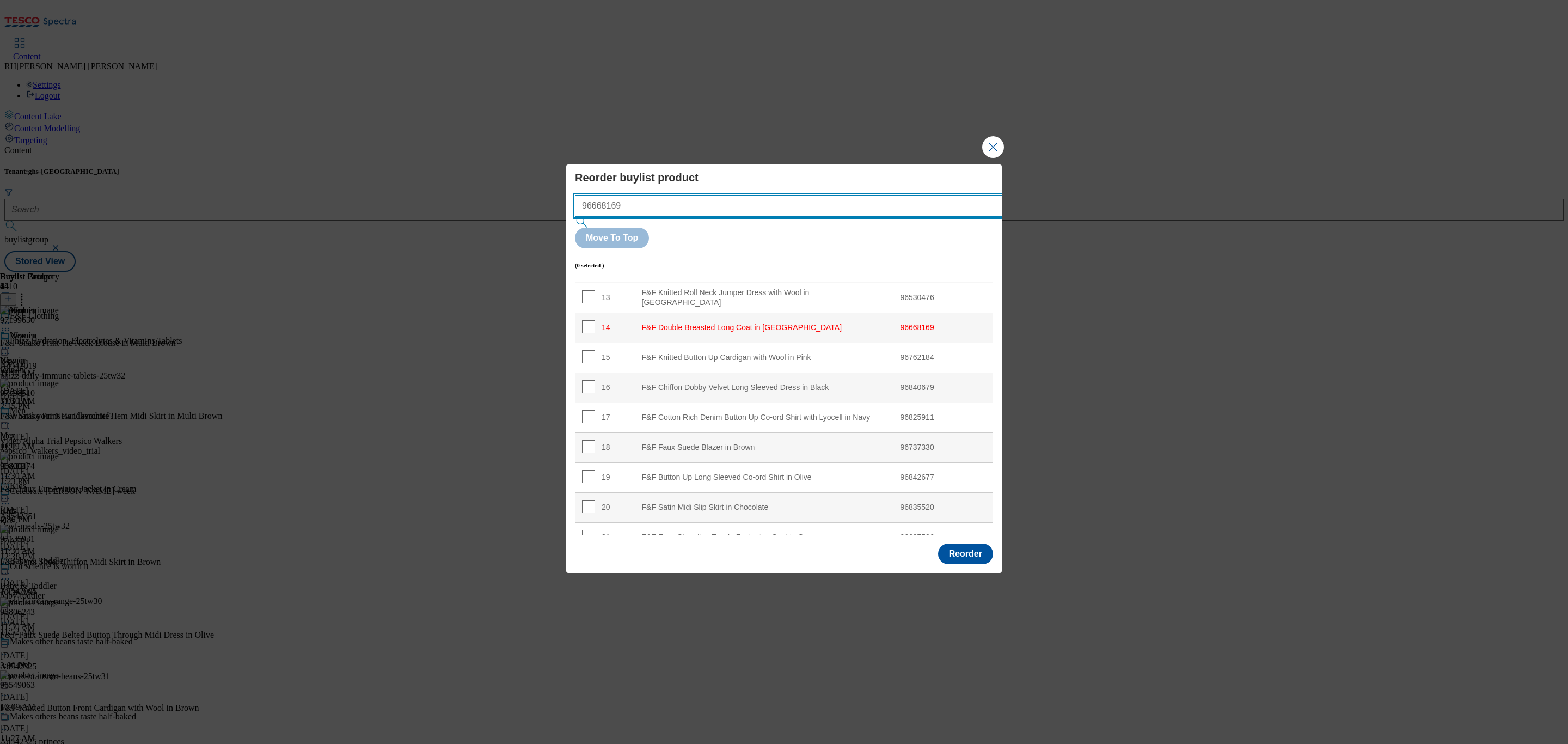
scroll to position [429, 0]
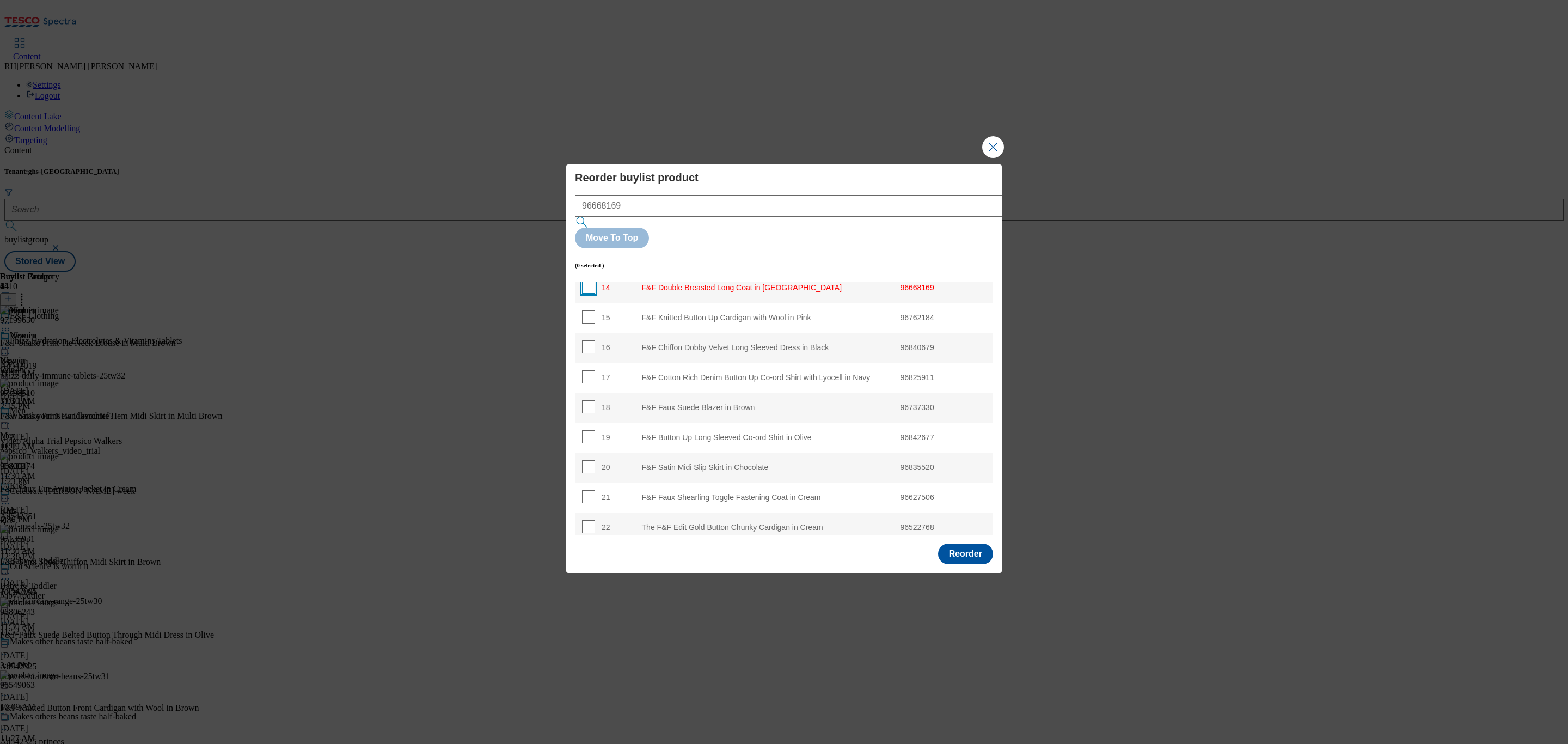
click at [588, 281] on input "Modal" at bounding box center [588, 287] width 13 height 13
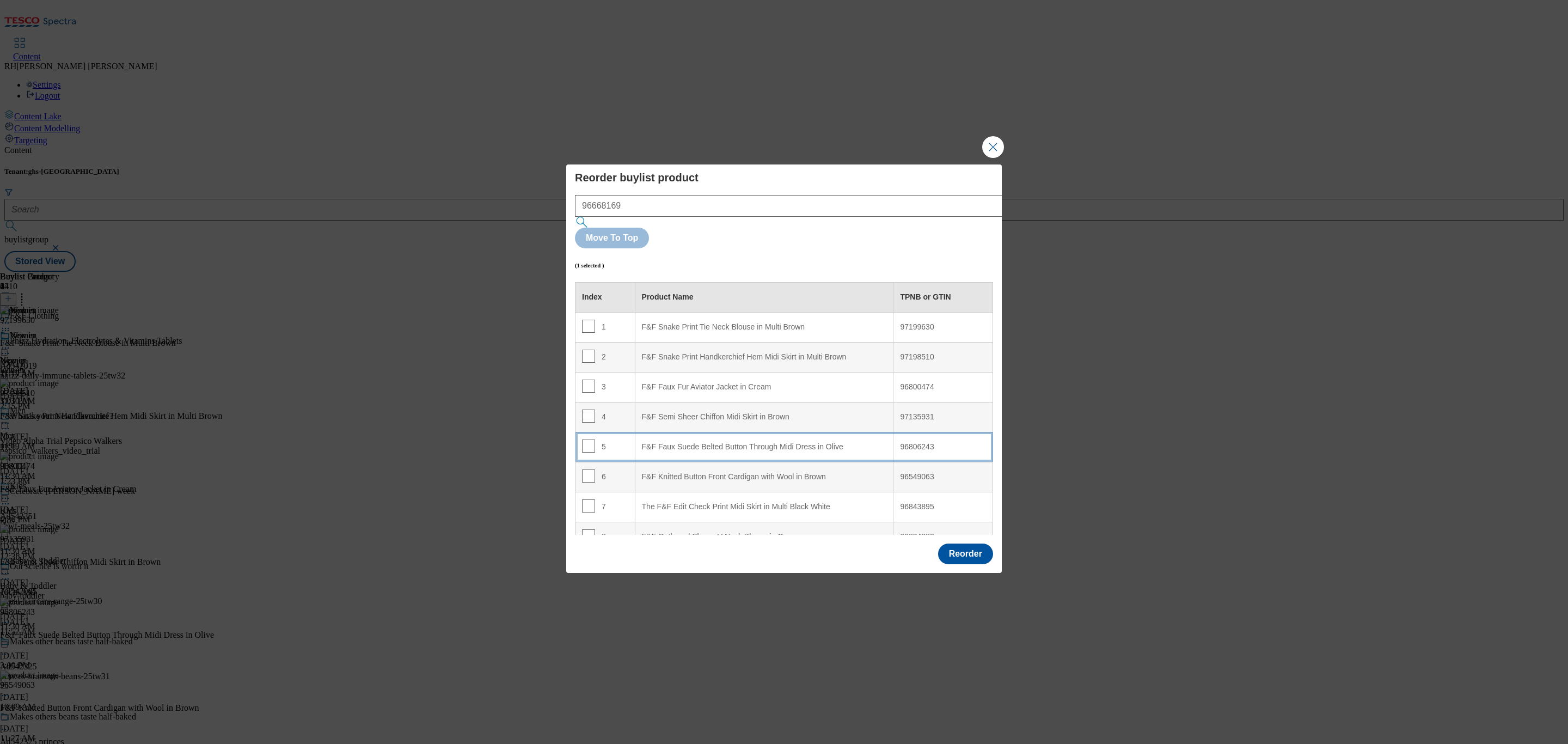
click at [812, 442] on div "F&F Faux Suede Belted Button Through Midi Dress in Olive" at bounding box center [764, 447] width 245 height 10
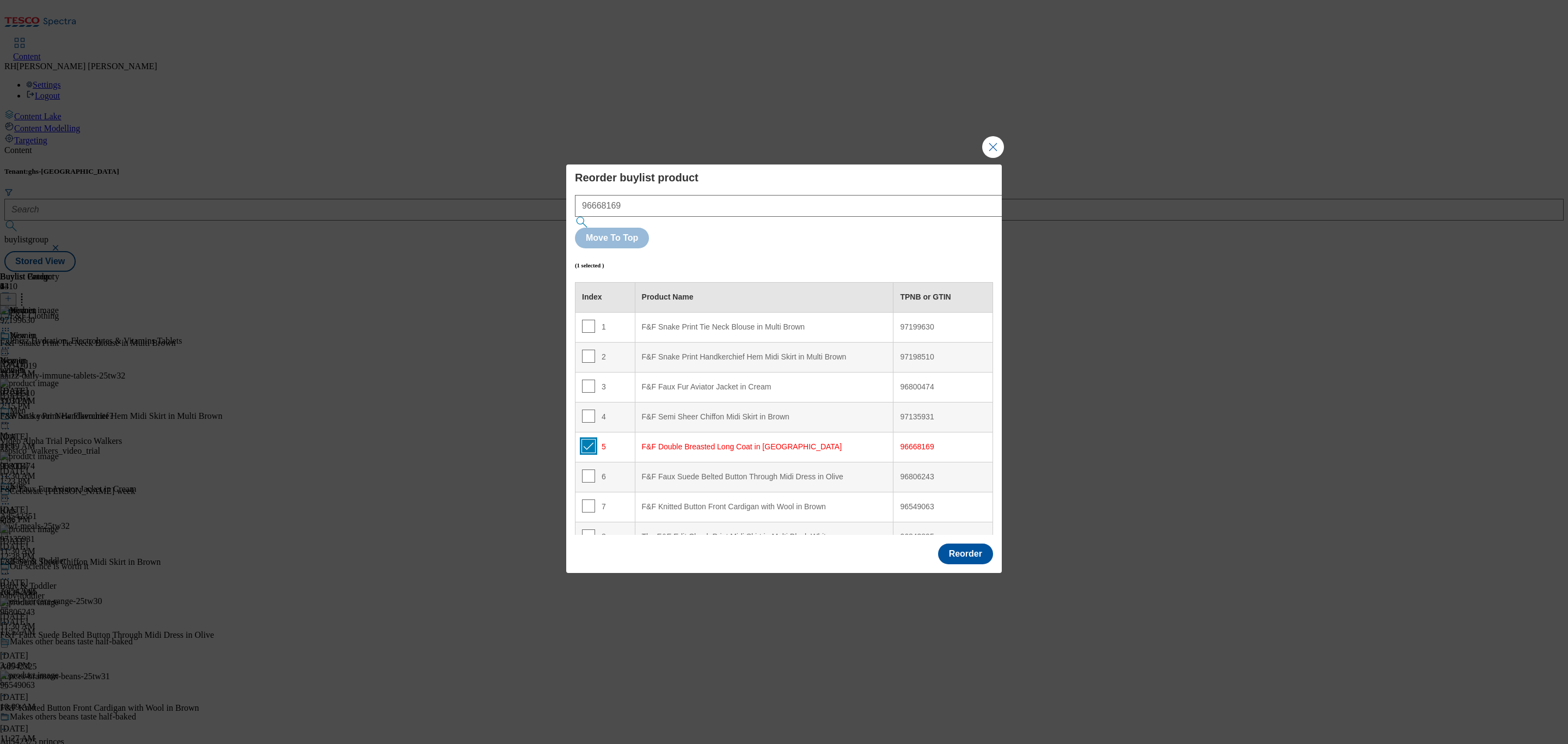
click at [584, 440] on input "Modal" at bounding box center [588, 446] width 13 height 13
click at [964, 544] on button "Reorder" at bounding box center [965, 554] width 55 height 21
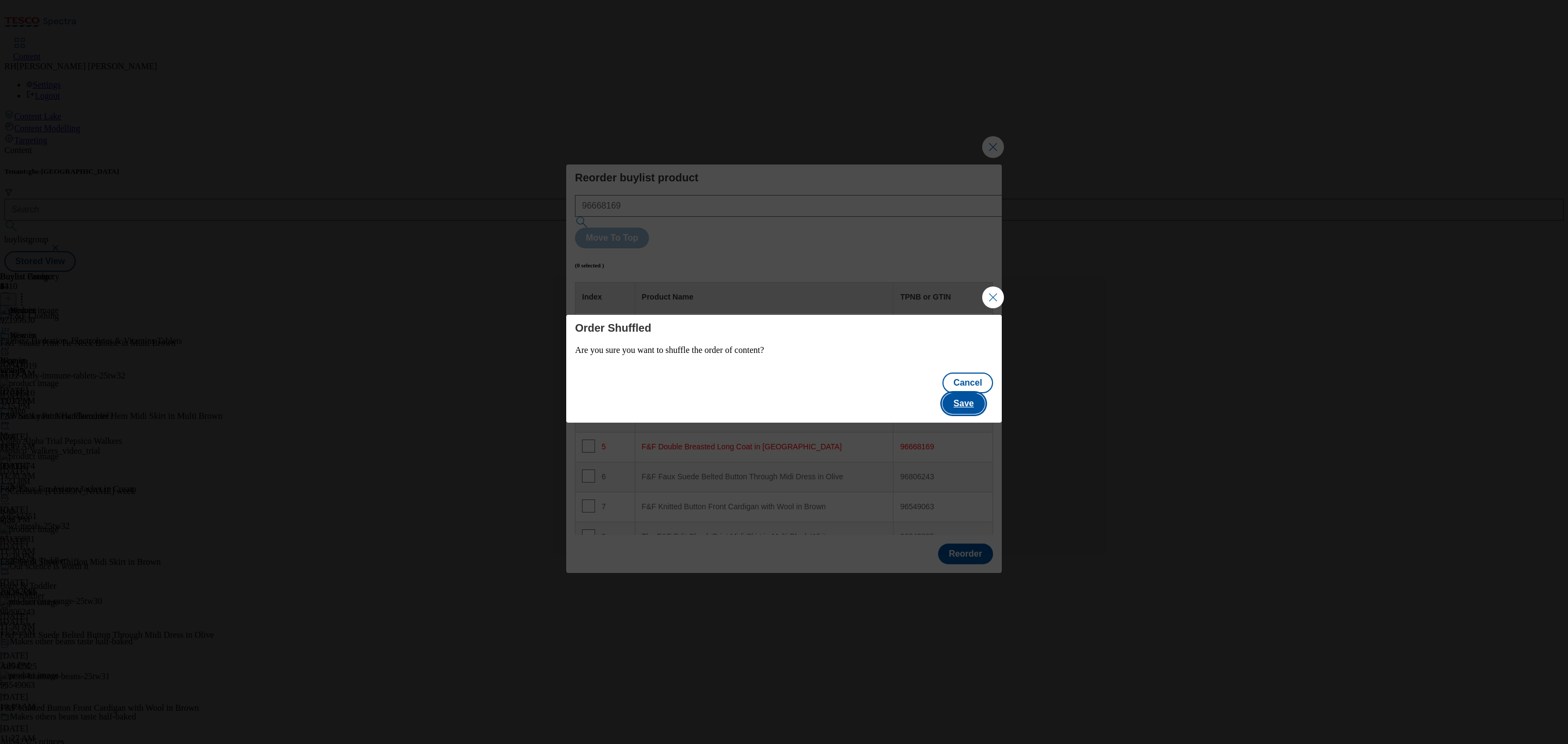
click at [984, 394] on button "Save" at bounding box center [963, 404] width 42 height 21
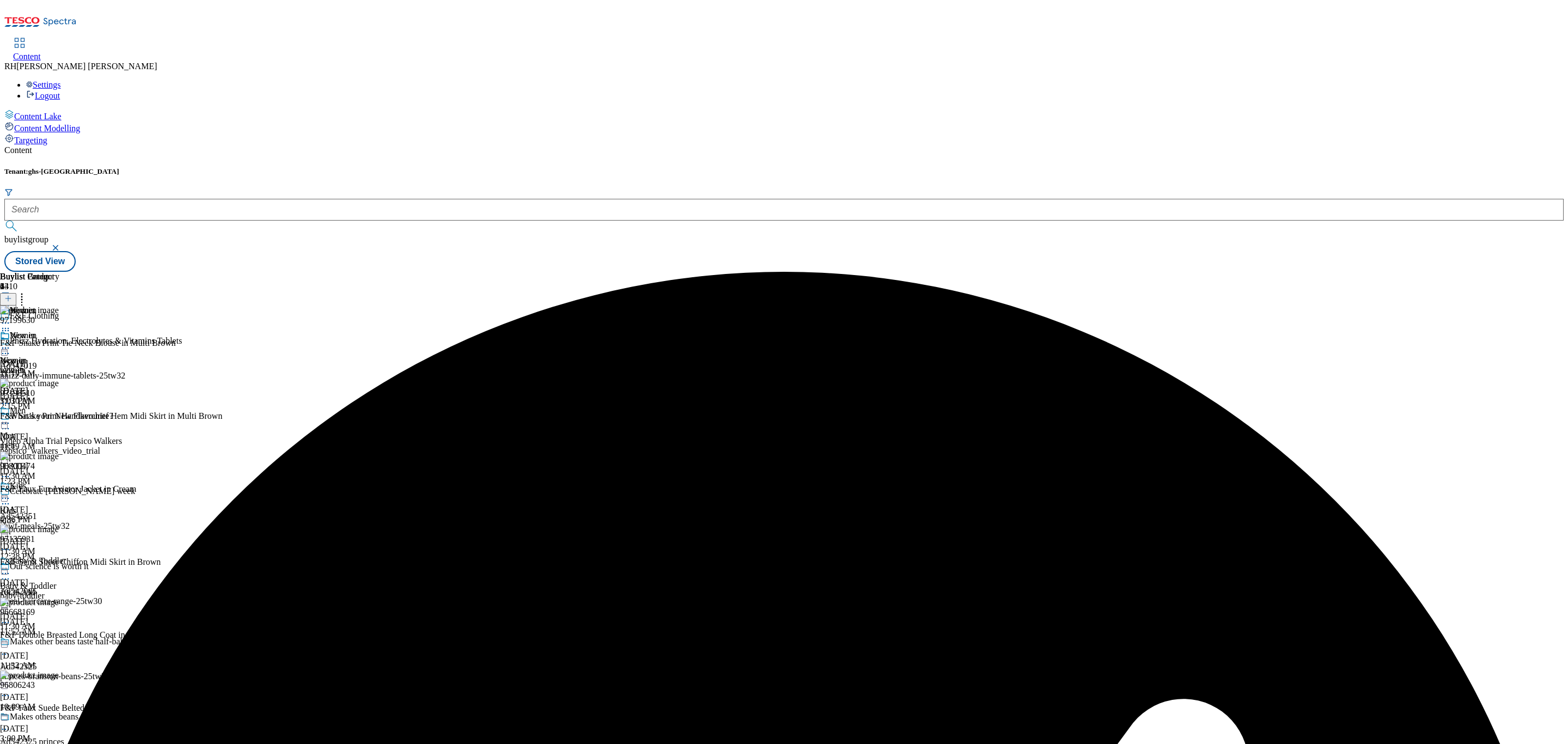
click at [6, 348] on circle at bounding box center [6, 348] width 1 height 1
click at [51, 364] on button "Edit" at bounding box center [36, 371] width 29 height 13
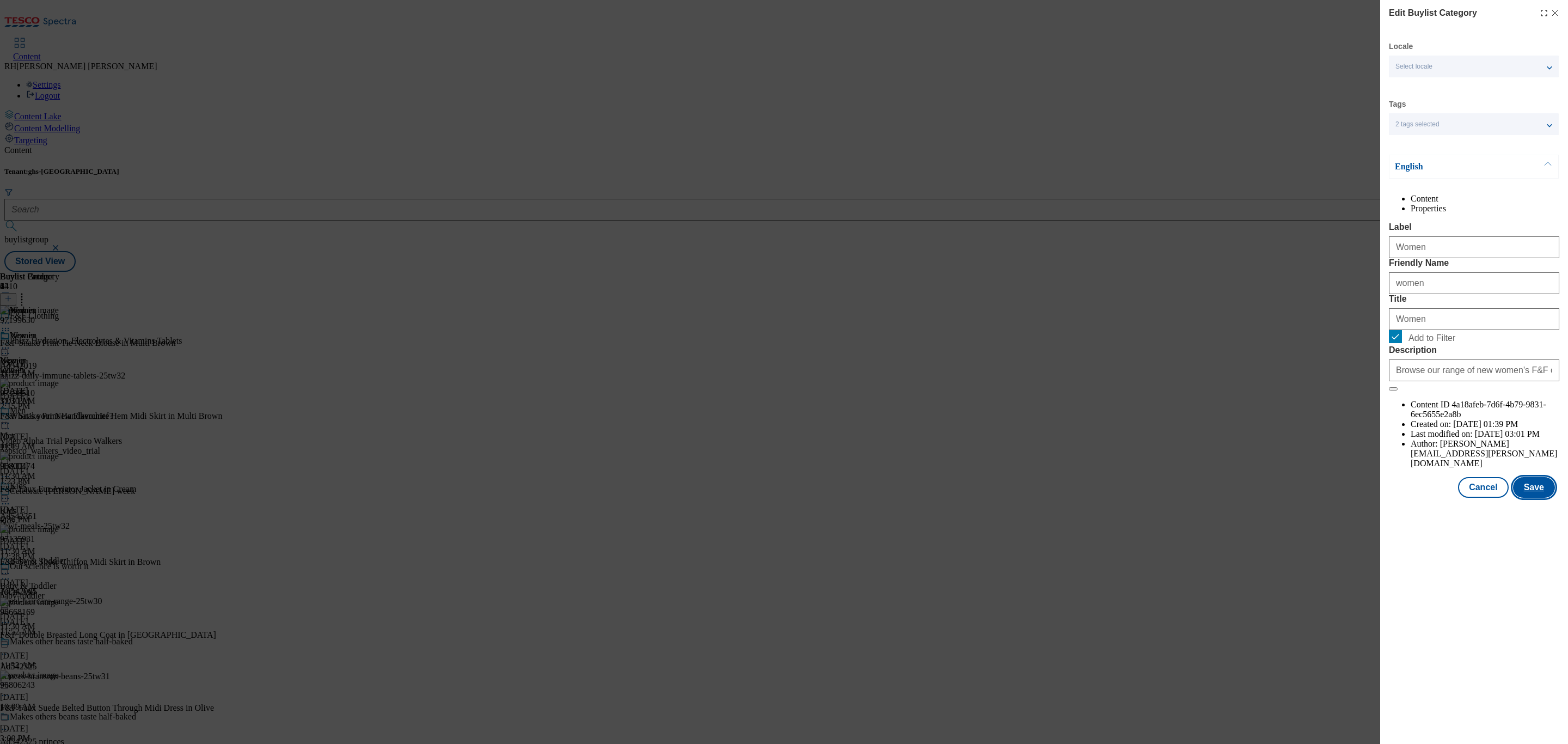
click at [1532, 498] on button "Save" at bounding box center [1534, 488] width 42 height 21
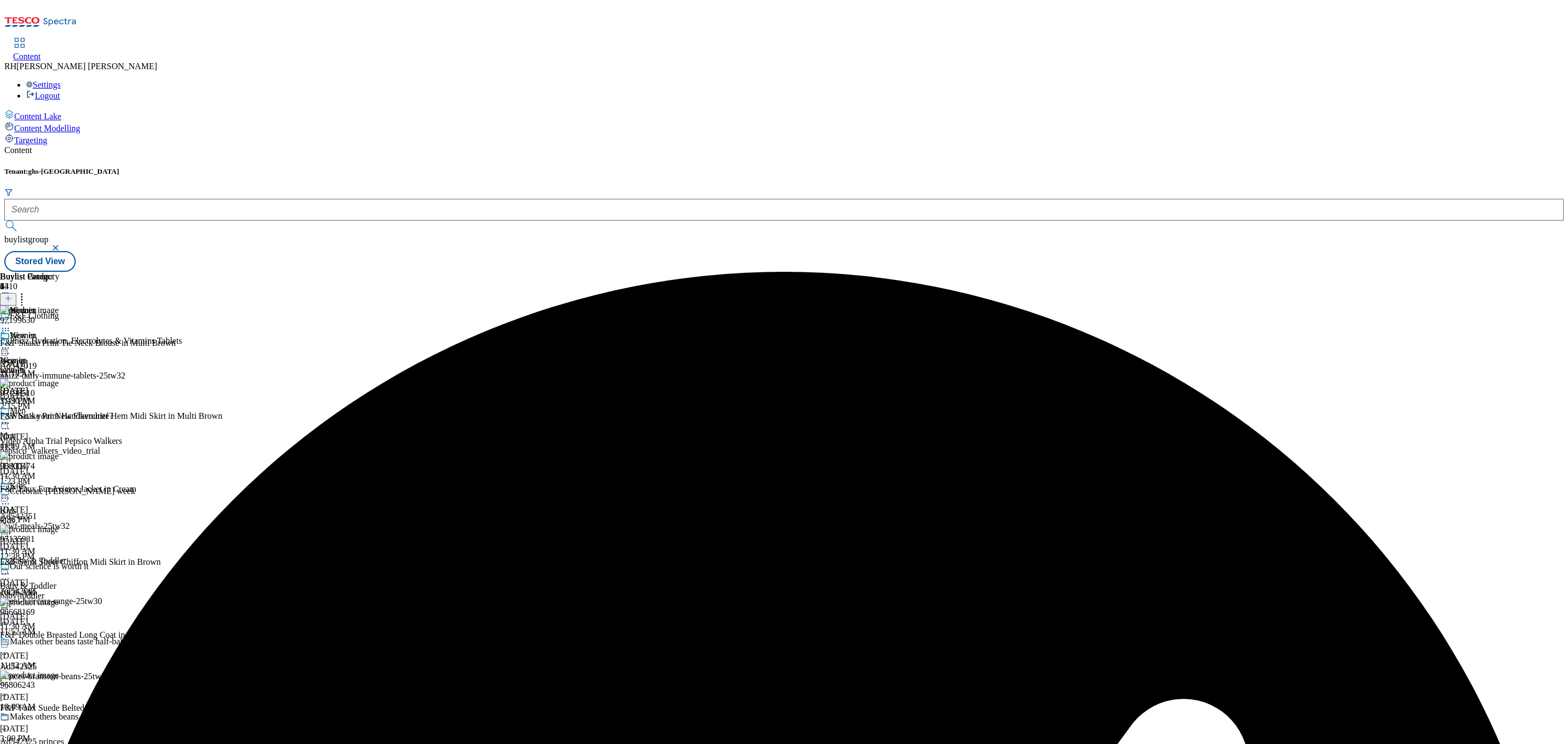
click at [11, 343] on icon at bounding box center [6, 348] width 11 height 11
click at [59, 417] on span "Preview" at bounding box center [46, 422] width 26 height 8
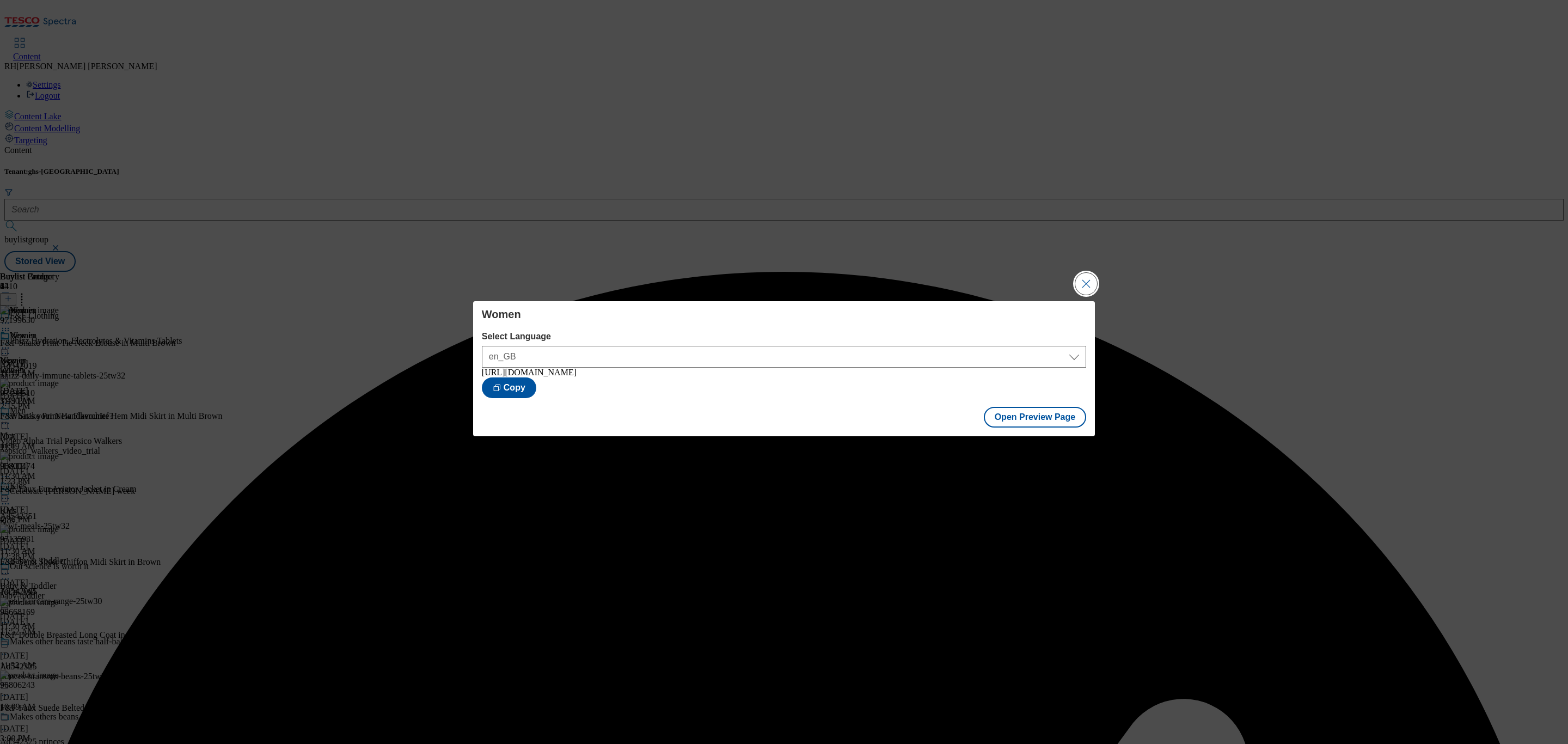
click at [1081, 279] on button "Close Modal" at bounding box center [1086, 283] width 22 height 22
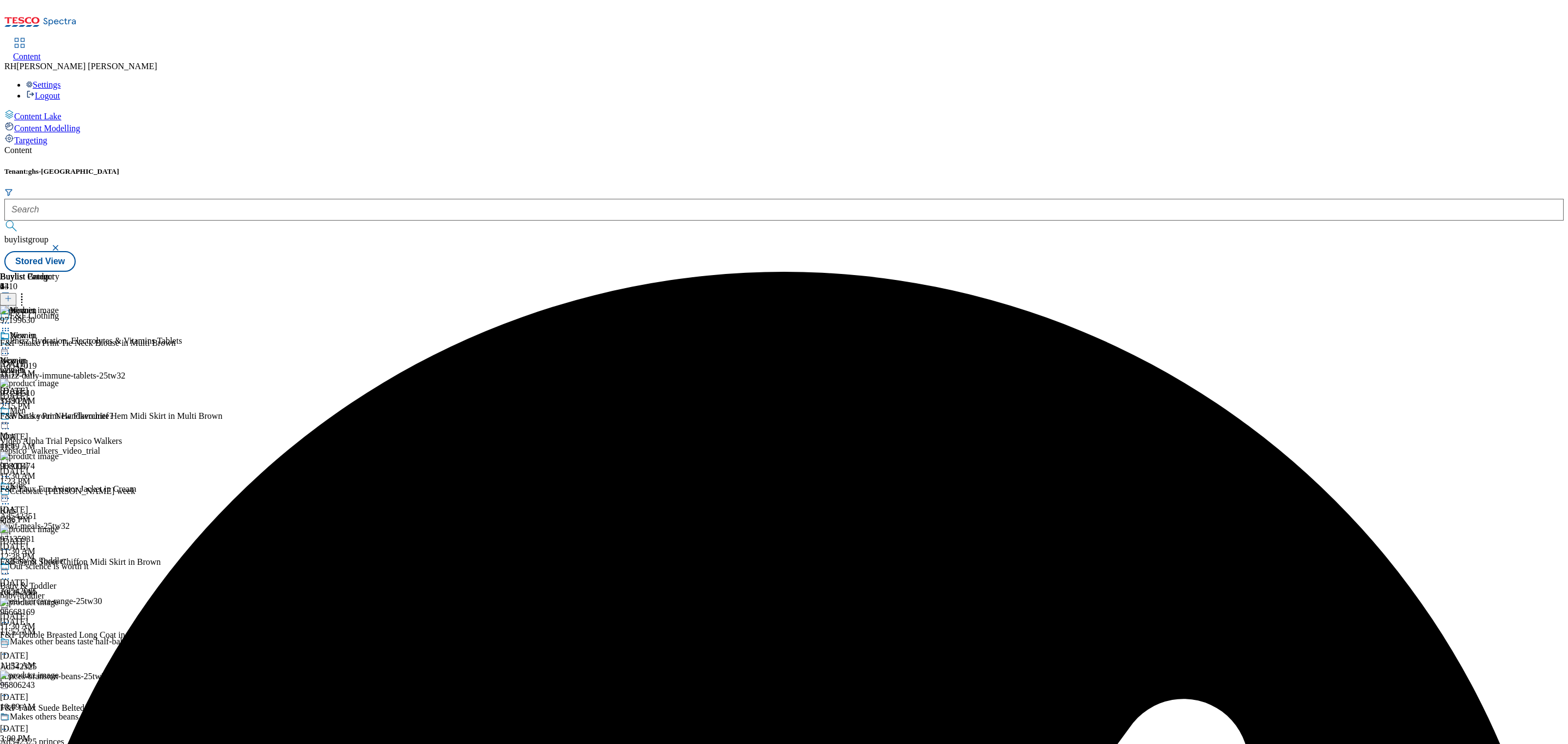
click at [6, 348] on circle at bounding box center [6, 348] width 1 height 1
click at [58, 455] on span "Publish" at bounding box center [45, 459] width 24 height 8
